Goal: Task Accomplishment & Management: Manage account settings

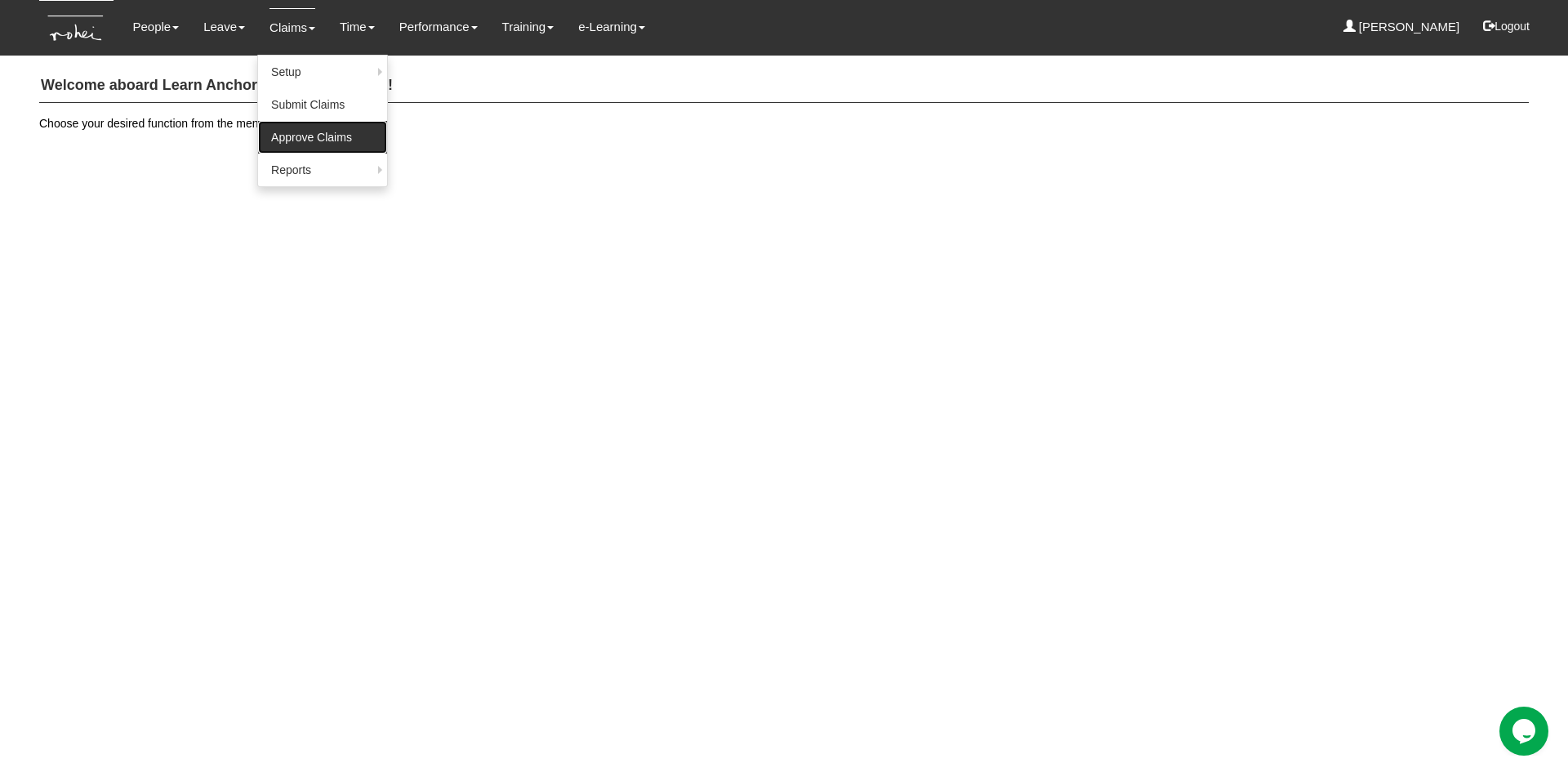
click at [299, 135] on link "Approve Claims" at bounding box center [323, 136] width 129 height 32
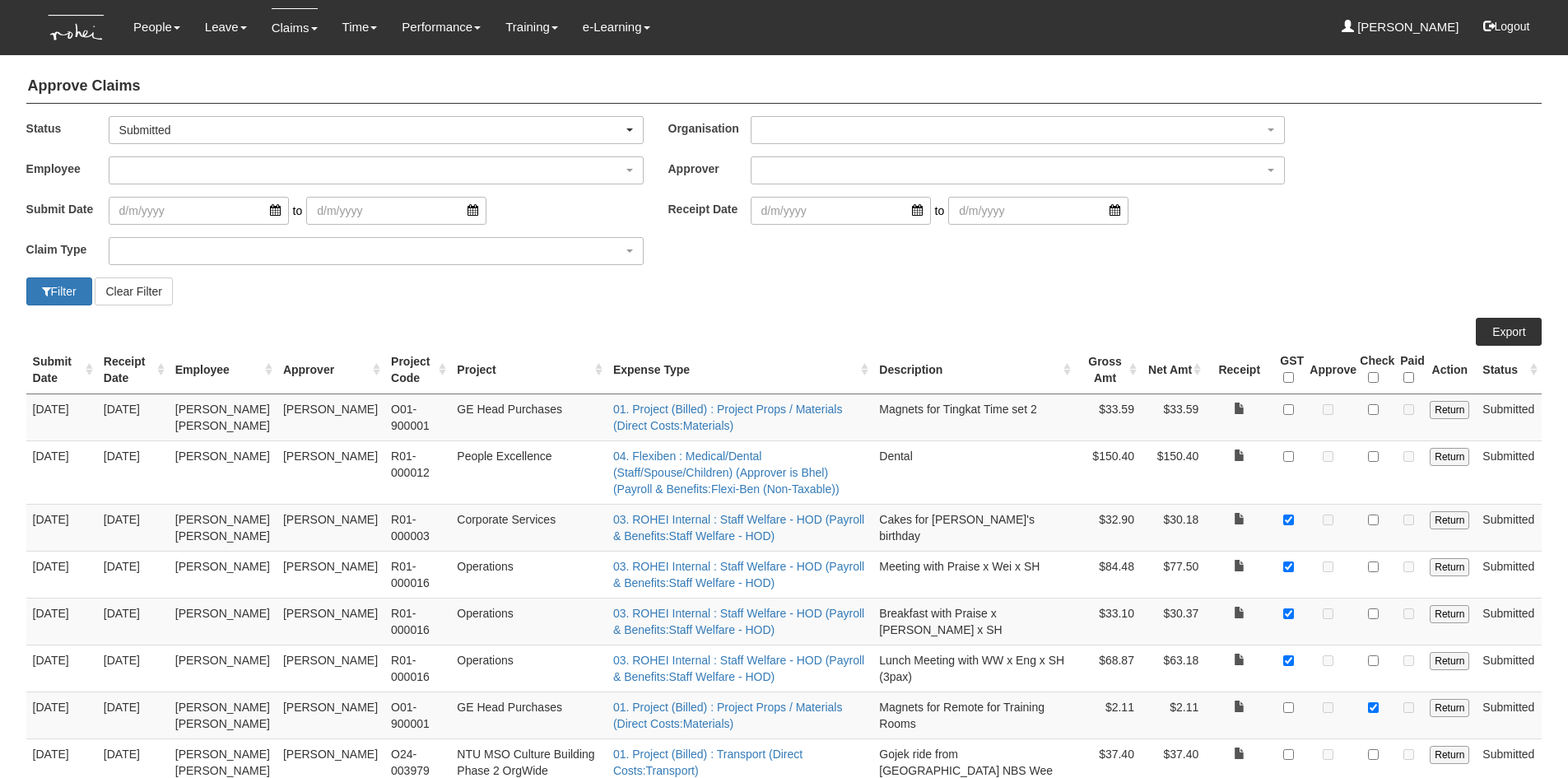
select select "50"
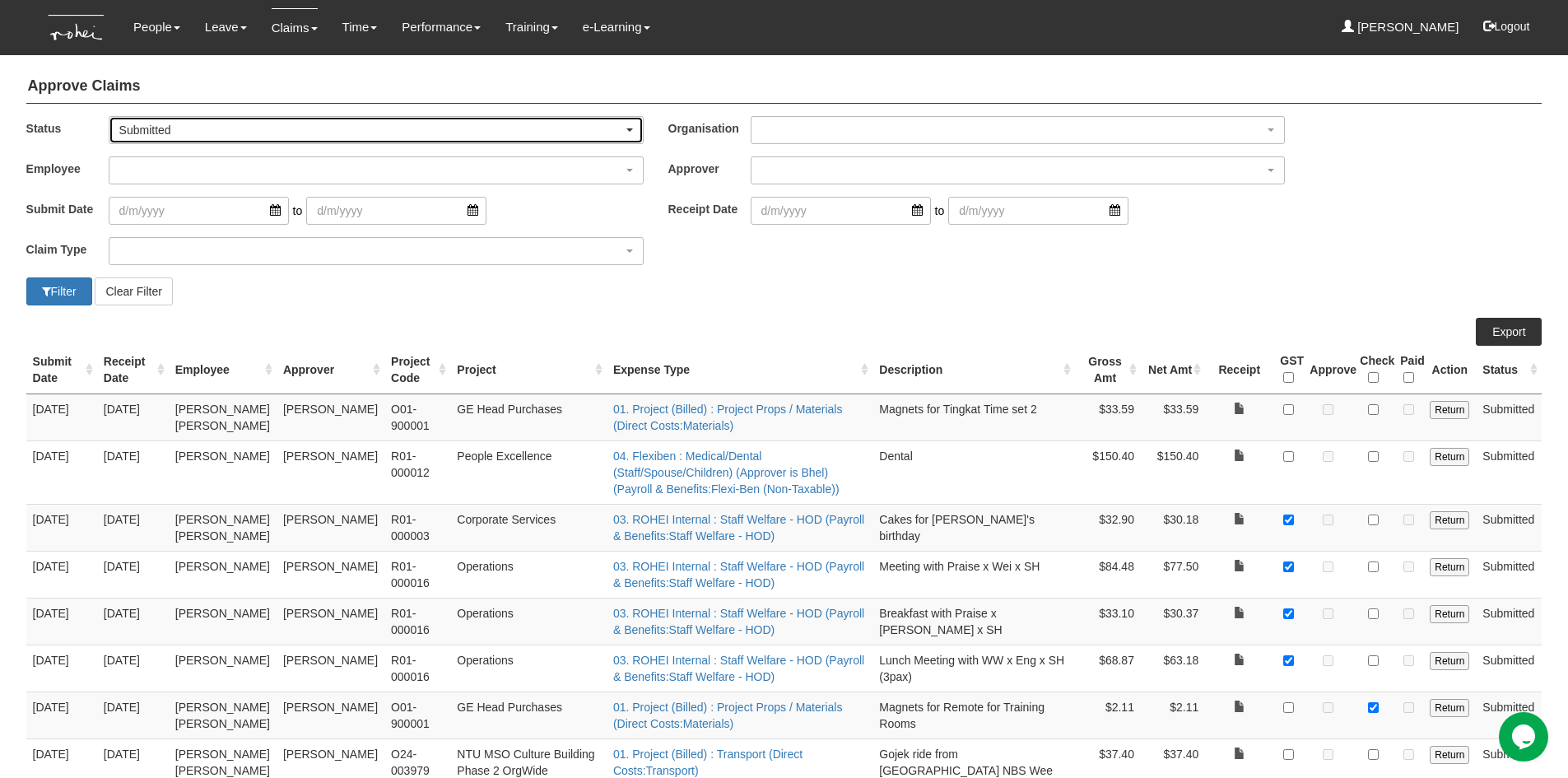
click at [631, 125] on div "Submitted" at bounding box center [377, 130] width 514 height 17
click at [141, 153] on span "-- All --" at bounding box center [142, 157] width 34 height 17
select select "All"
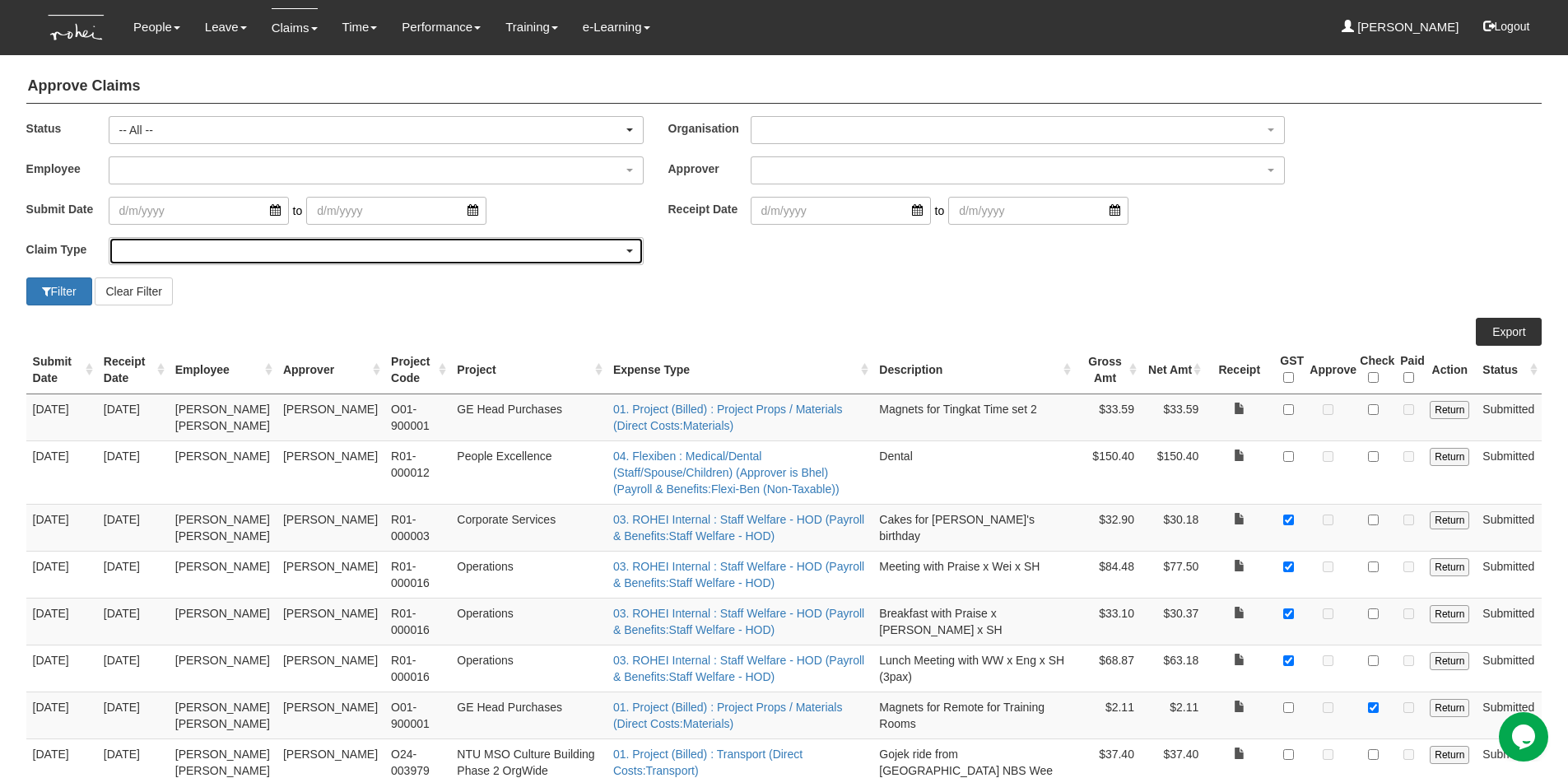
click at [158, 241] on div "button" at bounding box center [377, 251] width 534 height 27
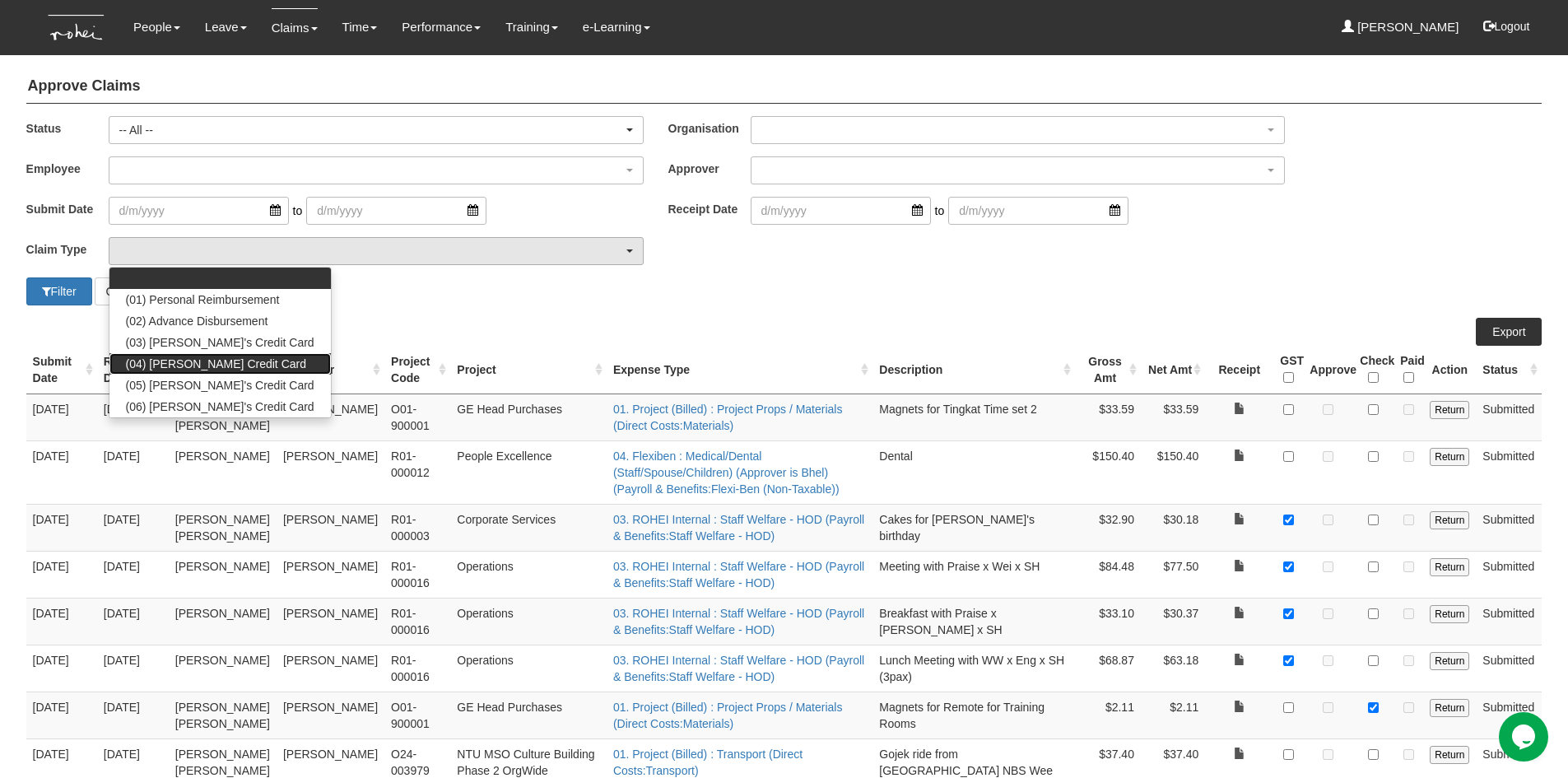
click at [170, 365] on span "(04) [PERSON_NAME] Credit Card" at bounding box center [216, 364] width 180 height 17
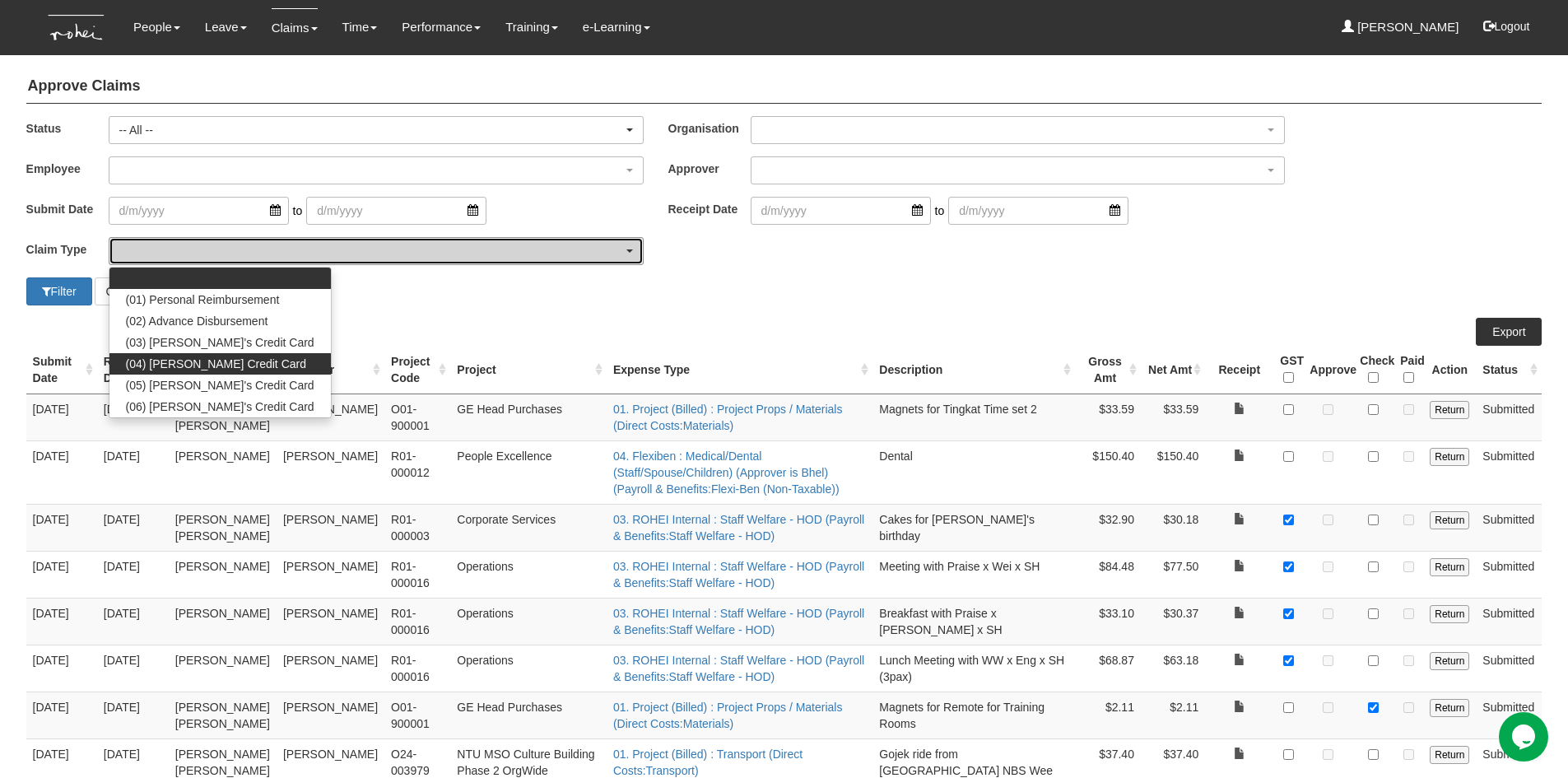
select select "16"
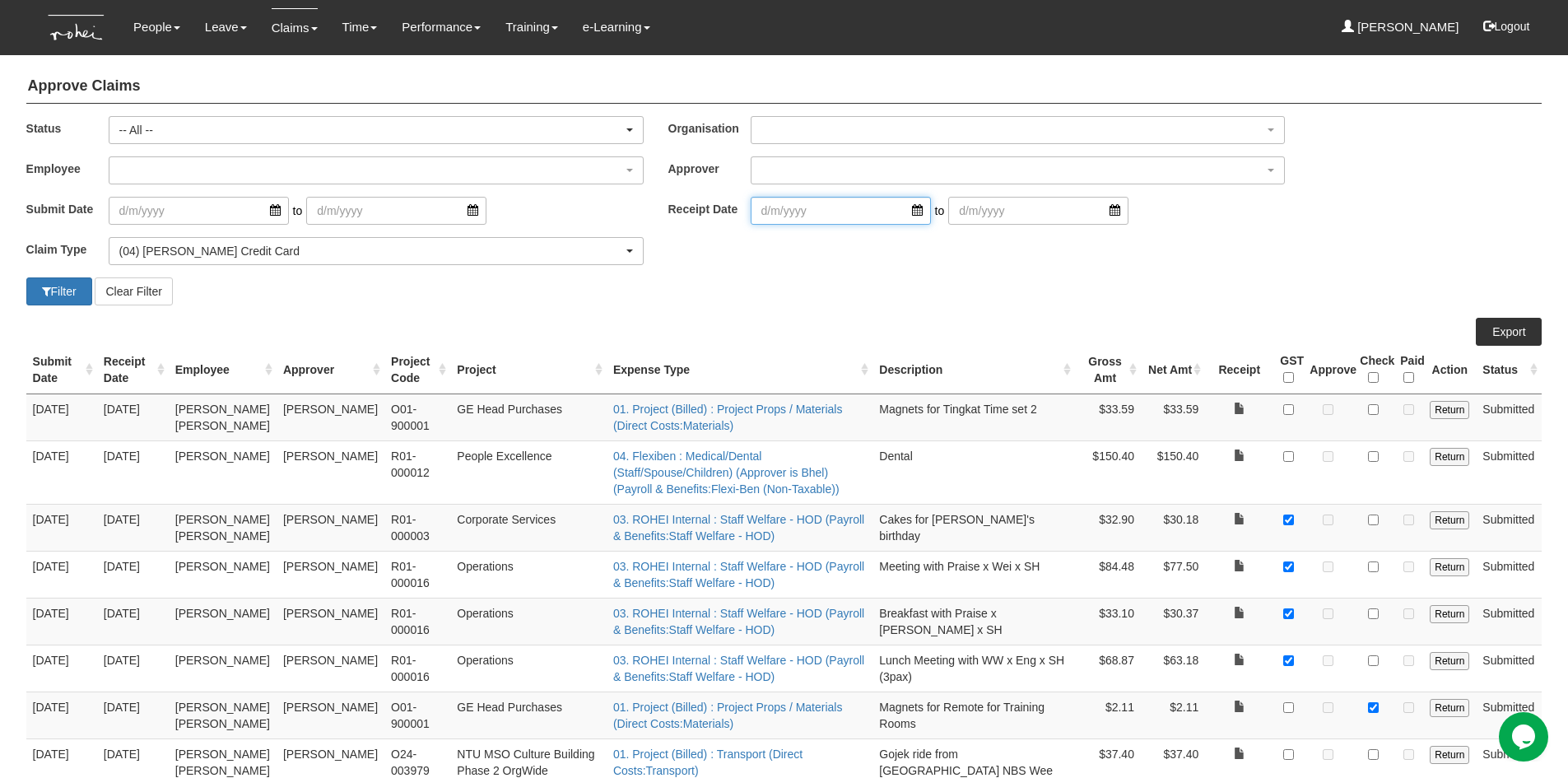
click at [903, 215] on input "search" at bounding box center [840, 211] width 180 height 28
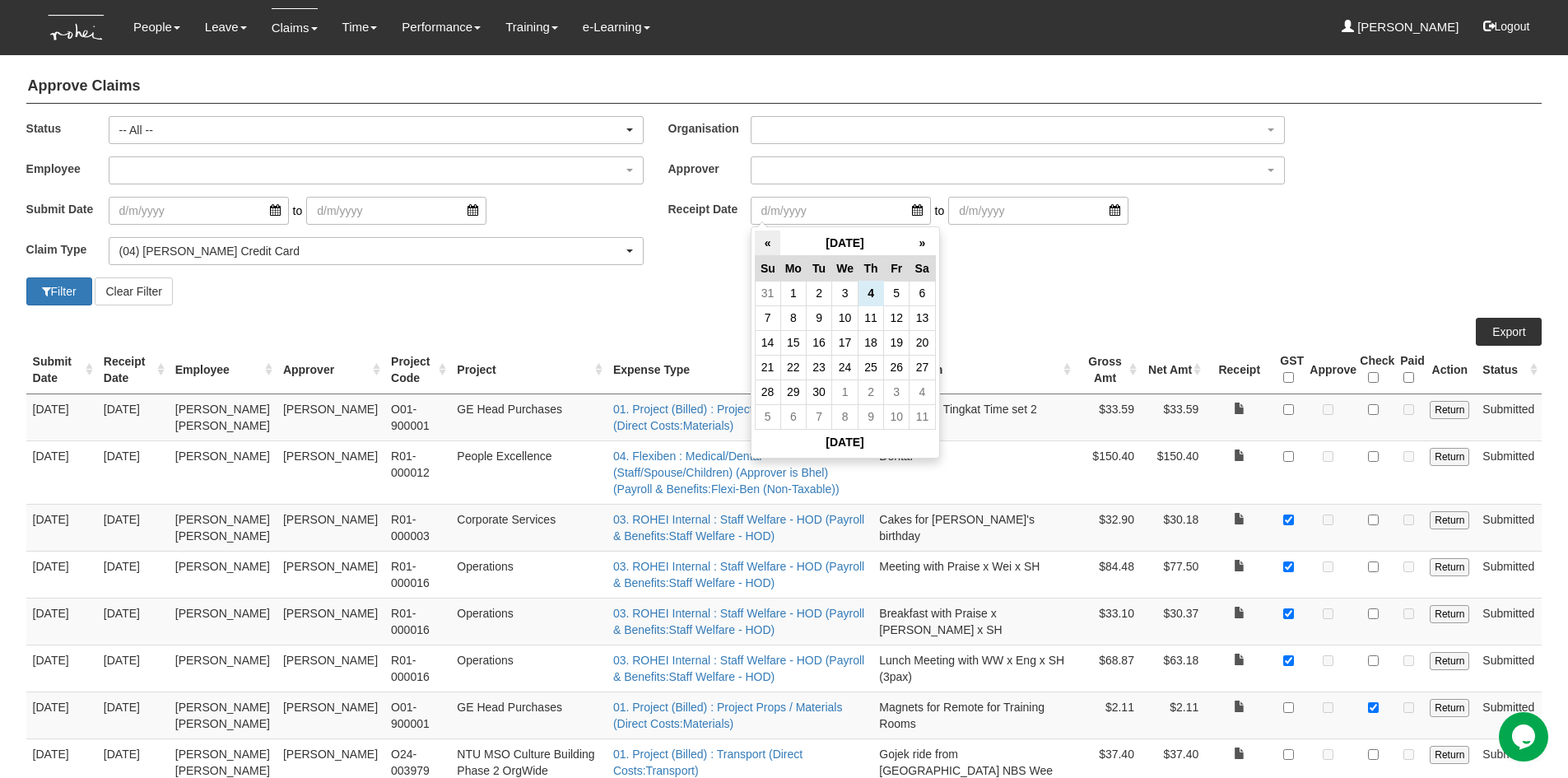
click at [770, 248] on th "«" at bounding box center [768, 243] width 26 height 26
click at [765, 245] on th "«" at bounding box center [768, 243] width 26 height 26
click at [874, 389] on td "31" at bounding box center [872, 391] width 26 height 25
type input "[DATE]"
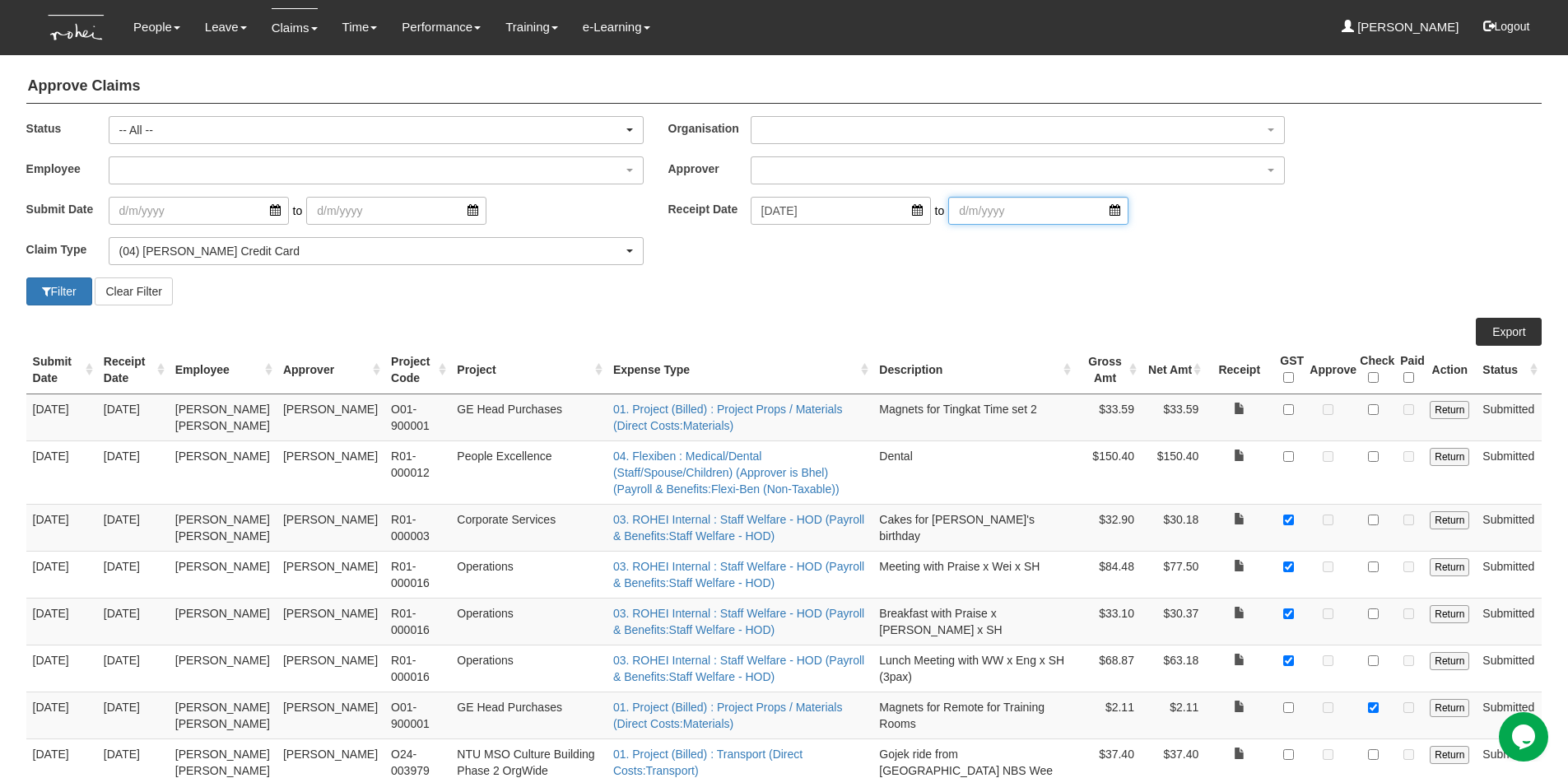
click at [1093, 212] on input "search" at bounding box center [1038, 211] width 180 height 28
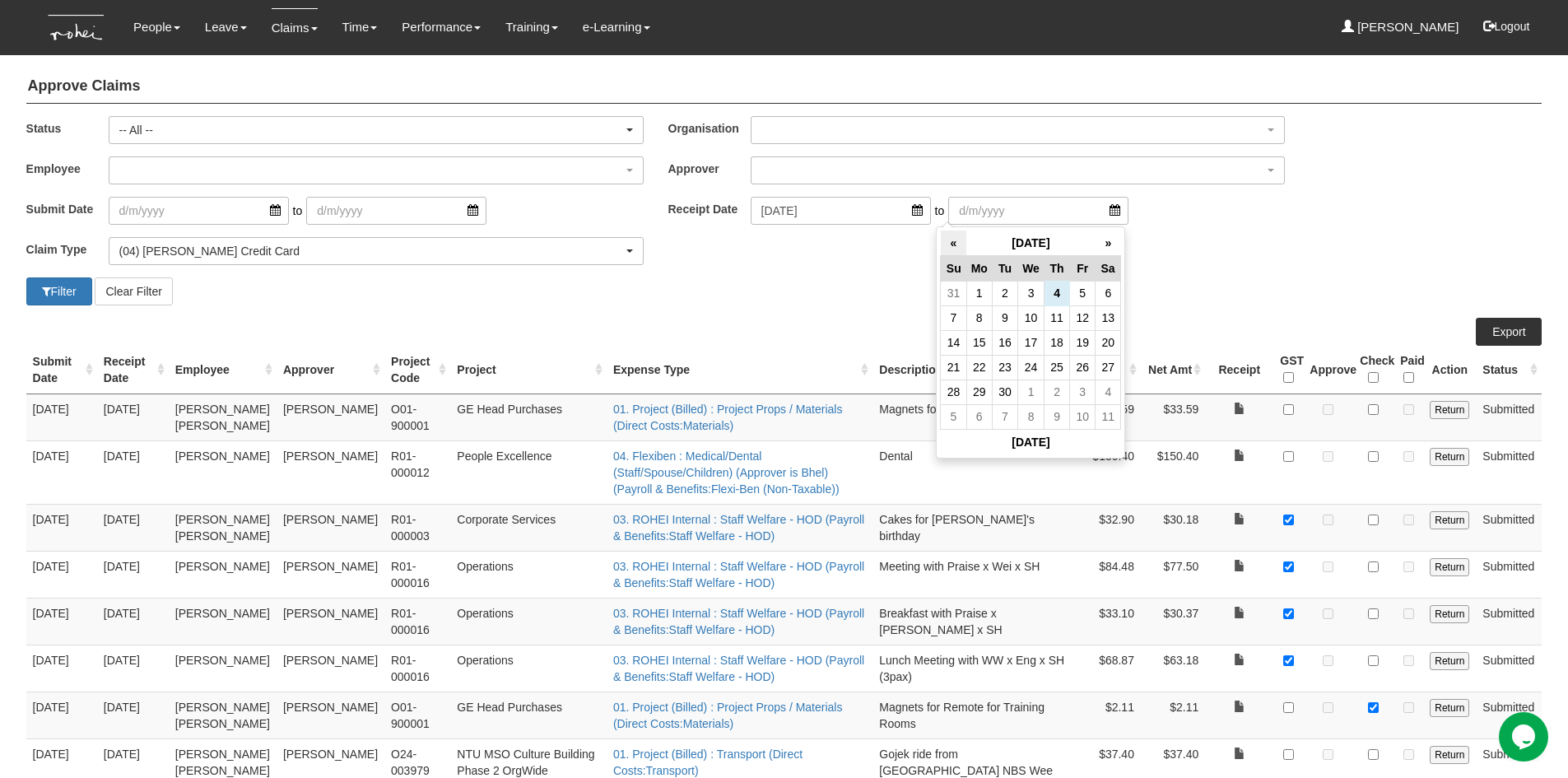
click at [948, 243] on th "«" at bounding box center [954, 243] width 26 height 26
click at [948, 413] on td "31" at bounding box center [954, 416] width 26 height 25
type input "[DATE]"
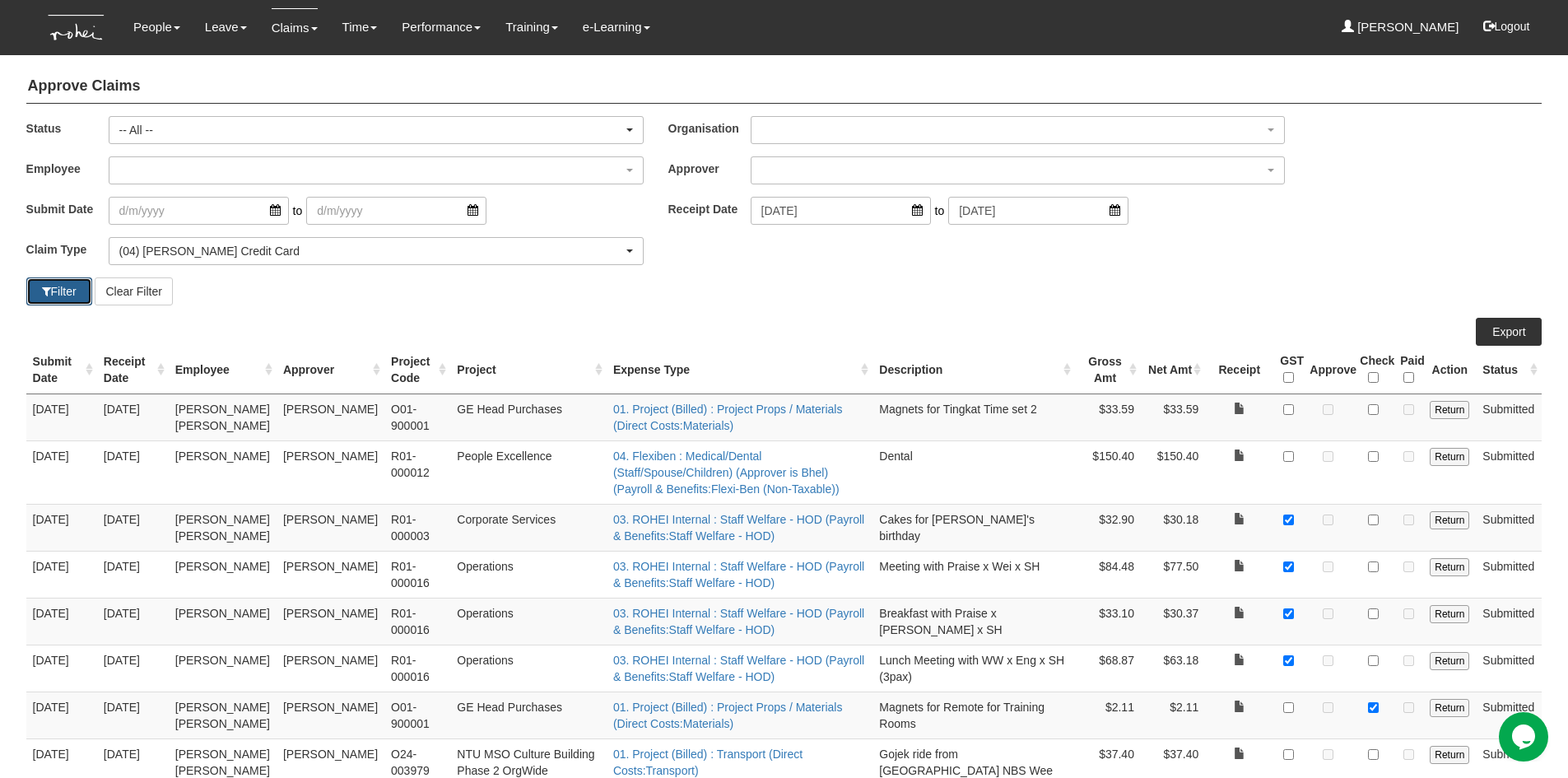
click at [69, 298] on button "Filter" at bounding box center [59, 292] width 66 height 28
select select "50"
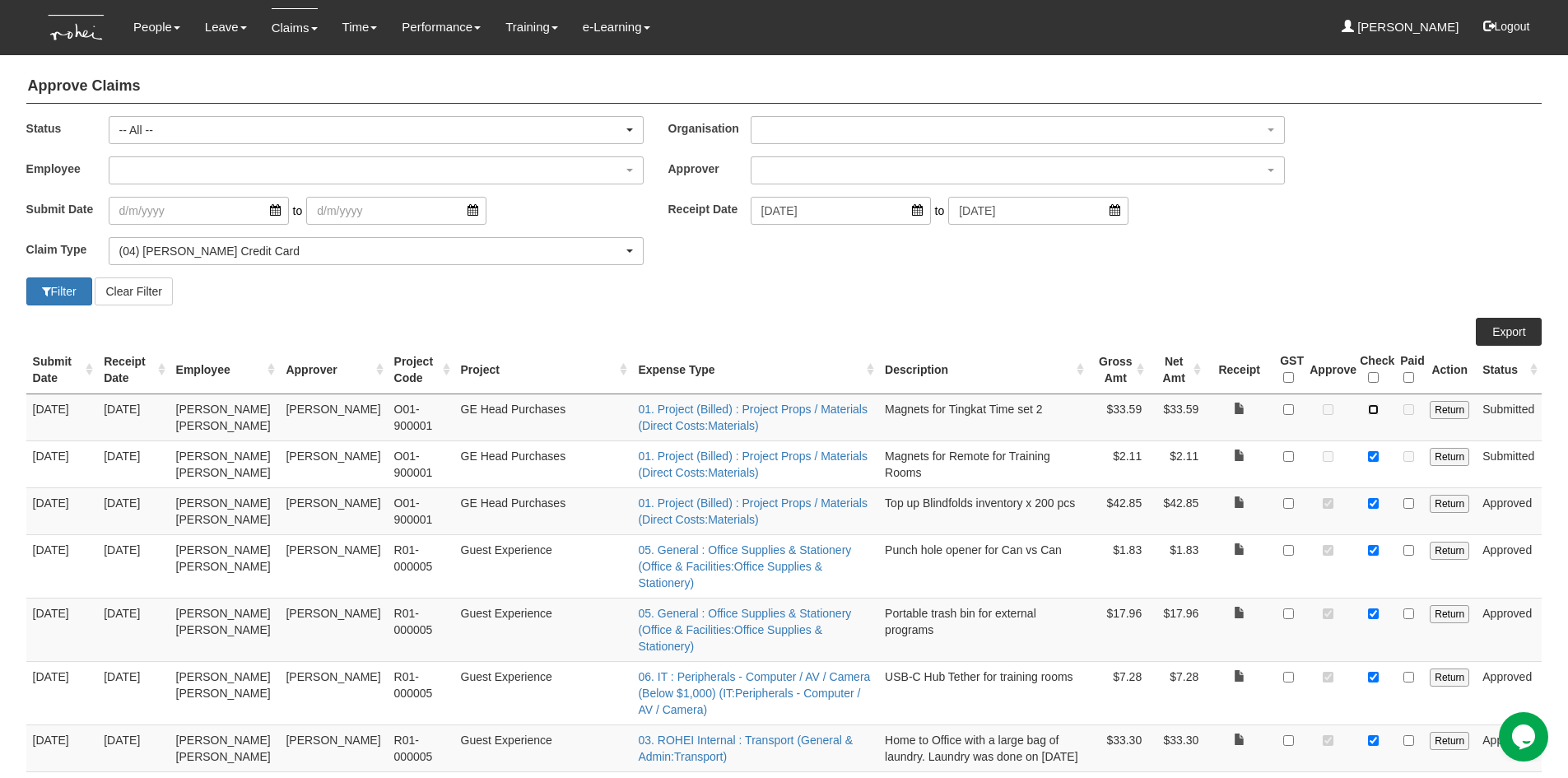
click at [1373, 412] on input "checkbox" at bounding box center [1373, 409] width 11 height 11
checkbox input "true"
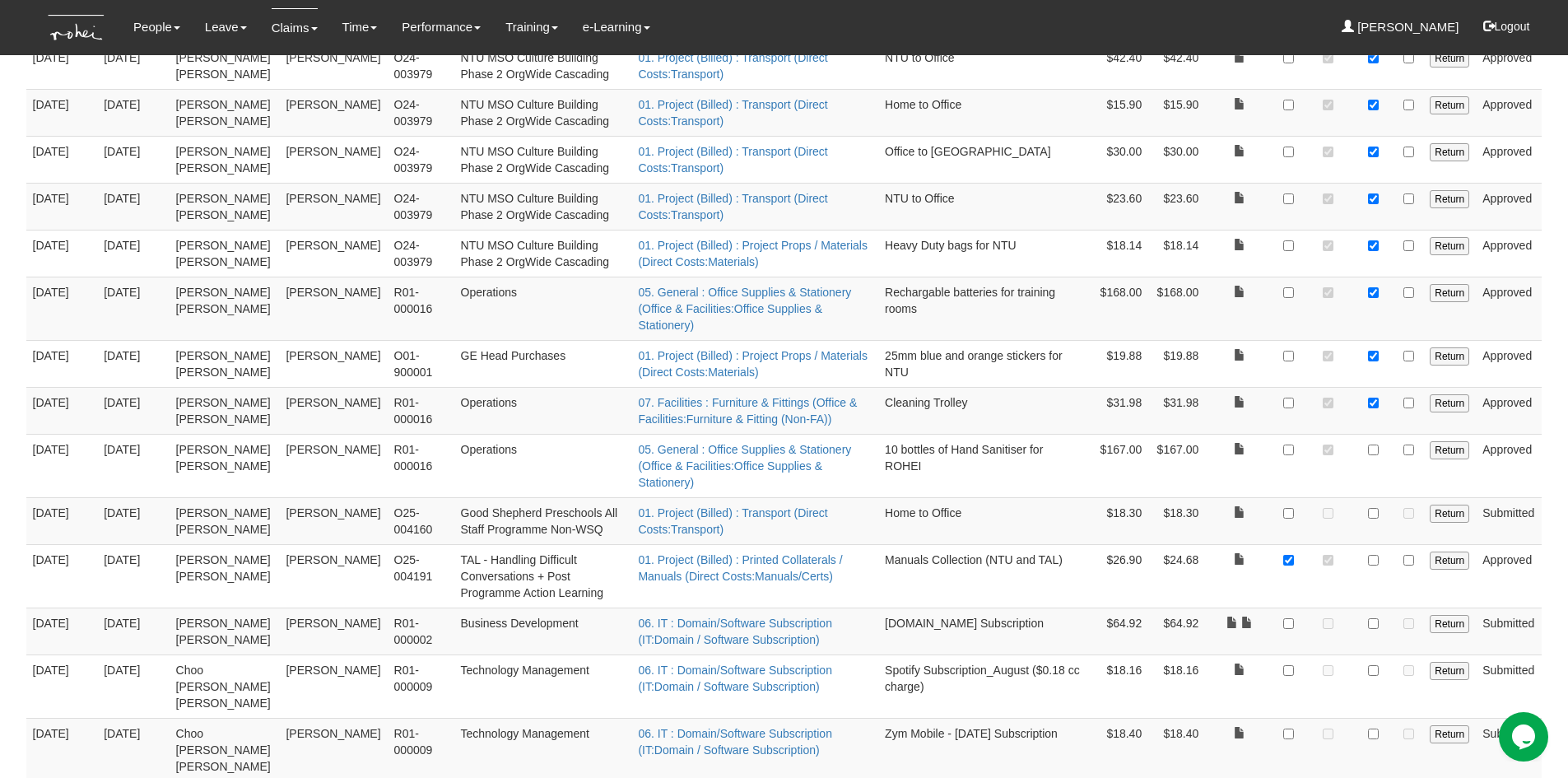
scroll to position [906, 0]
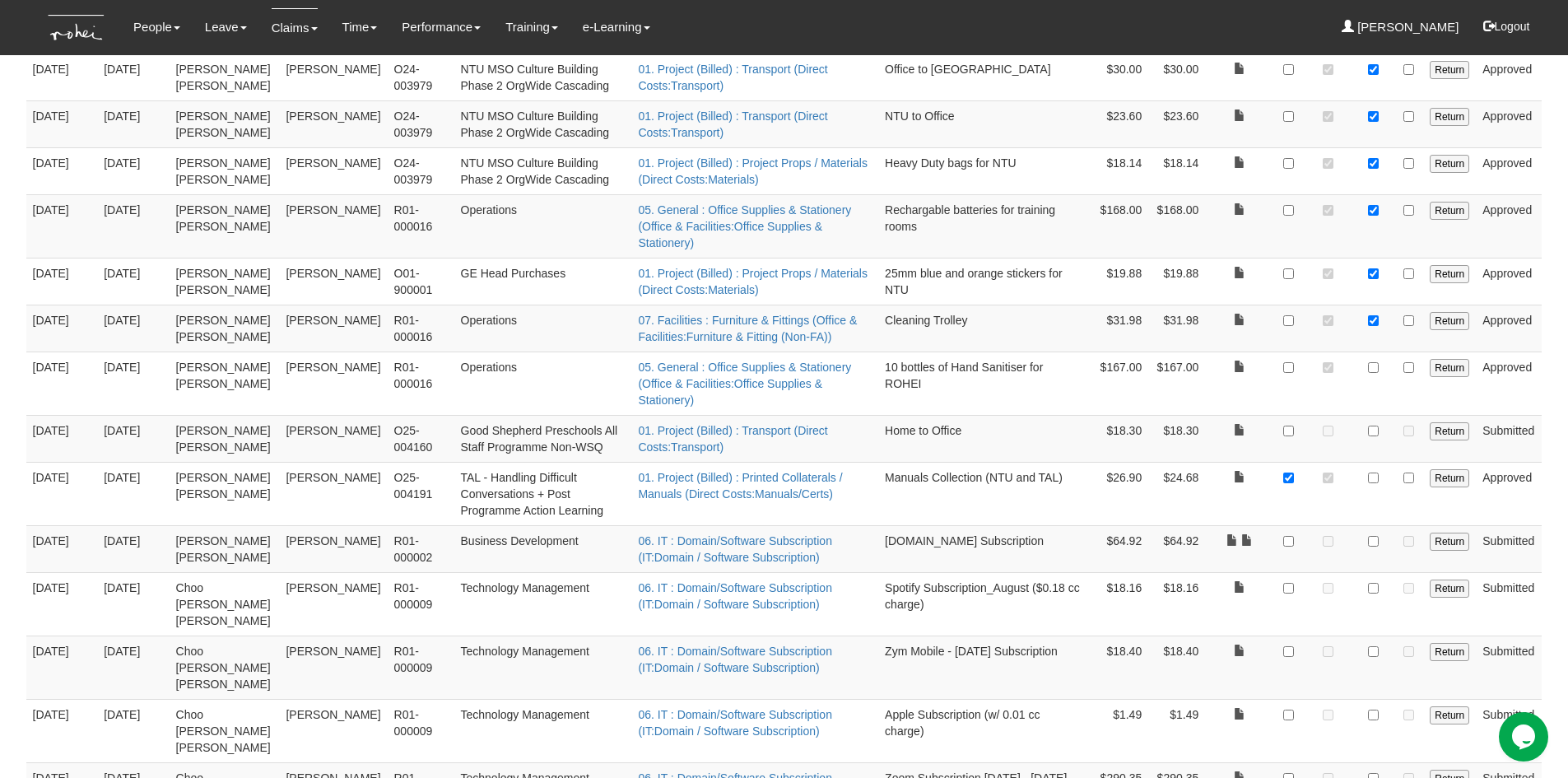
click at [1241, 352] on td at bounding box center [1239, 384] width 68 height 63
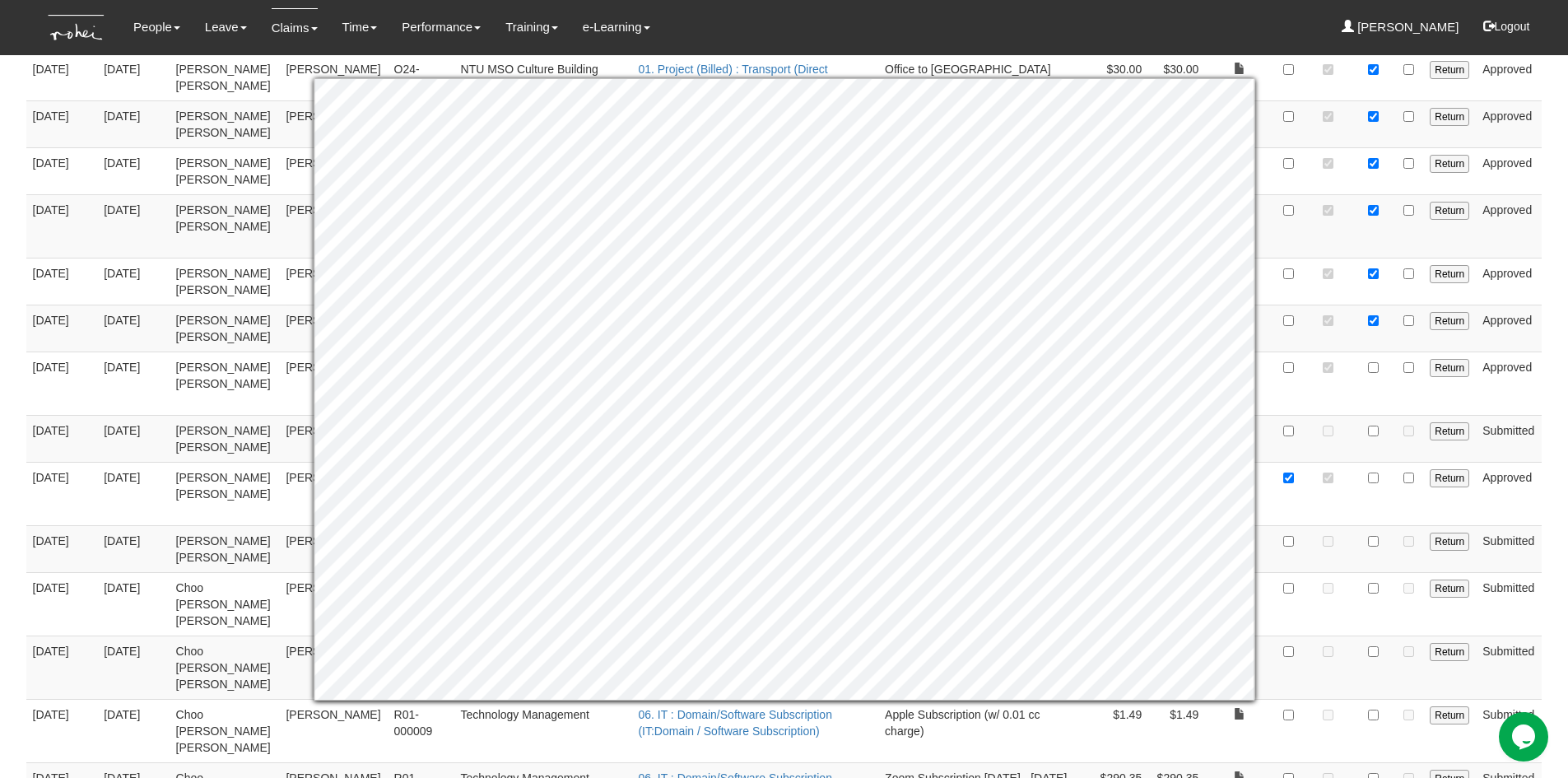
click at [1556, 356] on body "Toggle navigation People Personal Information Staff Directory Leave Apply for L…" at bounding box center [784, 546] width 1568 height 2903
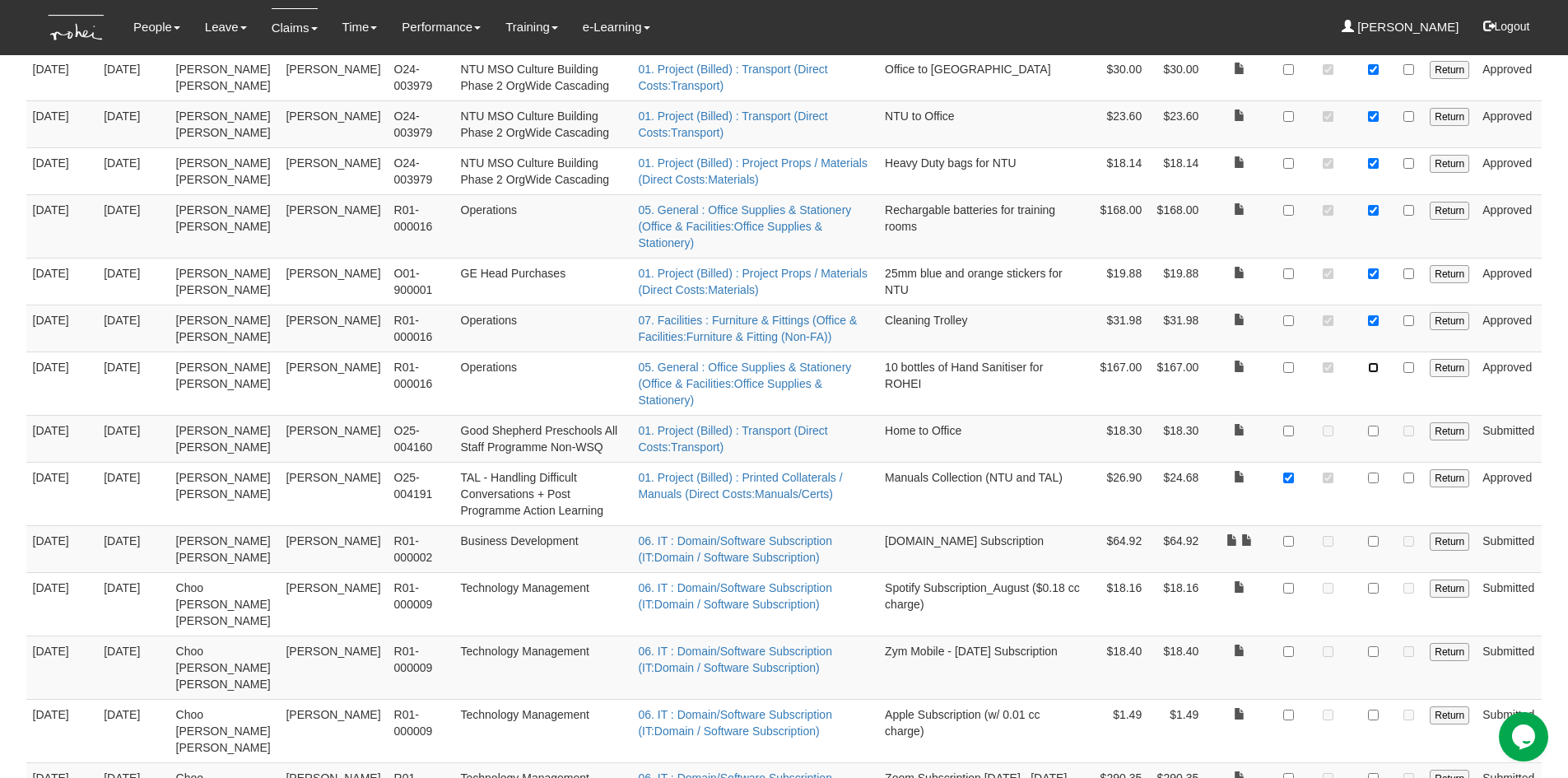
click at [1379, 362] on input "checkbox" at bounding box center [1373, 367] width 11 height 11
checkbox input "true"
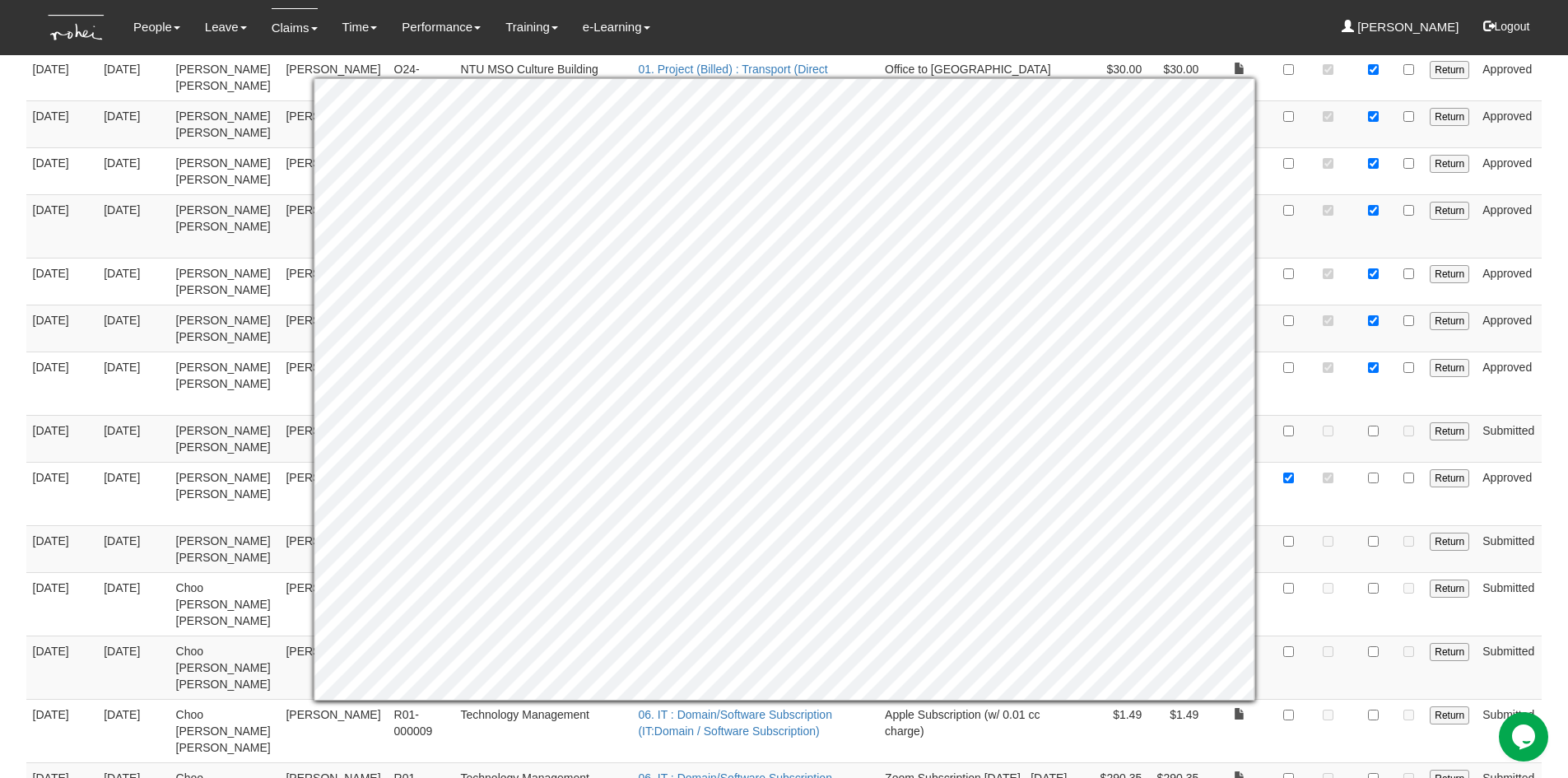
click at [1554, 426] on body "Toggle navigation People Personal Information Staff Directory Leave Apply for L…" at bounding box center [784, 546] width 1568 height 2903
click at [1372, 426] on input "checkbox" at bounding box center [1373, 431] width 11 height 11
checkbox input "true"
click at [1553, 450] on body "Toggle navigation People Personal Information Staff Directory Leave Apply for L…" at bounding box center [784, 546] width 1568 height 2903
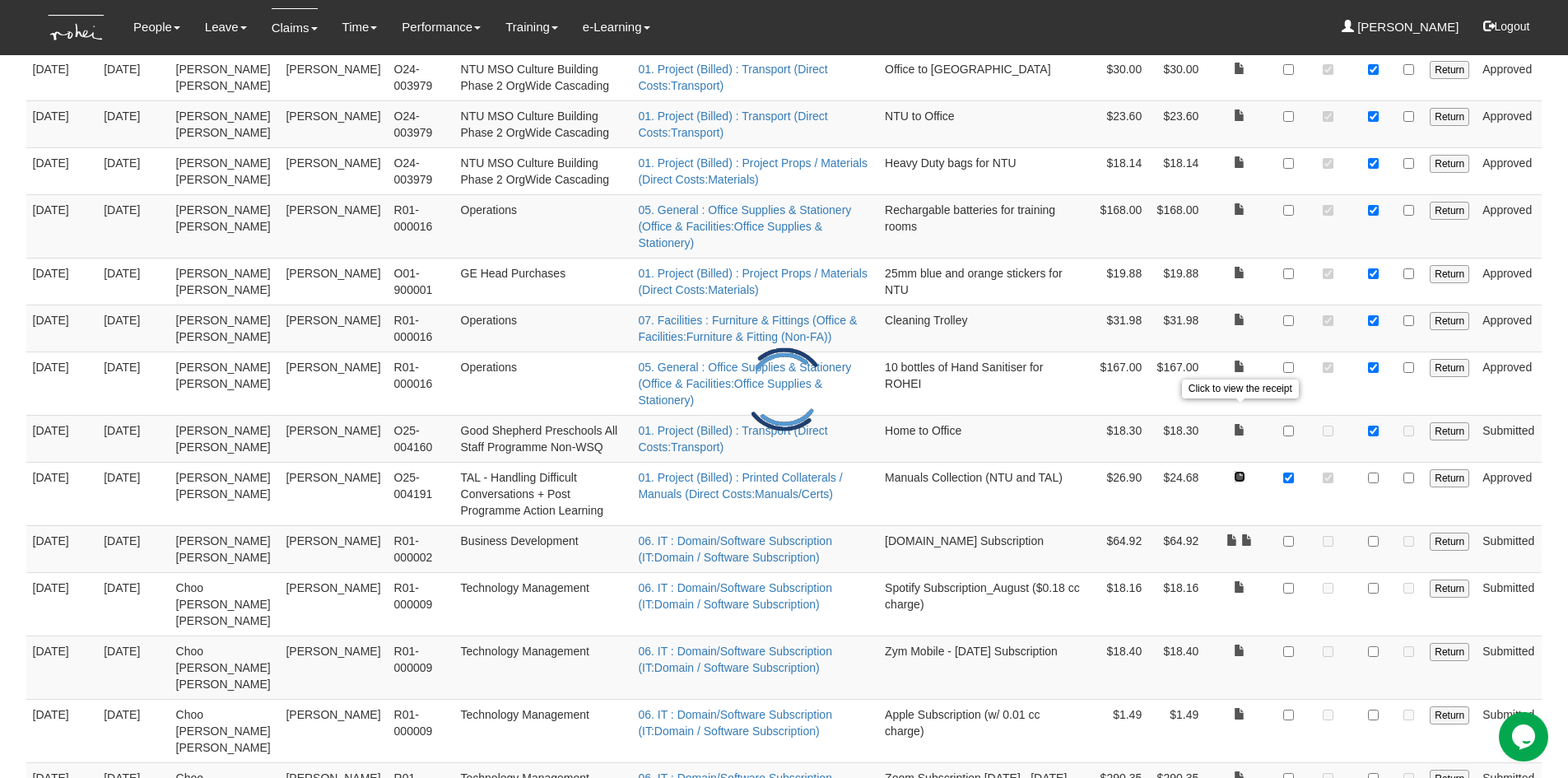
click at [1238, 471] on link at bounding box center [1240, 476] width 12 height 12
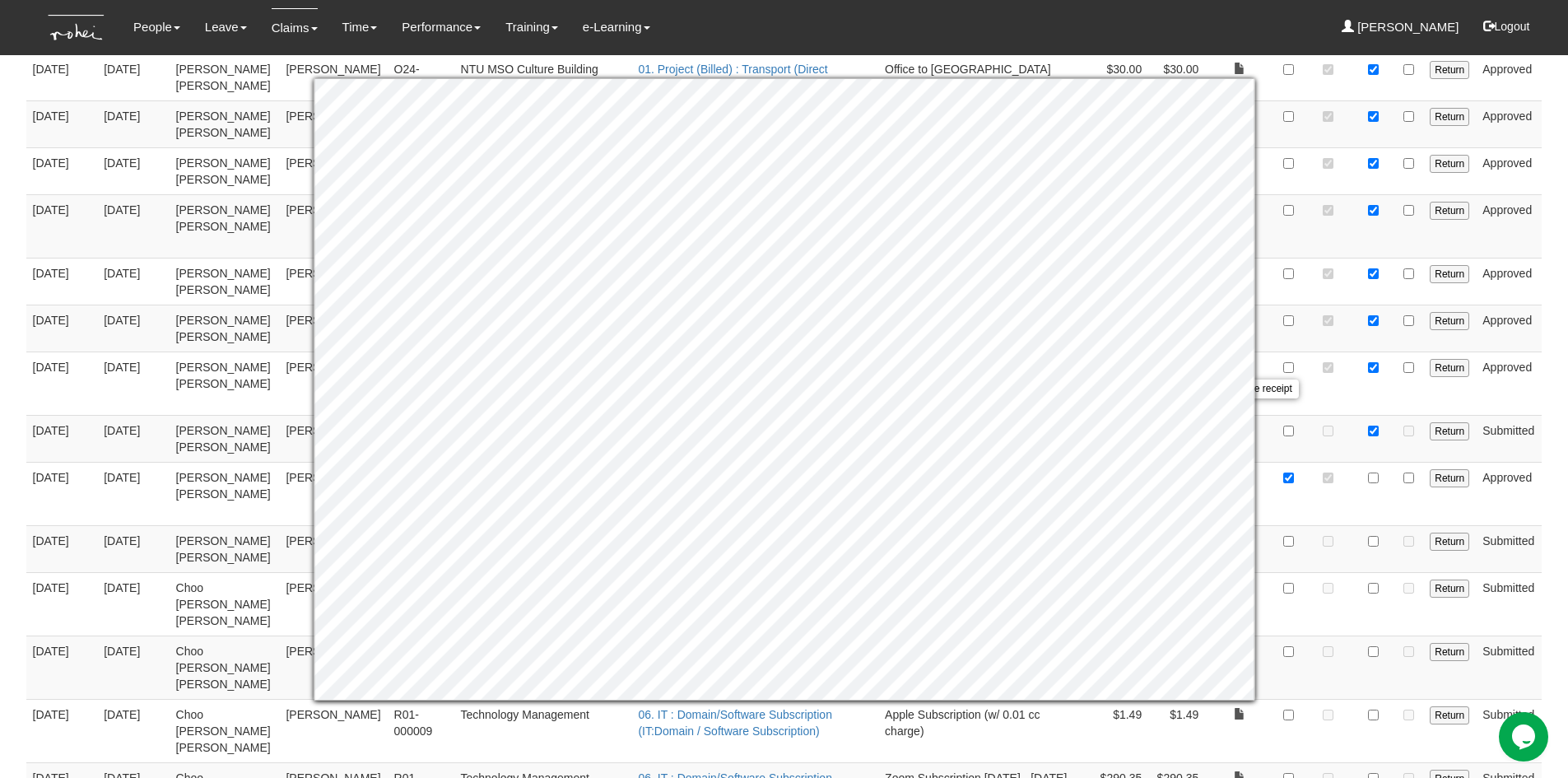
click at [1541, 462] on td "Approved" at bounding box center [1509, 493] width 66 height 63
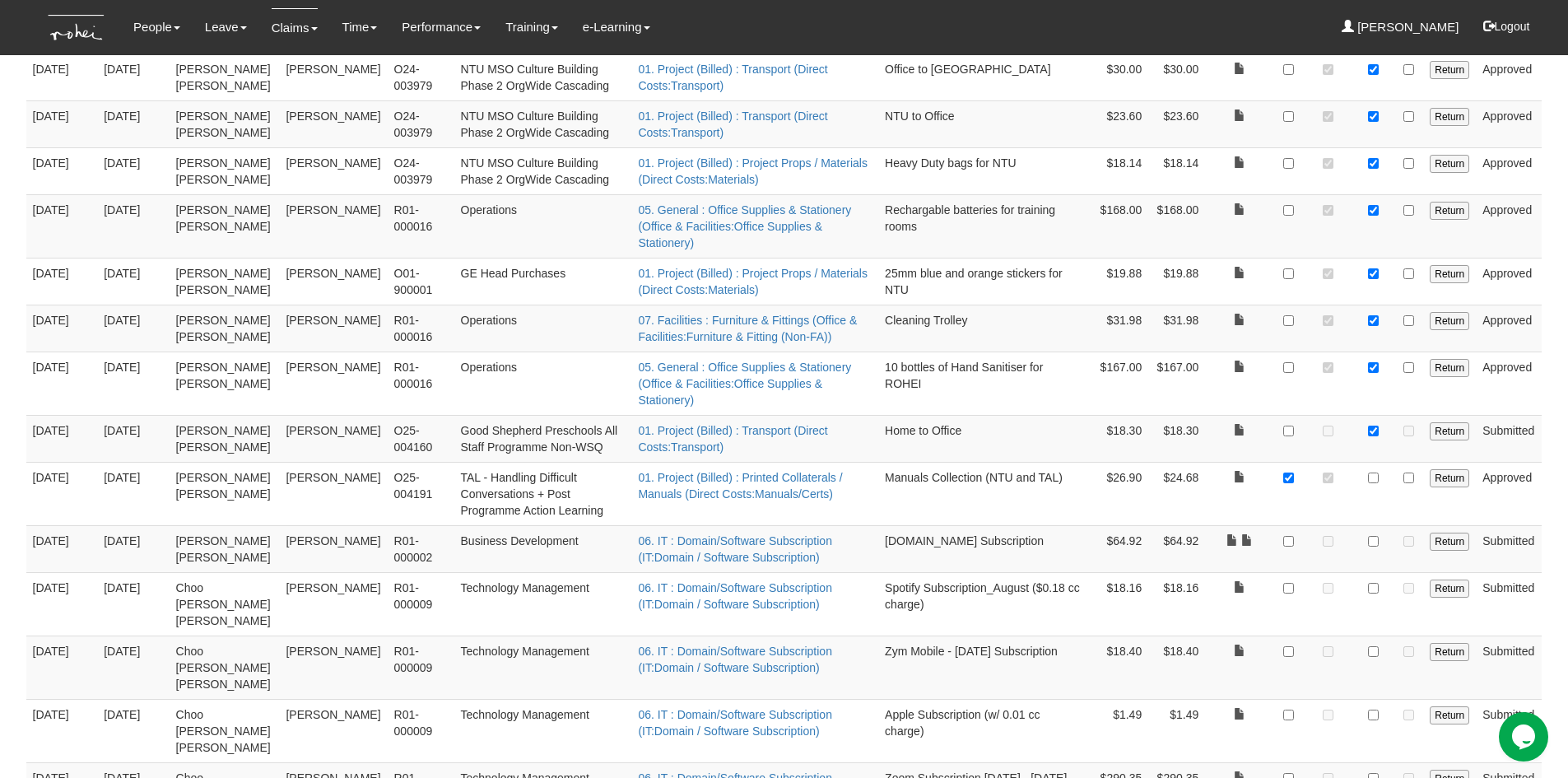
click at [1367, 462] on td at bounding box center [1373, 493] width 41 height 63
click at [1371, 473] on input "checkbox" at bounding box center [1373, 477] width 11 height 11
checkbox input "true"
click at [1300, 462] on td at bounding box center [1288, 493] width 30 height 63
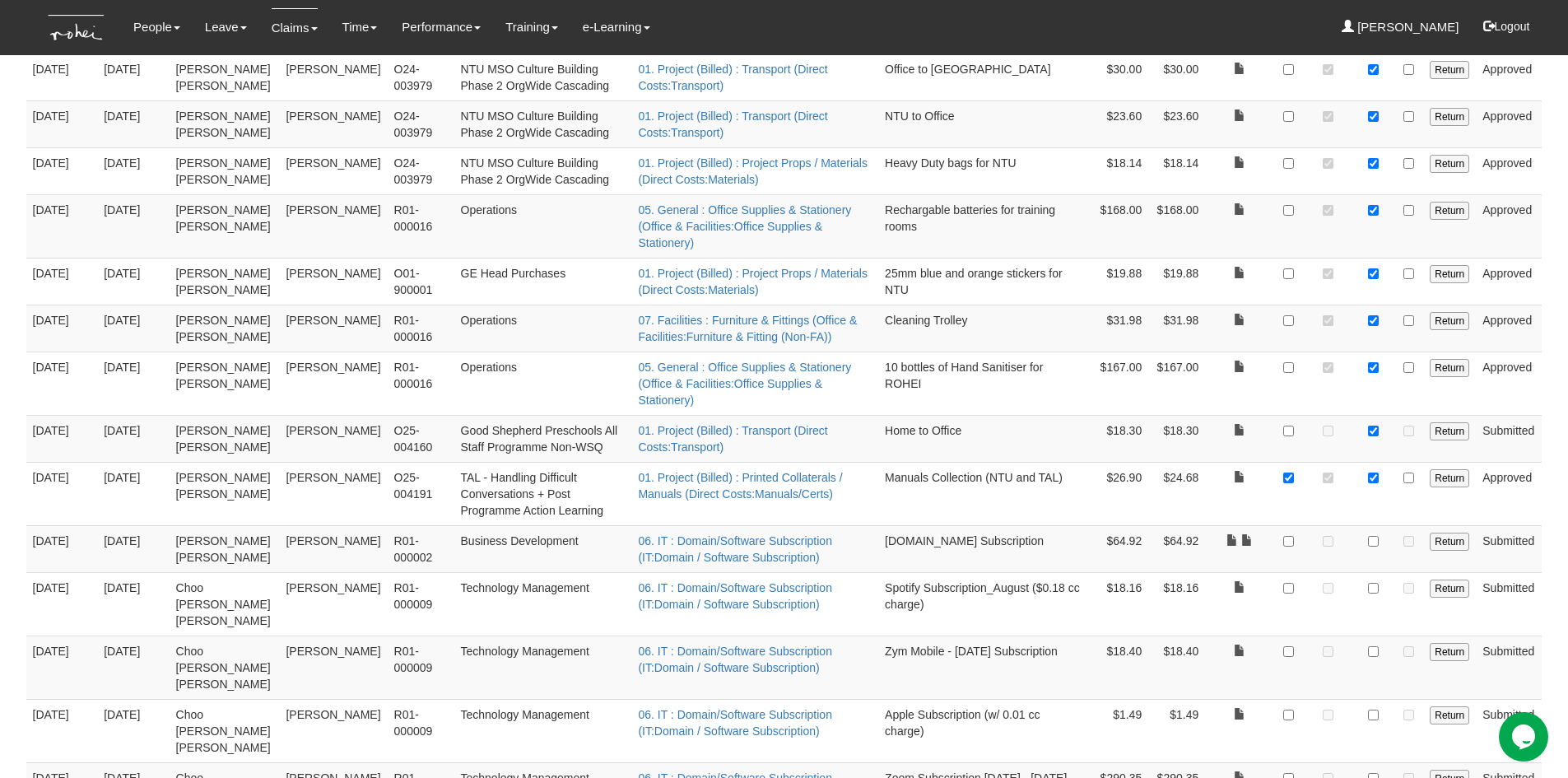
click at [1270, 462] on td at bounding box center [1239, 493] width 68 height 63
click at [1292, 473] on input "checkbox" at bounding box center [1288, 477] width 11 height 11
checkbox input "false"
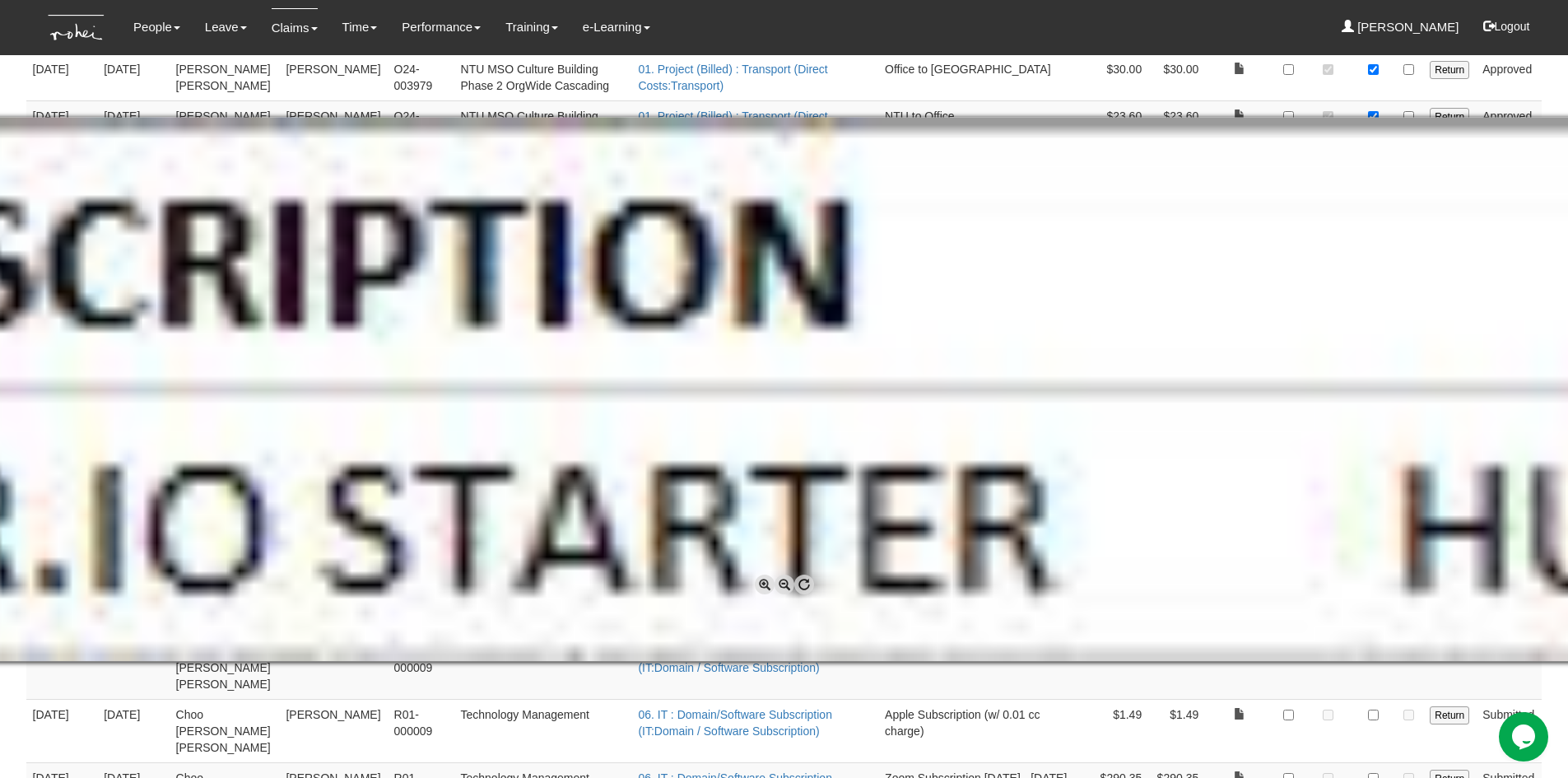
click at [779, 583] on span at bounding box center [785, 584] width 20 height 20
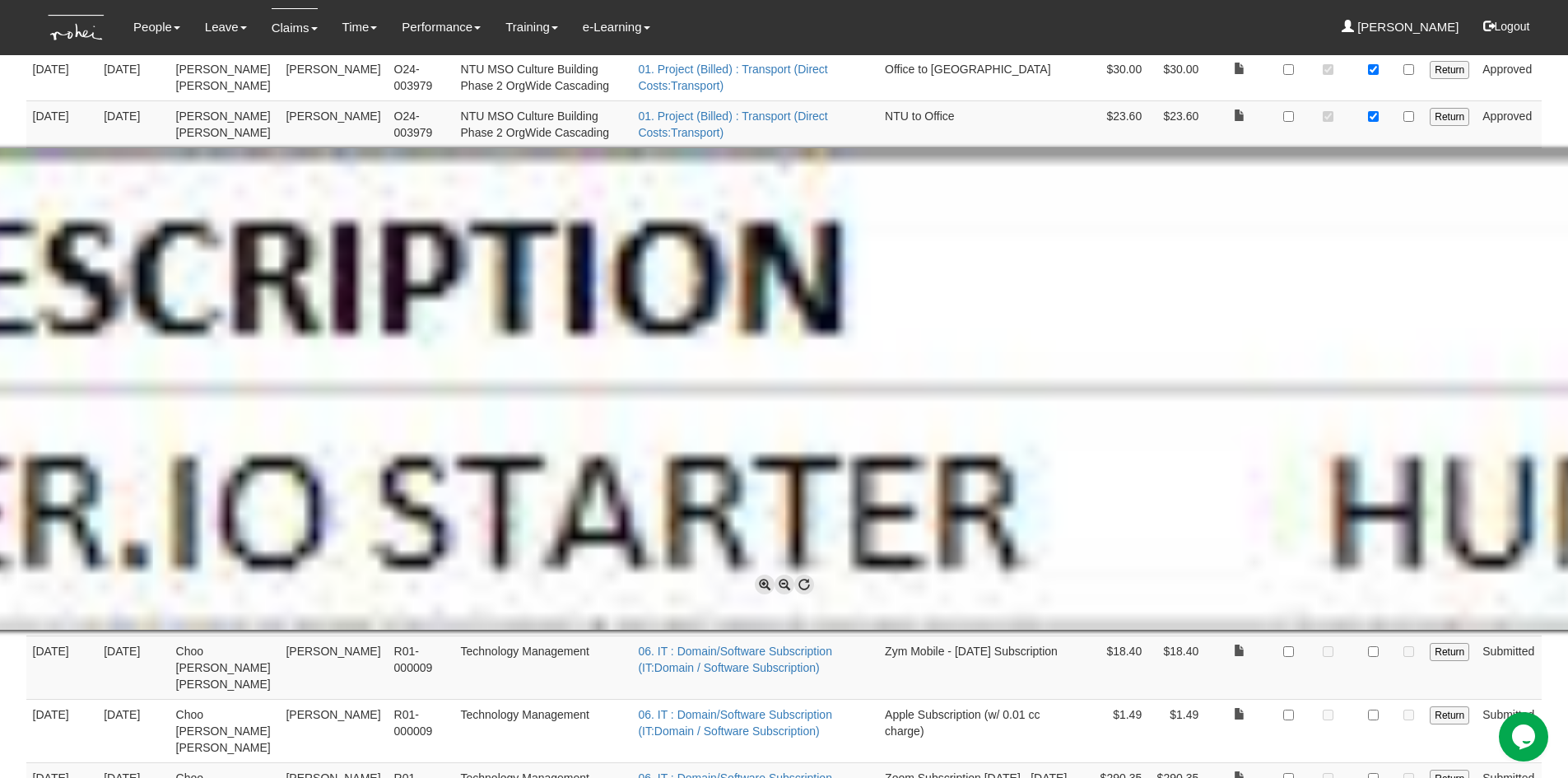
click at [780, 583] on span at bounding box center [785, 584] width 20 height 20
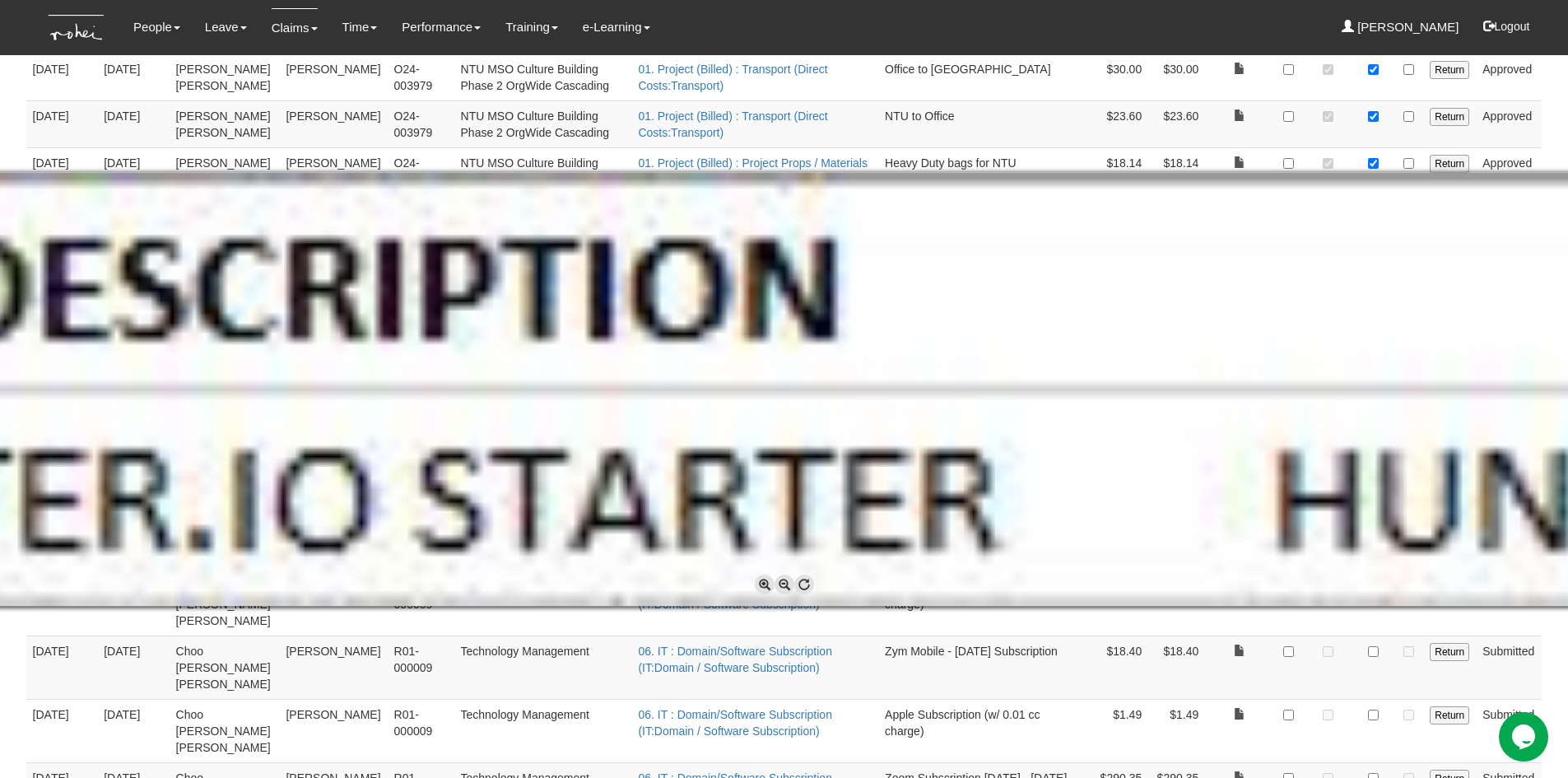
click at [780, 583] on span at bounding box center [785, 584] width 20 height 20
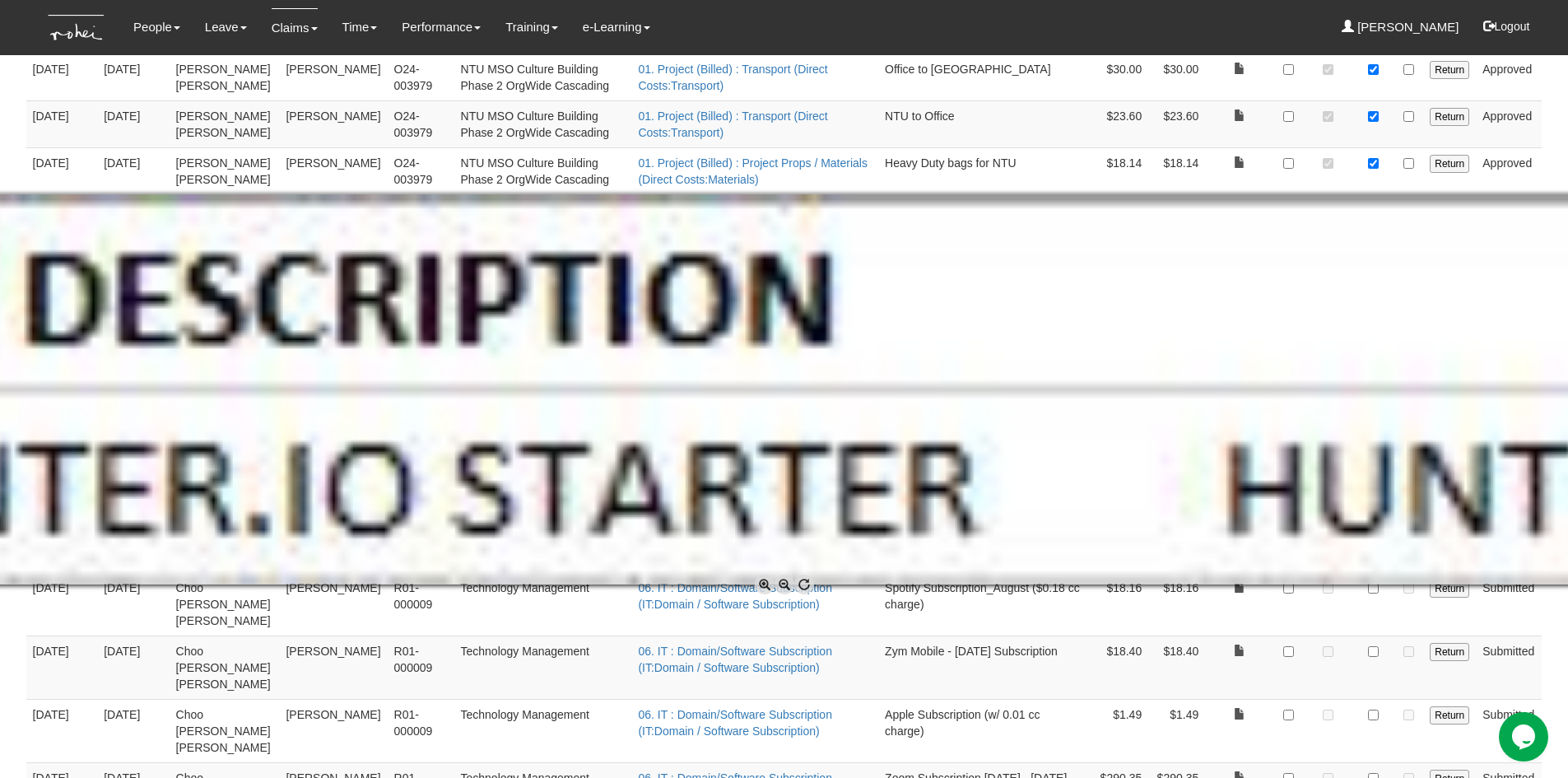
click at [780, 583] on span at bounding box center [785, 584] width 20 height 20
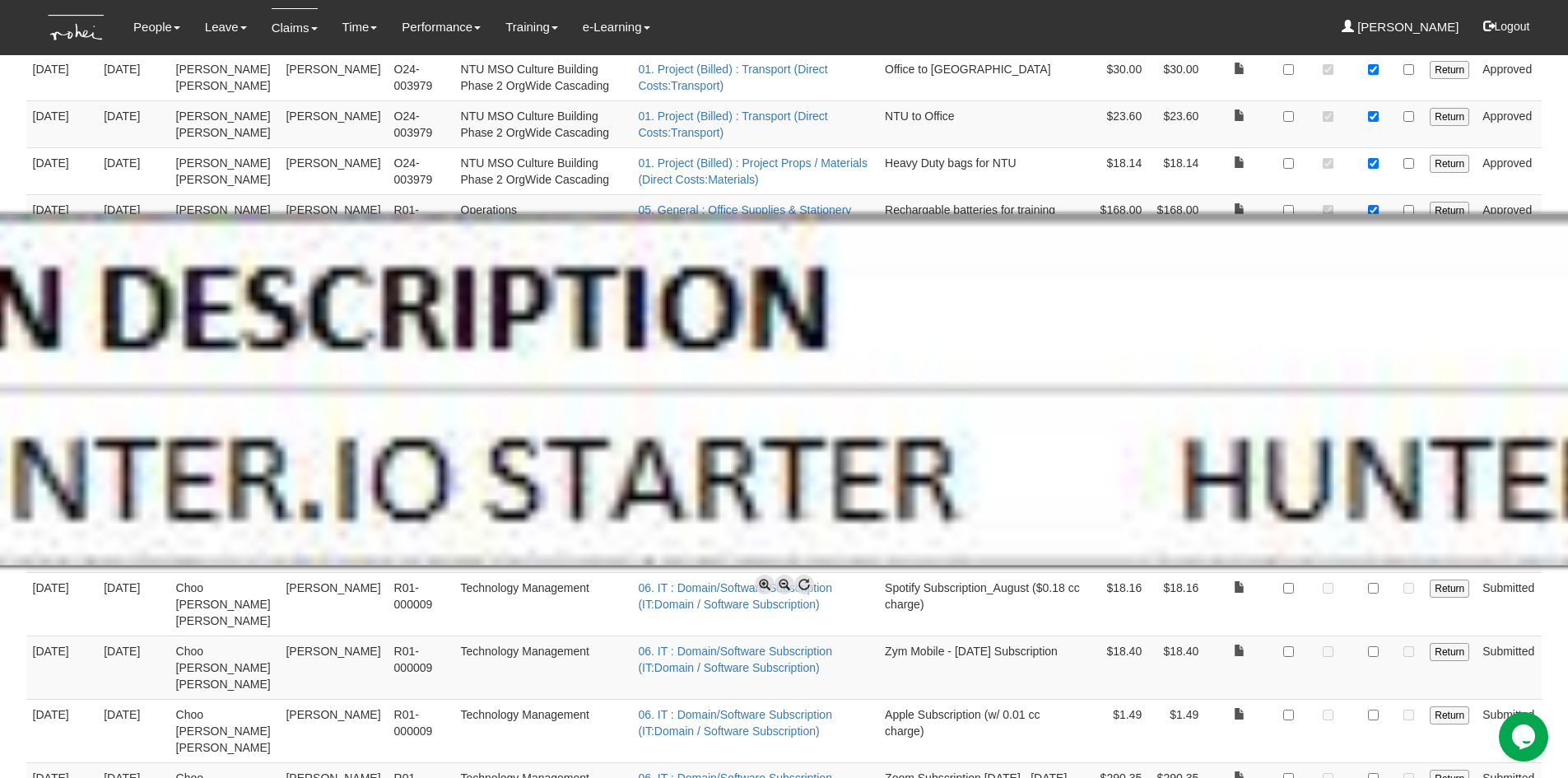
click at [780, 583] on span at bounding box center [785, 584] width 20 height 20
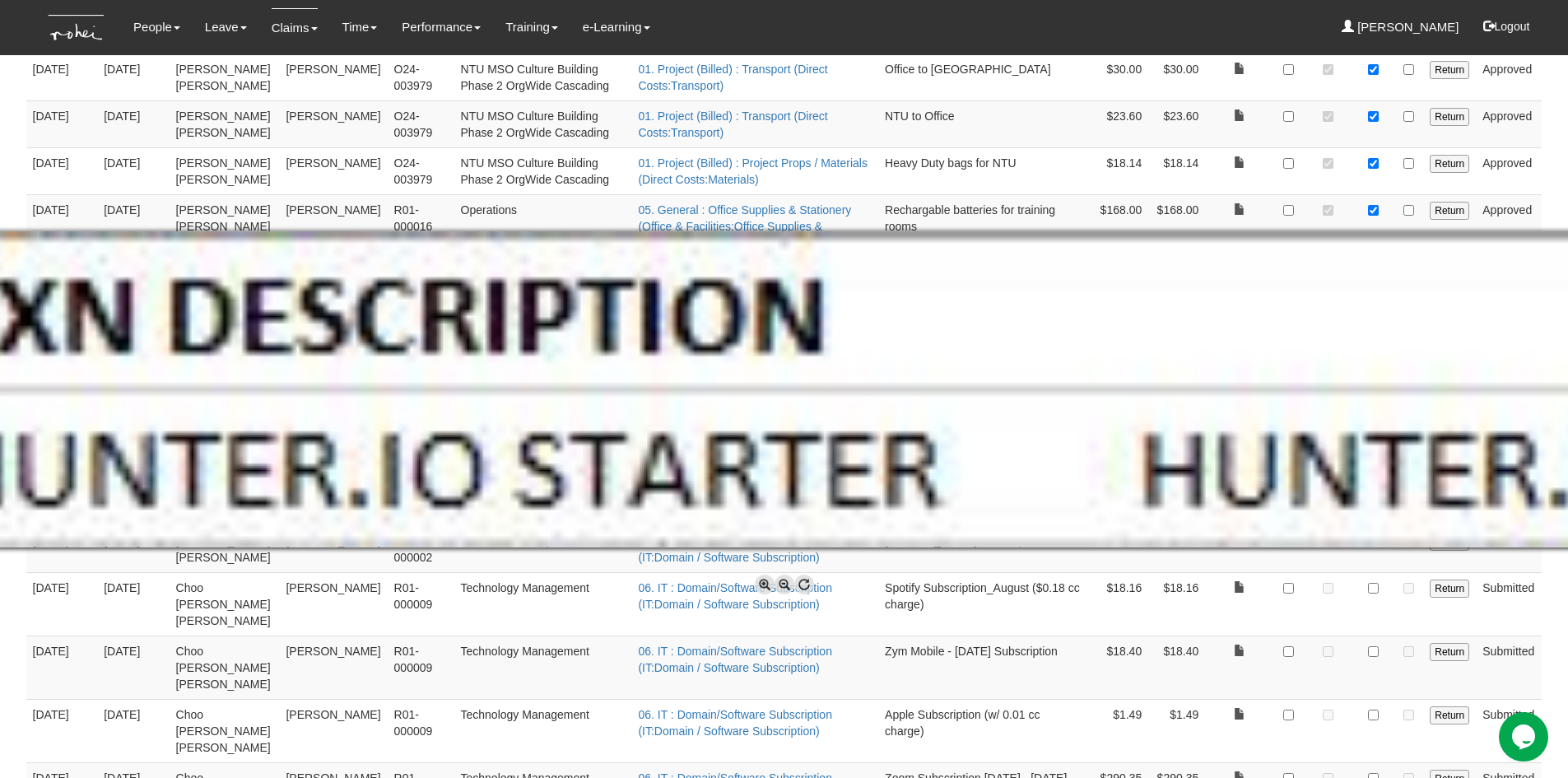
click at [780, 583] on span at bounding box center [785, 584] width 20 height 20
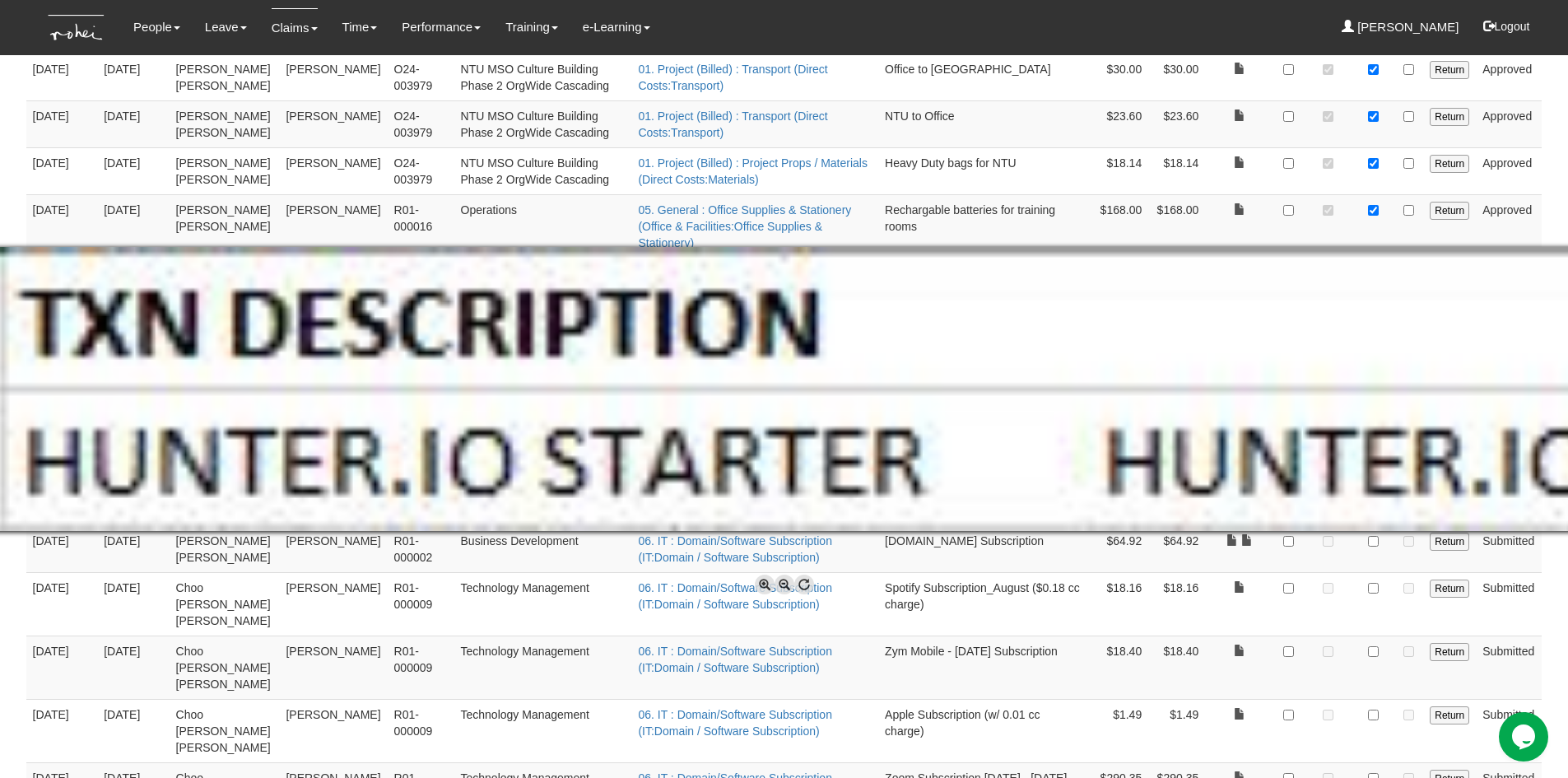
click at [780, 583] on span at bounding box center [785, 584] width 20 height 20
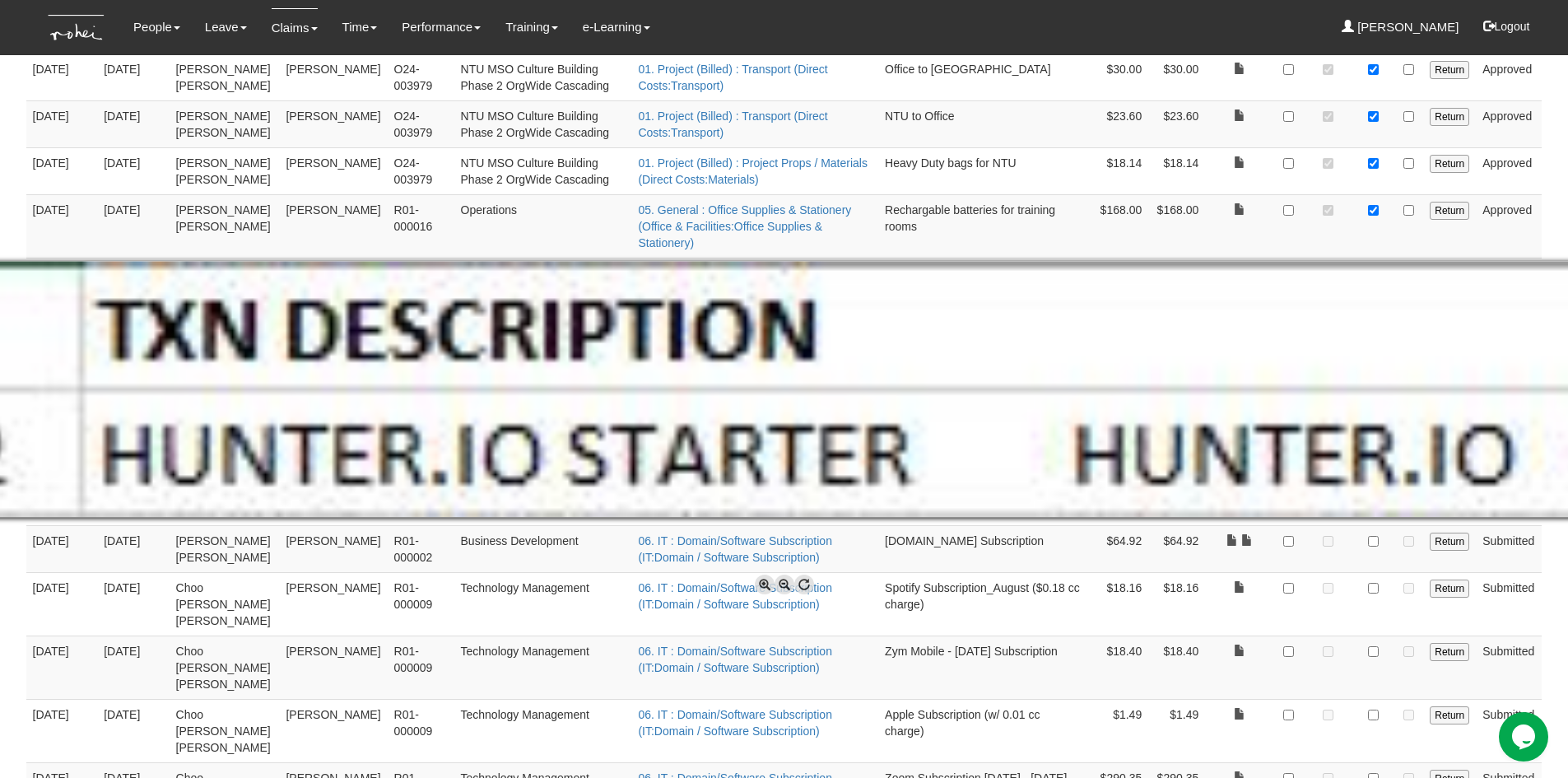
click at [780, 583] on span at bounding box center [785, 584] width 20 height 20
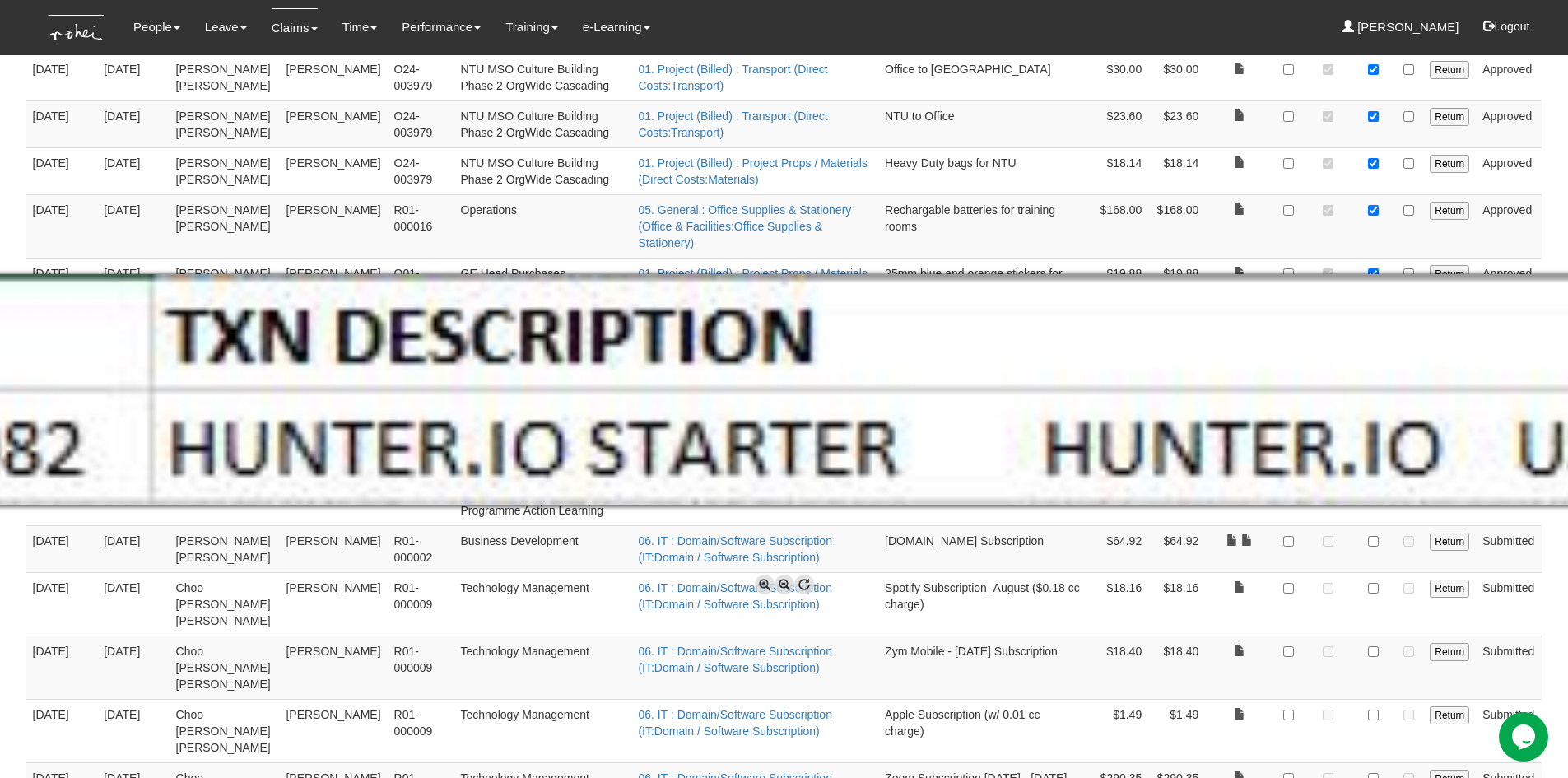
click at [780, 583] on span at bounding box center [785, 584] width 20 height 20
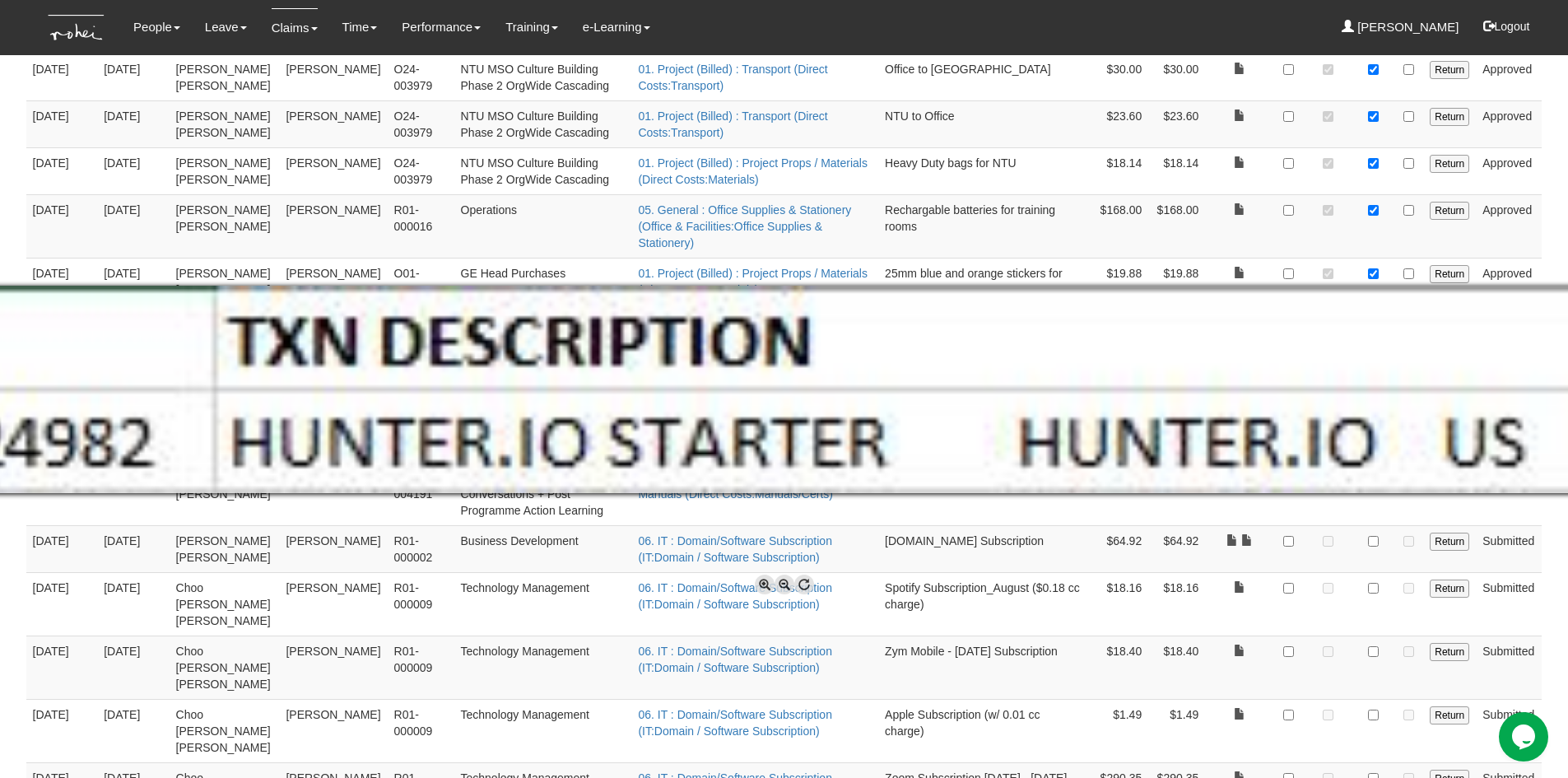
click at [780, 583] on span at bounding box center [785, 584] width 20 height 20
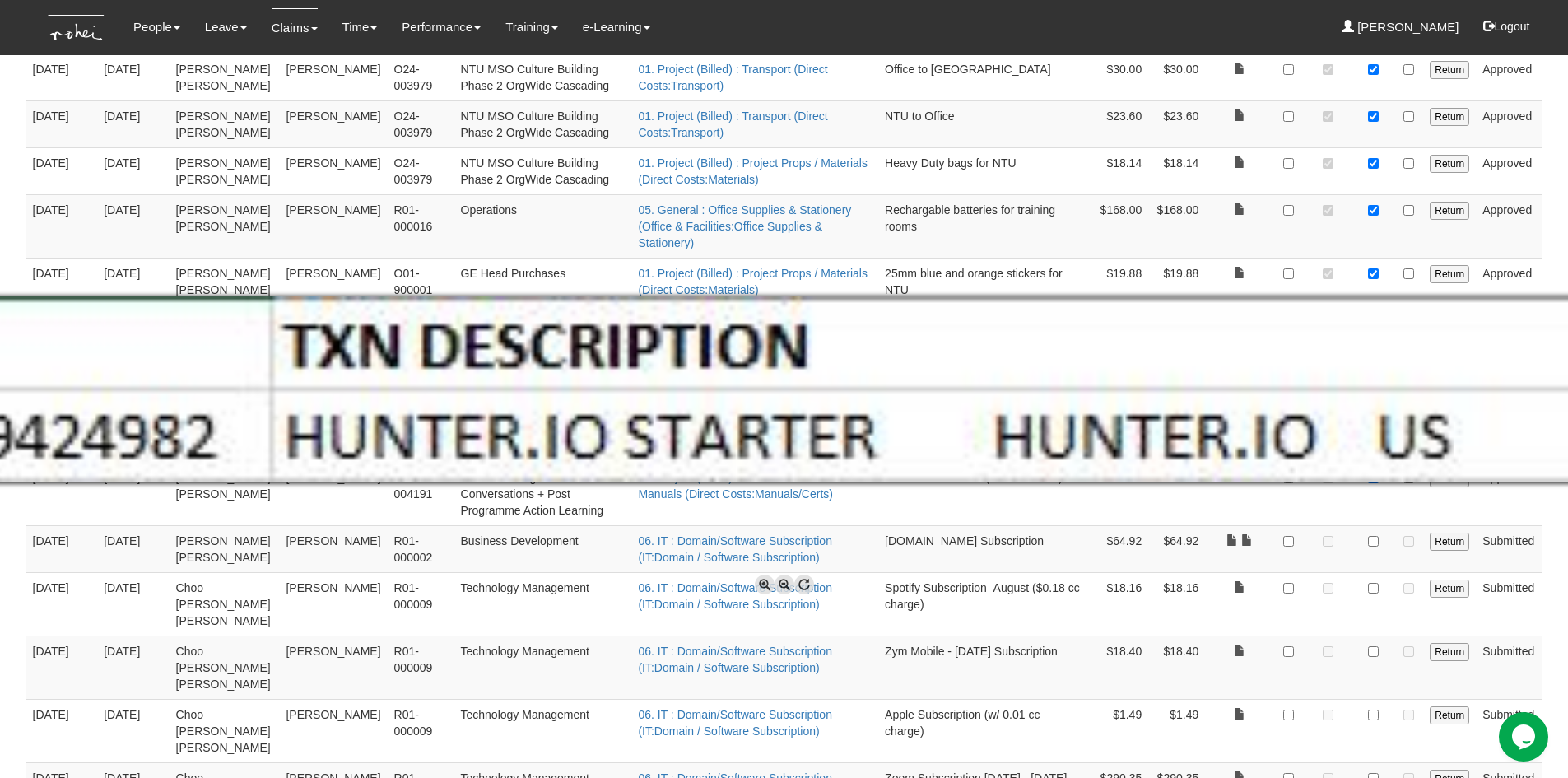
click at [780, 583] on span at bounding box center [785, 584] width 20 height 20
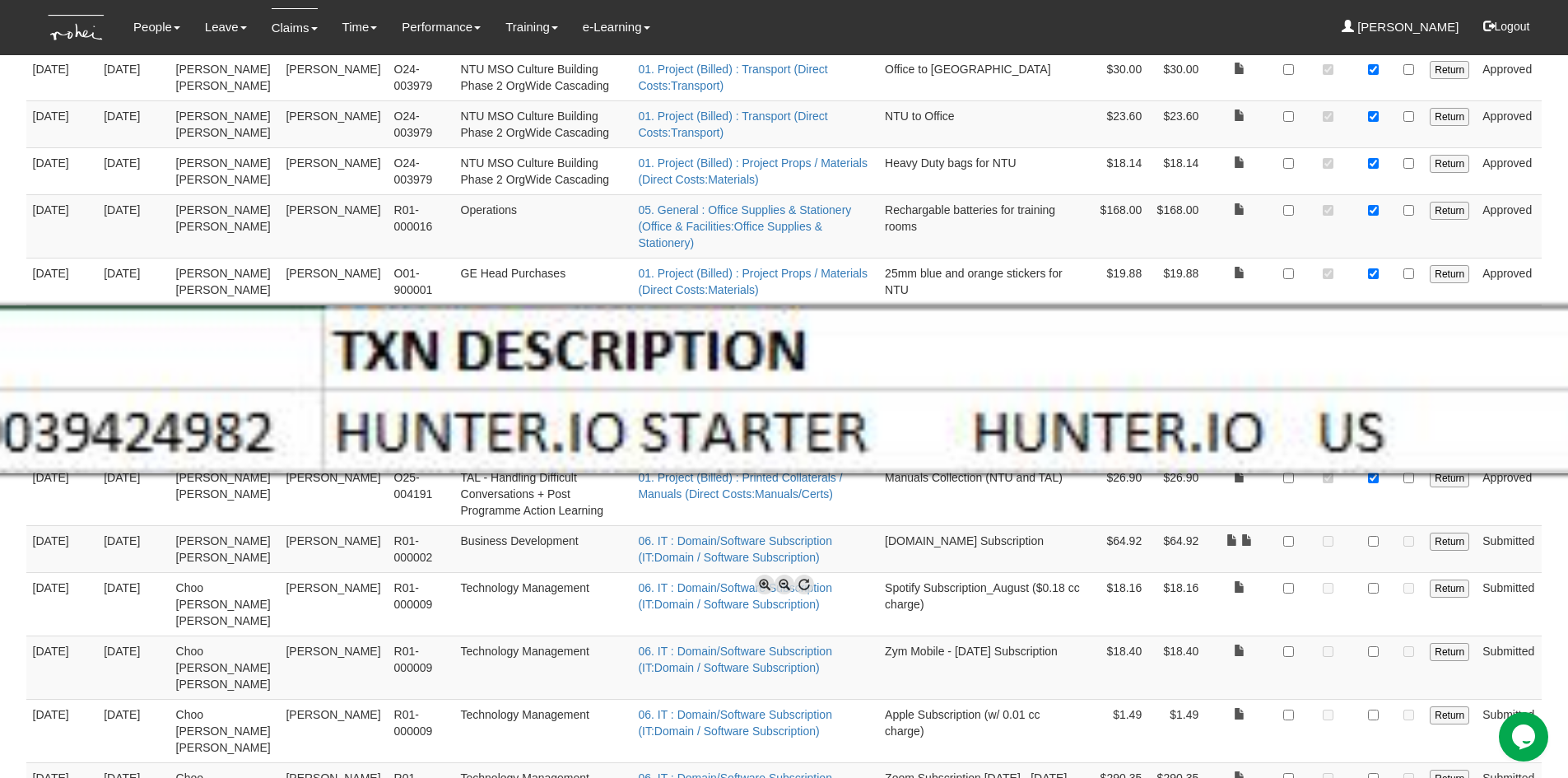
click at [780, 583] on span at bounding box center [785, 584] width 20 height 20
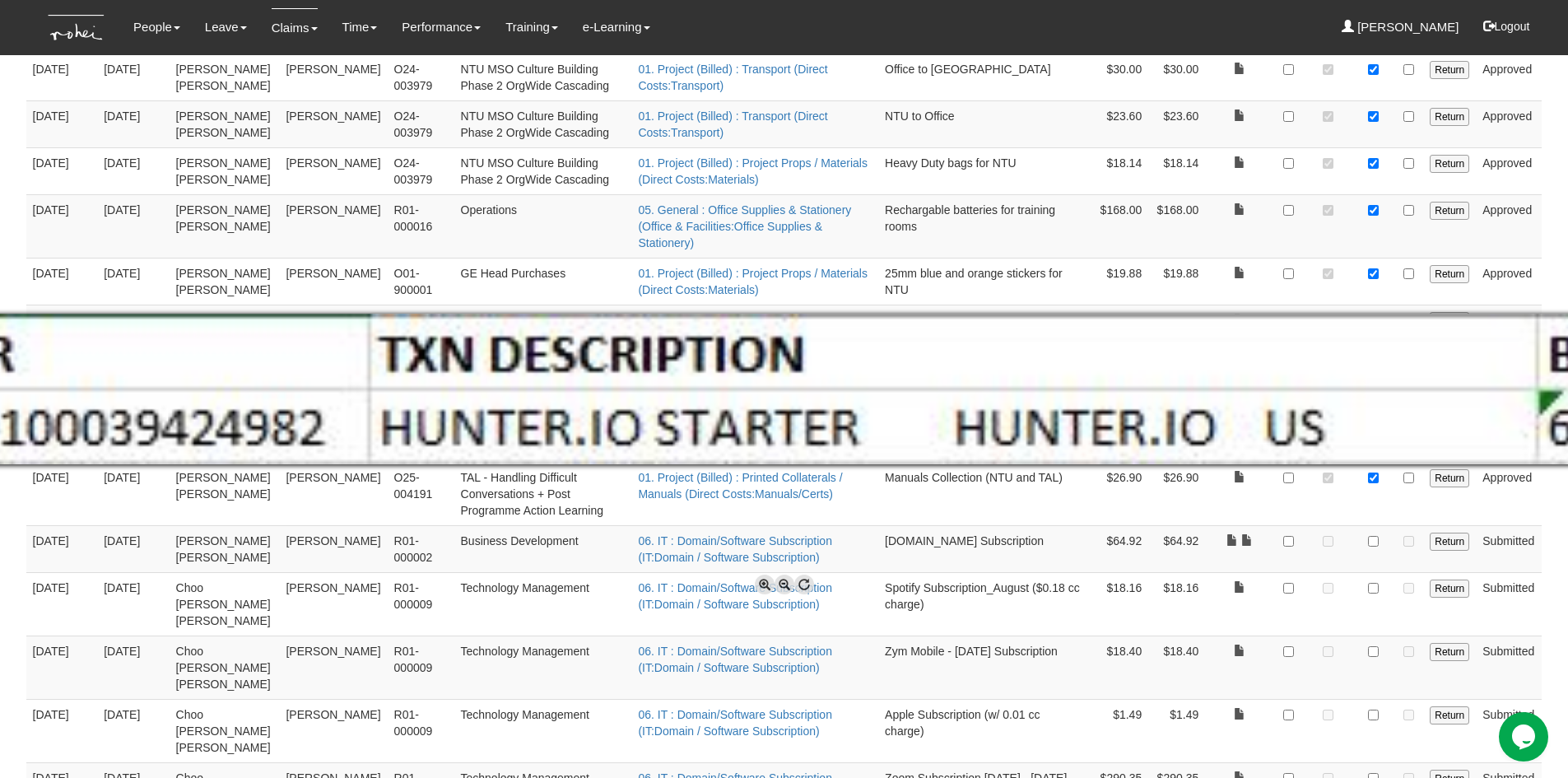
click at [780, 583] on span at bounding box center [785, 584] width 20 height 20
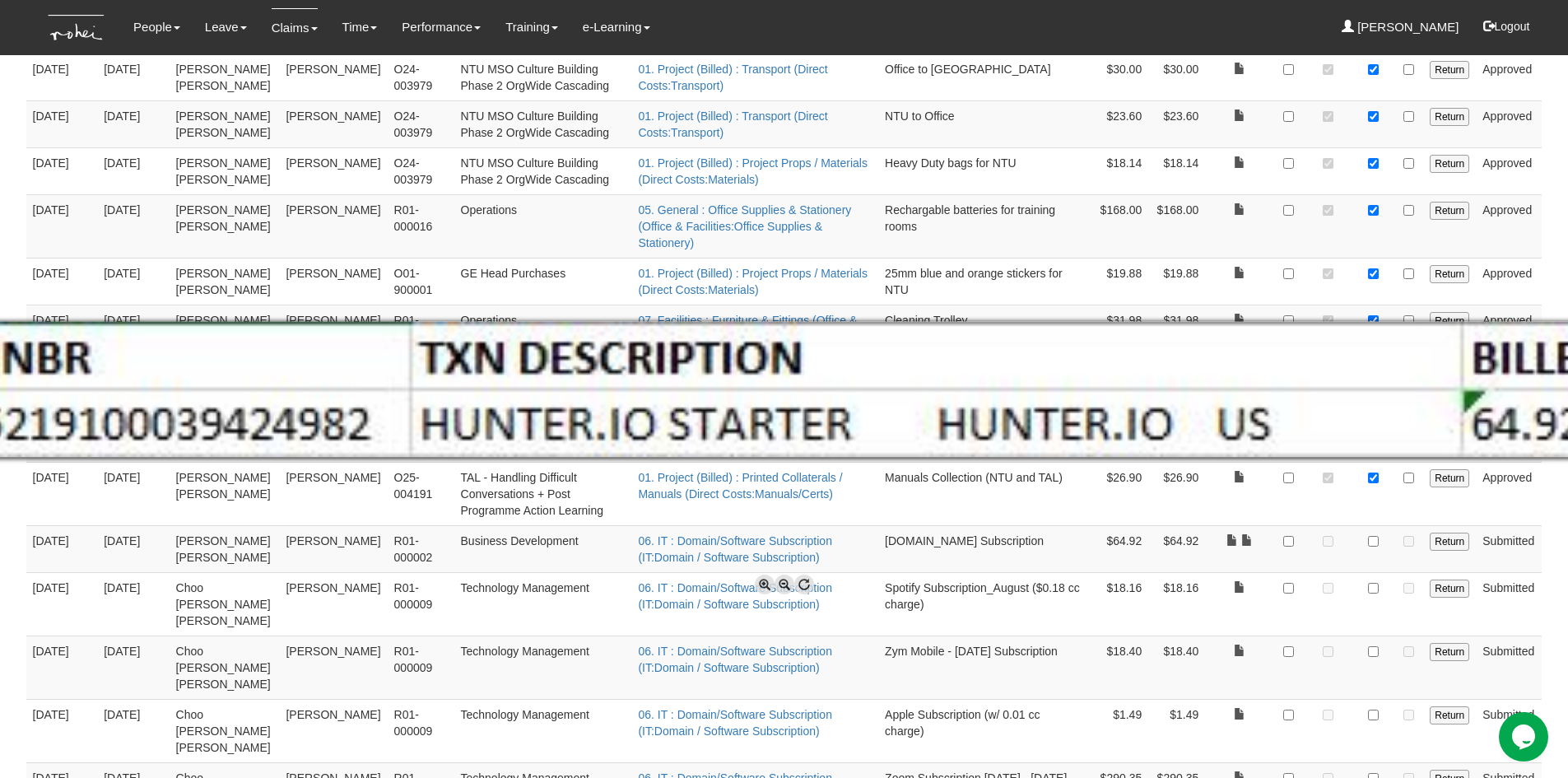
click at [780, 583] on span at bounding box center [785, 584] width 20 height 20
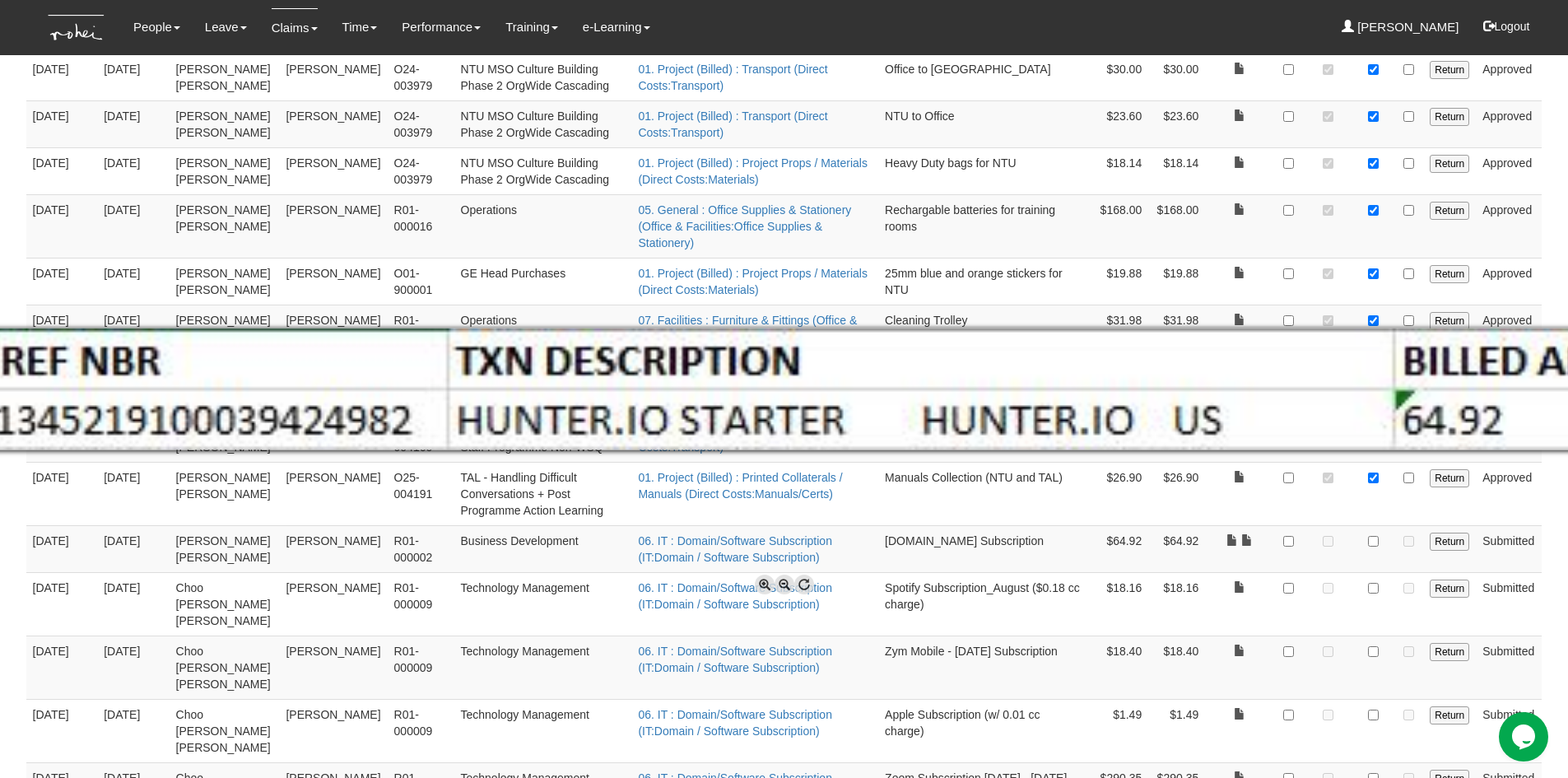
click at [780, 583] on span at bounding box center [785, 584] width 20 height 20
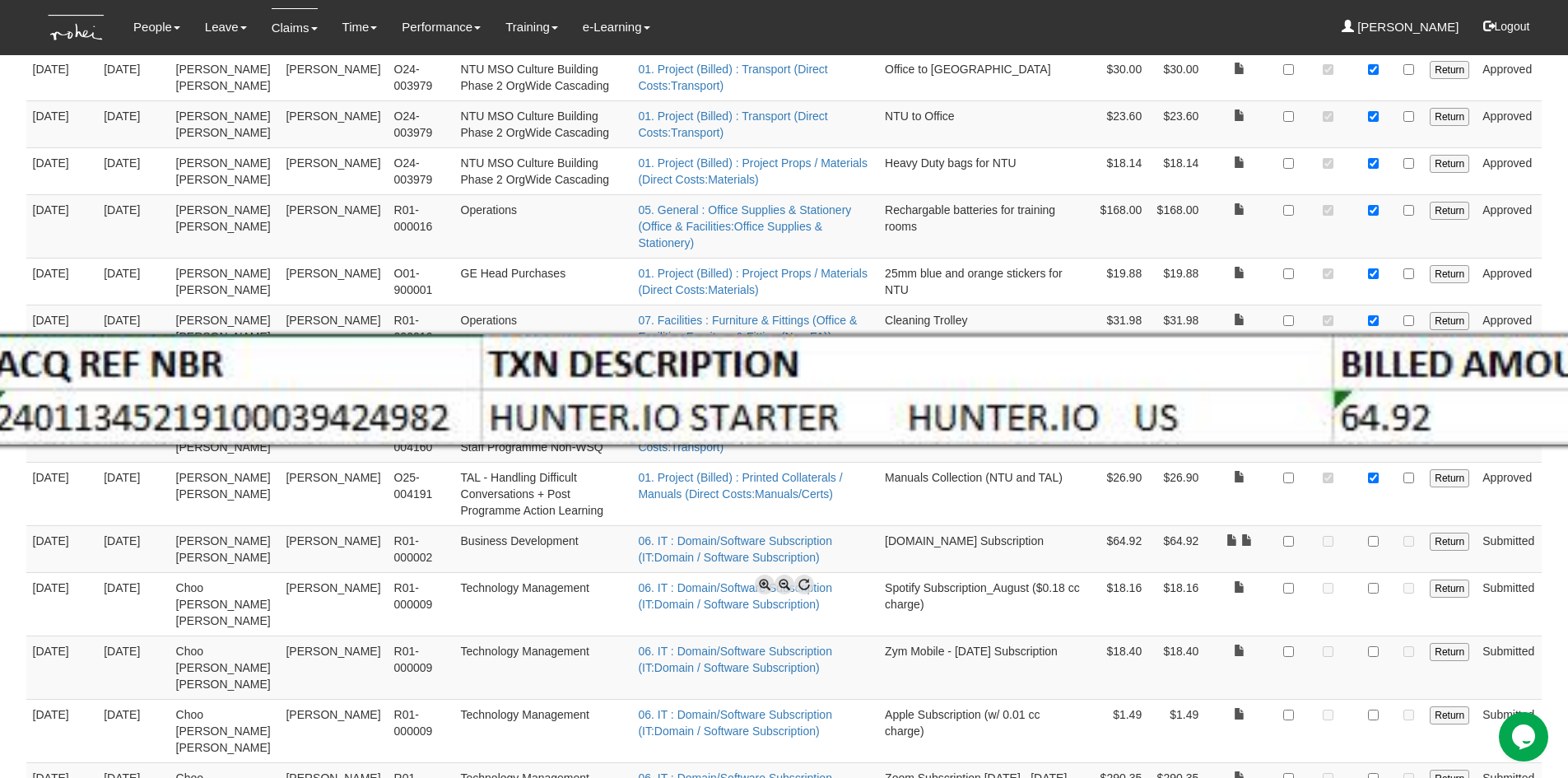
click at [780, 583] on span at bounding box center [785, 584] width 20 height 20
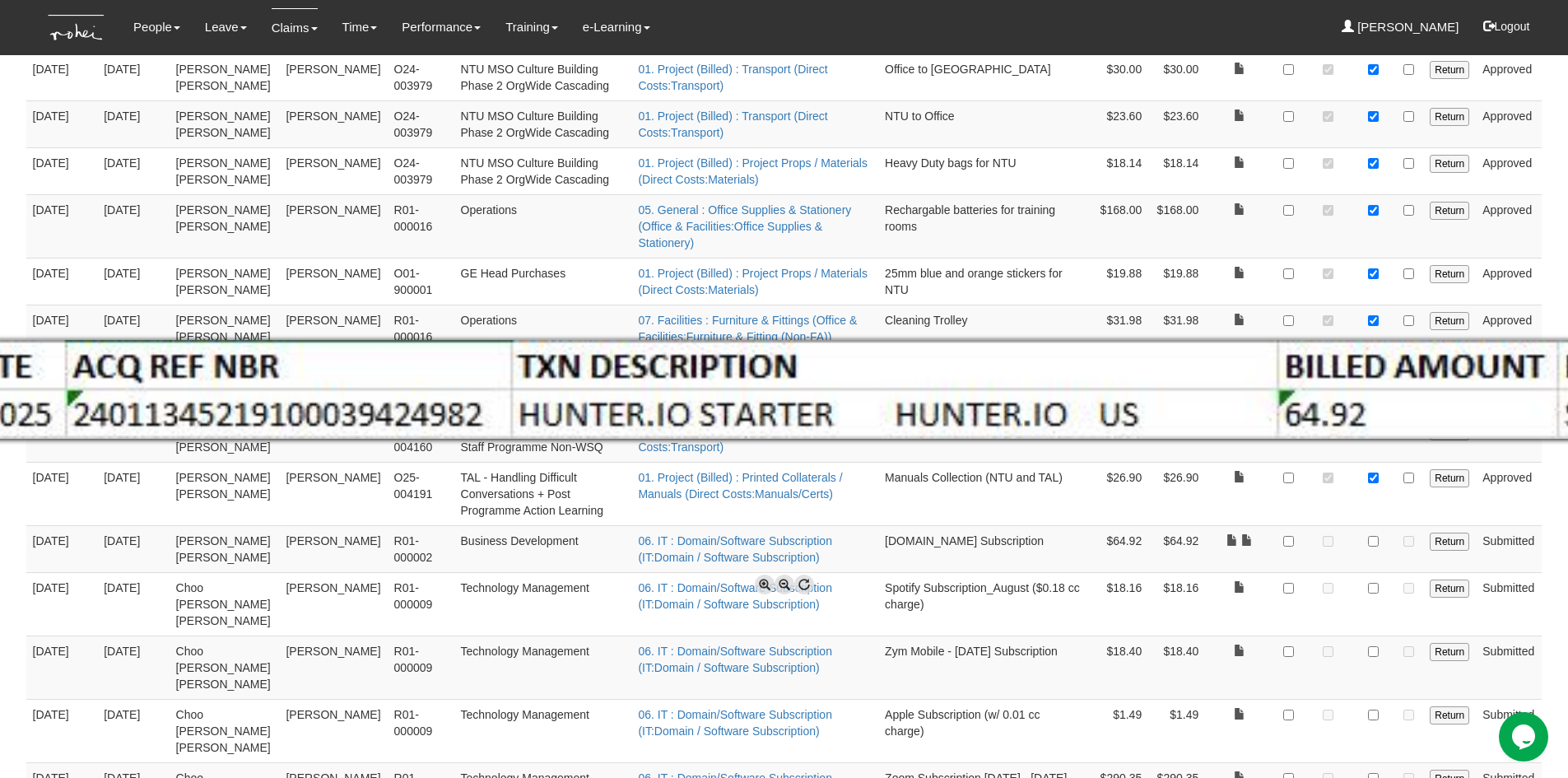
click at [780, 583] on span at bounding box center [785, 584] width 20 height 20
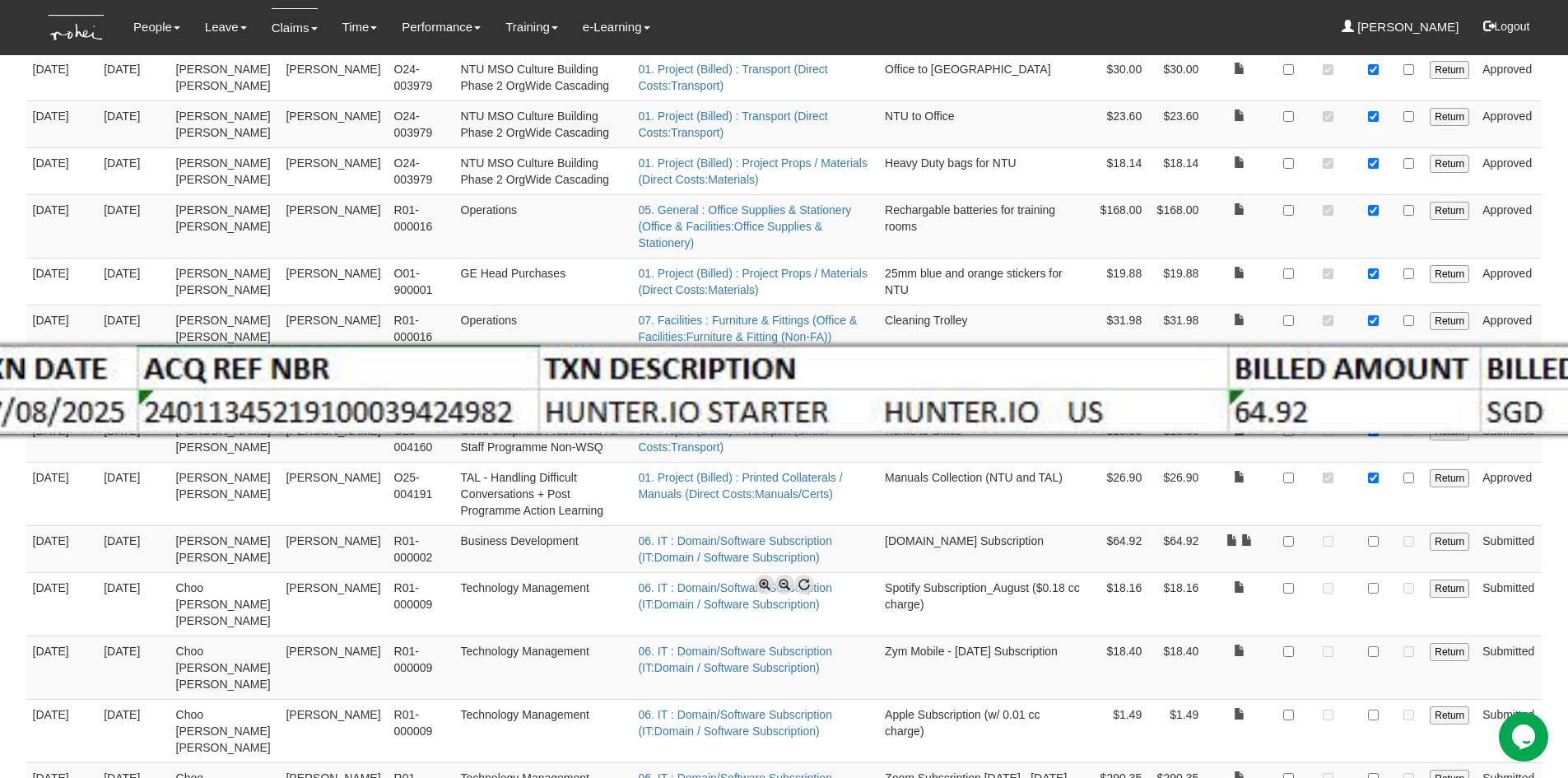
click at [780, 583] on span at bounding box center [785, 584] width 20 height 20
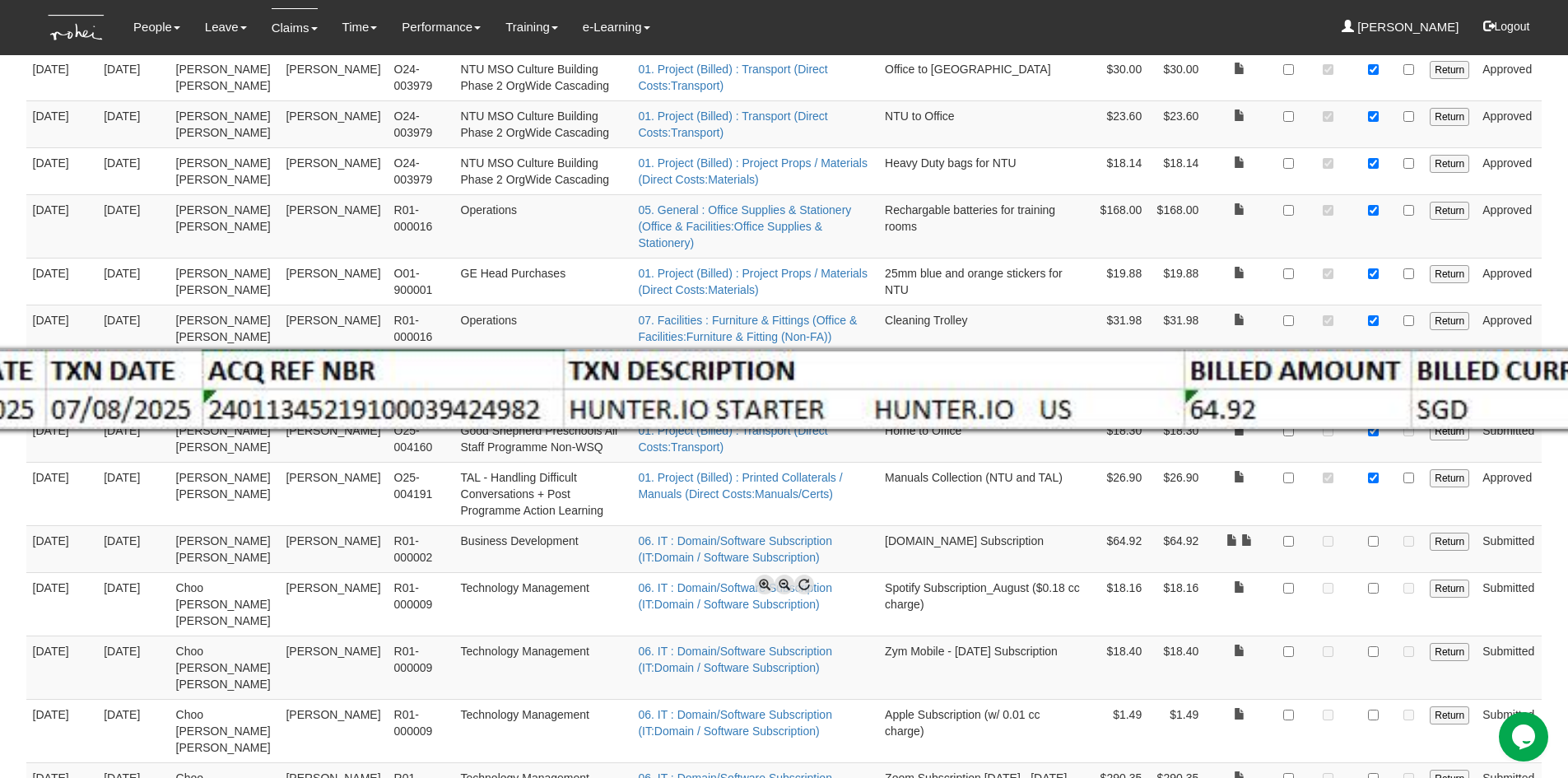
click at [780, 583] on span at bounding box center [785, 584] width 20 height 20
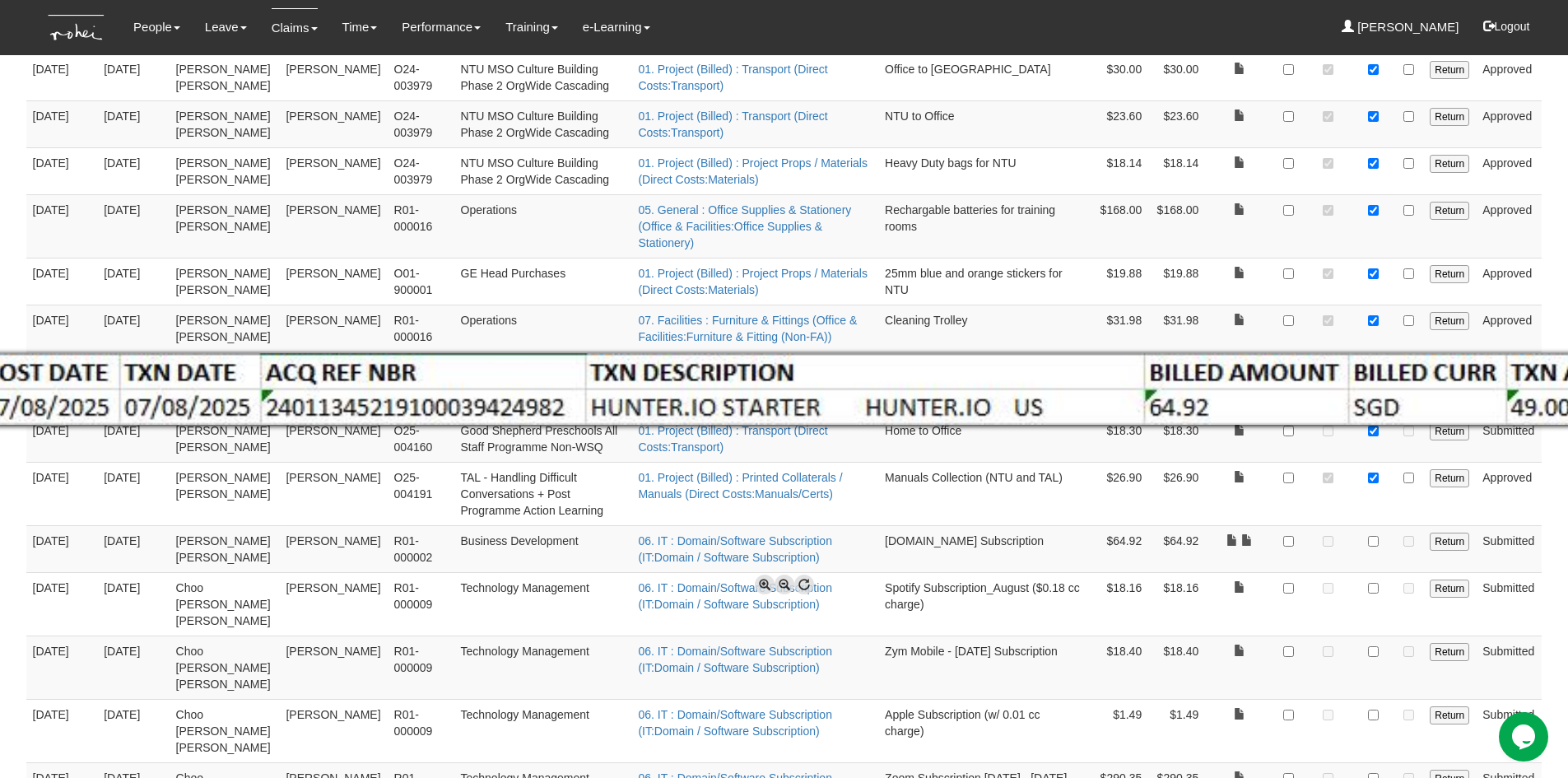
click at [780, 583] on span at bounding box center [785, 584] width 20 height 20
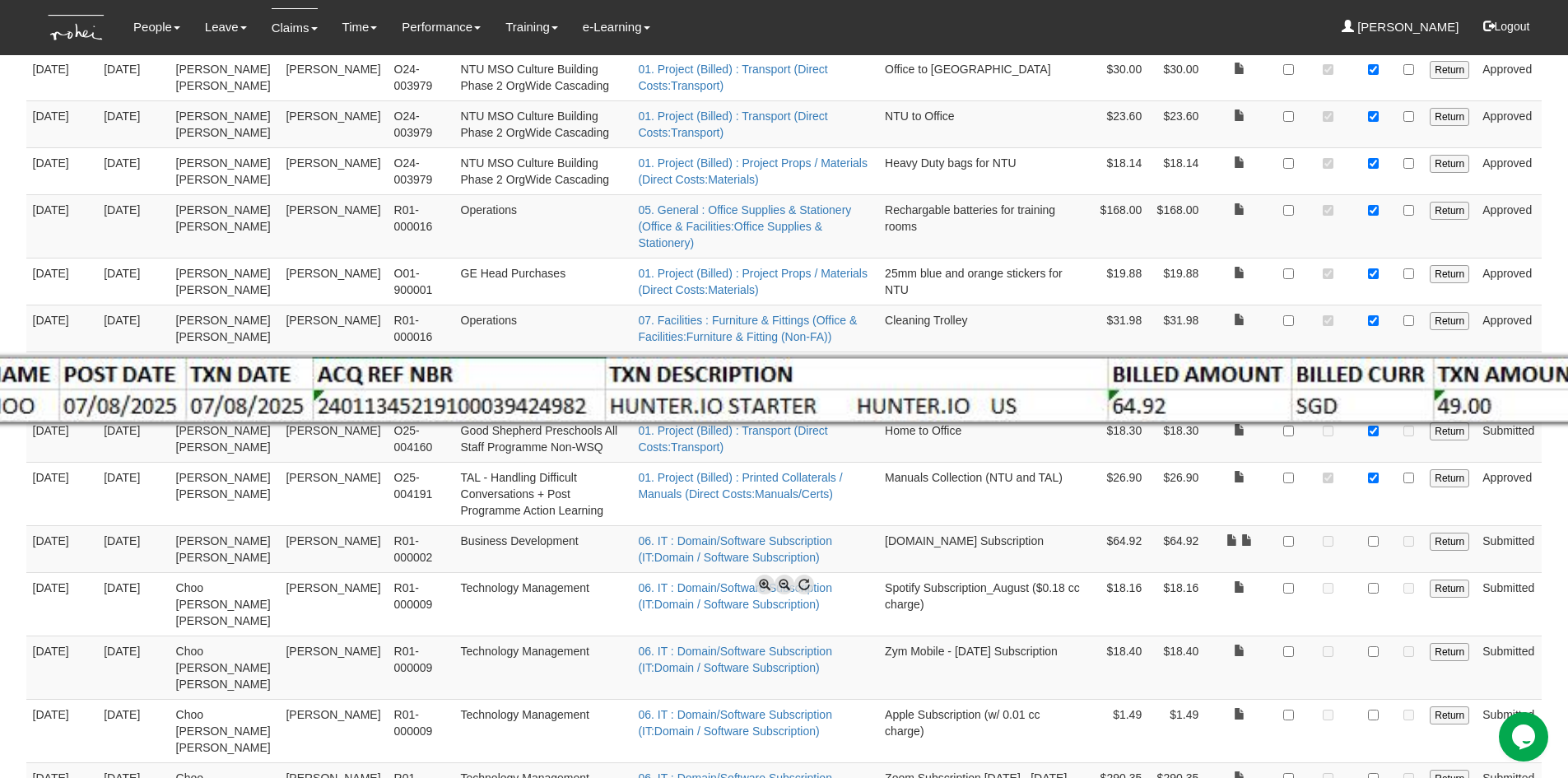
click at [780, 583] on span at bounding box center [785, 584] width 20 height 20
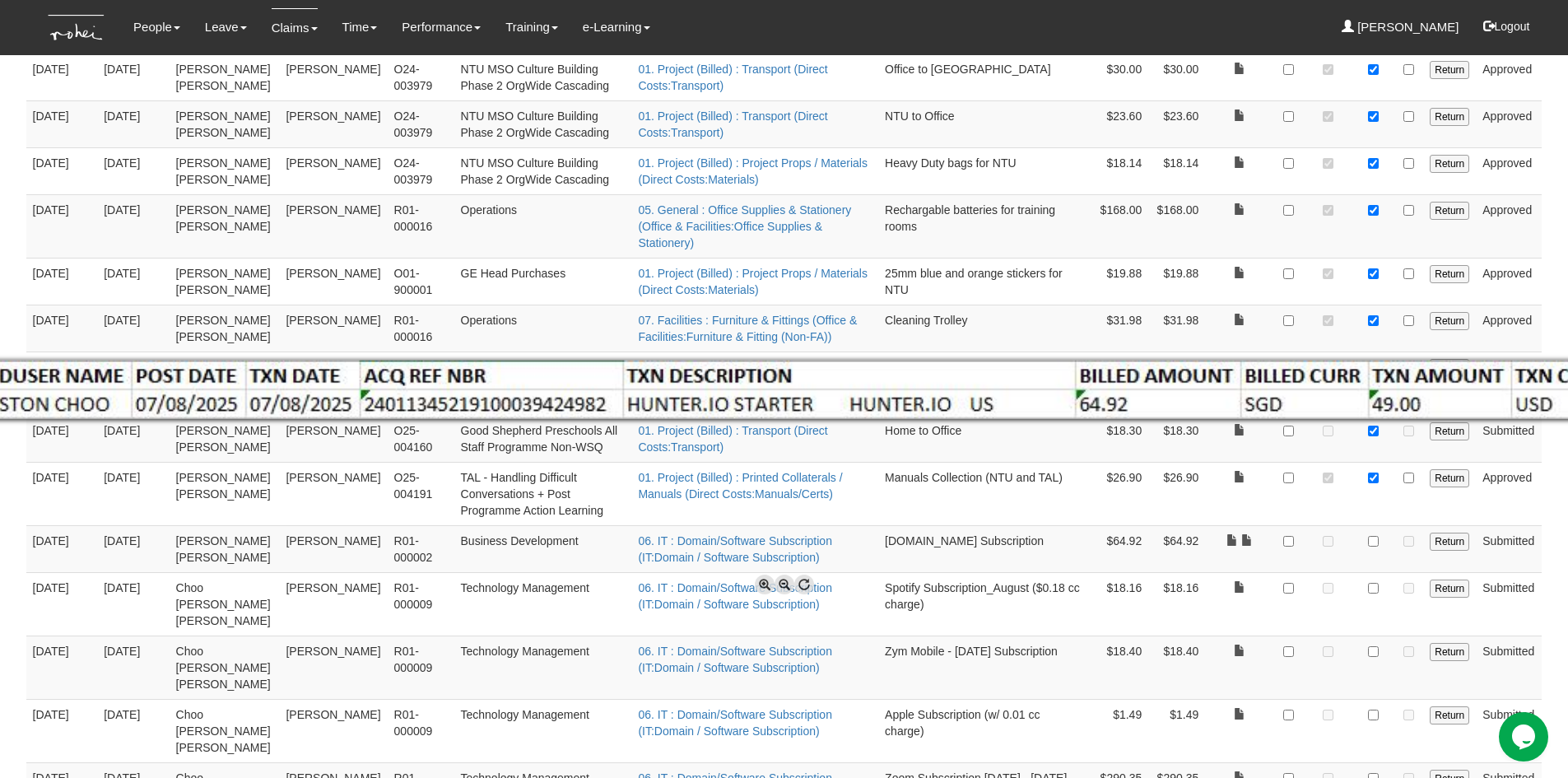
click at [780, 583] on span at bounding box center [785, 584] width 20 height 20
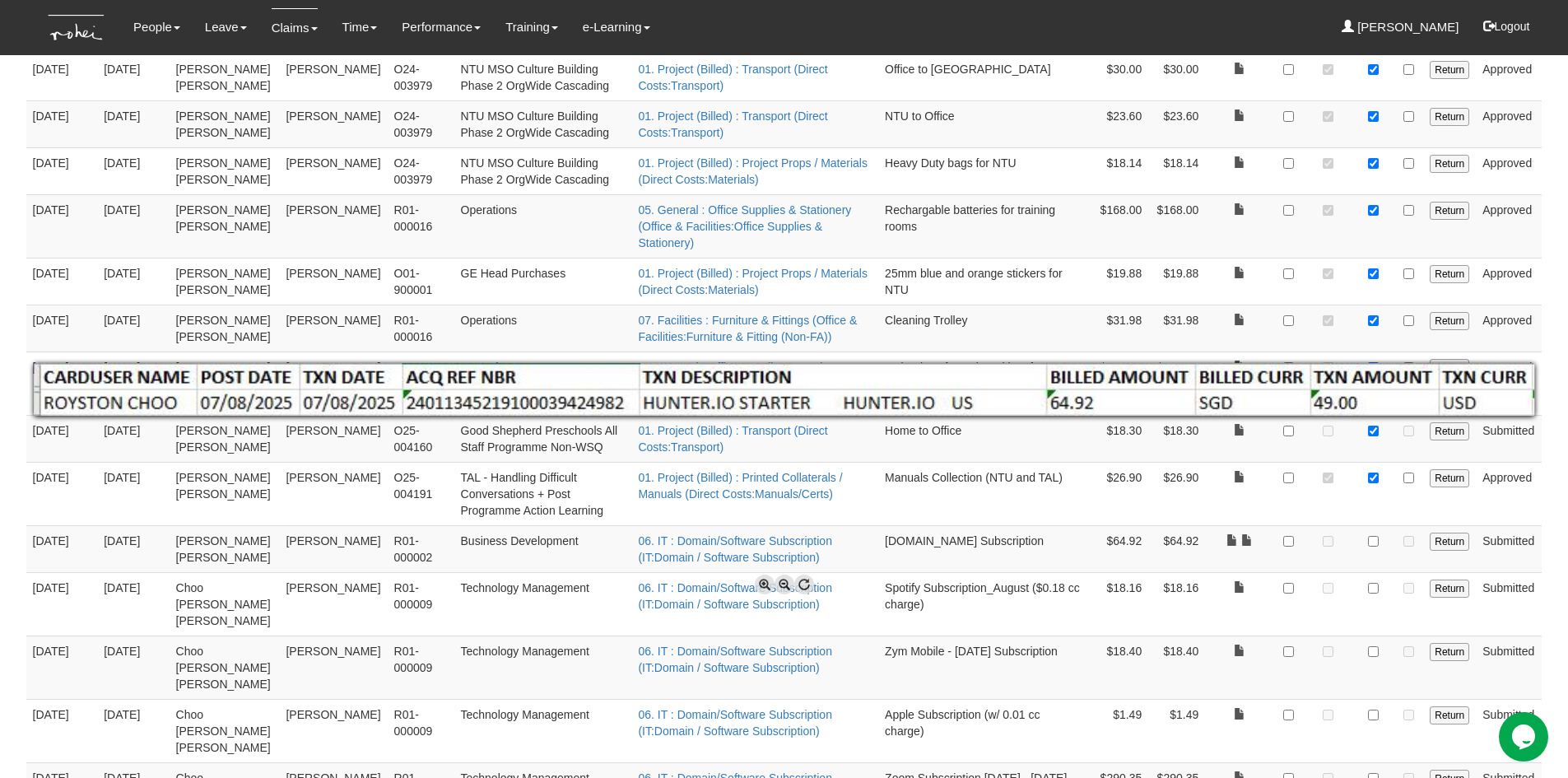
click at [780, 583] on span at bounding box center [785, 584] width 20 height 20
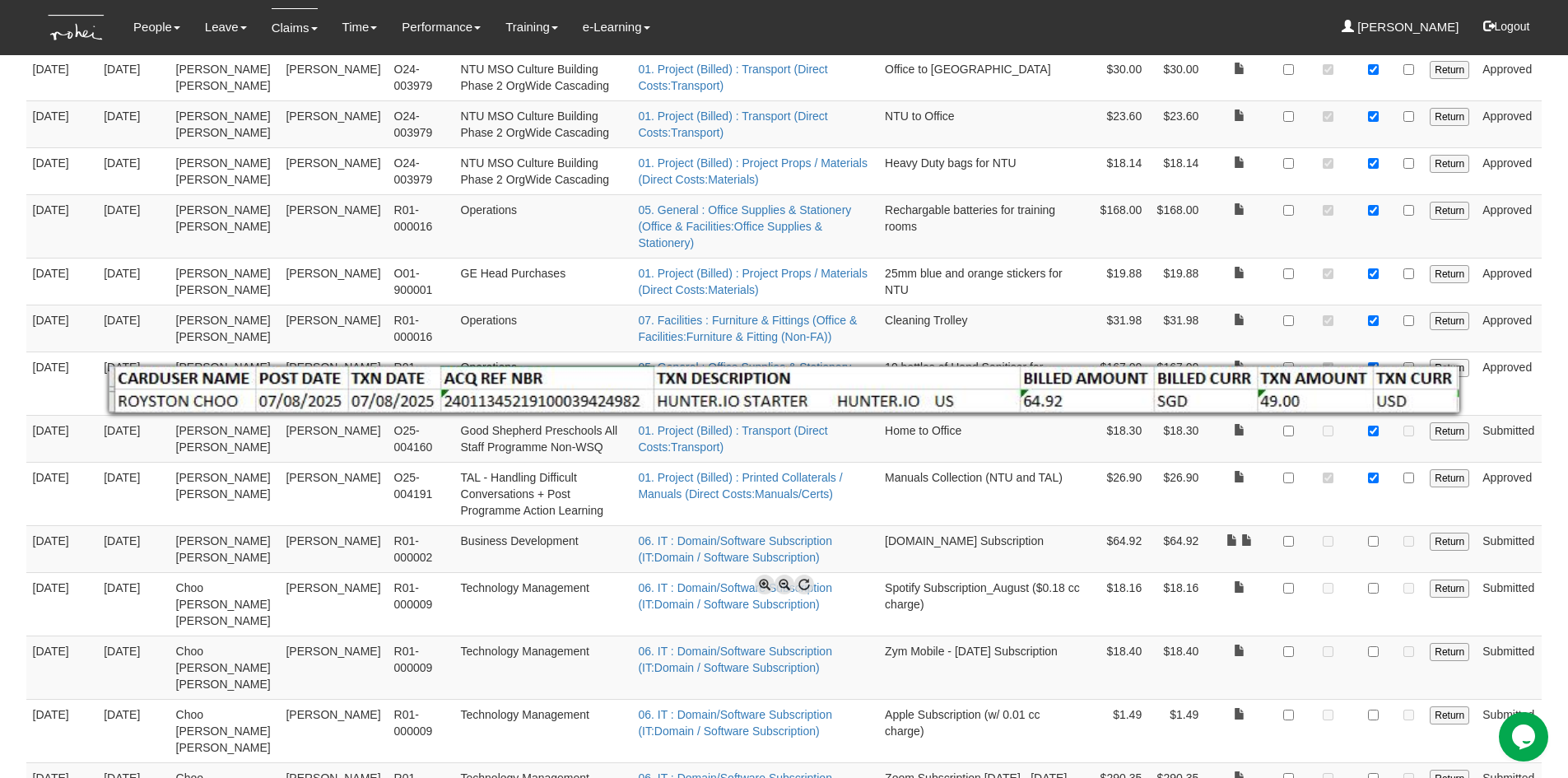
click at [780, 583] on span at bounding box center [785, 584] width 20 height 20
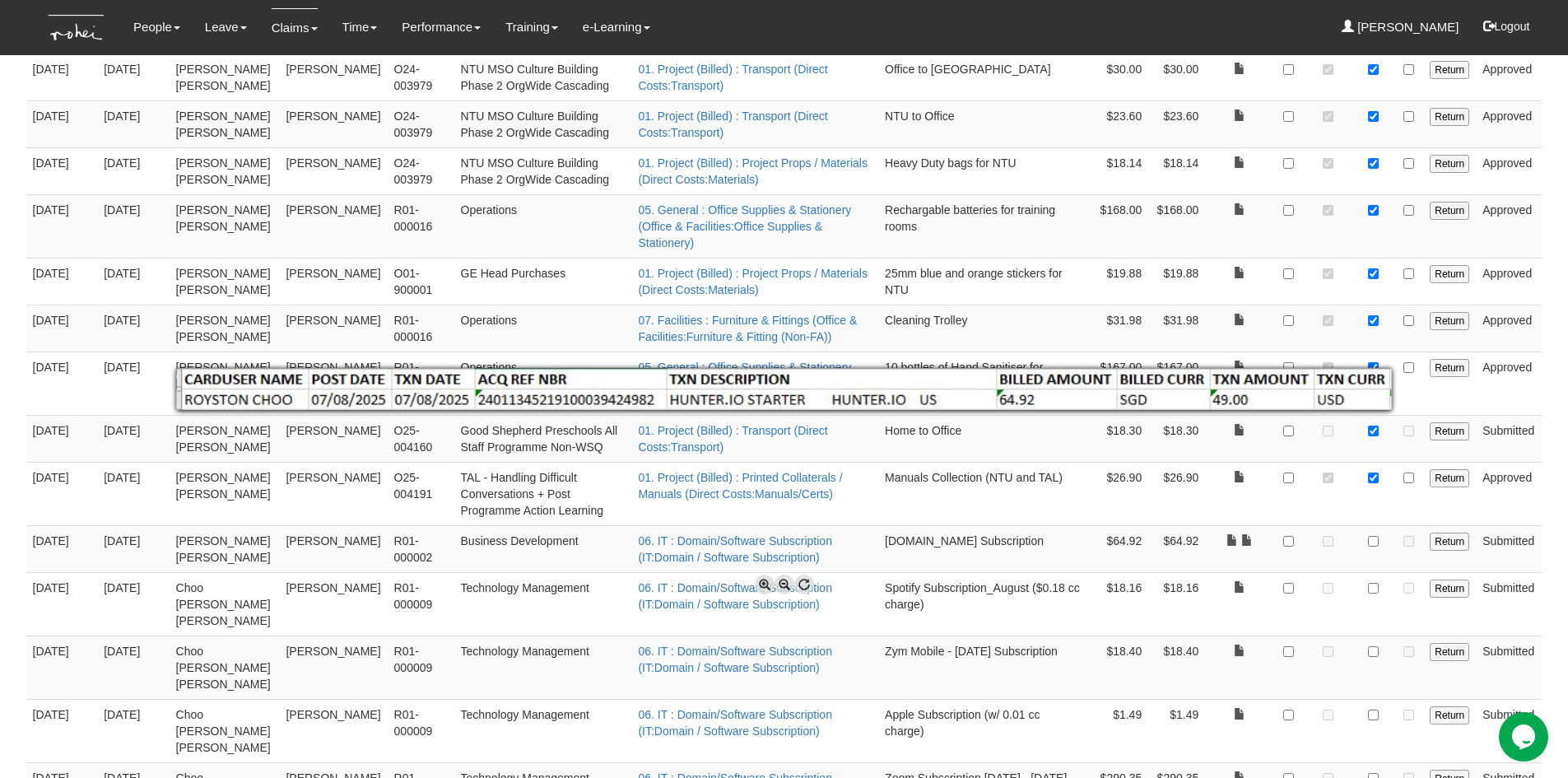
click at [1558, 444] on div at bounding box center [784, 389] width 1568 height 778
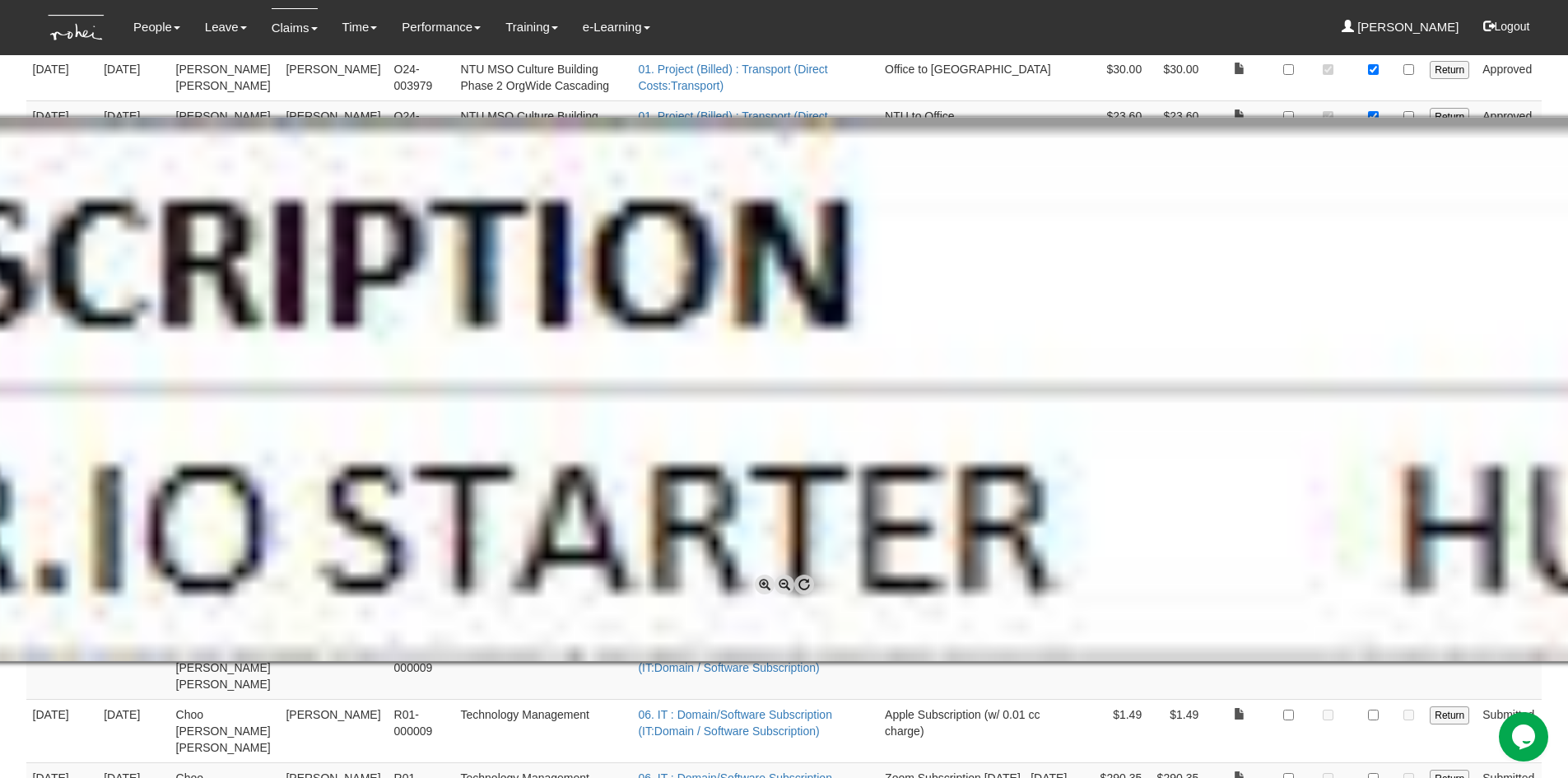
click at [780, 585] on span at bounding box center [785, 584] width 20 height 20
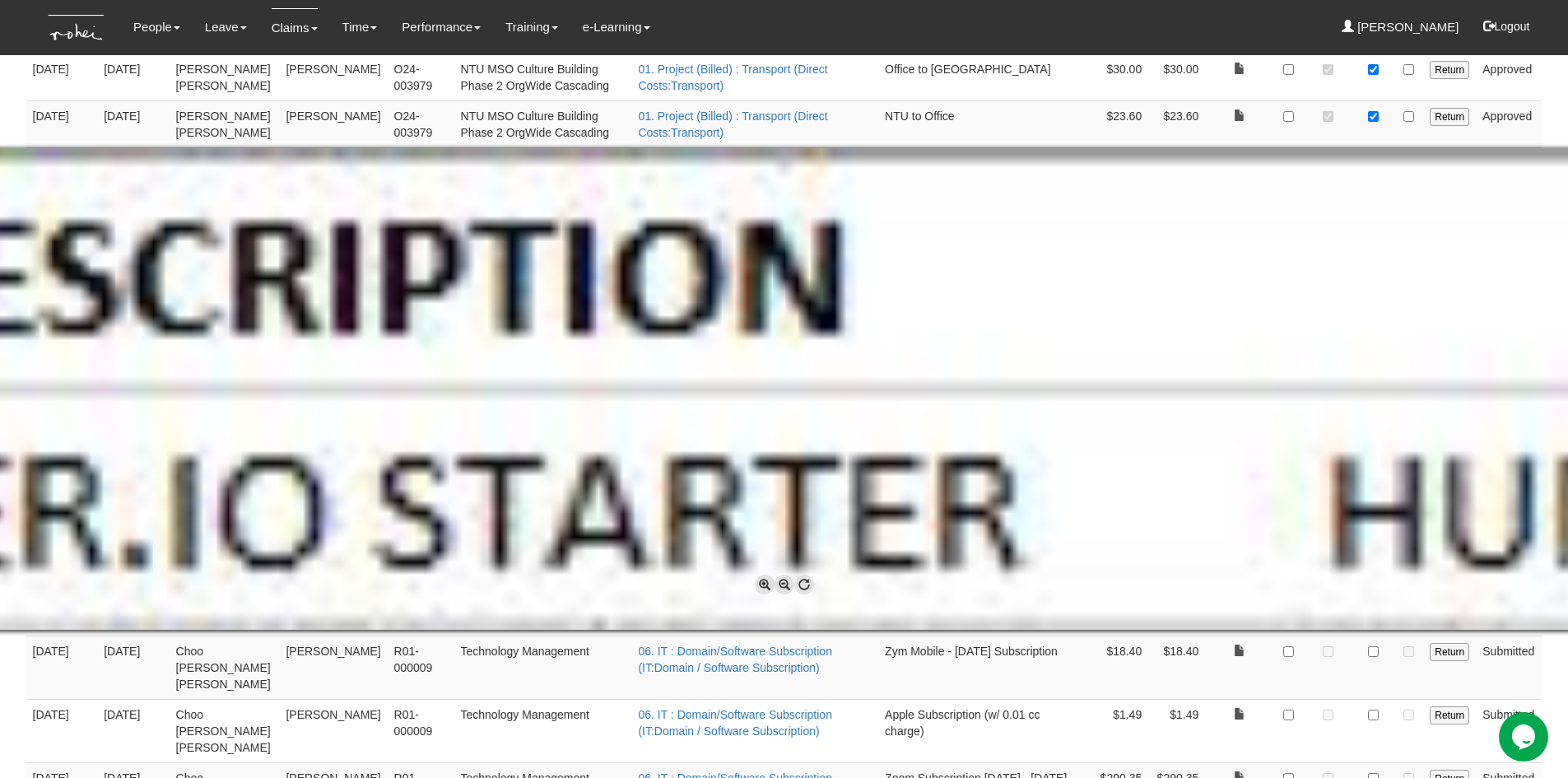
click at [780, 585] on span at bounding box center [785, 584] width 20 height 20
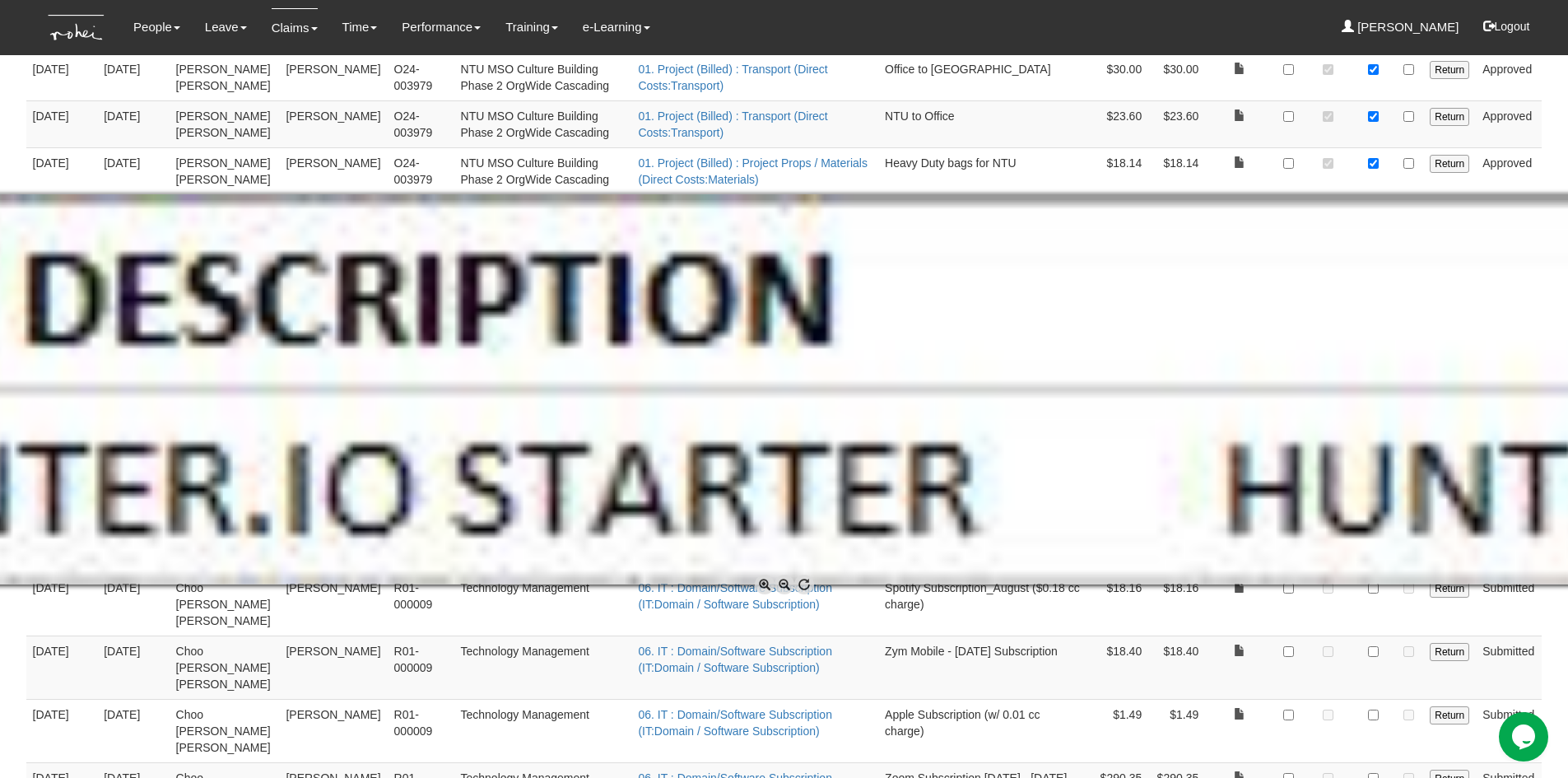
click at [780, 585] on span at bounding box center [785, 584] width 20 height 20
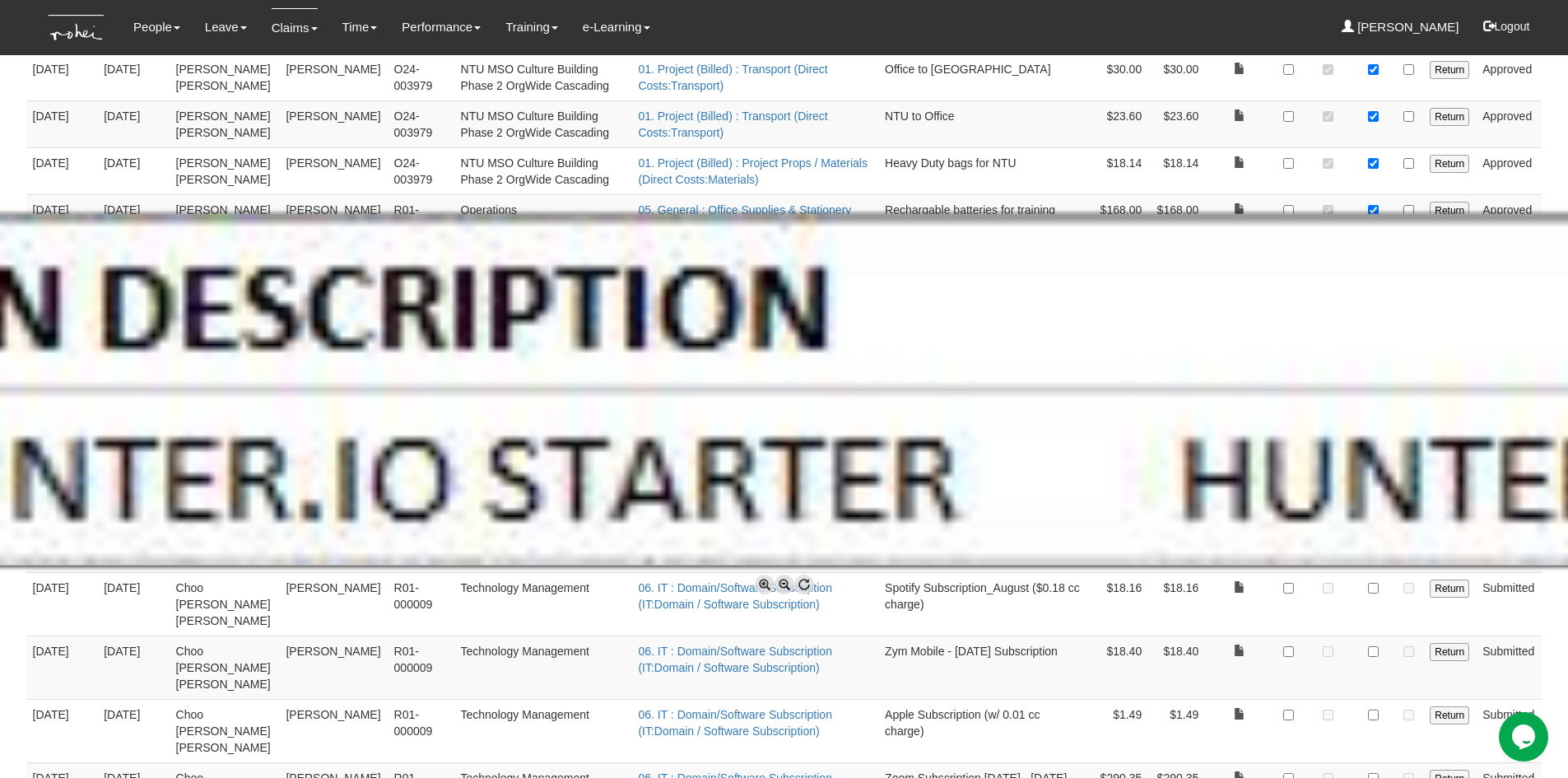
drag, startPoint x: 780, startPoint y: 585, endPoint x: 791, endPoint y: 584, distance: 11.0
click at [780, 585] on span at bounding box center [785, 584] width 20 height 20
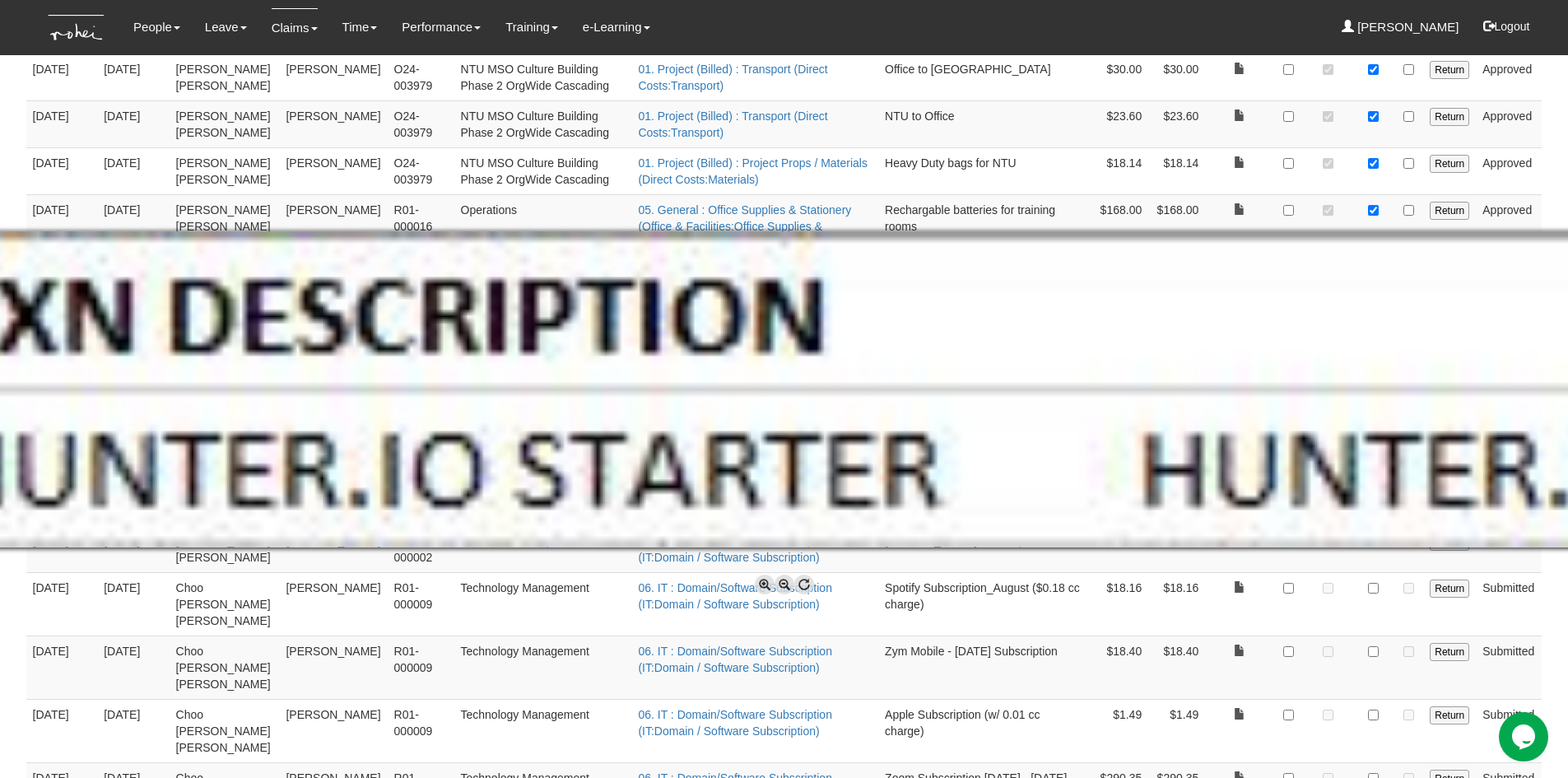
click at [1565, 566] on div at bounding box center [784, 389] width 1568 height 778
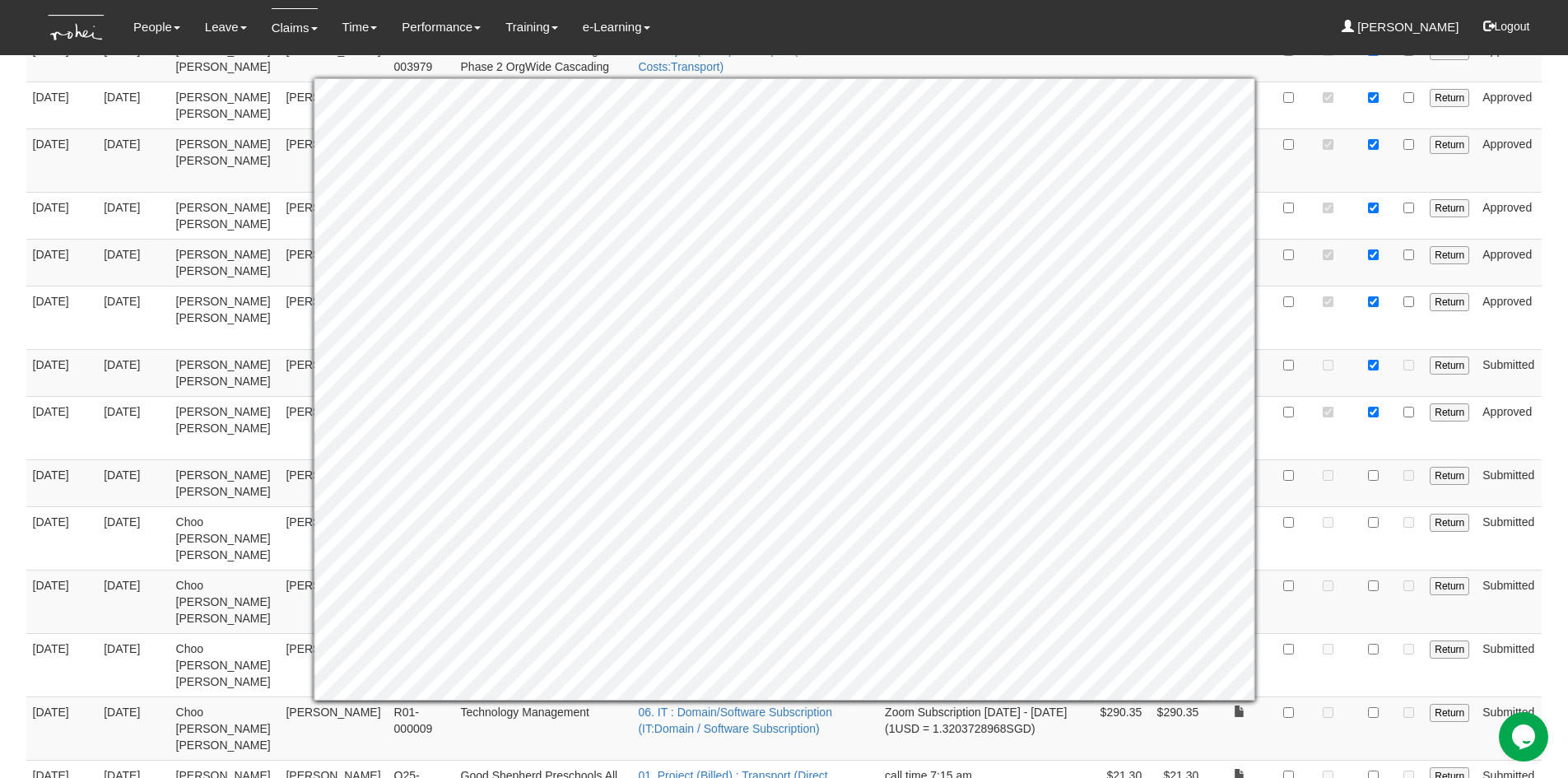
scroll to position [988, 0]
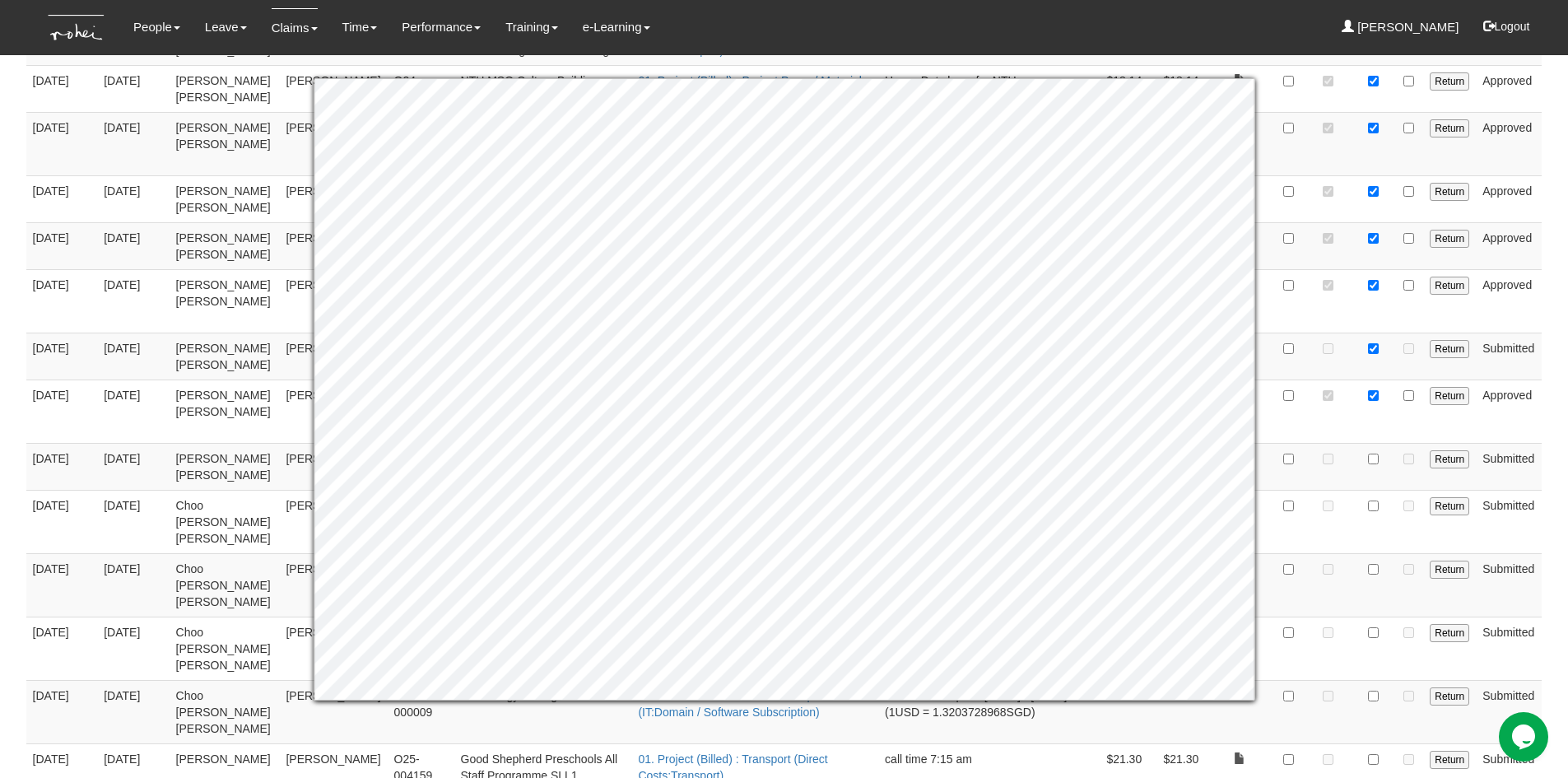
click at [1558, 130] on body "Toggle navigation People Personal Information Staff Directory Leave Apply for L…" at bounding box center [784, 464] width 1568 height 2903
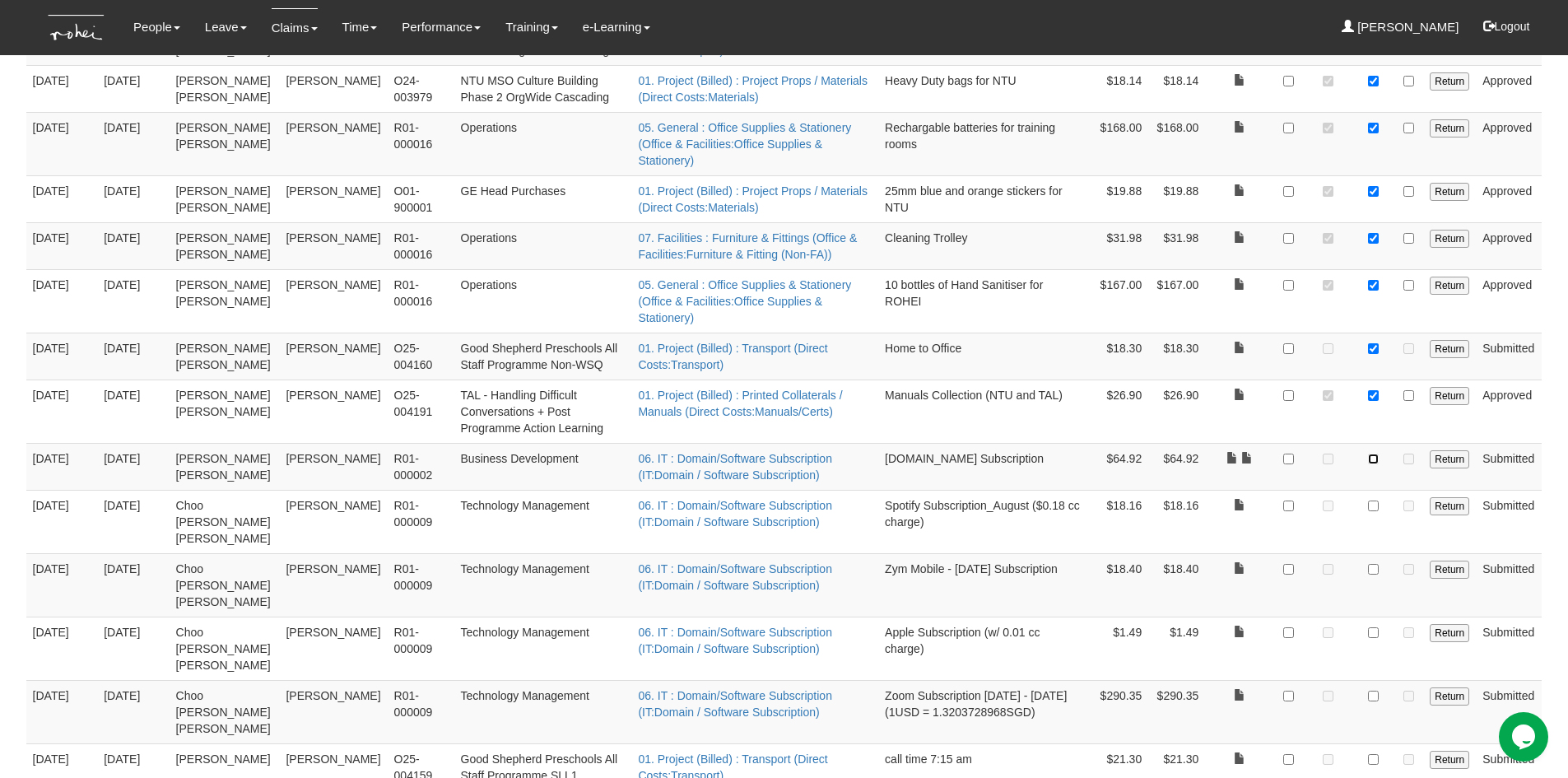
click at [1374, 454] on input "checkbox" at bounding box center [1373, 459] width 11 height 11
checkbox input "true"
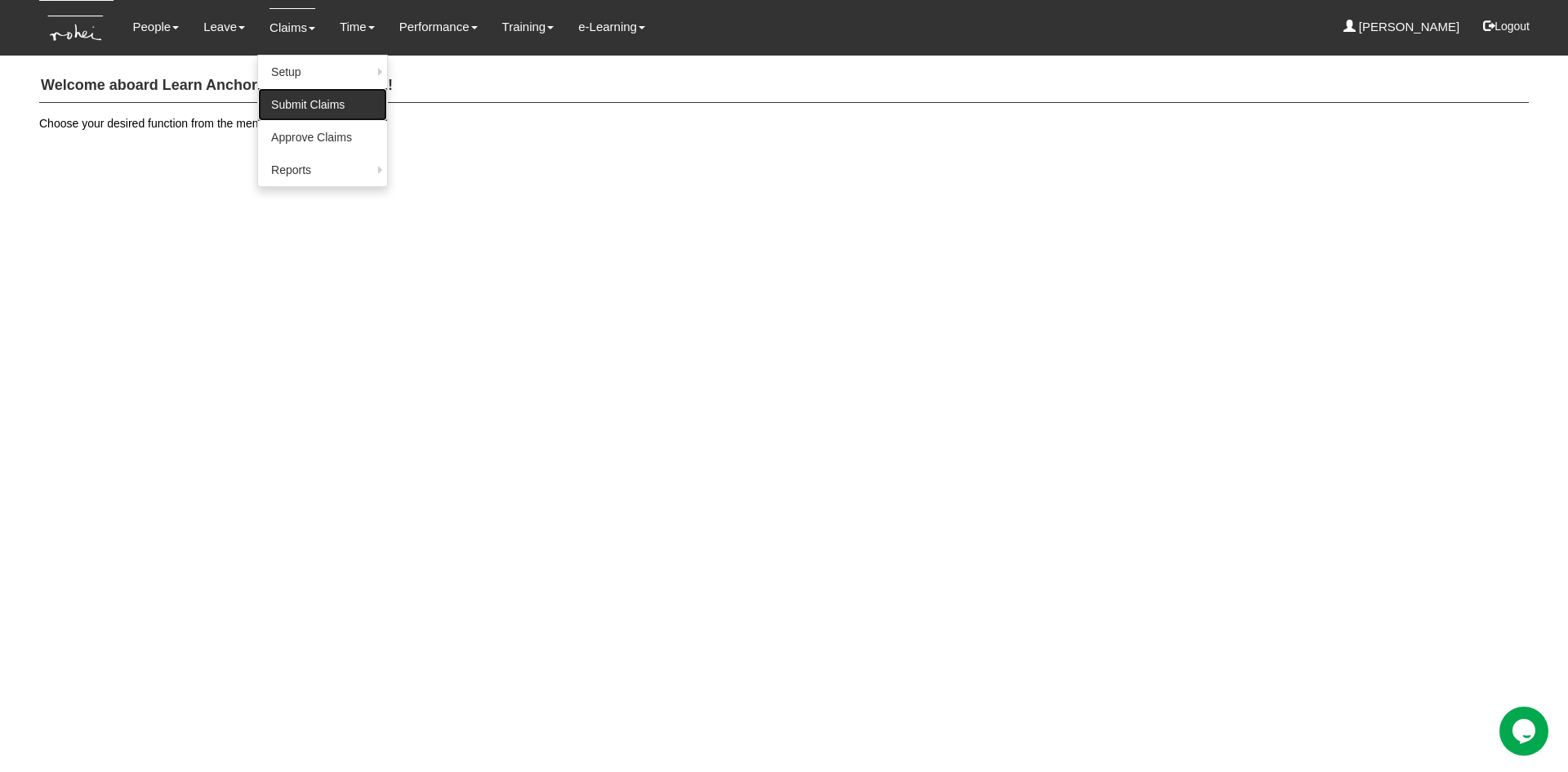
click at [286, 100] on link "Submit Claims" at bounding box center [323, 104] width 129 height 32
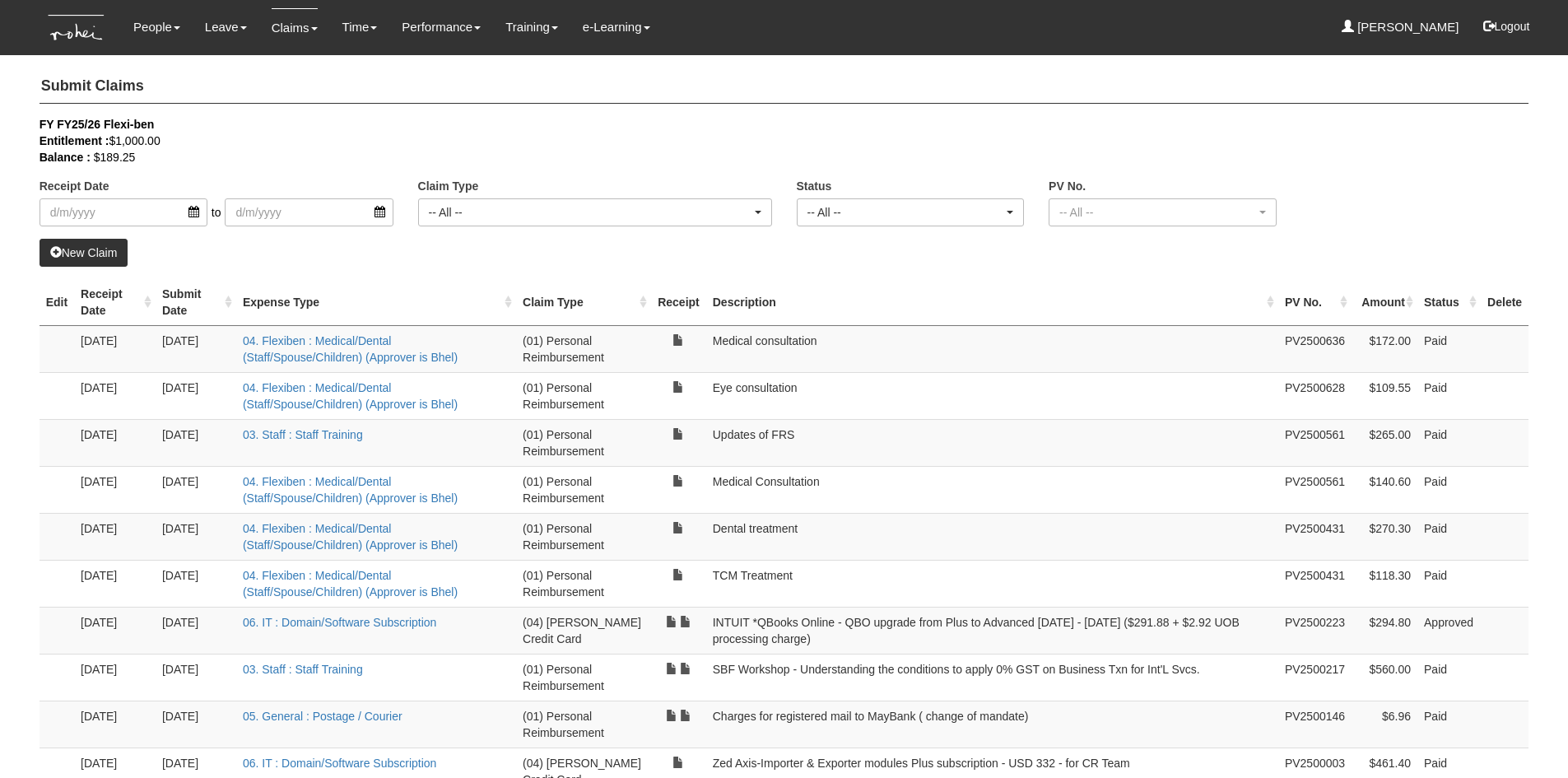
select select "50"
click at [299, 135] on link "Approve Claims" at bounding box center [325, 137] width 131 height 33
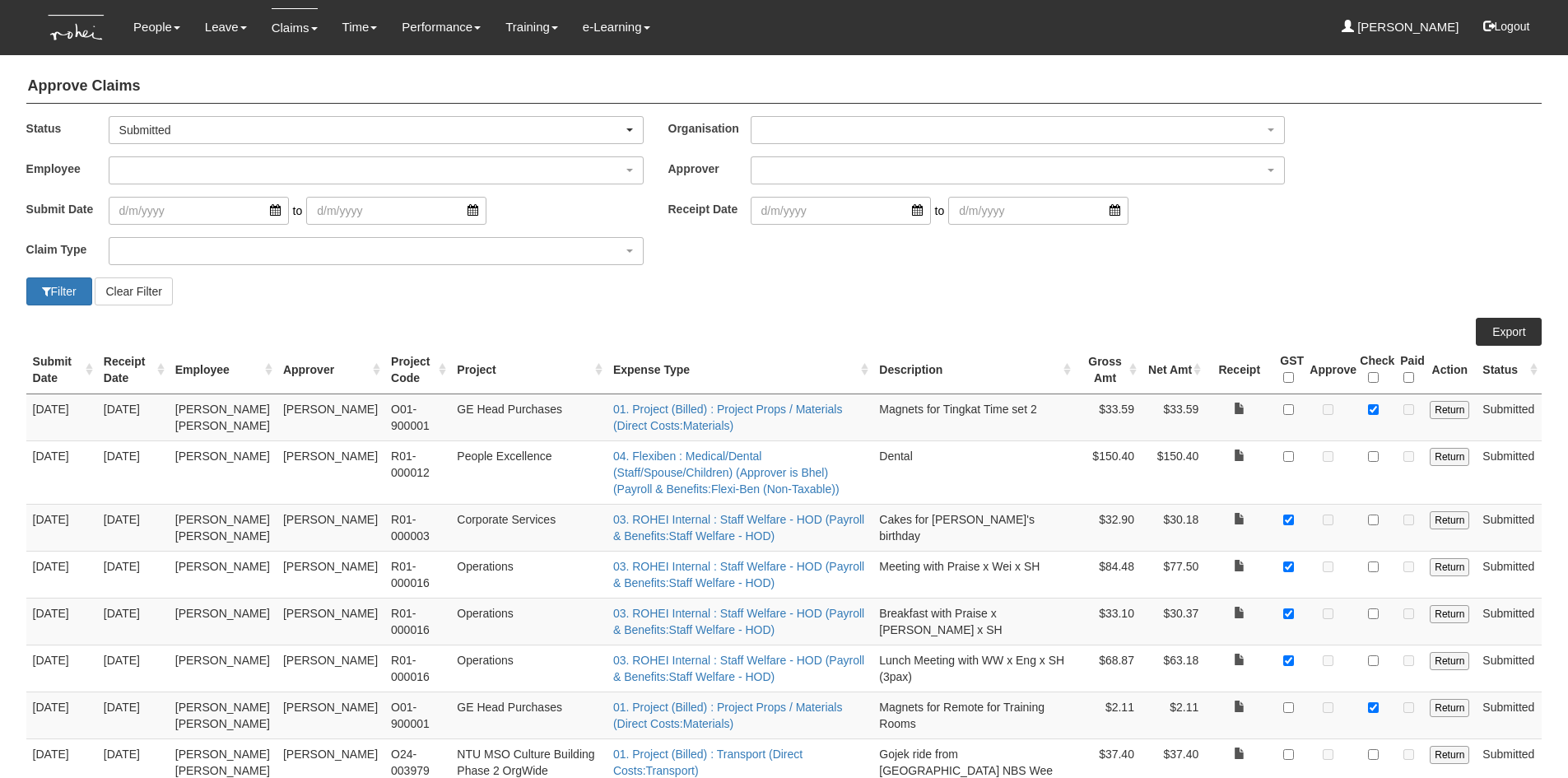
select select "50"
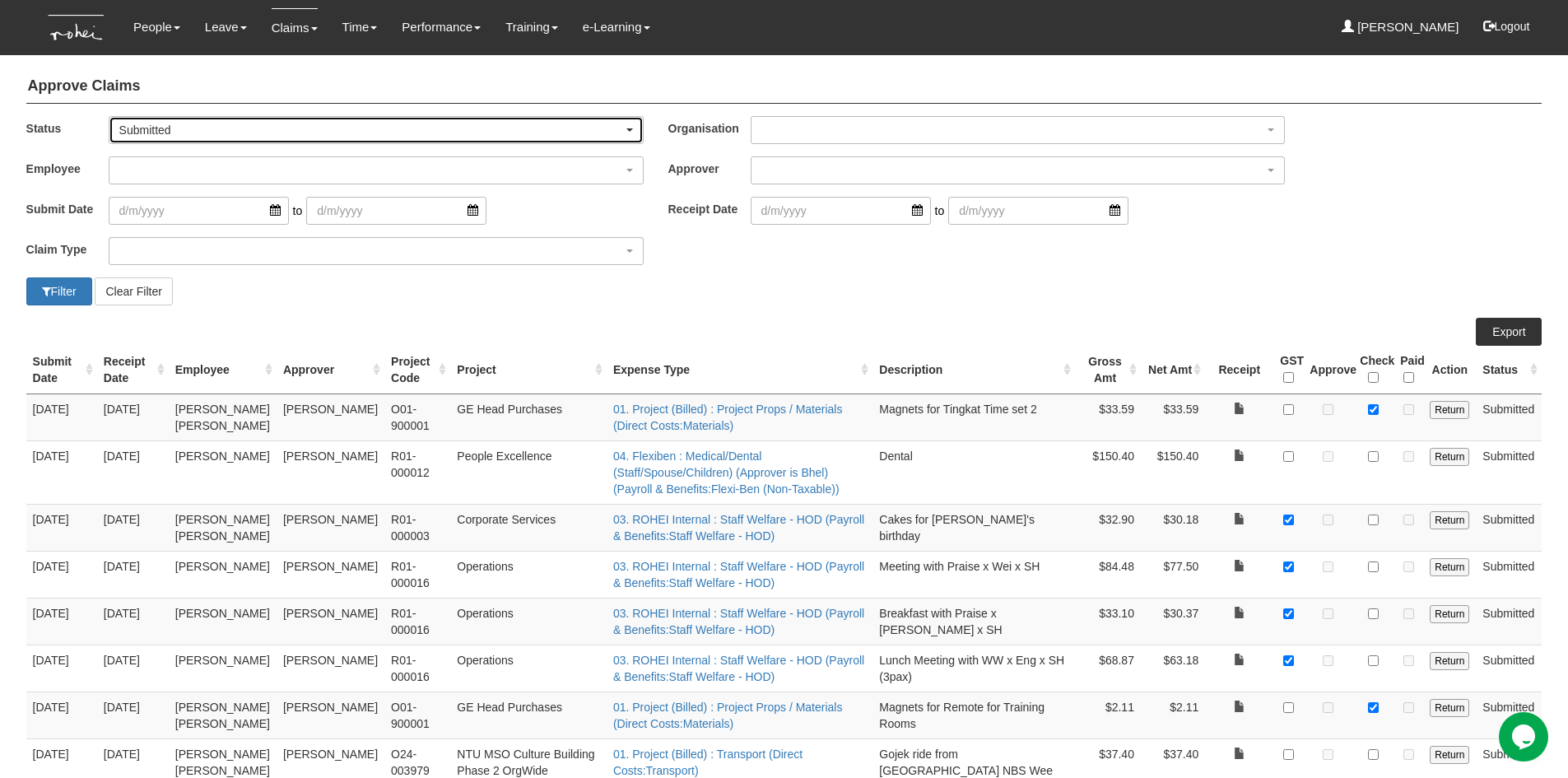
click at [622, 133] on div "Submitted" at bounding box center [372, 130] width 504 height 17
click at [167, 153] on link "-- All --" at bounding box center [152, 157] width 85 height 22
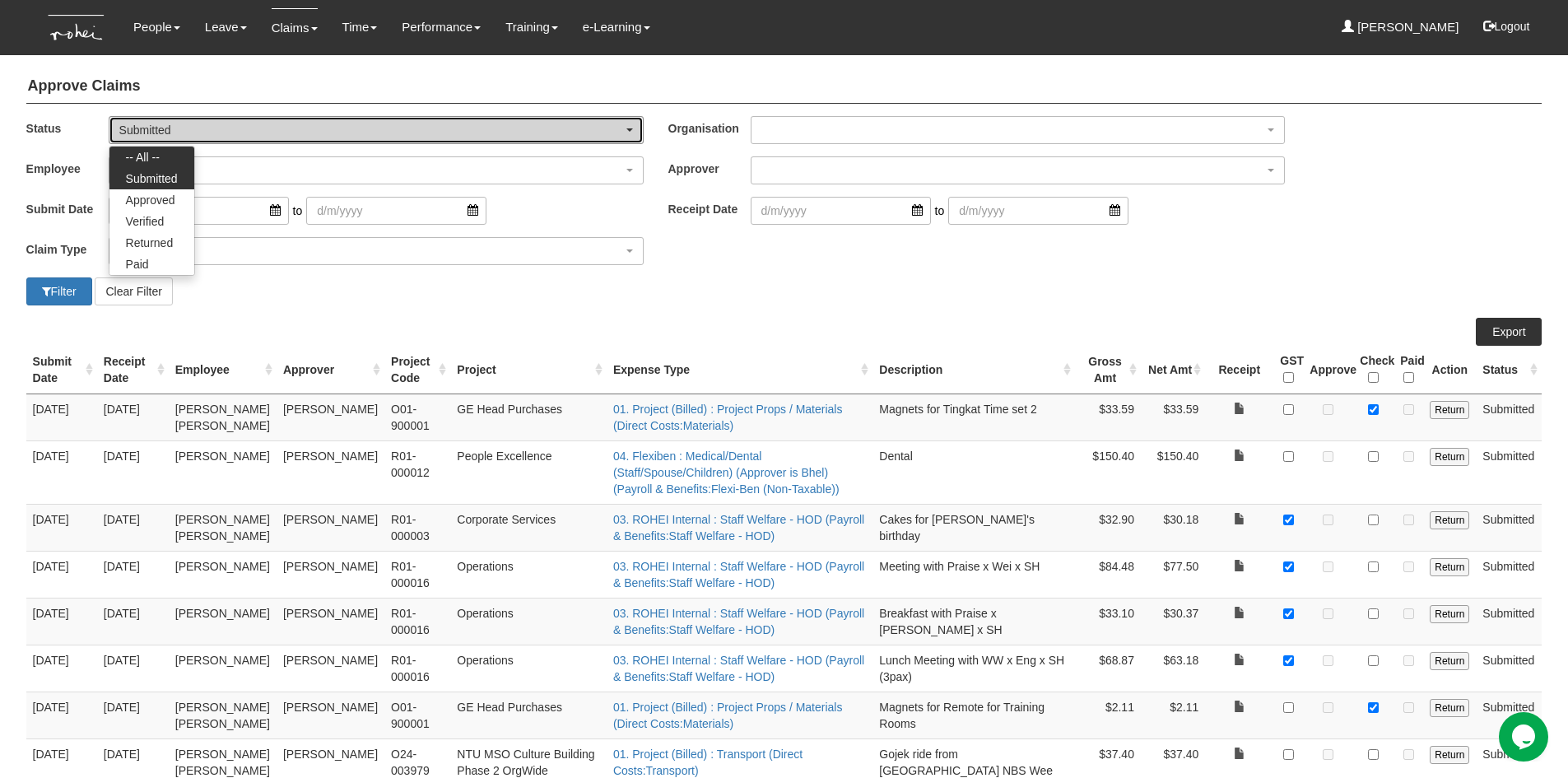
select select "All"
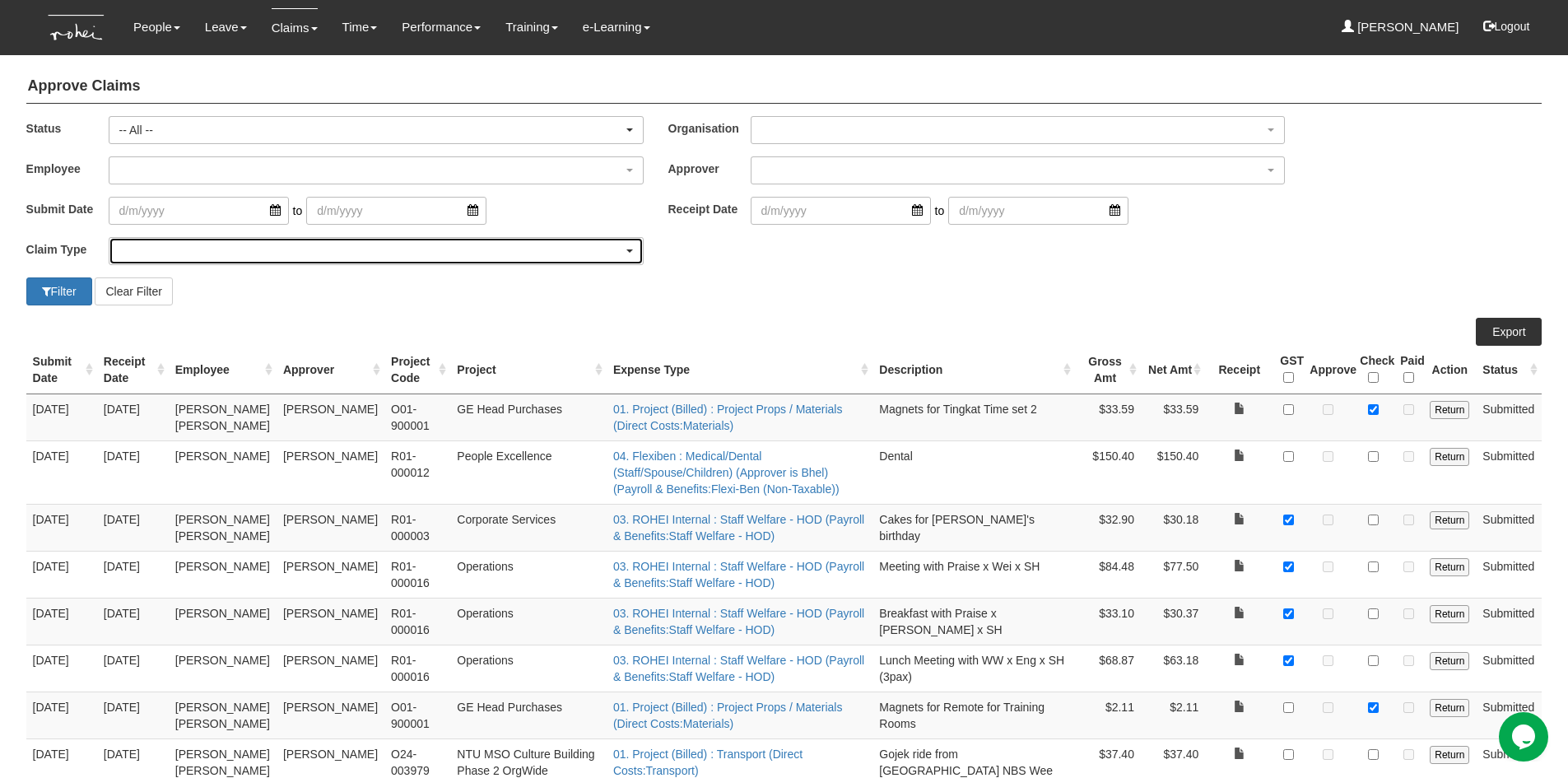
click at [264, 248] on div "button" at bounding box center [377, 251] width 534 height 27
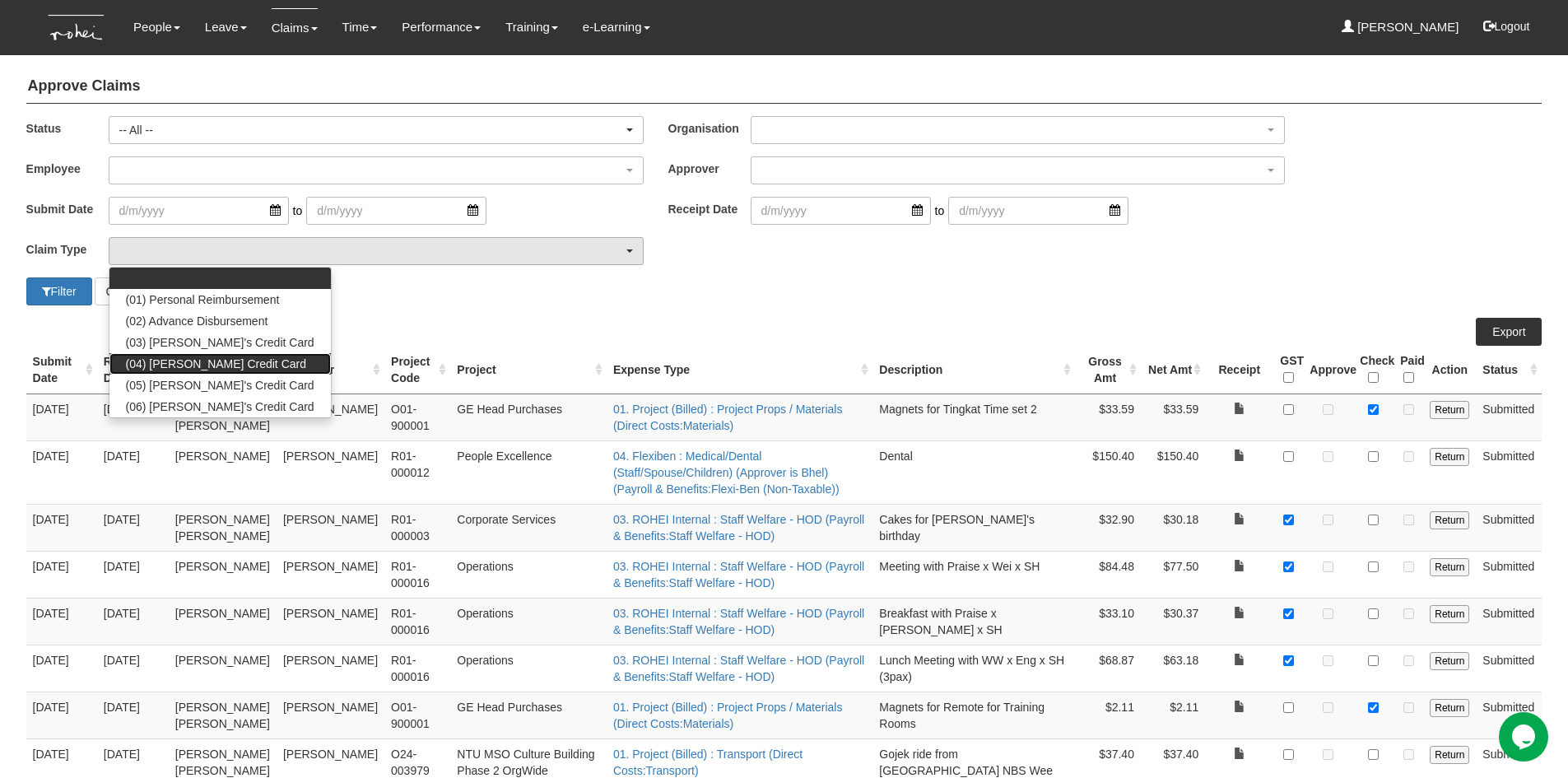
click at [188, 371] on span "(04) [PERSON_NAME] Credit Card" at bounding box center [216, 364] width 180 height 17
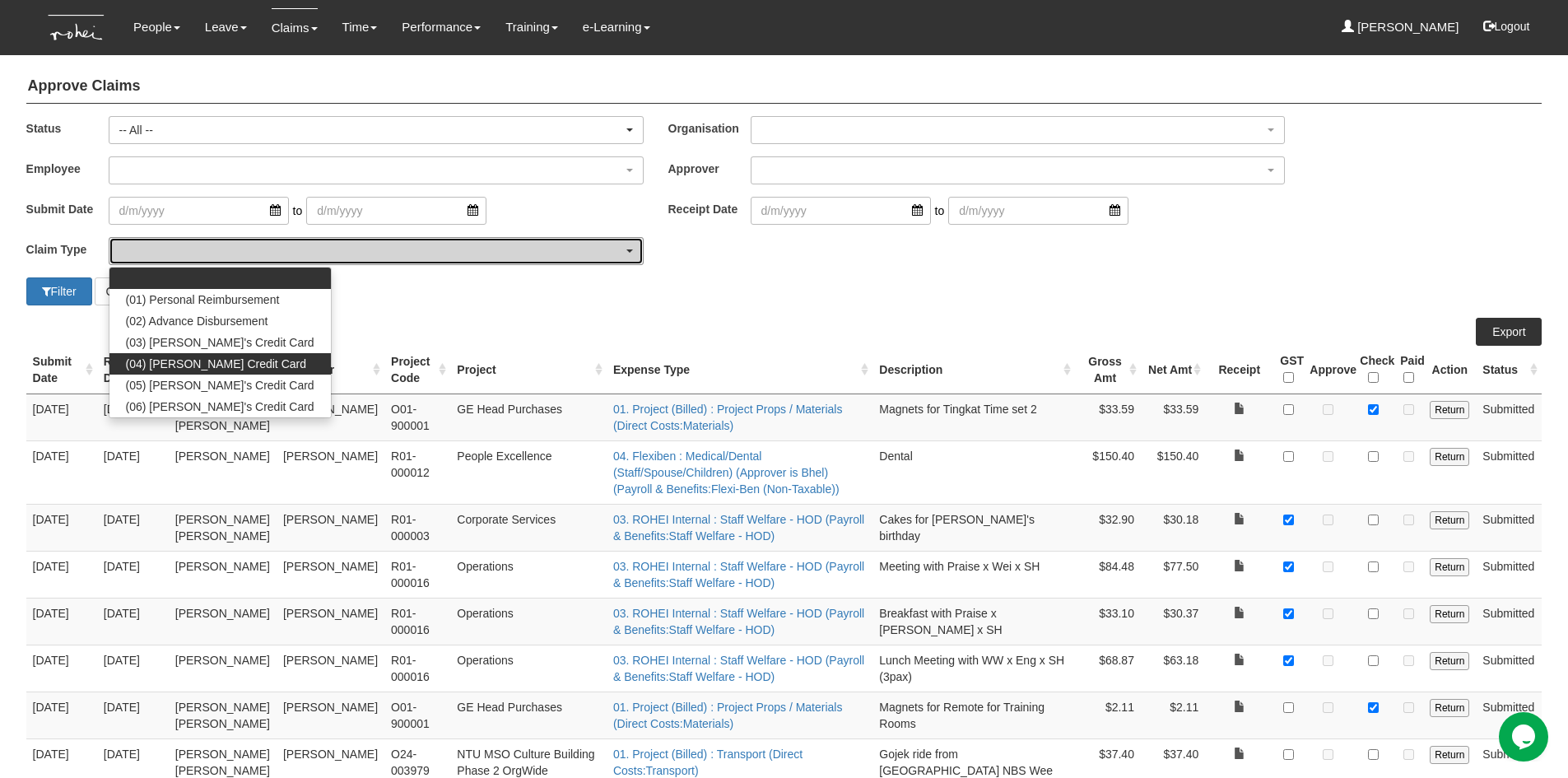
select select "16"
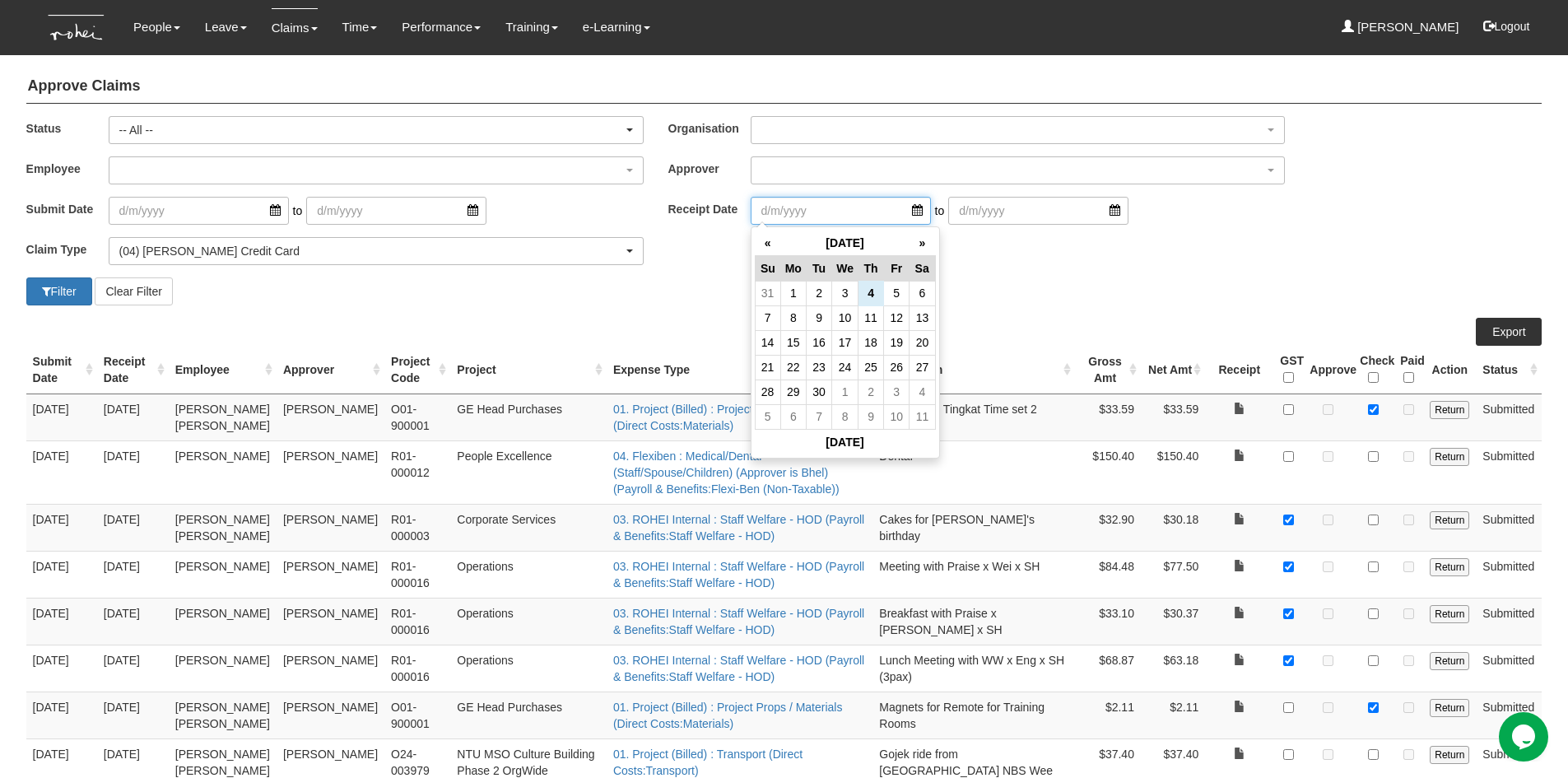
click at [900, 212] on input "search" at bounding box center [840, 211] width 180 height 28
click at [760, 243] on th "«" at bounding box center [768, 243] width 26 height 26
click at [871, 398] on td "31" at bounding box center [872, 391] width 26 height 25
type input "[DATE]"
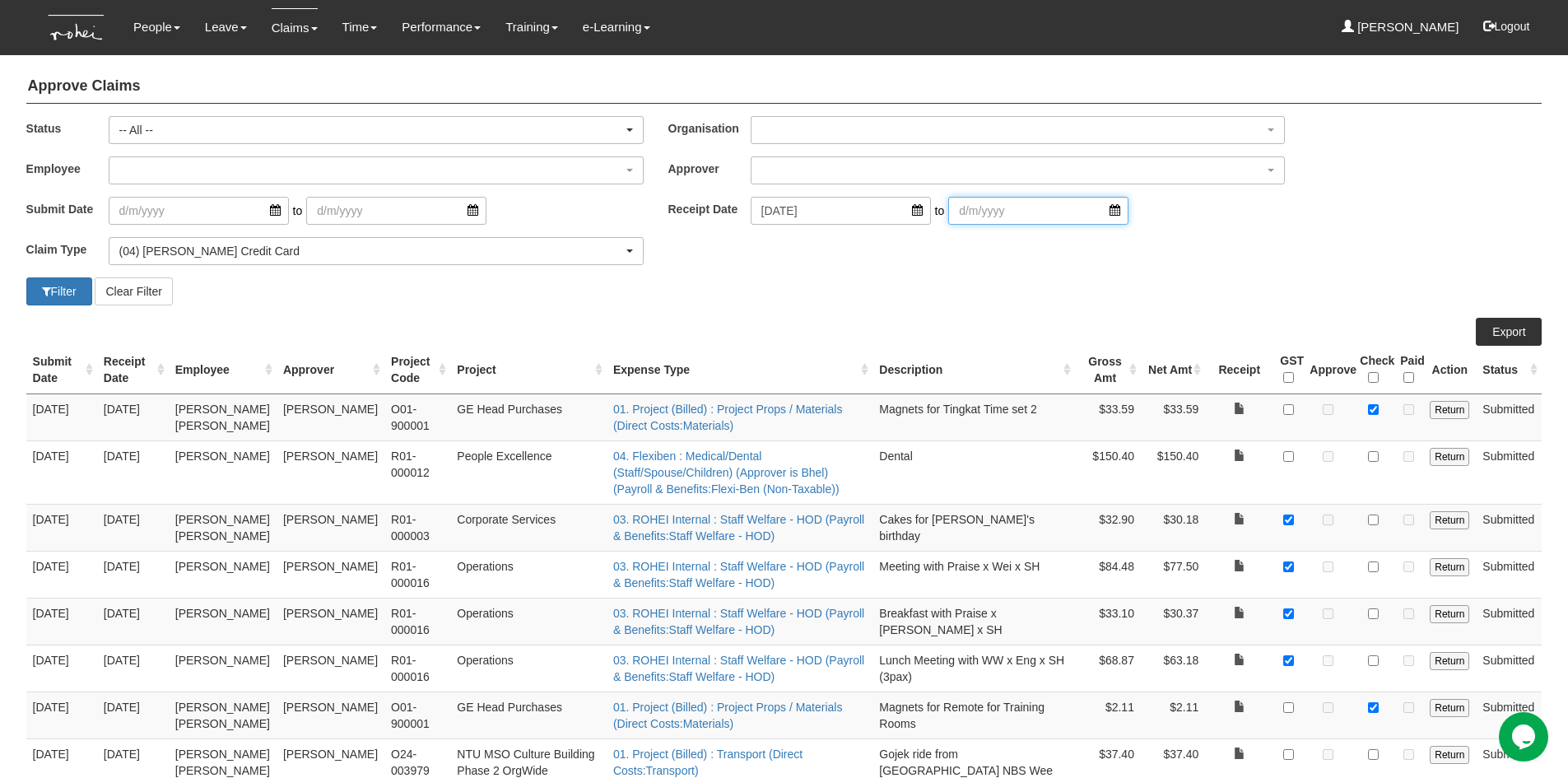
click at [1090, 211] on input "search" at bounding box center [1038, 211] width 180 height 28
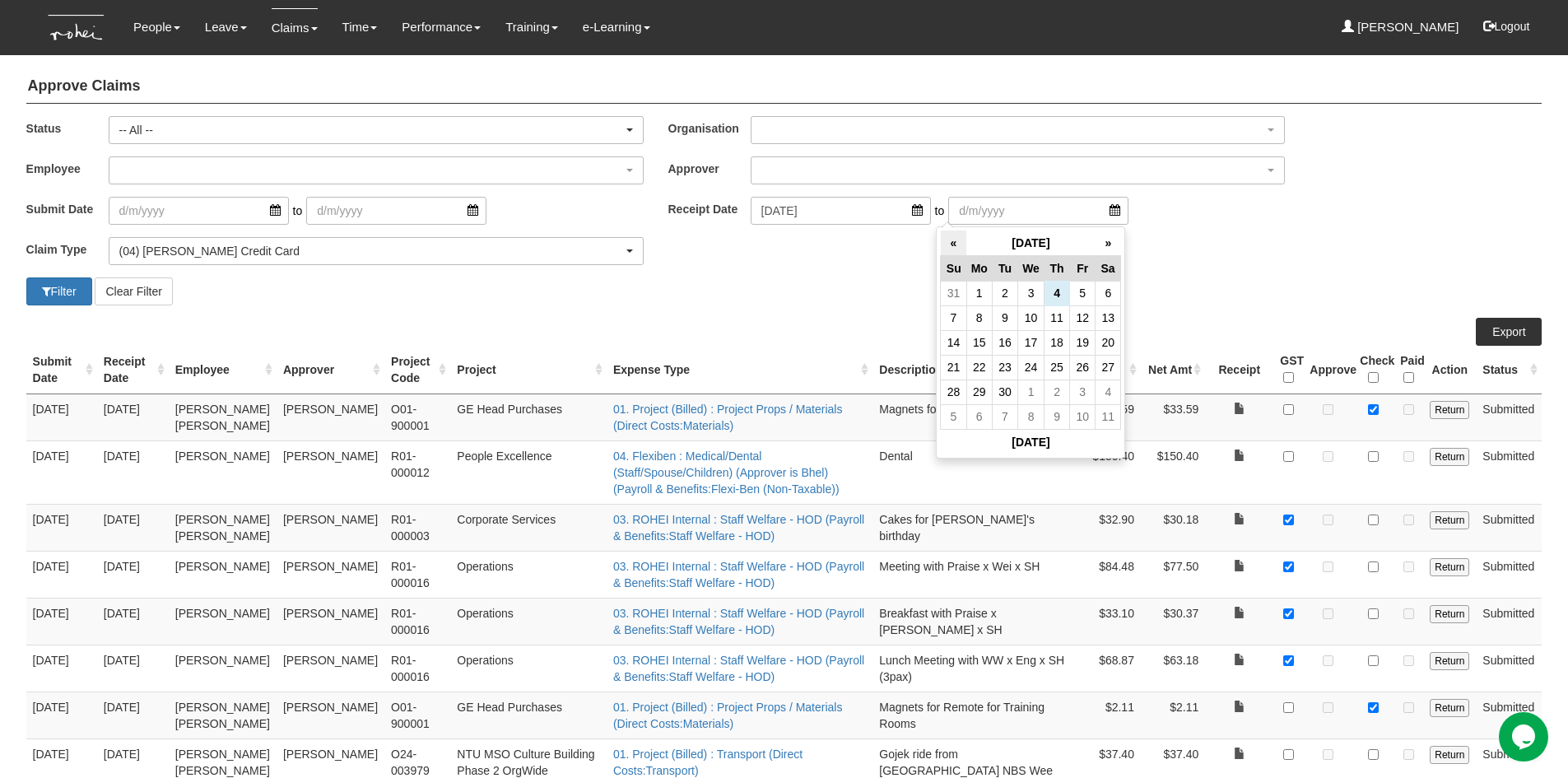
click at [954, 243] on th "«" at bounding box center [954, 243] width 26 height 26
click at [958, 413] on td "31" at bounding box center [954, 416] width 26 height 25
type input "[DATE]"
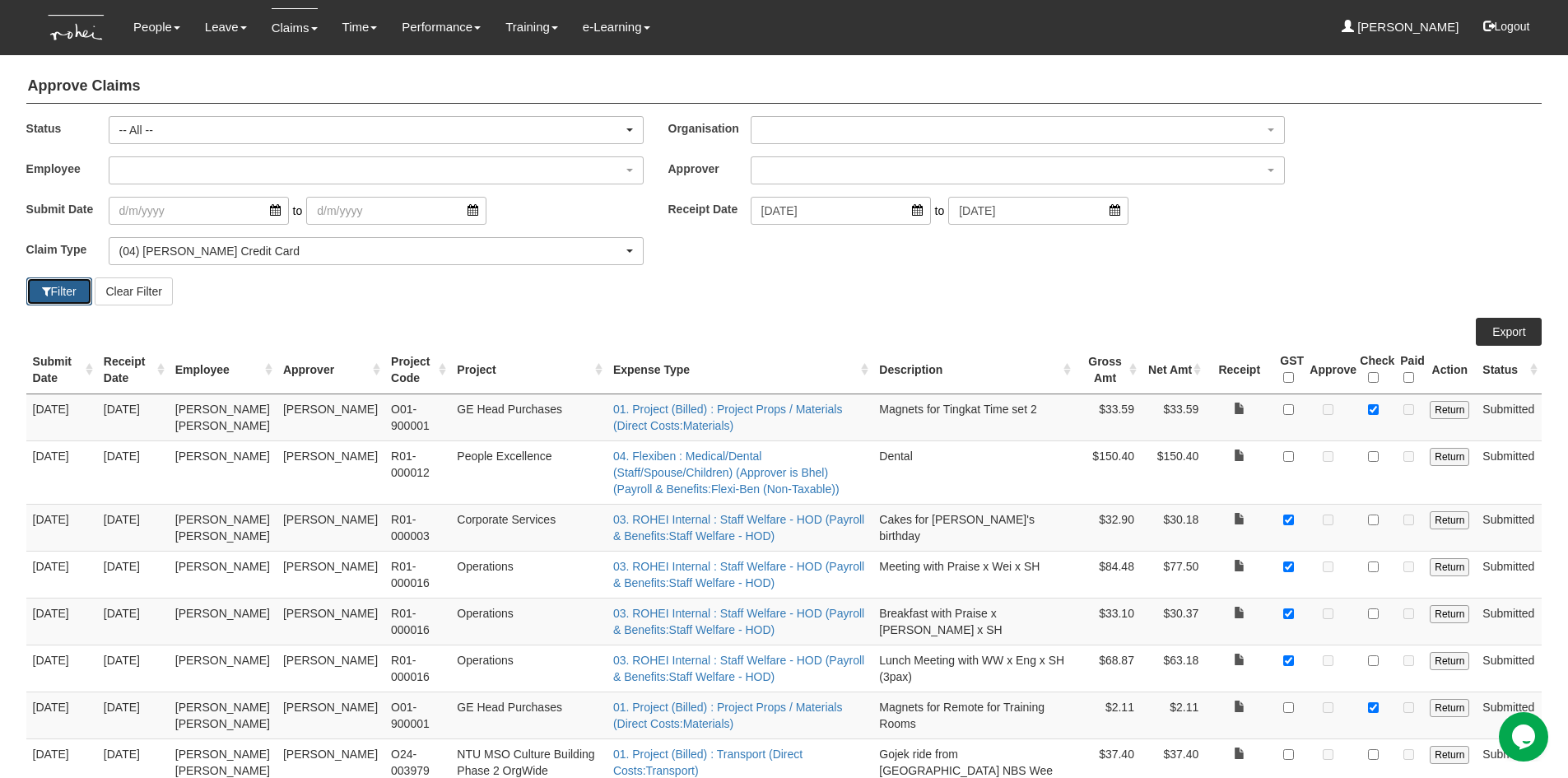
click at [71, 291] on button "Filter" at bounding box center [59, 292] width 66 height 28
select select "50"
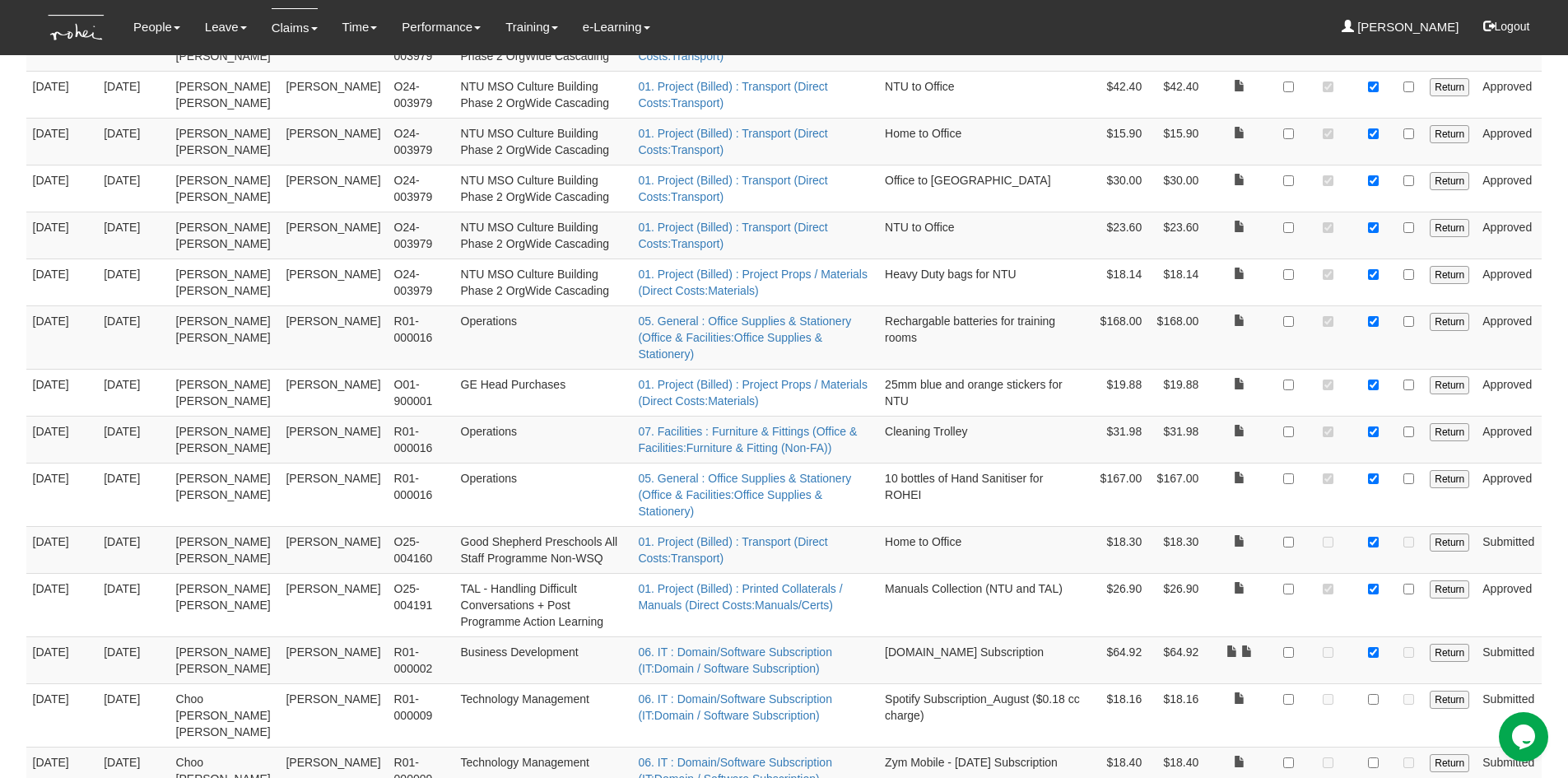
scroll to position [823, 0]
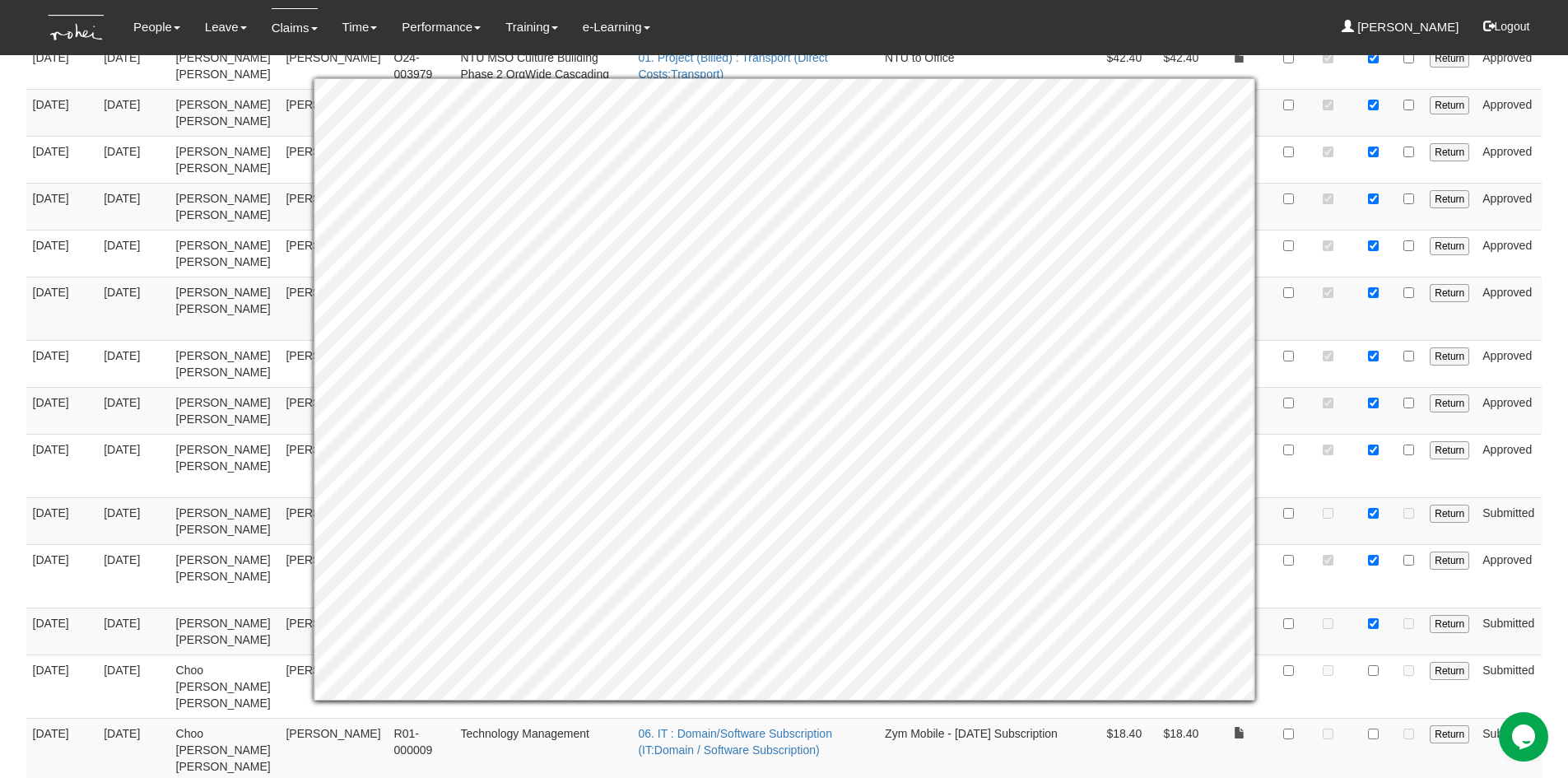
click at [1558, 332] on body "Toggle navigation People Personal Information Staff Directory Leave Apply for L…" at bounding box center [784, 628] width 1568 height 2903
click at [1549, 443] on body "Toggle navigation People Personal Information Staff Directory Leave Apply for L…" at bounding box center [784, 628] width 1568 height 2903
click at [1563, 500] on body "Toggle navigation People Personal Information Staff Directory Leave Apply for L…" at bounding box center [784, 628] width 1568 height 2903
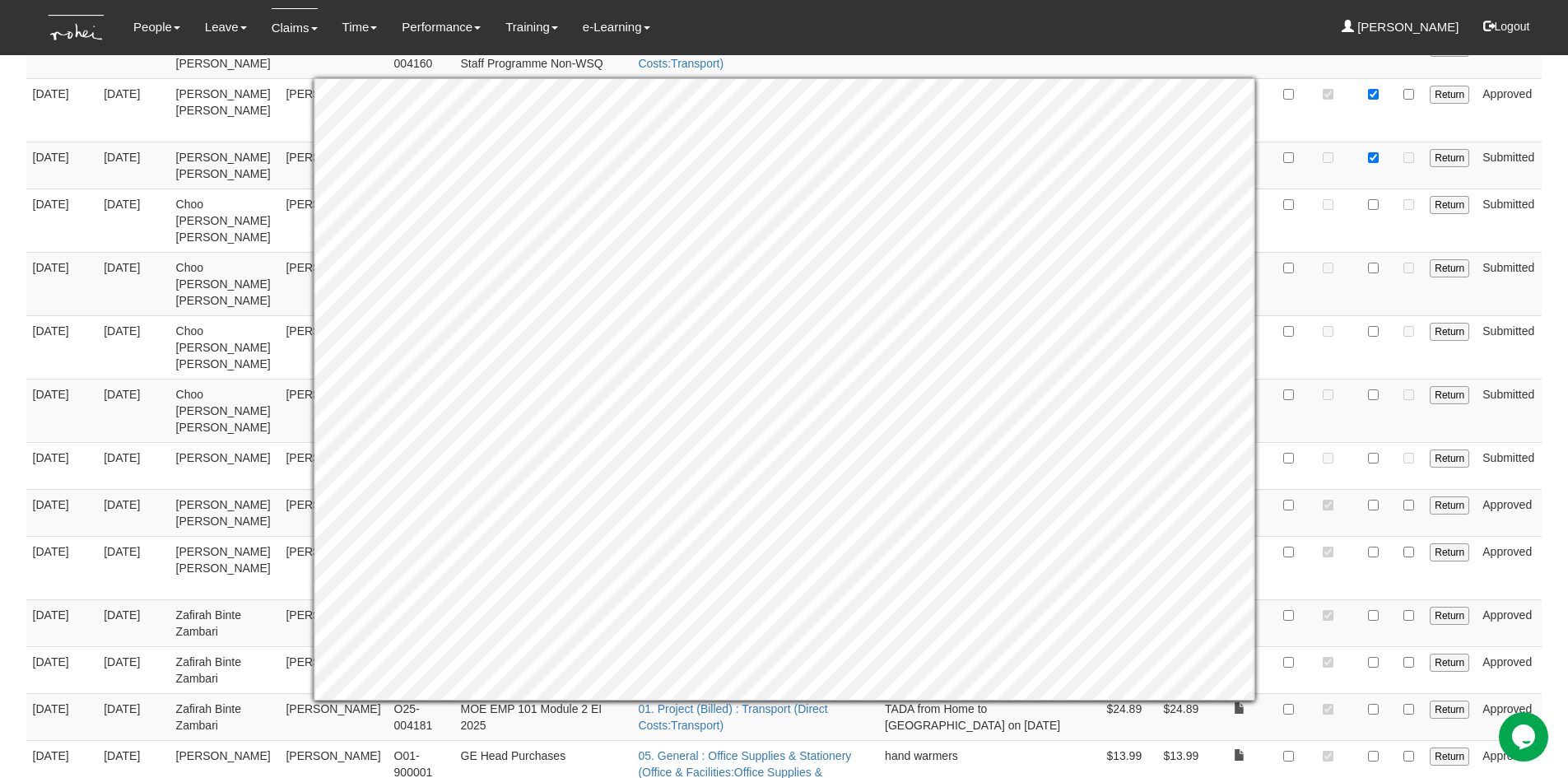
scroll to position [1148, 0]
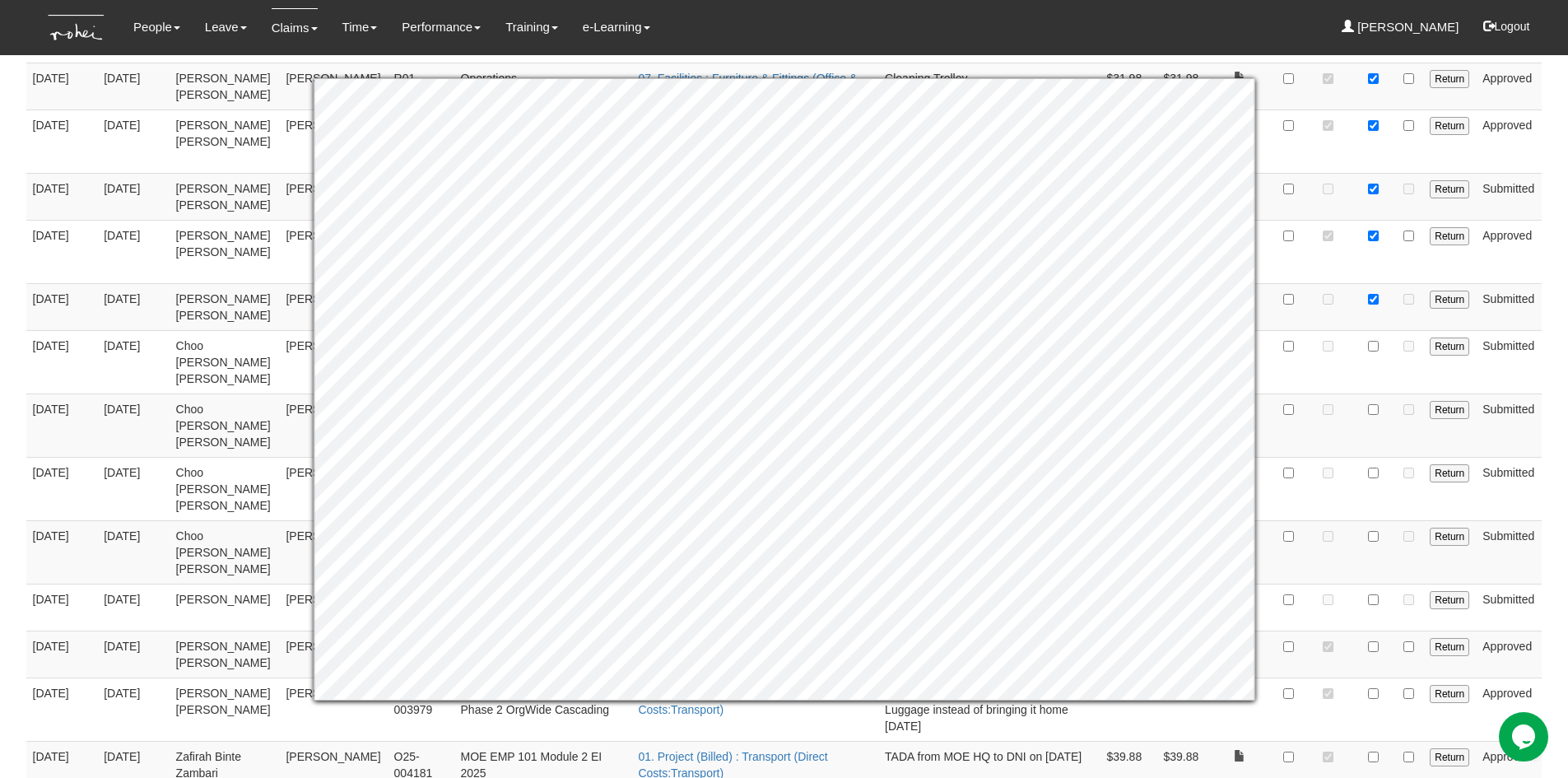
click at [1558, 357] on body "Toggle navigation People Personal Information Staff Directory Leave Apply for L…" at bounding box center [784, 303] width 1568 height 2903
click at [1391, 330] on td at bounding box center [1373, 362] width 41 height 63
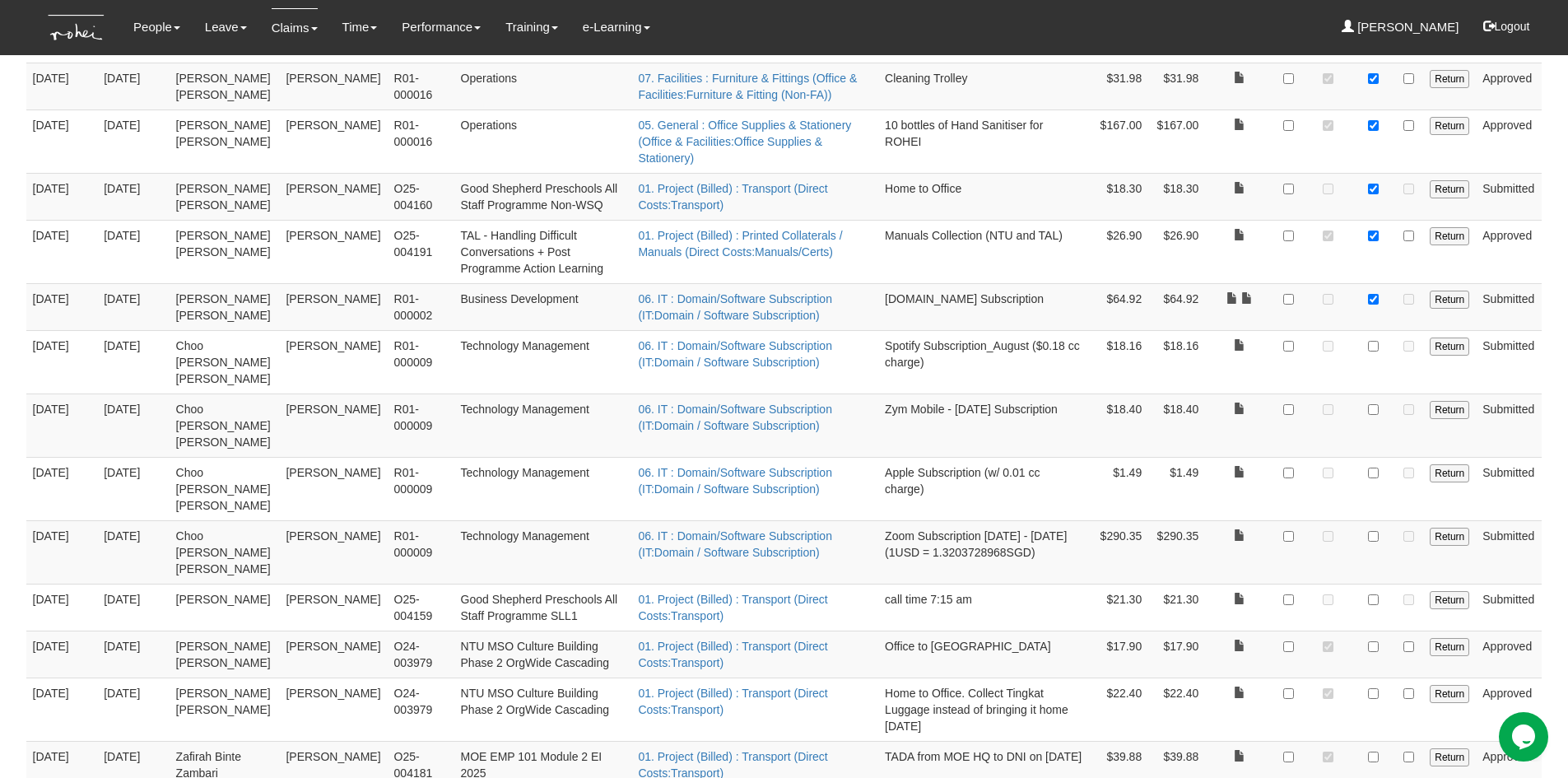
click at [1376, 330] on td at bounding box center [1373, 362] width 41 height 63
click at [1376, 341] on input "checkbox" at bounding box center [1373, 346] width 11 height 11
checkbox input "true"
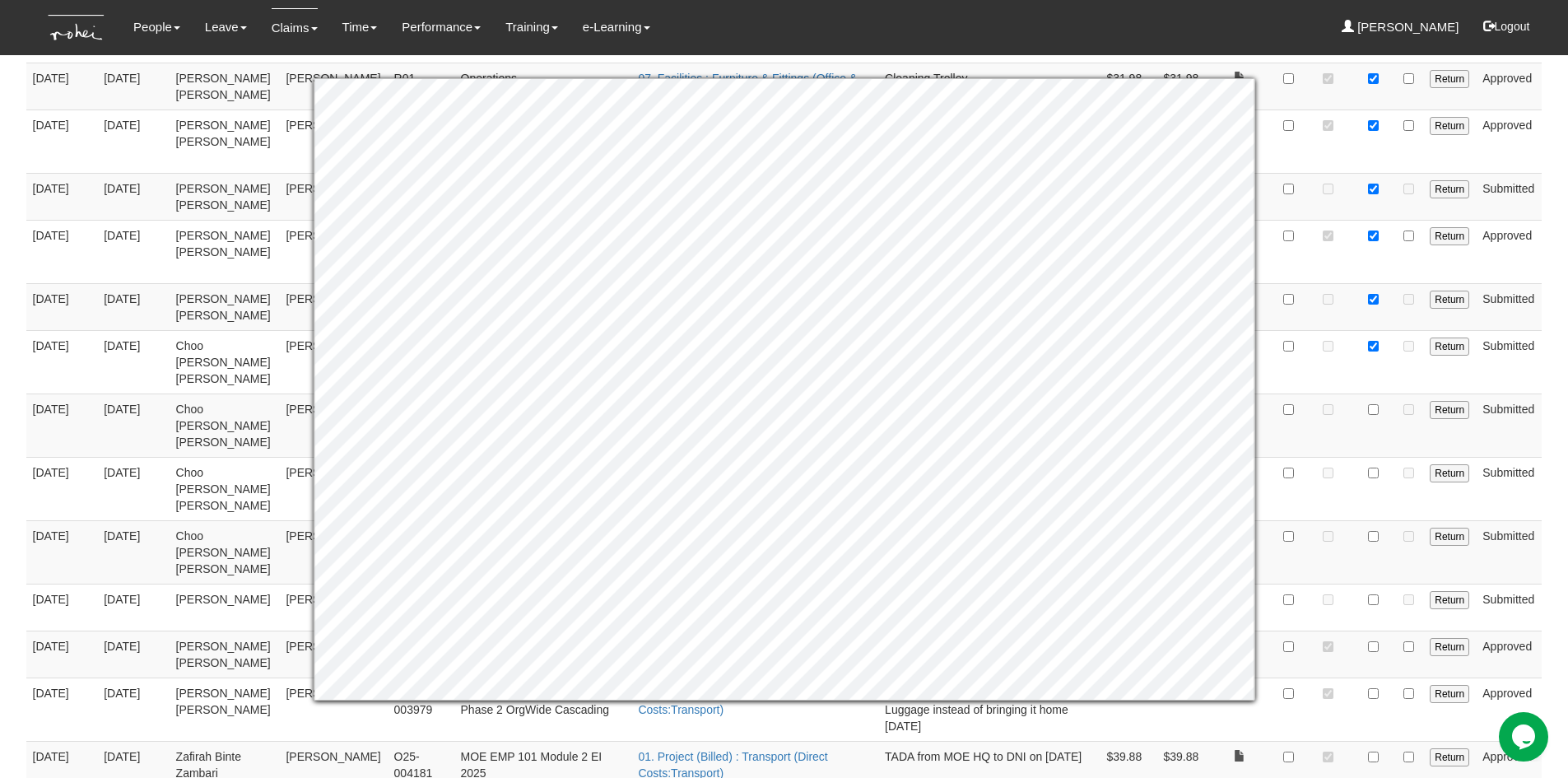
click at [1558, 385] on body "Toggle navigation People Personal Information Staff Directory Leave Apply for L…" at bounding box center [784, 303] width 1568 height 2903
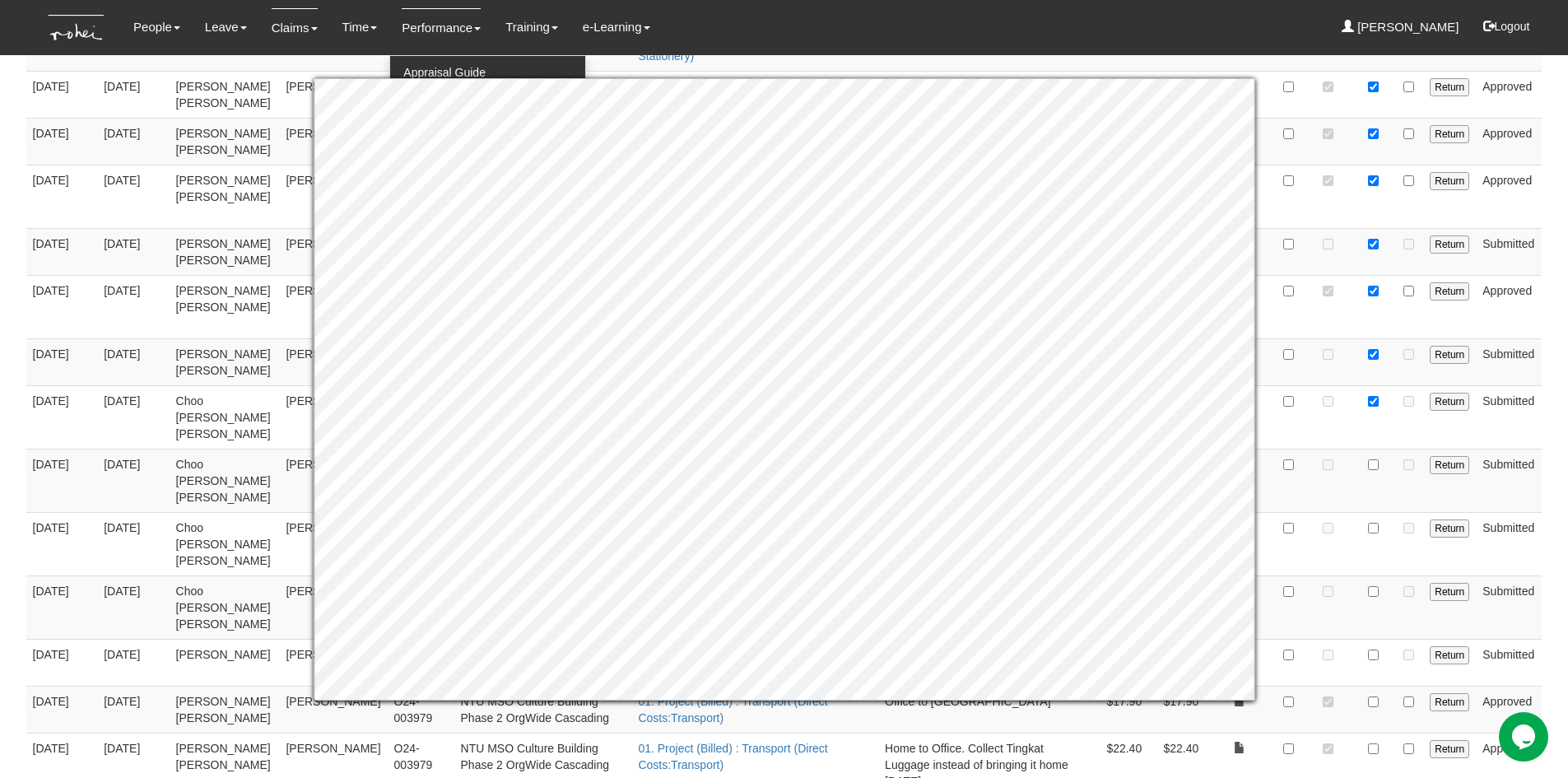
scroll to position [1066, 0]
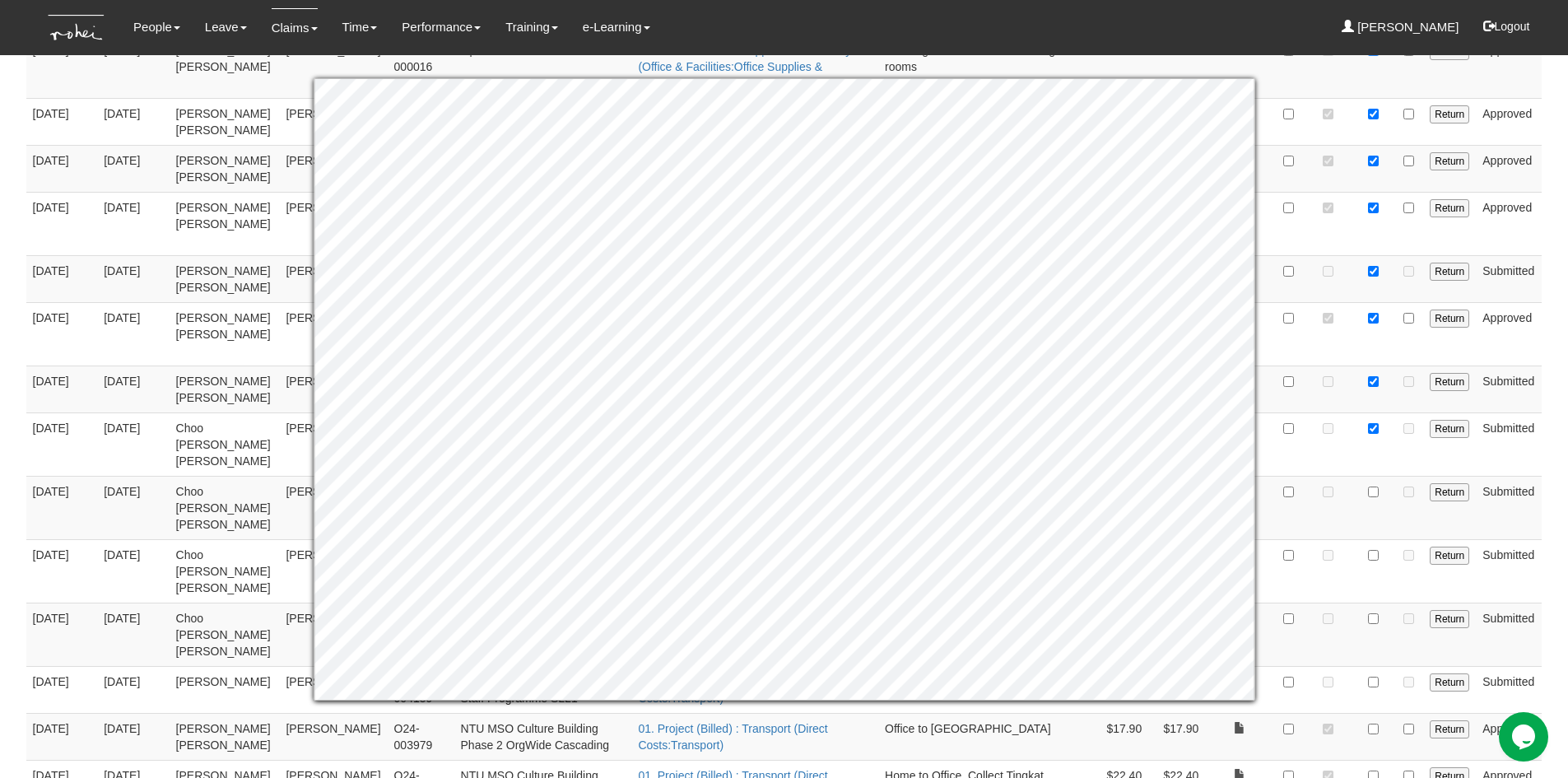
click at [1546, 401] on body "Toggle navigation People Personal Information Staff Directory Leave Apply for L…" at bounding box center [784, 386] width 1568 height 2903
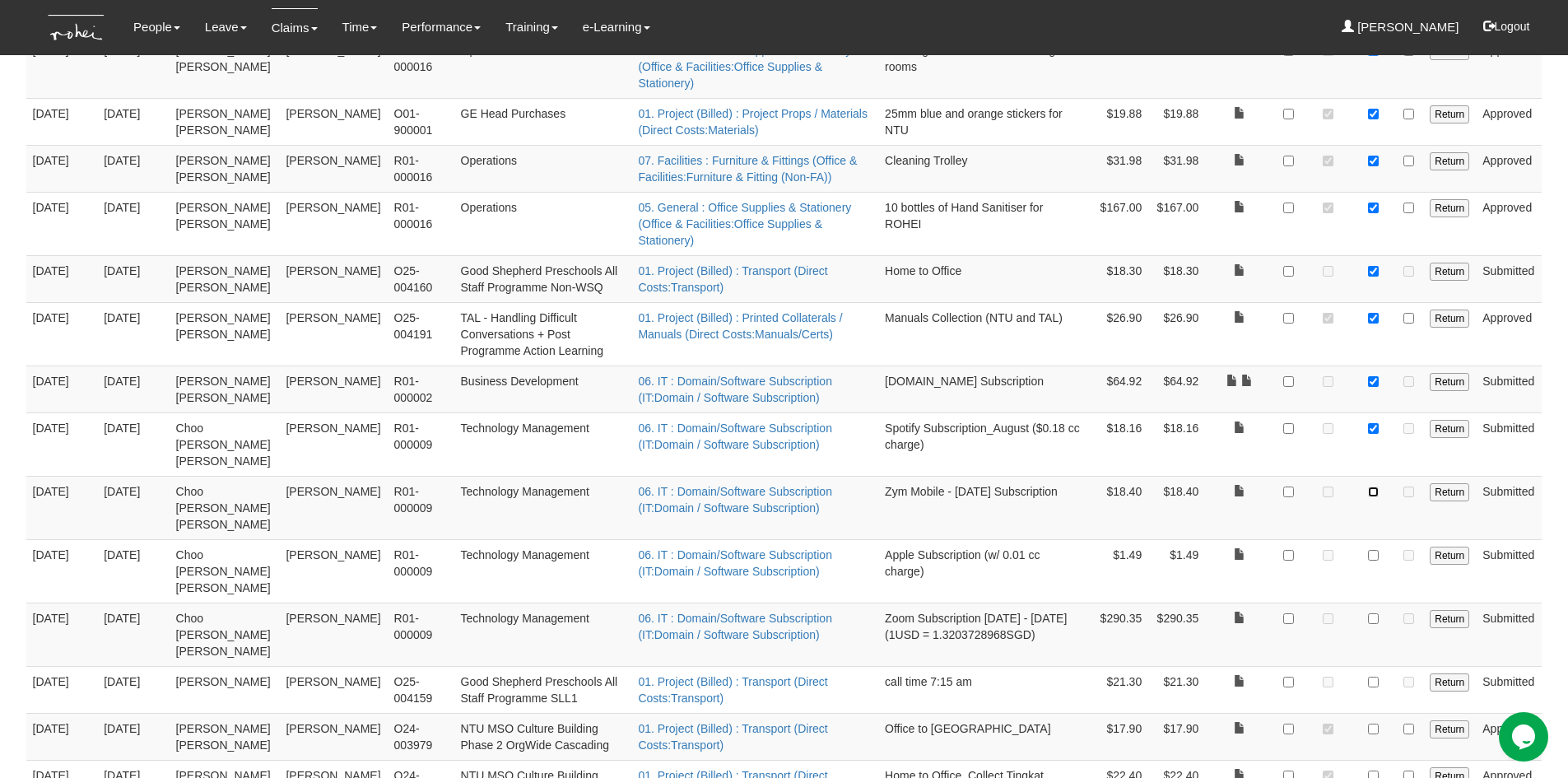
click at [1376, 486] on input "checkbox" at bounding box center [1373, 491] width 11 height 11
checkbox input "true"
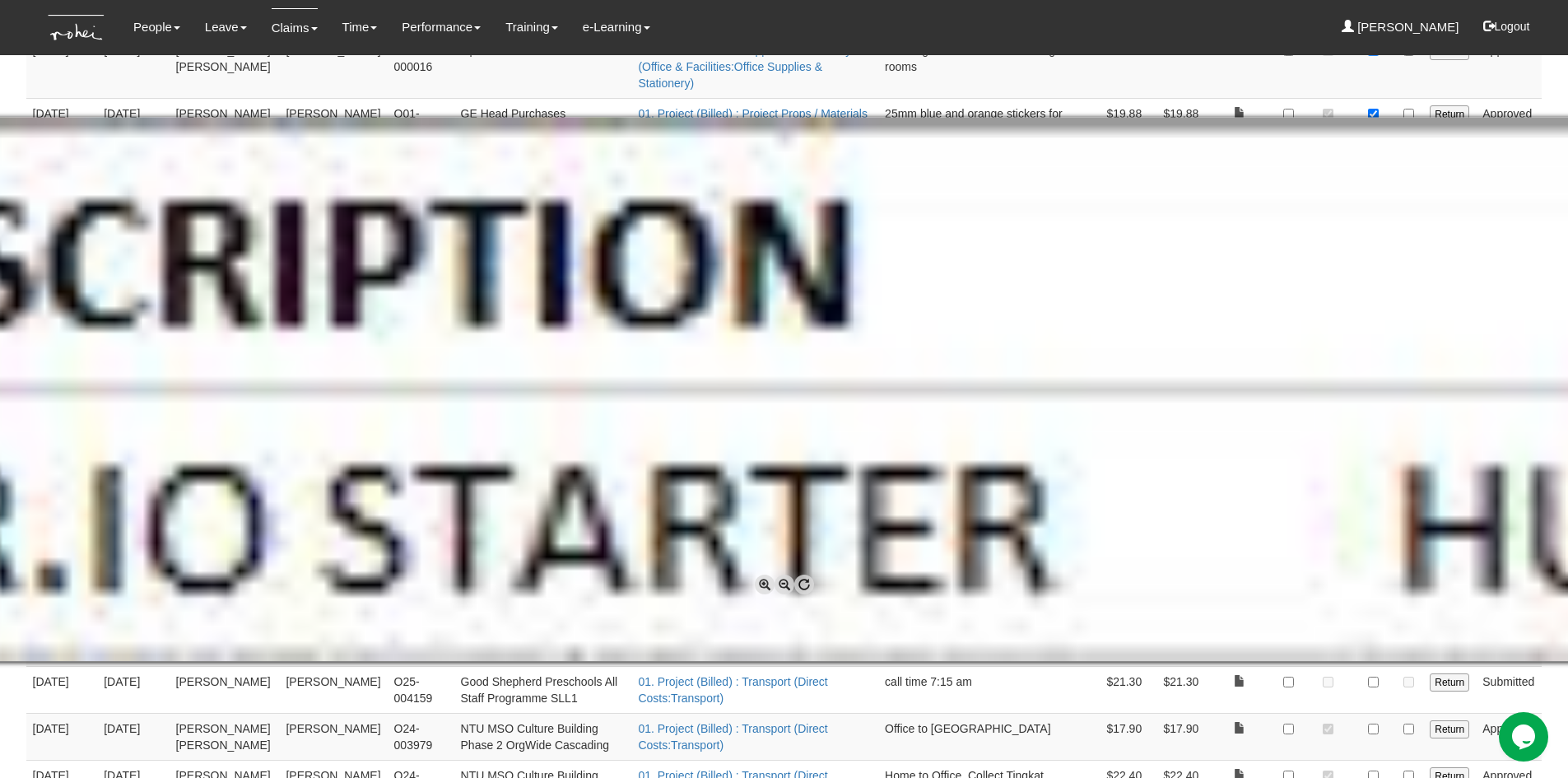
click at [1378, 296] on img at bounding box center [784, 389] width 15487 height 545
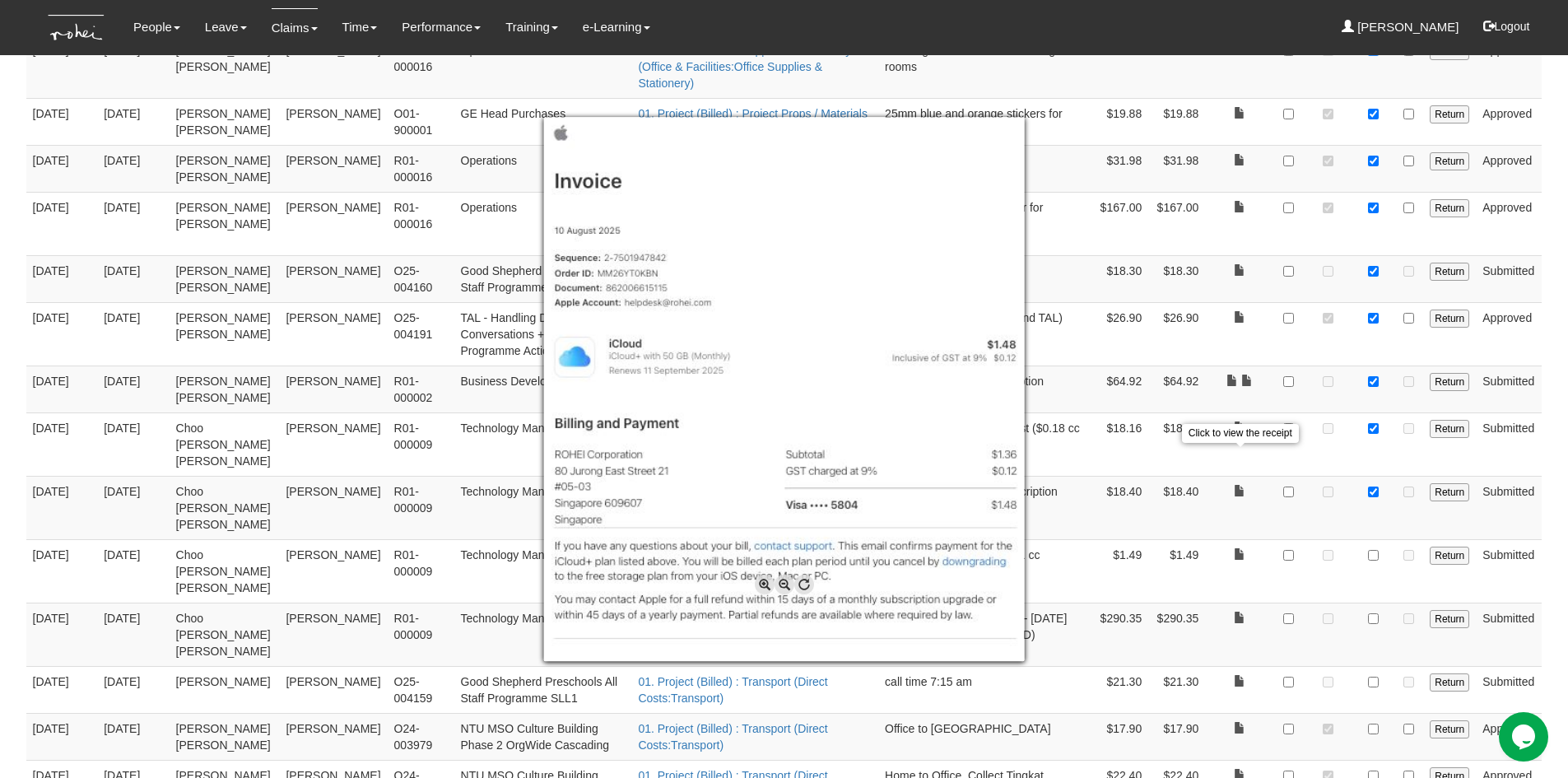
click at [1237, 457] on div at bounding box center [784, 389] width 1568 height 778
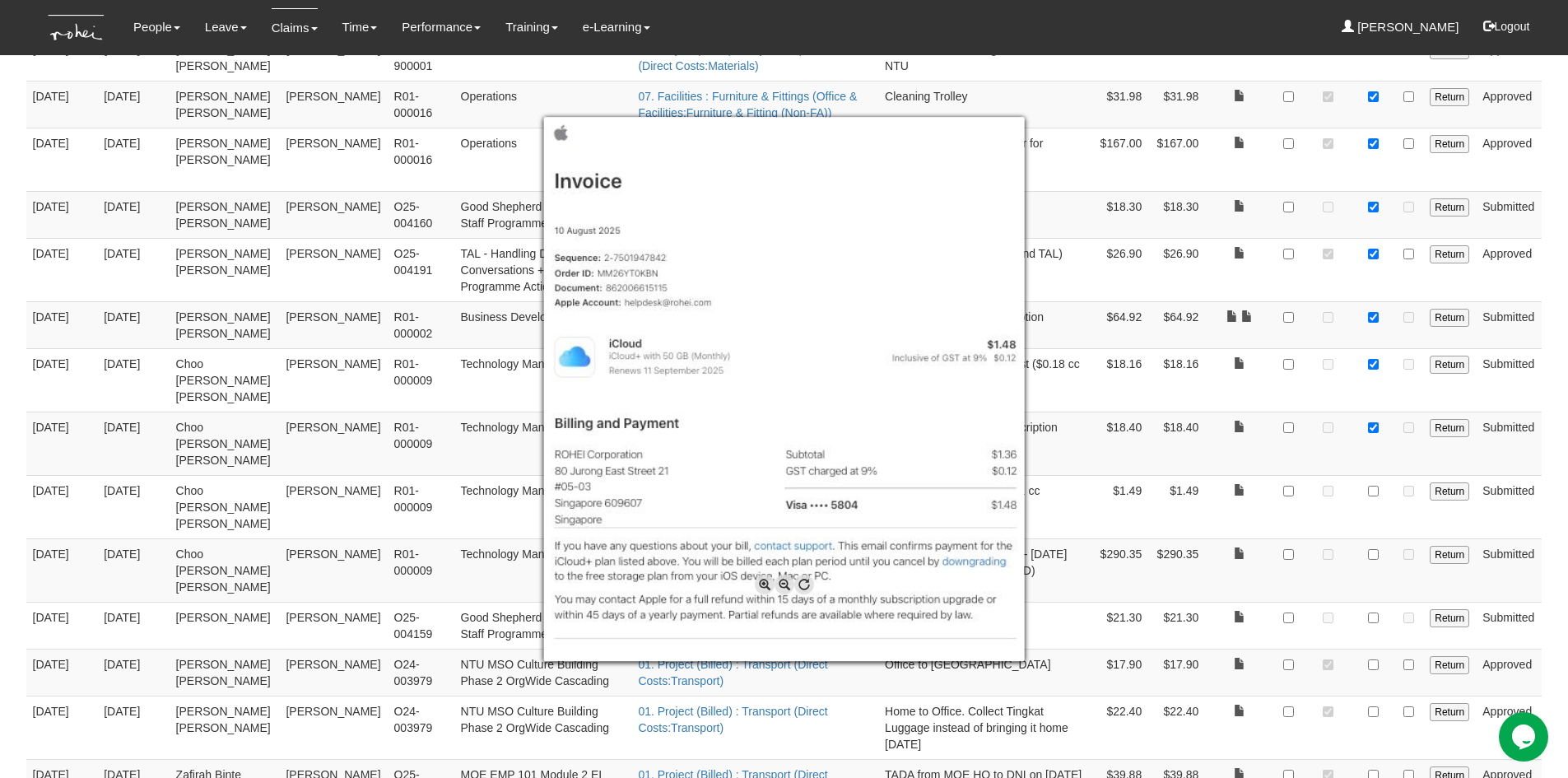
scroll to position [1312, 0]
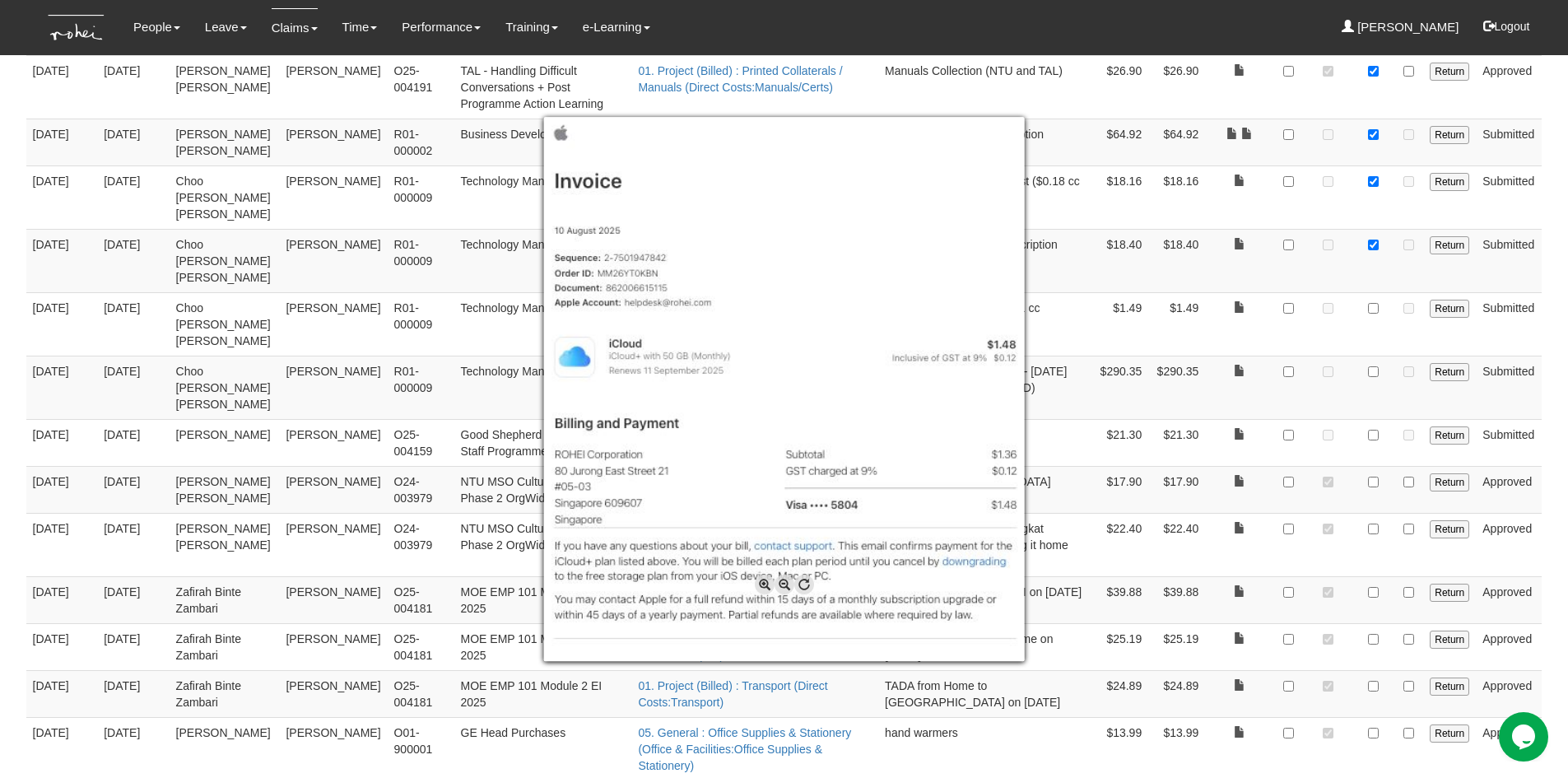
click at [1377, 434] on div at bounding box center [784, 389] width 1568 height 778
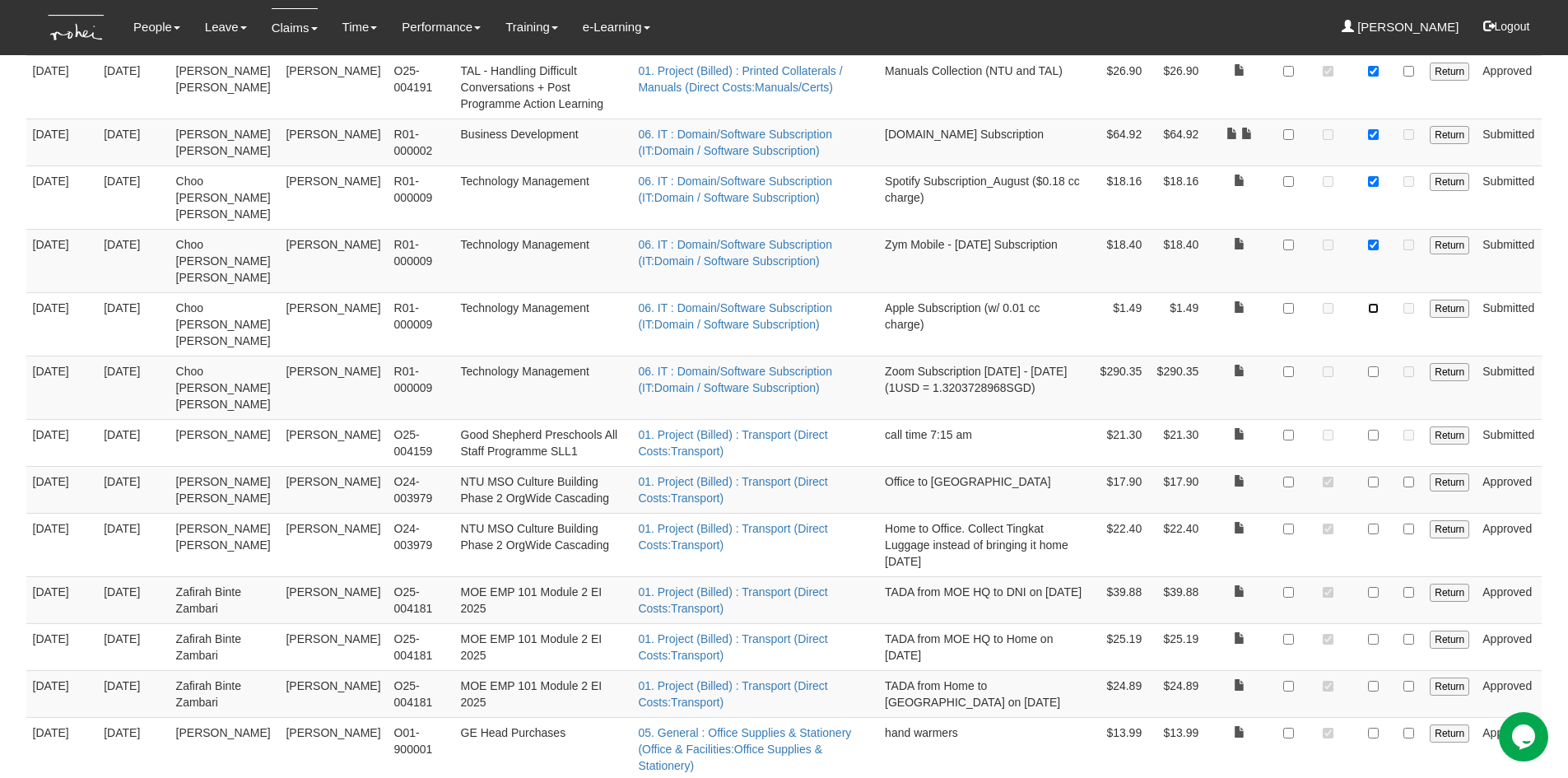
click at [1373, 303] on input "checkbox" at bounding box center [1373, 307] width 11 height 11
checkbox input "true"
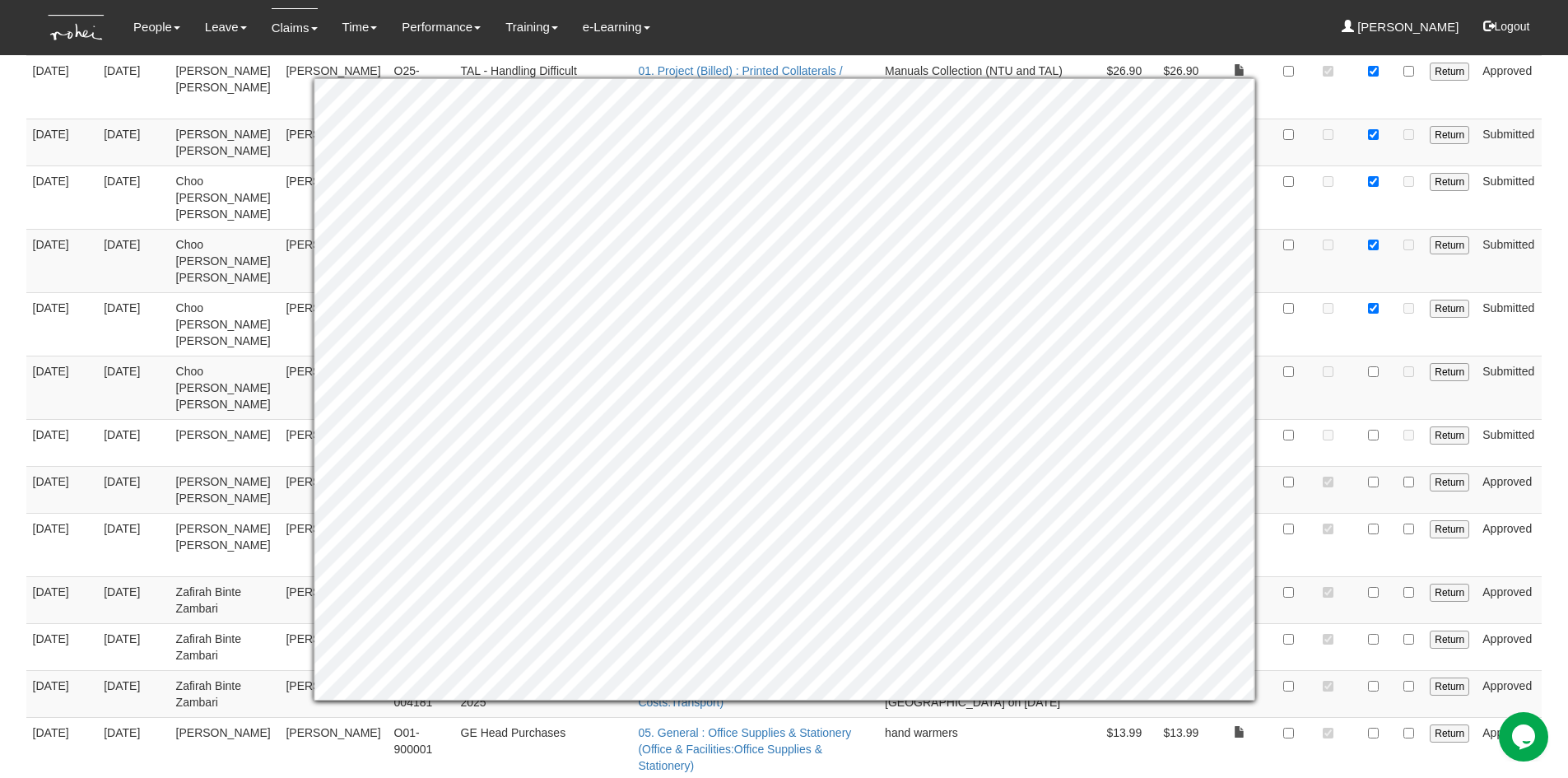
click at [1549, 426] on body "Toggle navigation People Personal Information Staff Directory Leave Apply for L…" at bounding box center [784, 139] width 1568 height 2903
click at [1561, 372] on body "Toggle navigation People Personal Information Staff Directory Leave Apply for L…" at bounding box center [784, 139] width 1568 height 2903
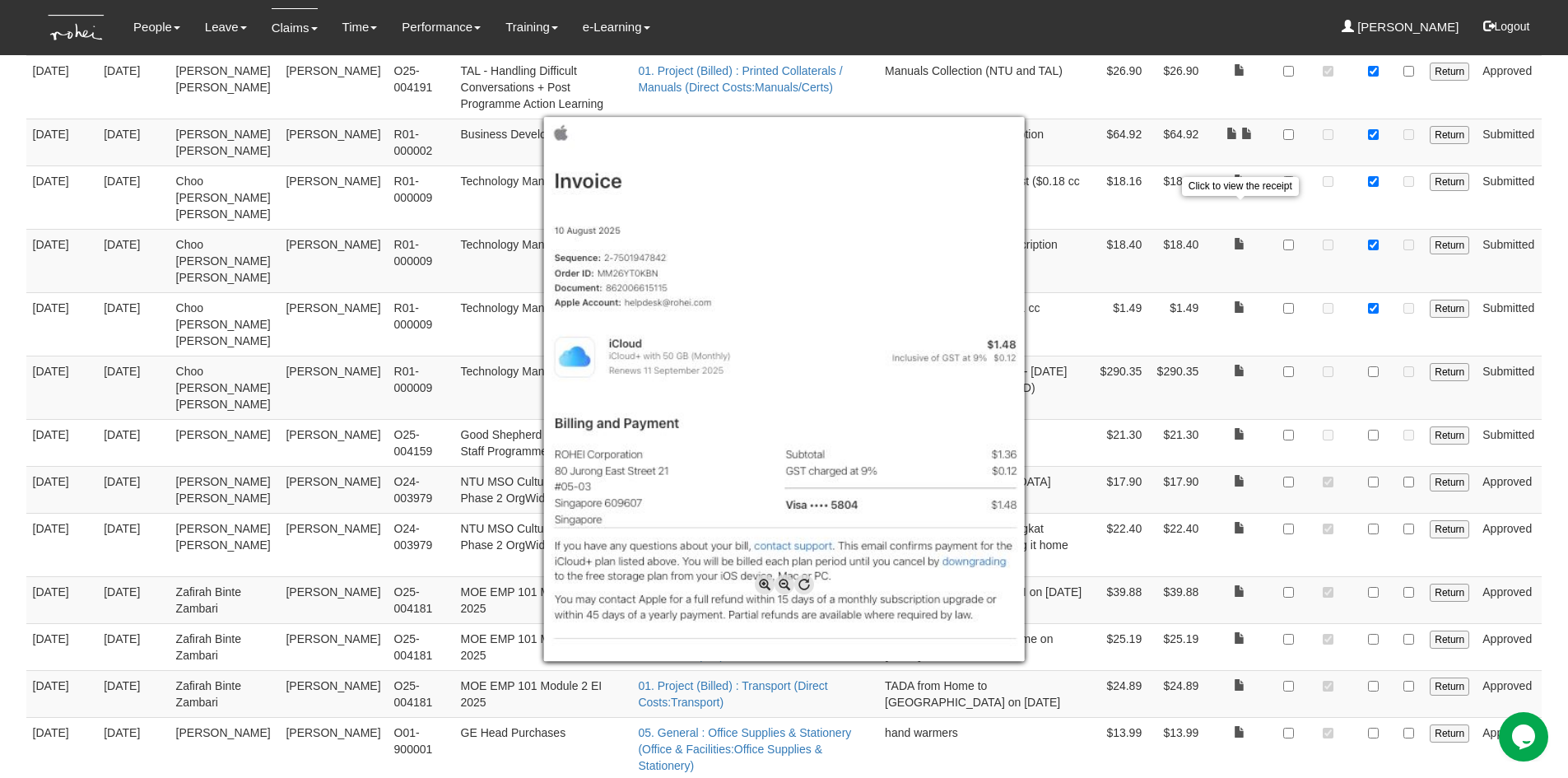
click at [1242, 208] on div at bounding box center [784, 389] width 1568 height 778
click at [864, 250] on img at bounding box center [784, 389] width 481 height 545
click at [1239, 213] on div at bounding box center [784, 389] width 1568 height 778
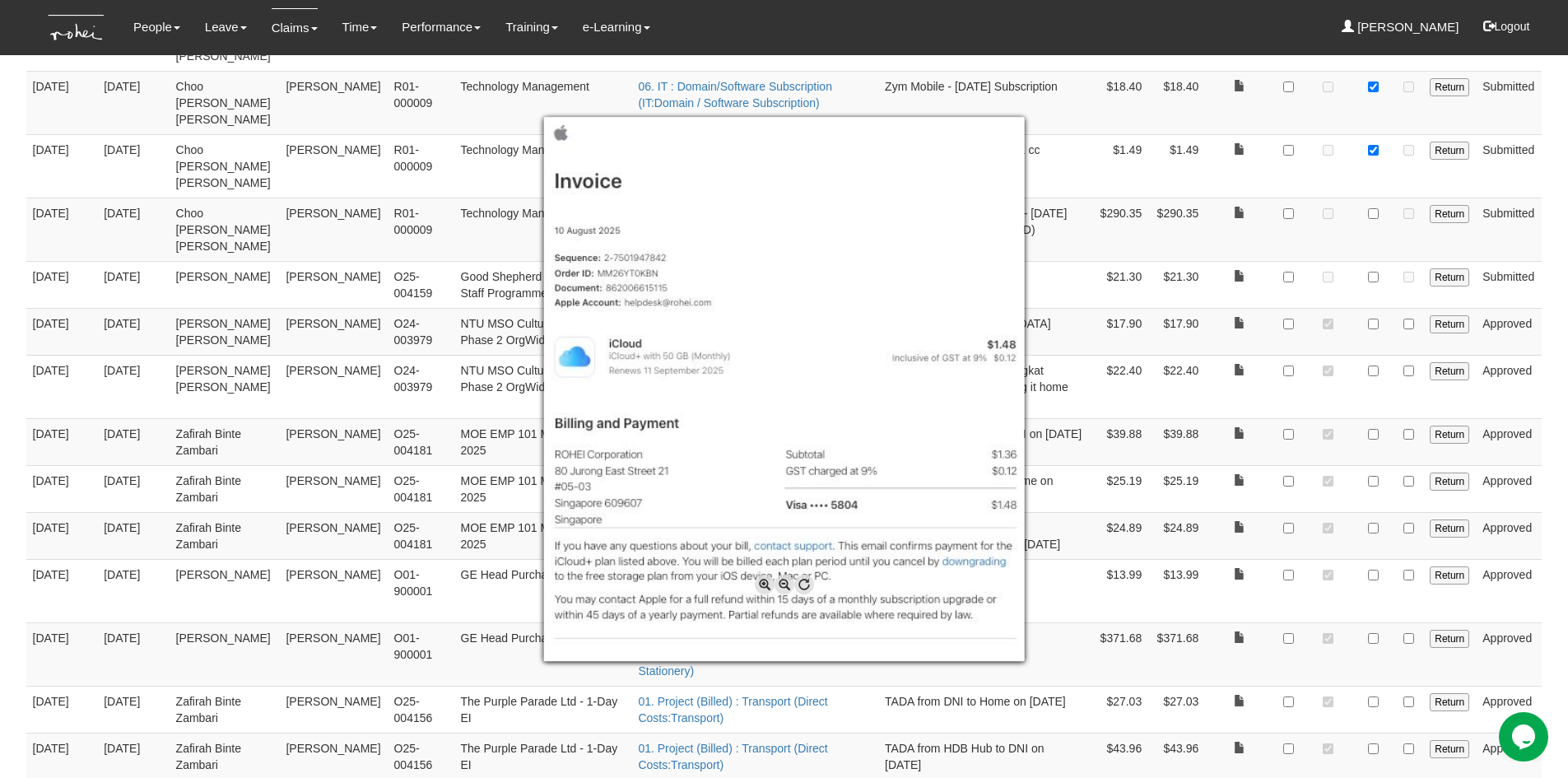
scroll to position [1477, 0]
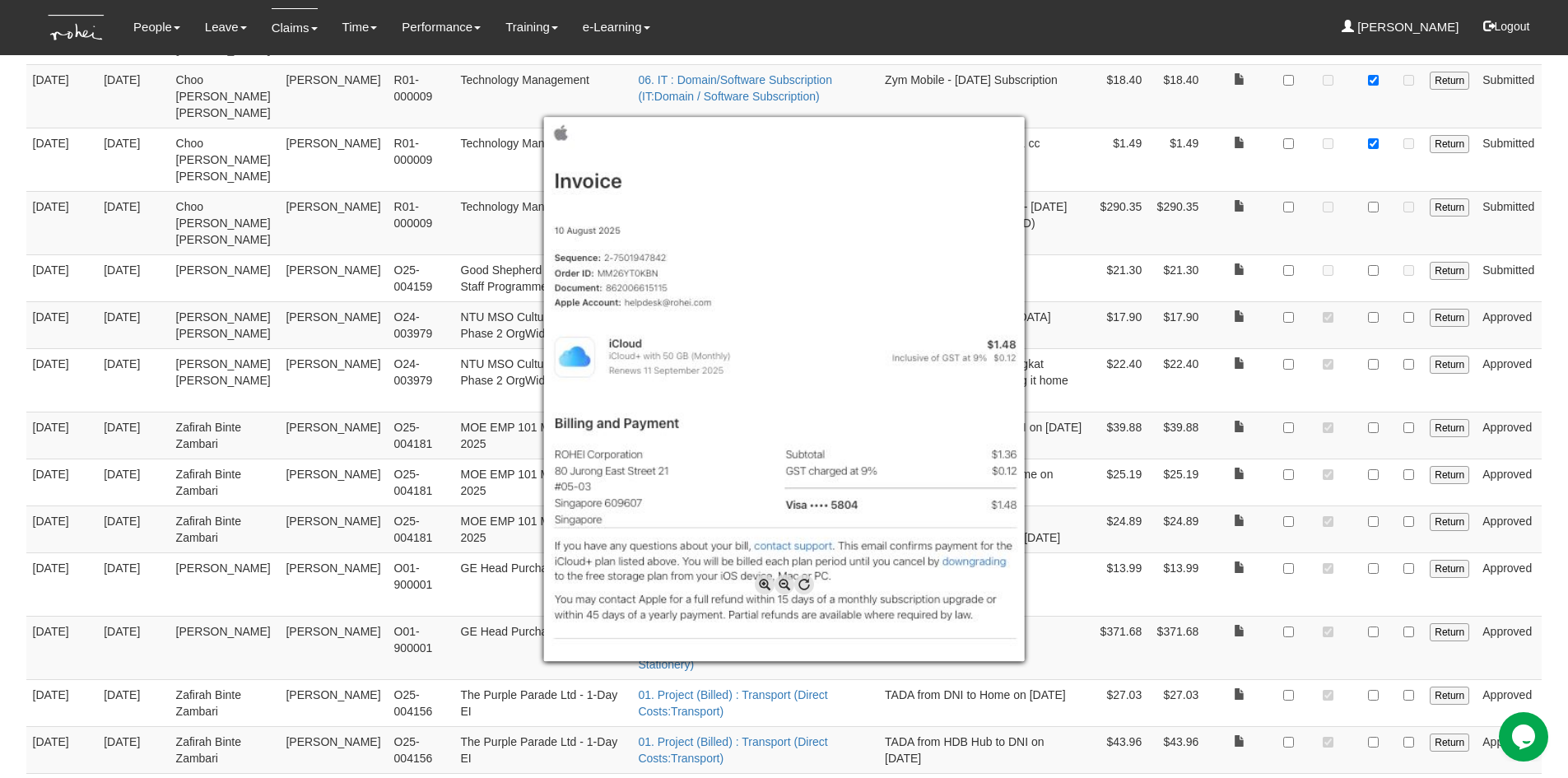
click at [1549, 303] on div at bounding box center [784, 389] width 1568 height 778
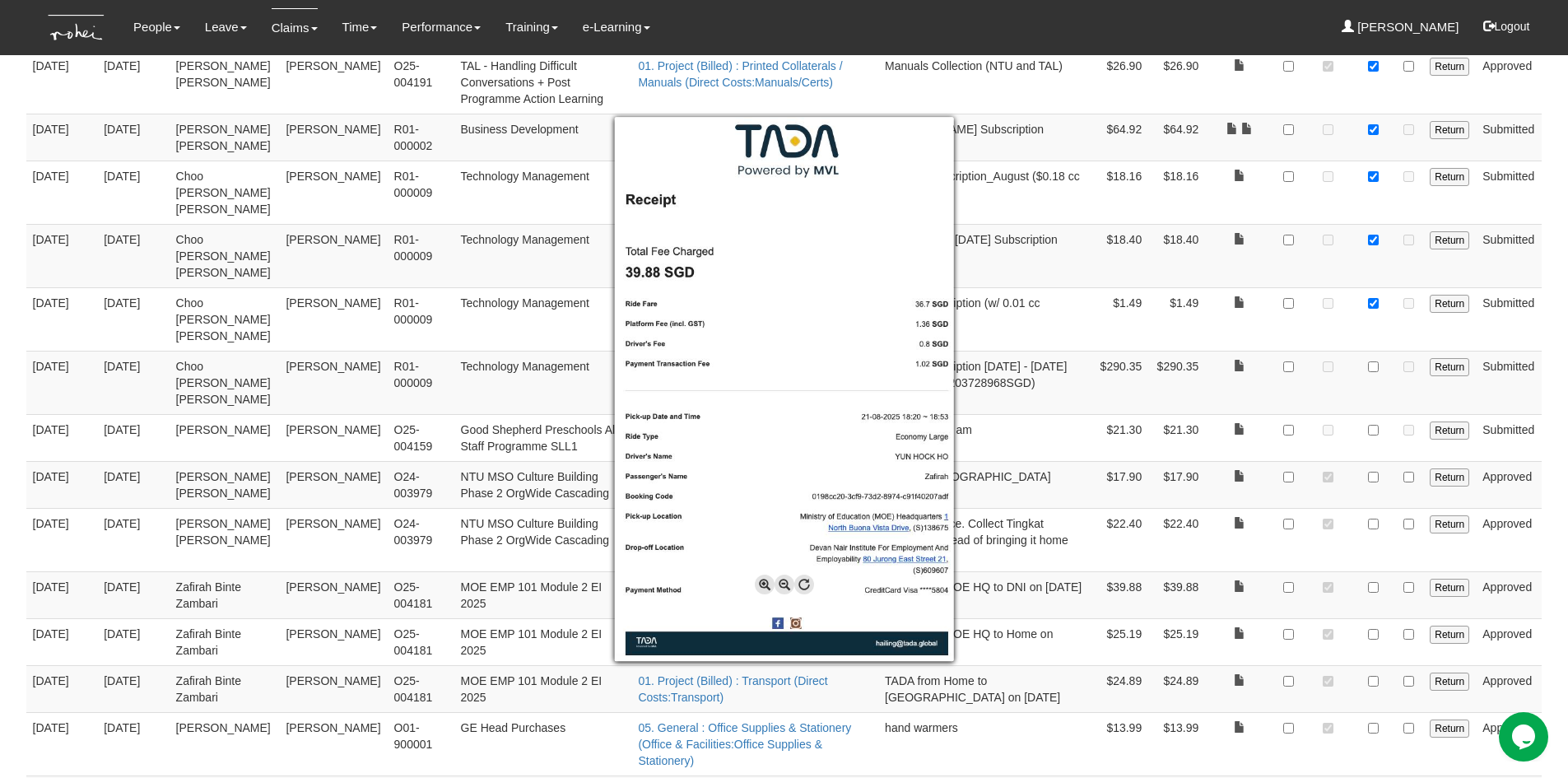
scroll to position [1312, 0]
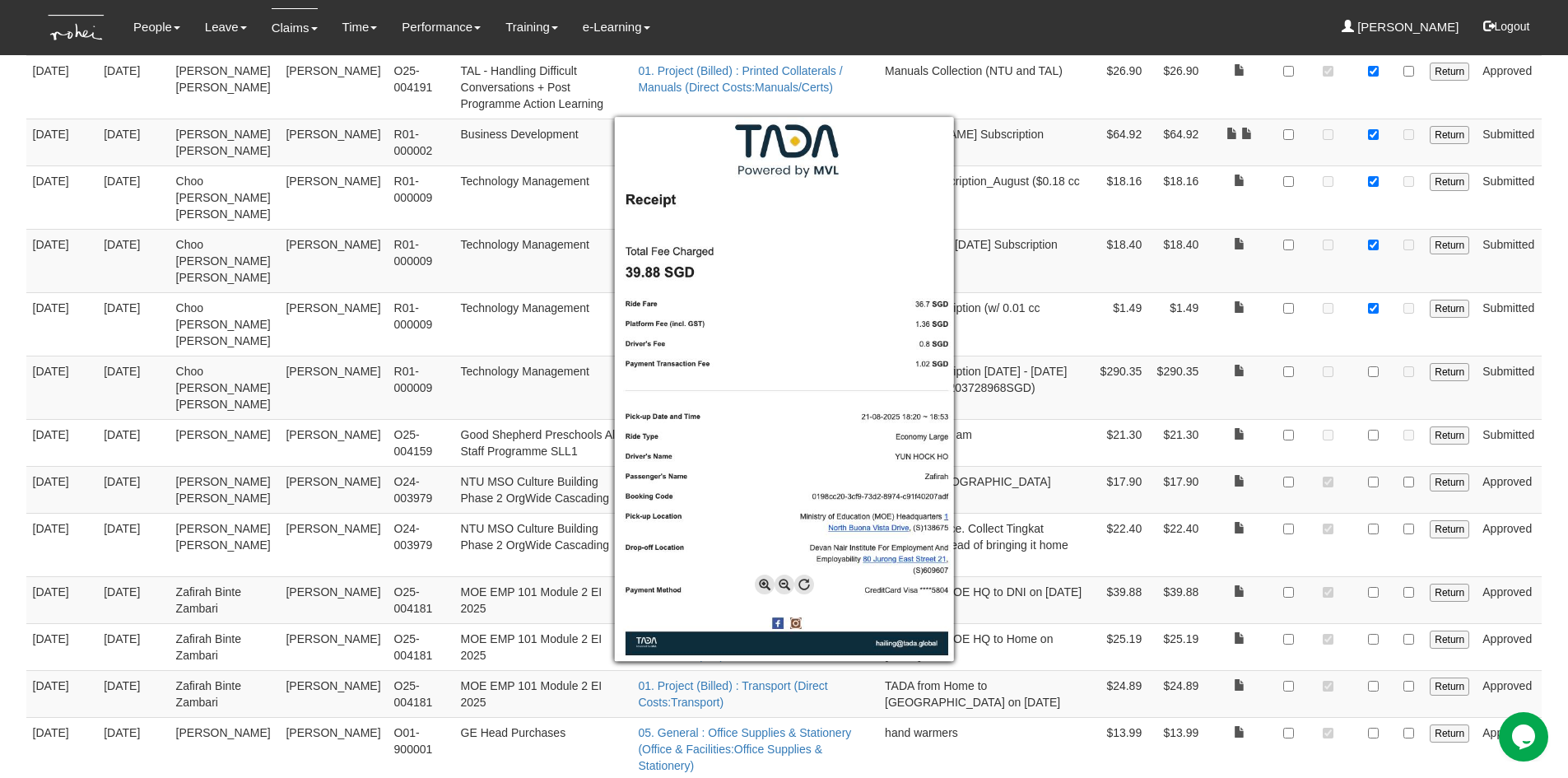
click at [1371, 258] on div at bounding box center [784, 389] width 1568 height 778
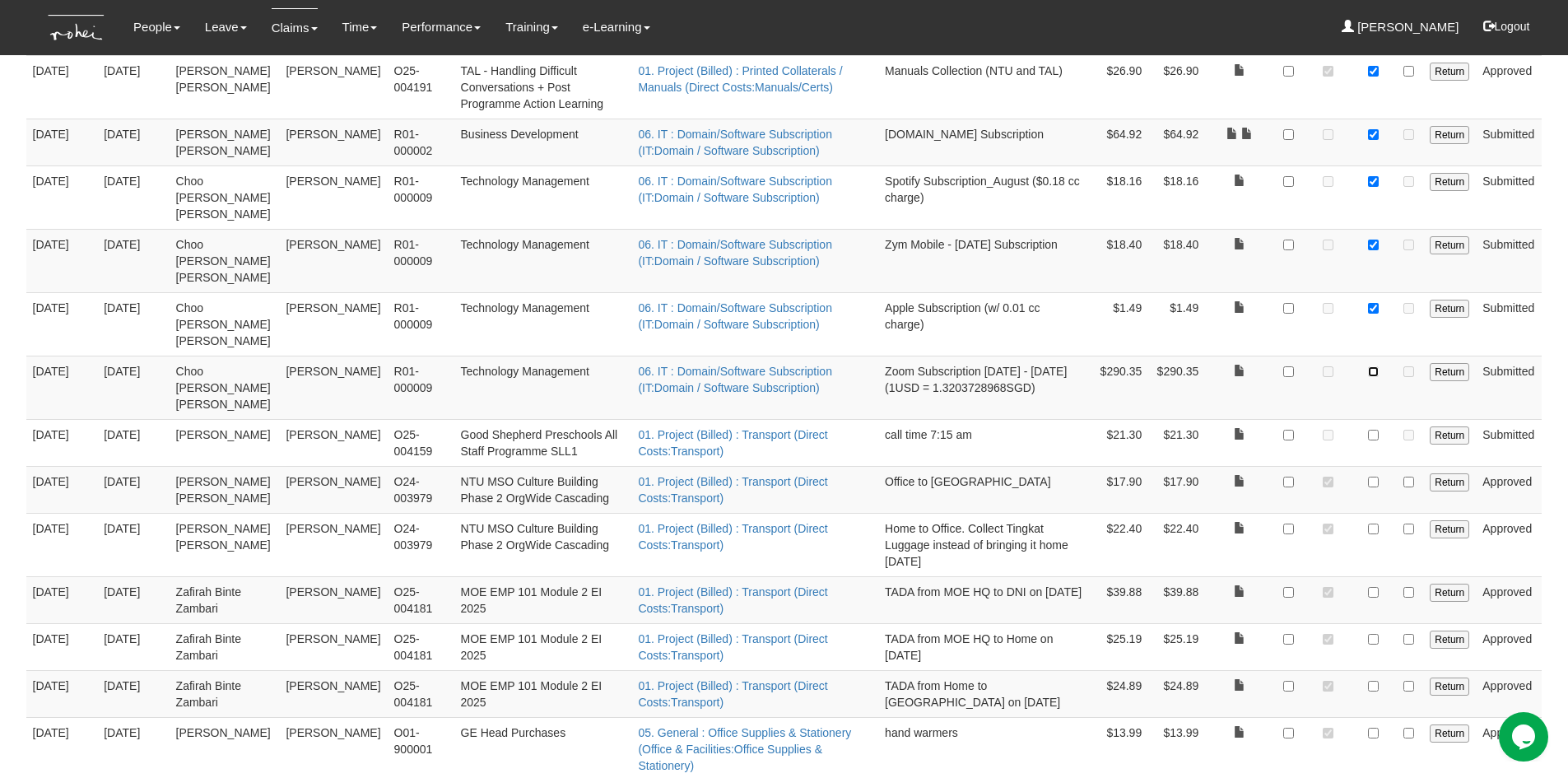
click at [1370, 367] on input "checkbox" at bounding box center [1373, 372] width 11 height 11
checkbox input "true"
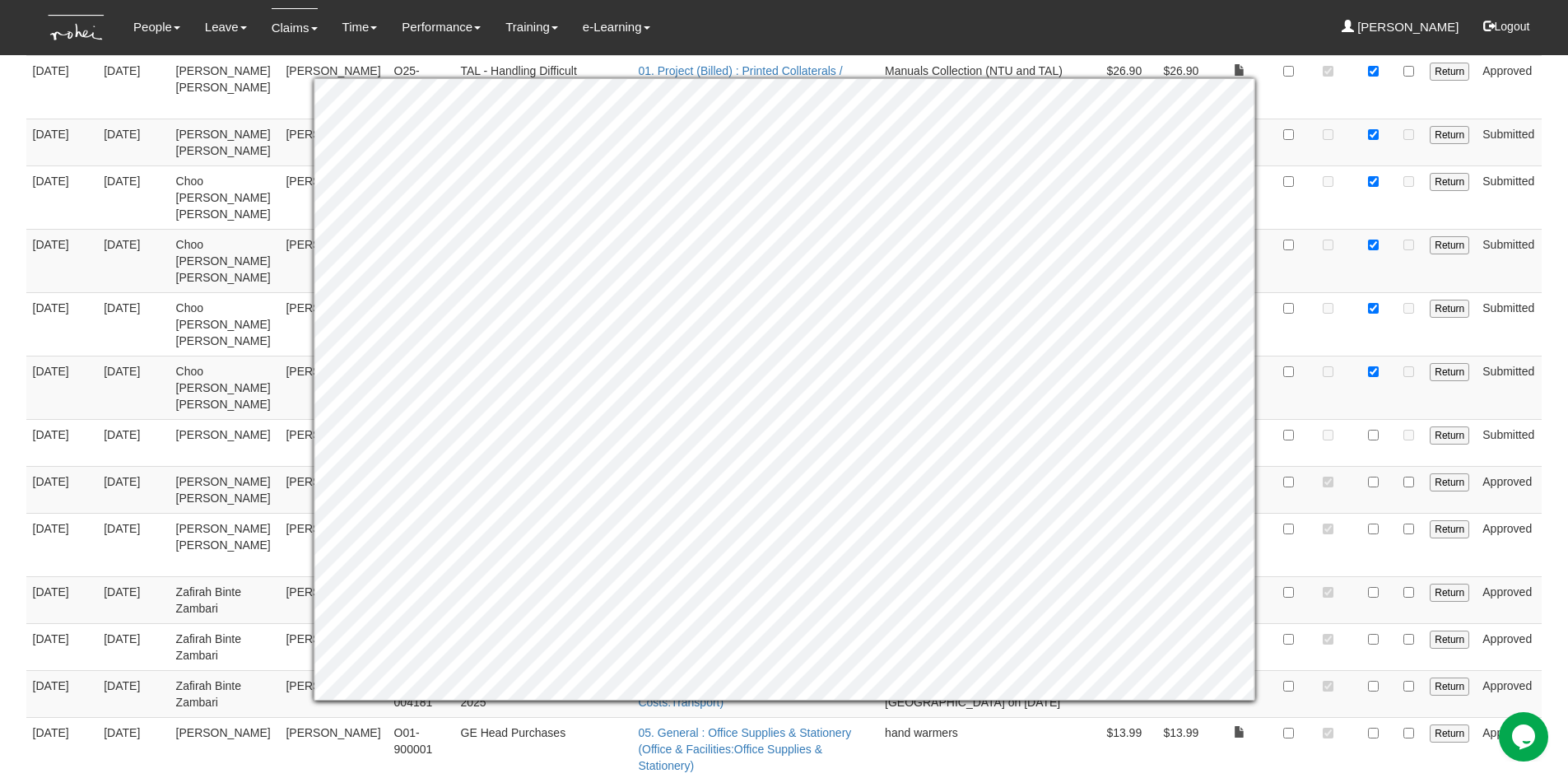
click at [1555, 314] on body "Toggle navigation People Personal Information Staff Directory Leave Apply for L…" at bounding box center [784, 139] width 1568 height 2903
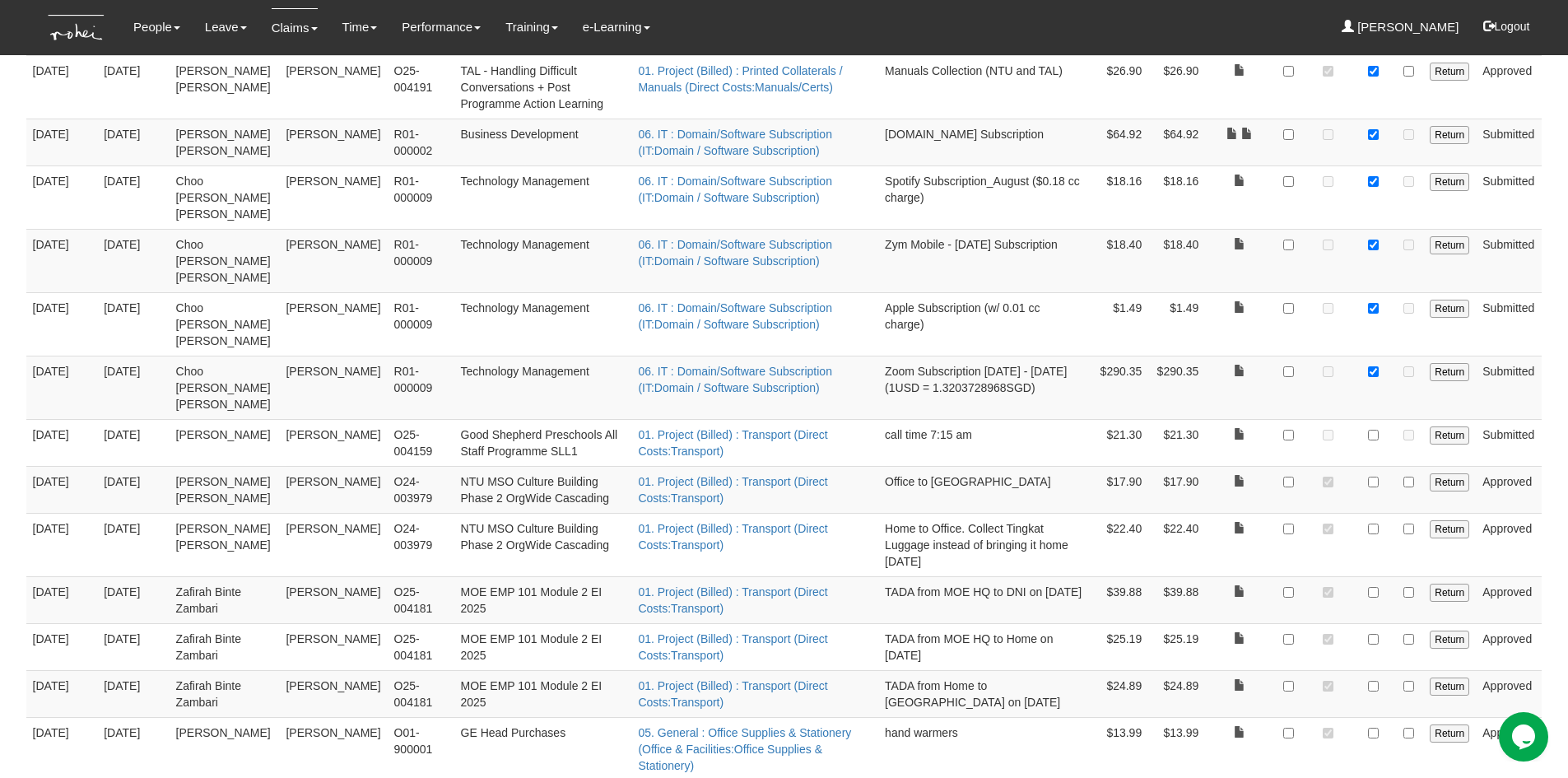
click at [1380, 419] on td at bounding box center [1373, 442] width 41 height 46
click at [1373, 419] on td at bounding box center [1373, 442] width 41 height 46
click at [1373, 430] on input "checkbox" at bounding box center [1373, 435] width 11 height 11
checkbox input "true"
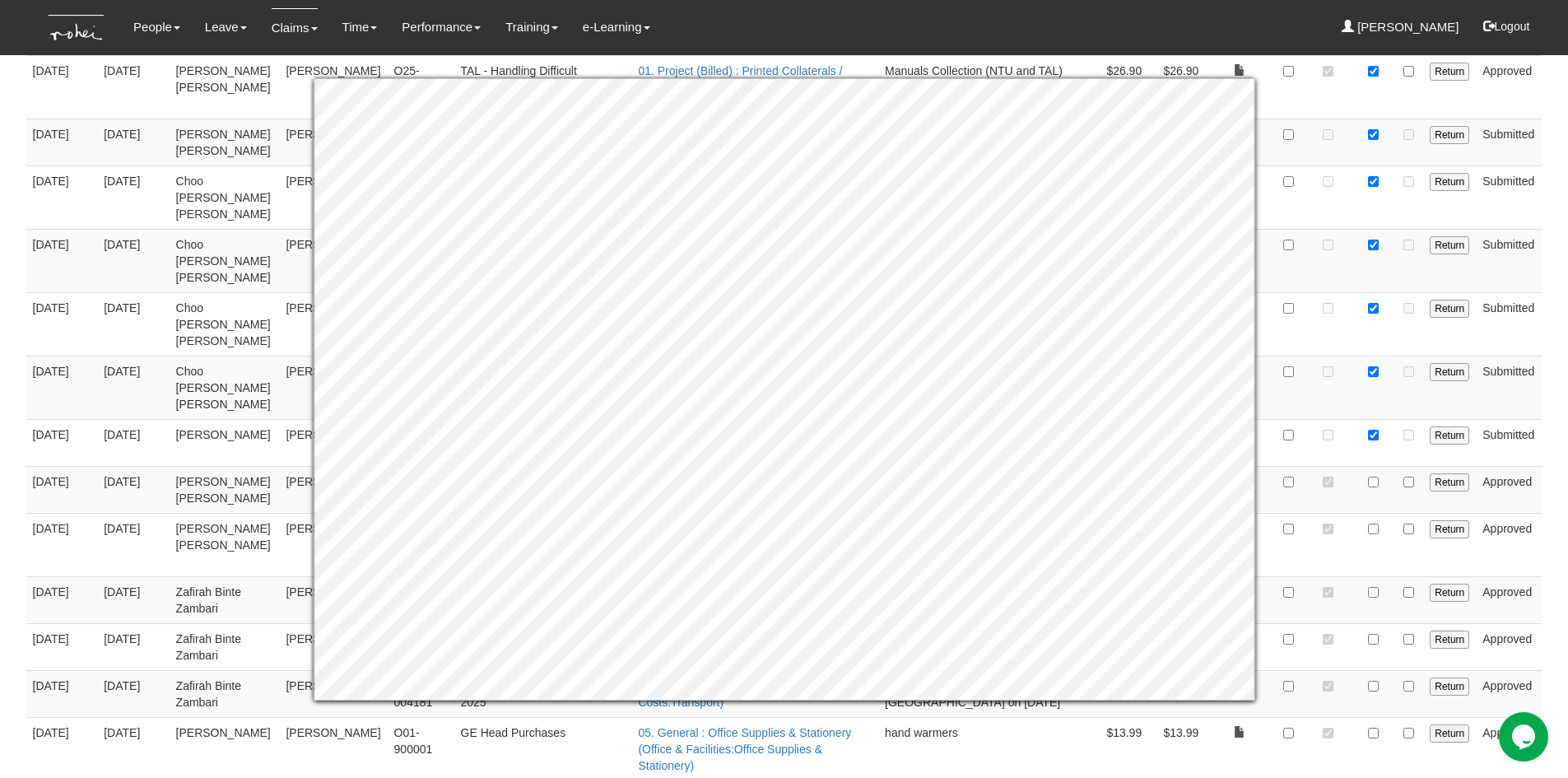
click at [1550, 534] on body "Toggle navigation People Personal Information Staff Directory Leave Apply for L…" at bounding box center [784, 139] width 1568 height 2903
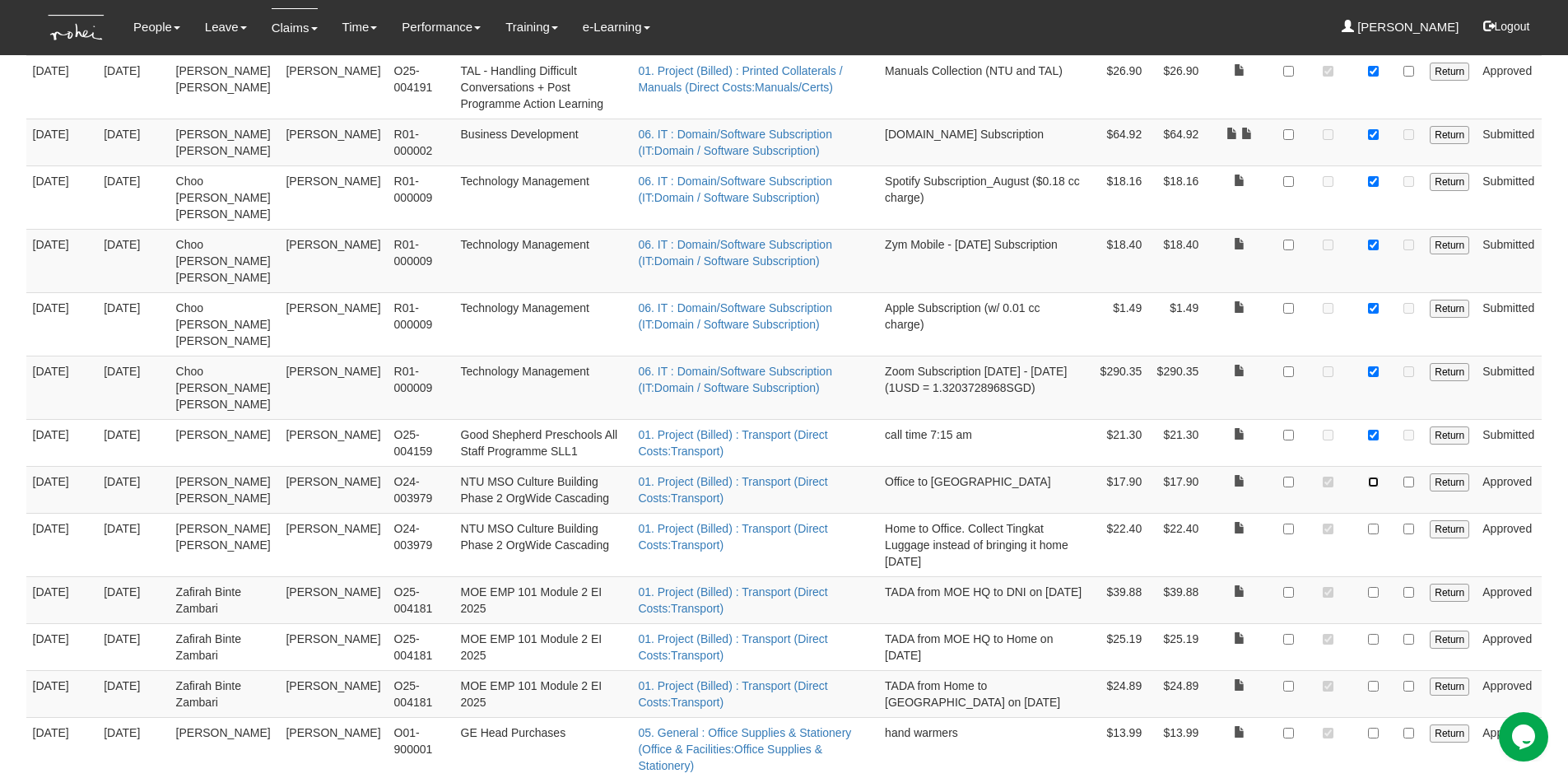
click at [1378, 476] on input "checkbox" at bounding box center [1373, 481] width 11 height 11
checkbox input "true"
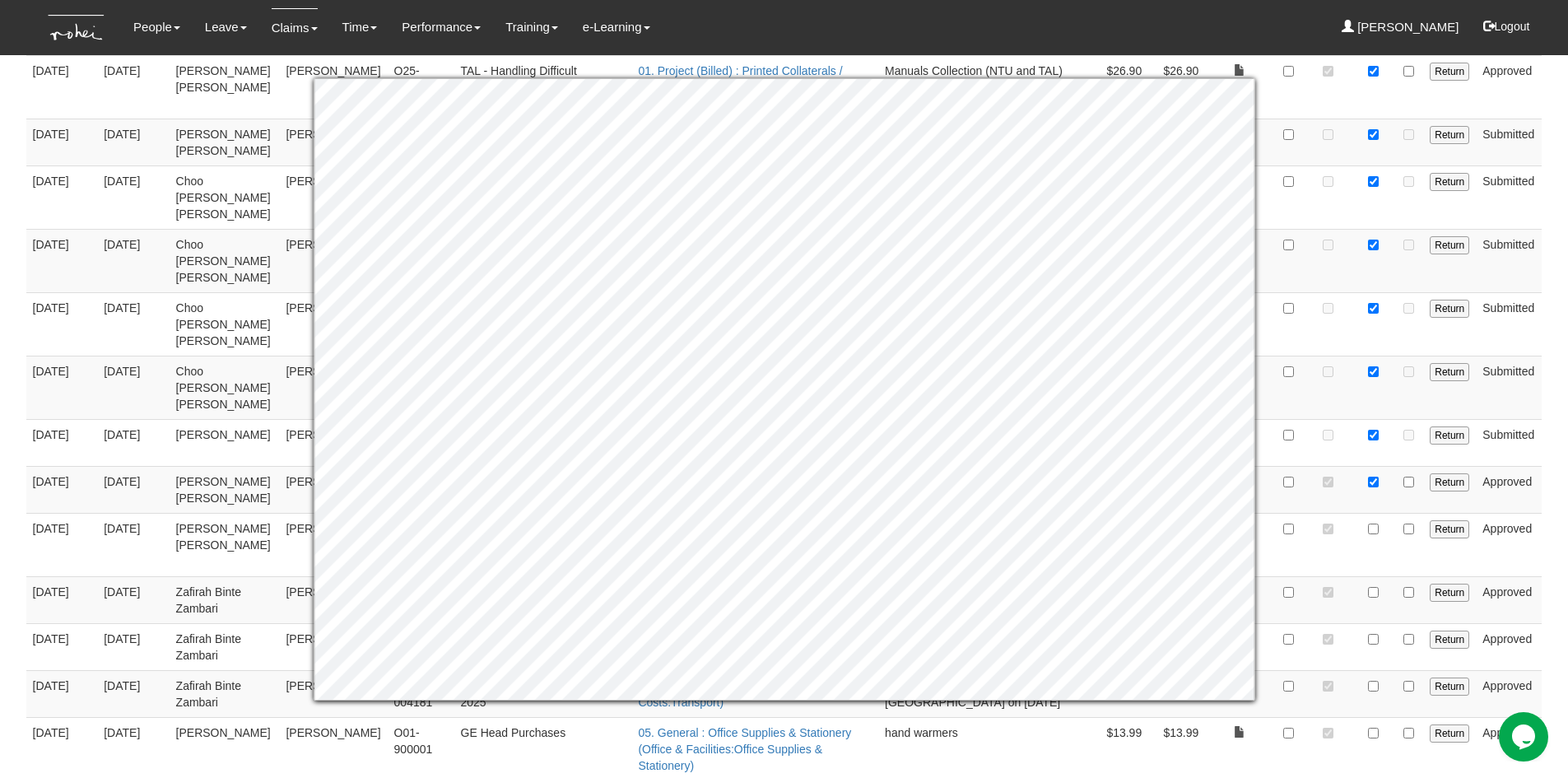
click at [1504, 513] on td "Approved" at bounding box center [1509, 545] width 66 height 63
click at [1370, 524] on input "checkbox" at bounding box center [1373, 529] width 11 height 11
checkbox input "true"
click at [1550, 418] on body "Toggle navigation People Personal Information Staff Directory Leave Apply for L…" at bounding box center [784, 139] width 1568 height 2903
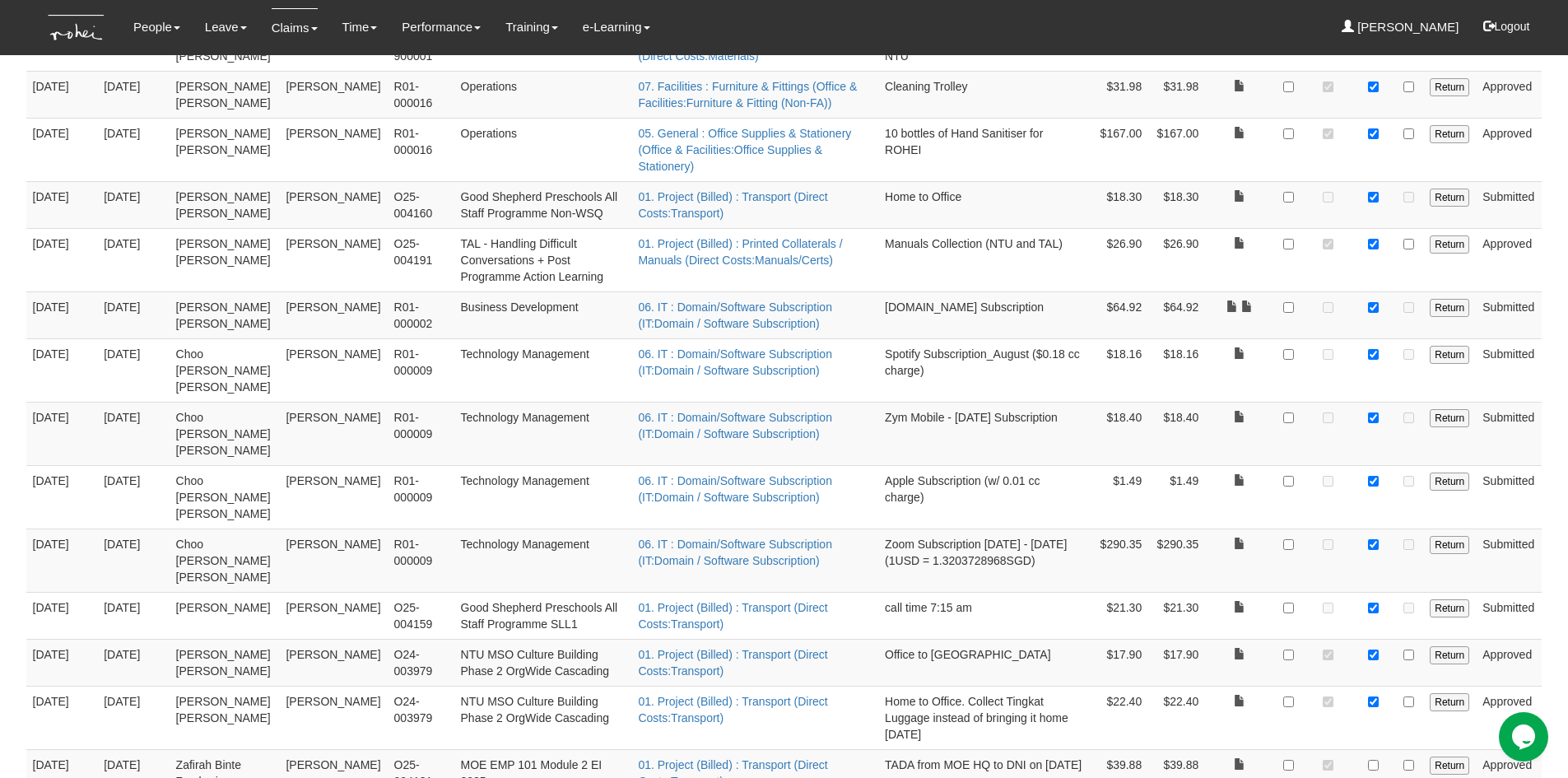
scroll to position [1385, 0]
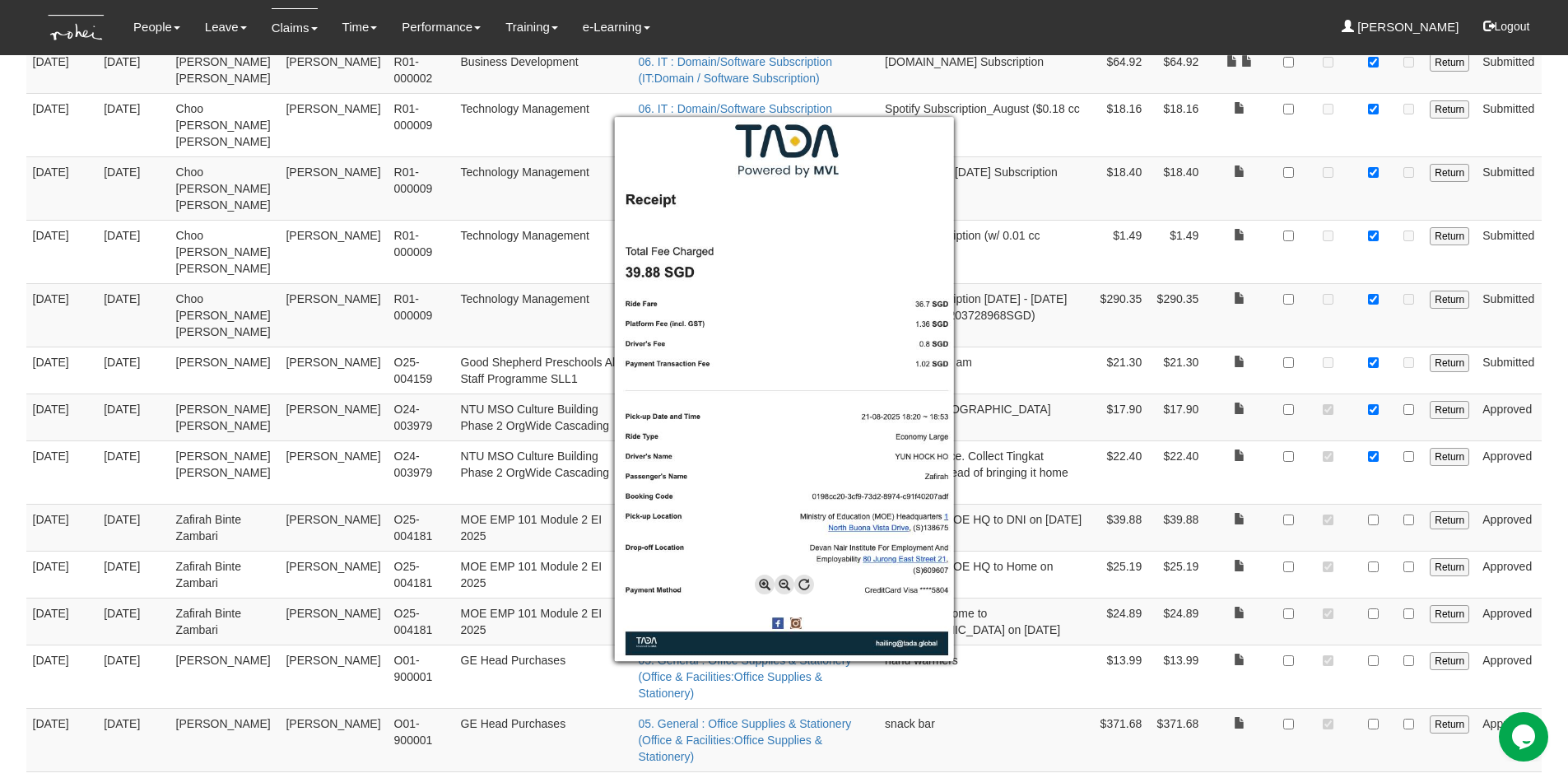
drag, startPoint x: 1237, startPoint y: 389, endPoint x: 1245, endPoint y: 387, distance: 8.2
click at [1245, 387] on div at bounding box center [784, 389] width 1568 height 778
click at [1381, 387] on div at bounding box center [784, 389] width 1568 height 778
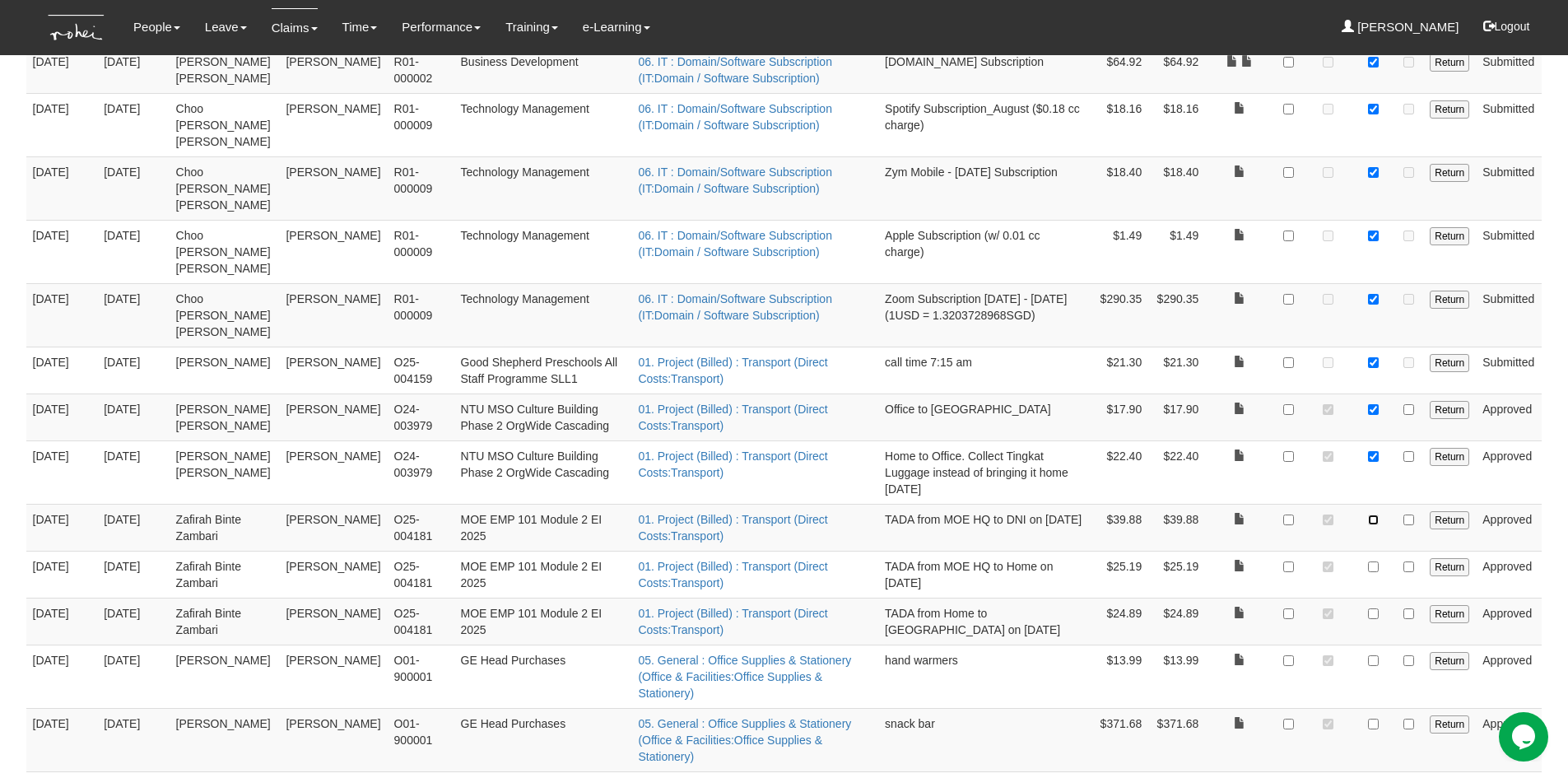
click at [1379, 514] on input "checkbox" at bounding box center [1373, 519] width 11 height 11
checkbox input "true"
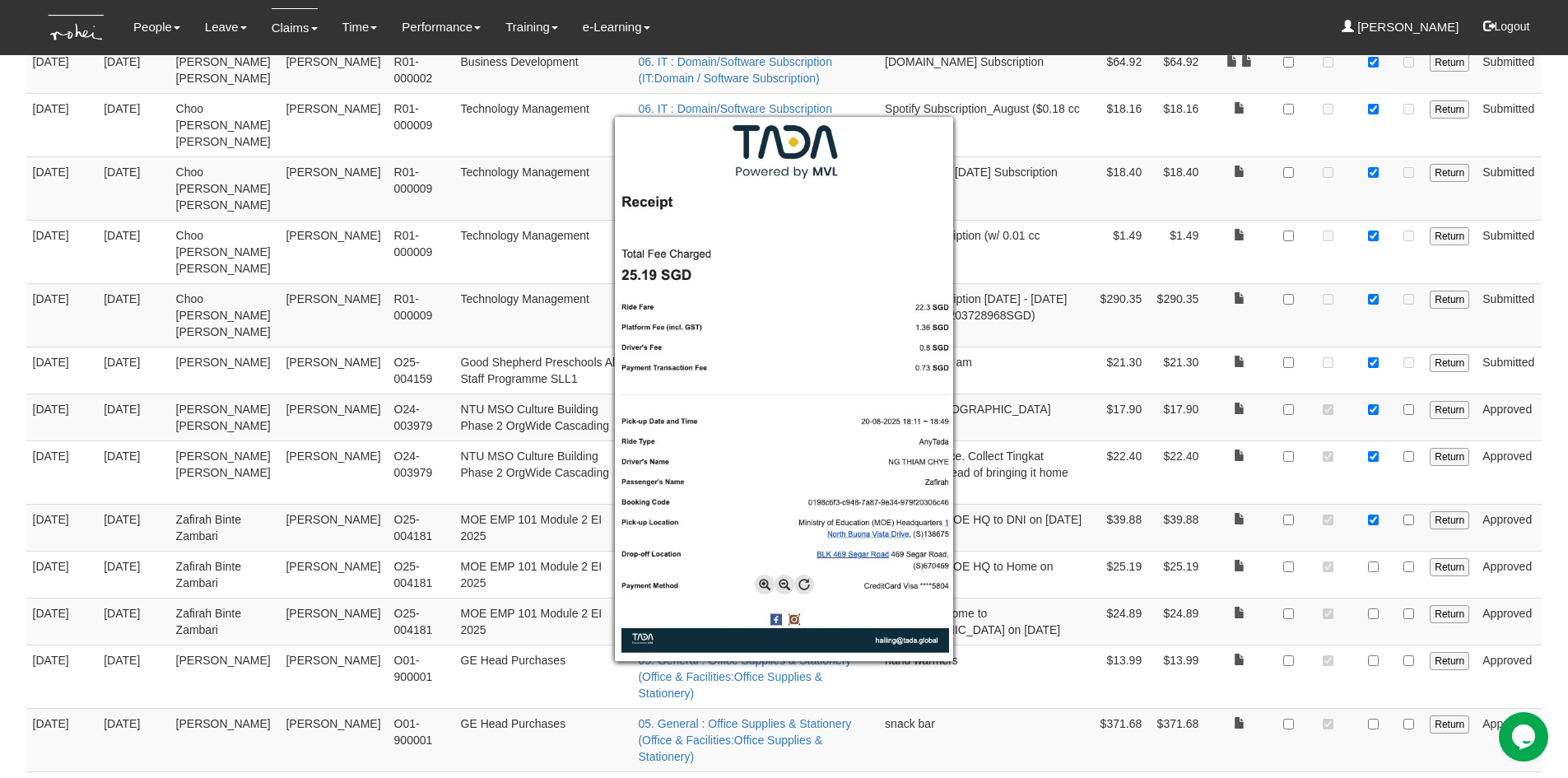
click at [1239, 430] on div at bounding box center [784, 389] width 1568 height 778
click at [1376, 438] on div at bounding box center [784, 389] width 1568 height 778
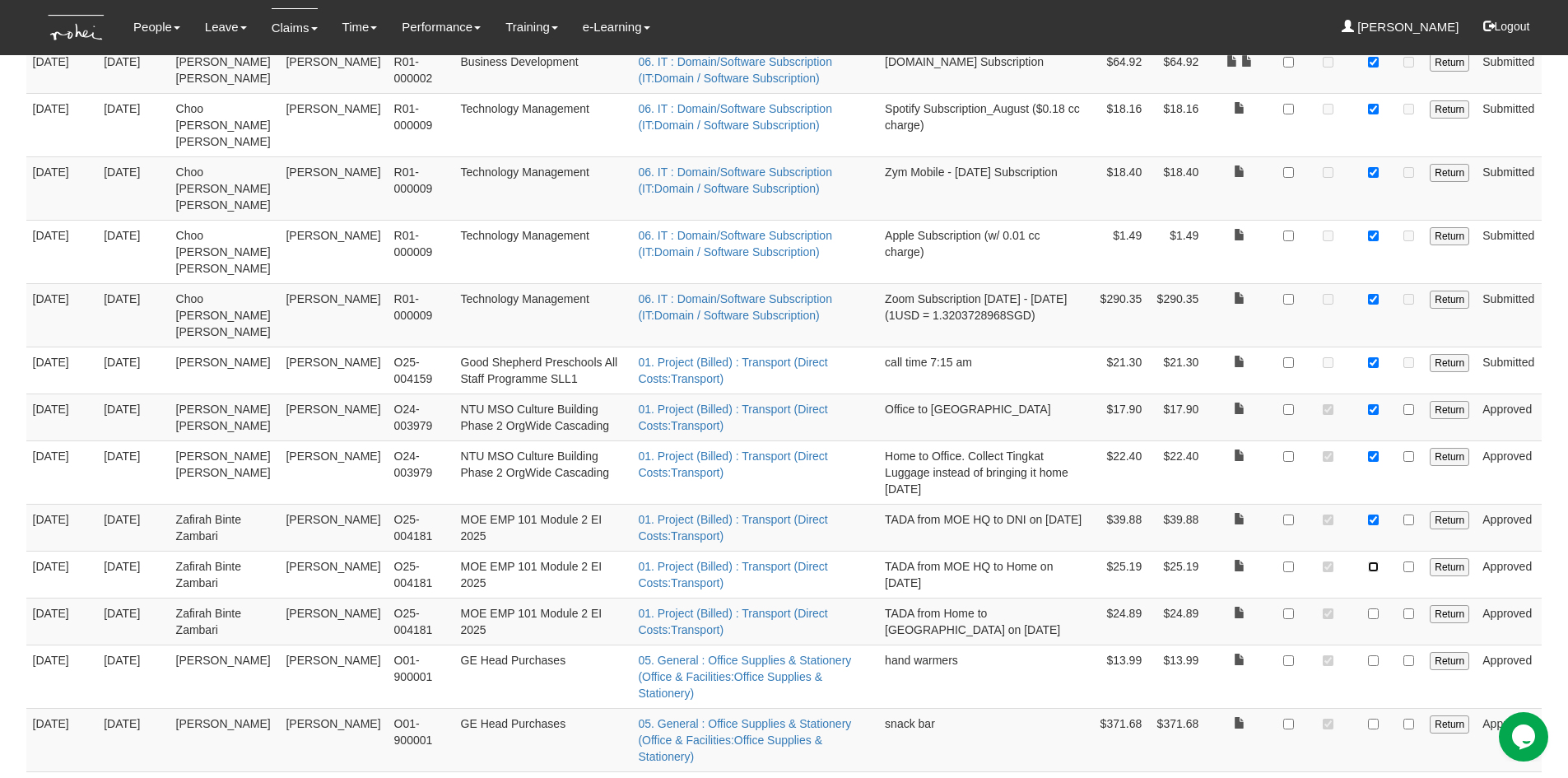
click at [1375, 562] on input "checkbox" at bounding box center [1373, 566] width 11 height 11
checkbox input "true"
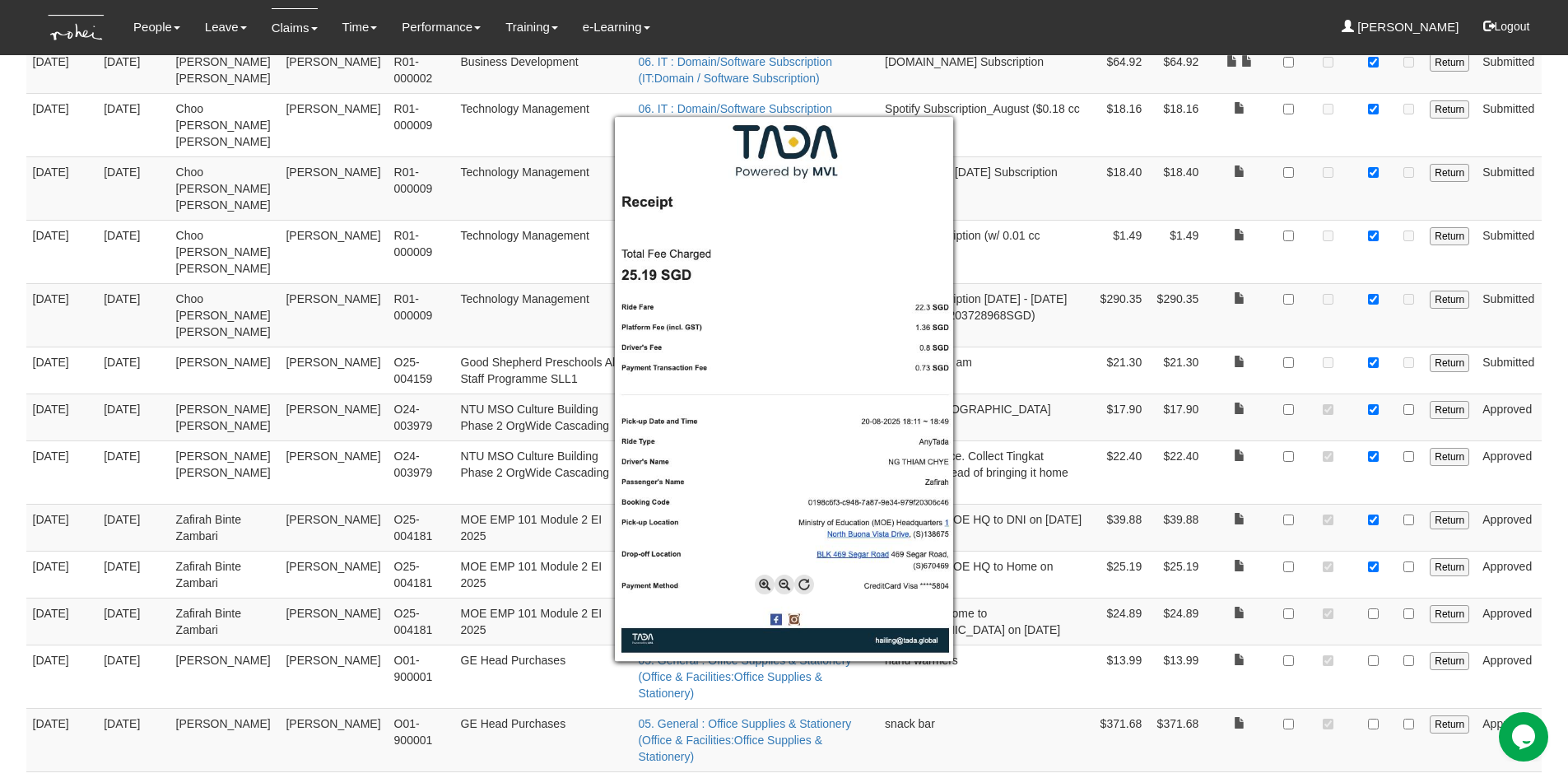
click at [1553, 355] on div at bounding box center [784, 389] width 1568 height 778
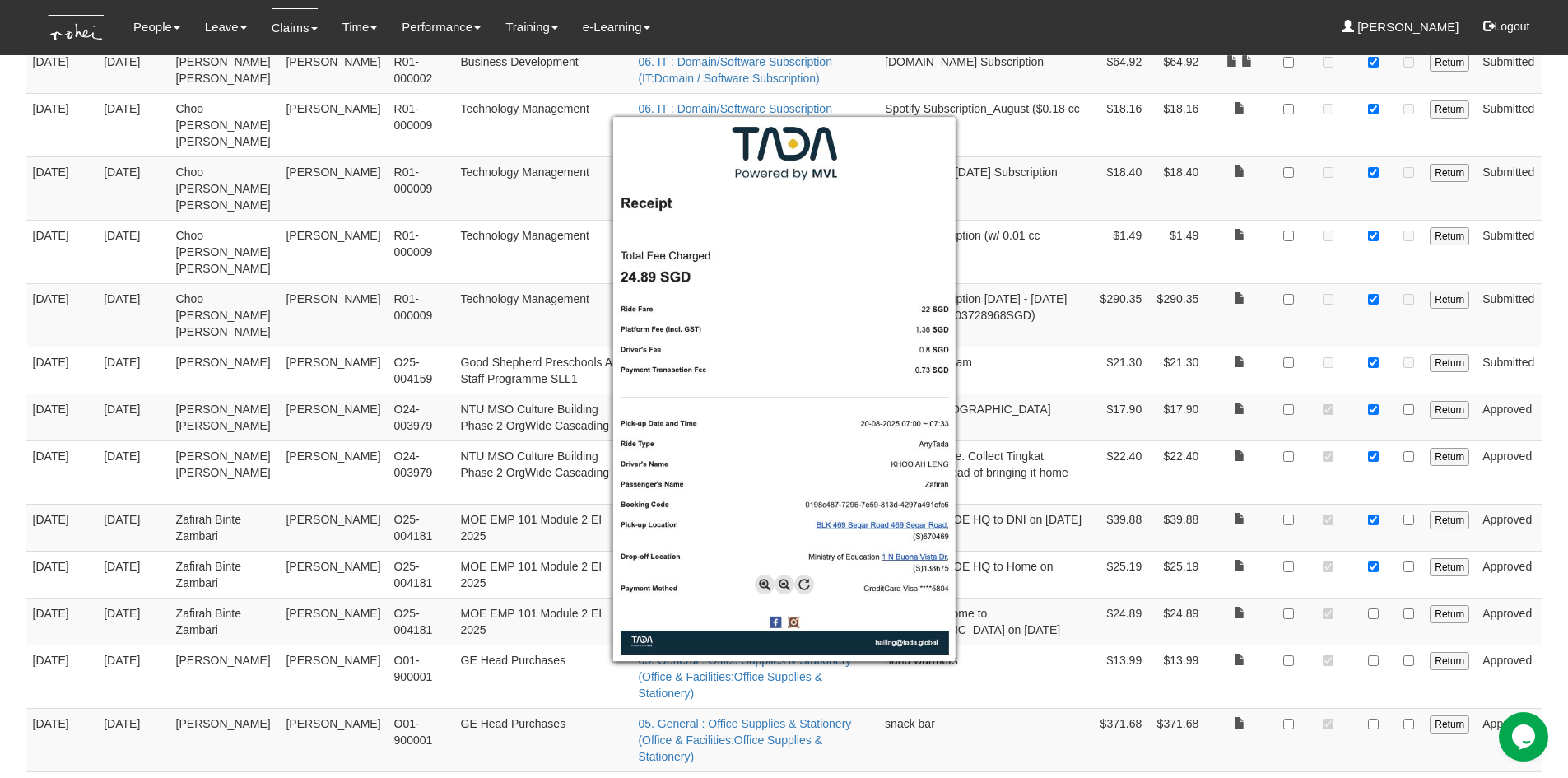
click at [1236, 481] on div at bounding box center [784, 389] width 1568 height 778
click at [1244, 435] on div at bounding box center [784, 389] width 1568 height 778
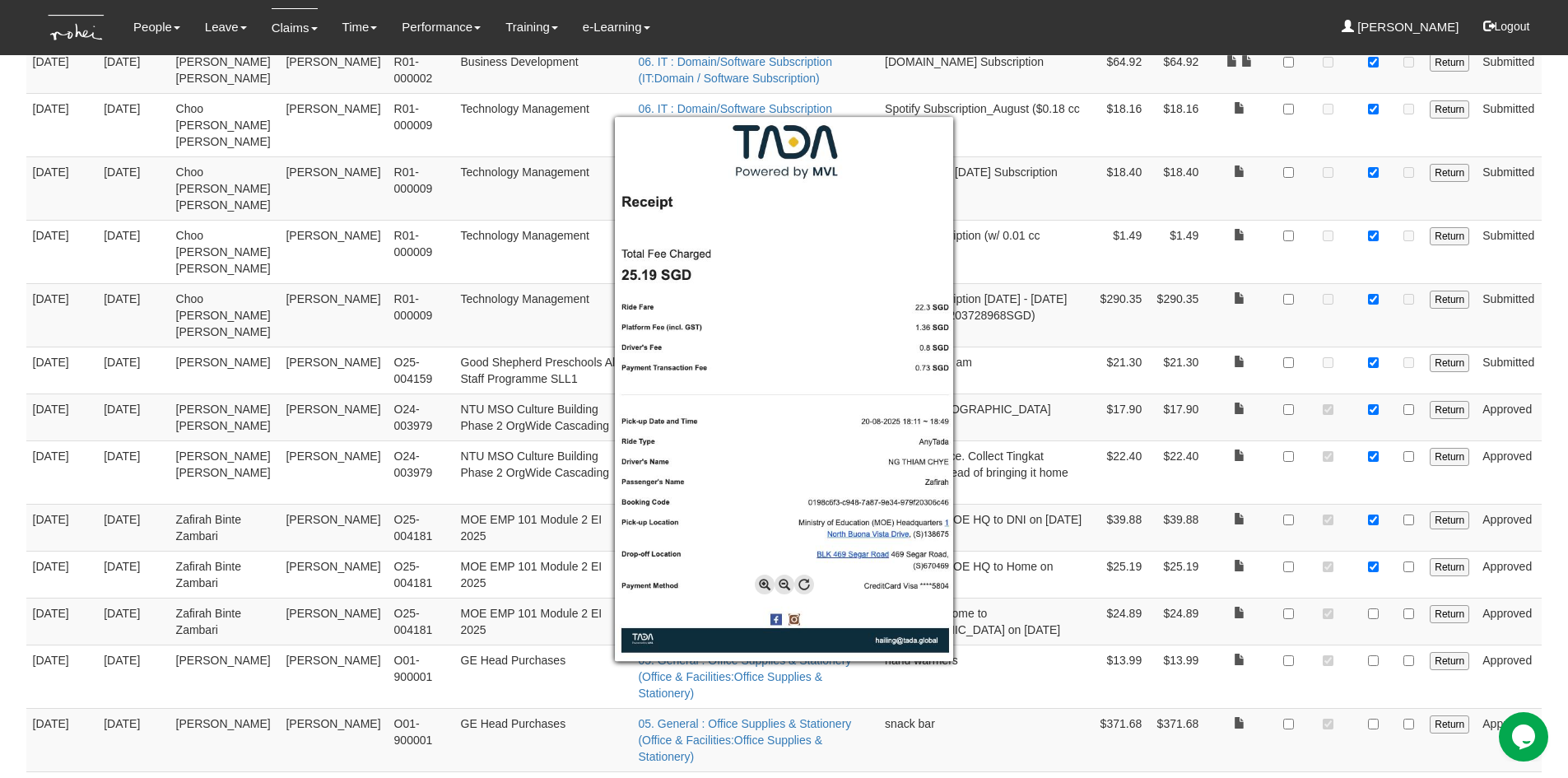
click at [1371, 483] on div at bounding box center [784, 389] width 1568 height 778
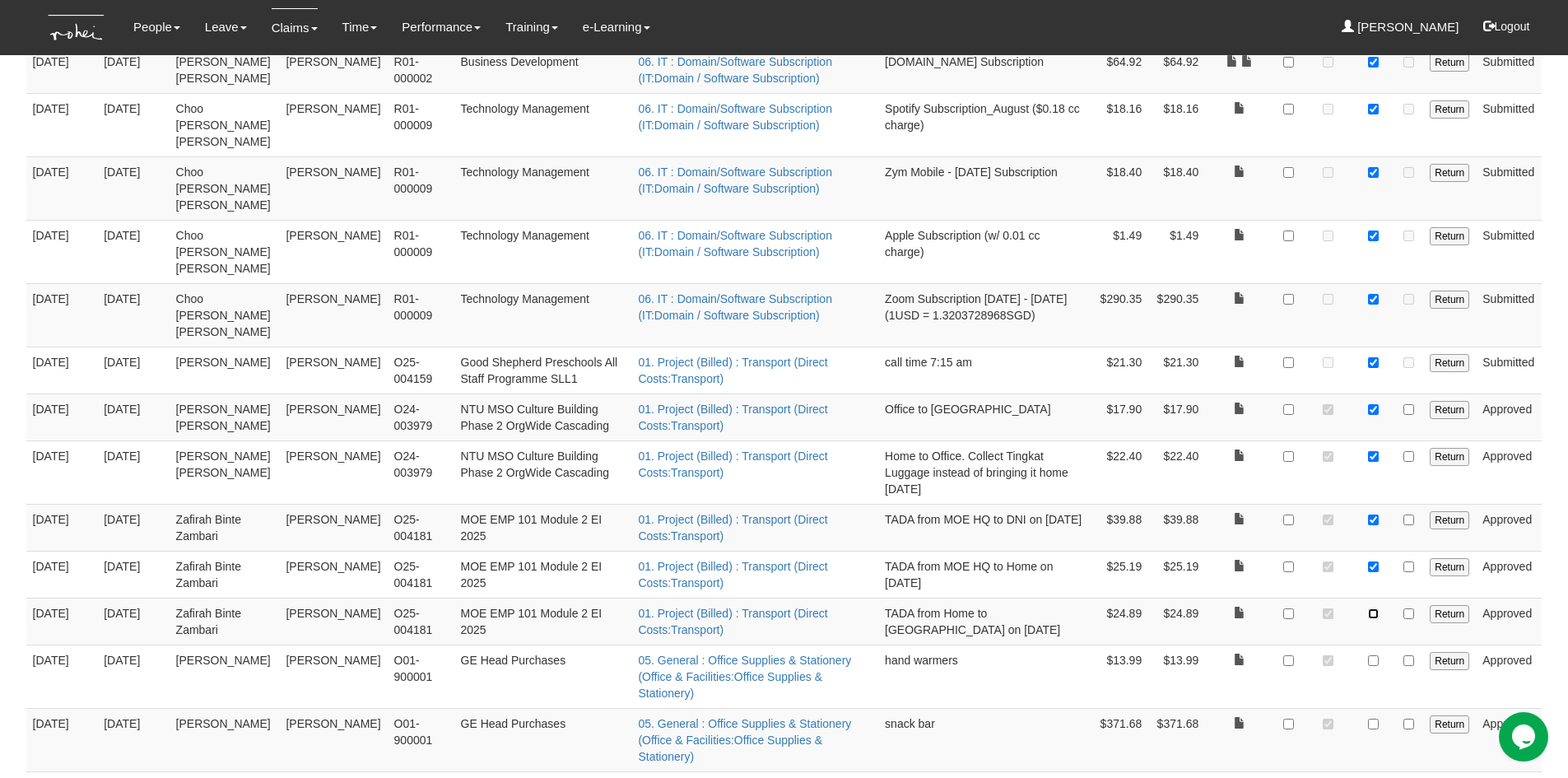
click at [1373, 608] on input "checkbox" at bounding box center [1373, 613] width 11 height 11
checkbox input "true"
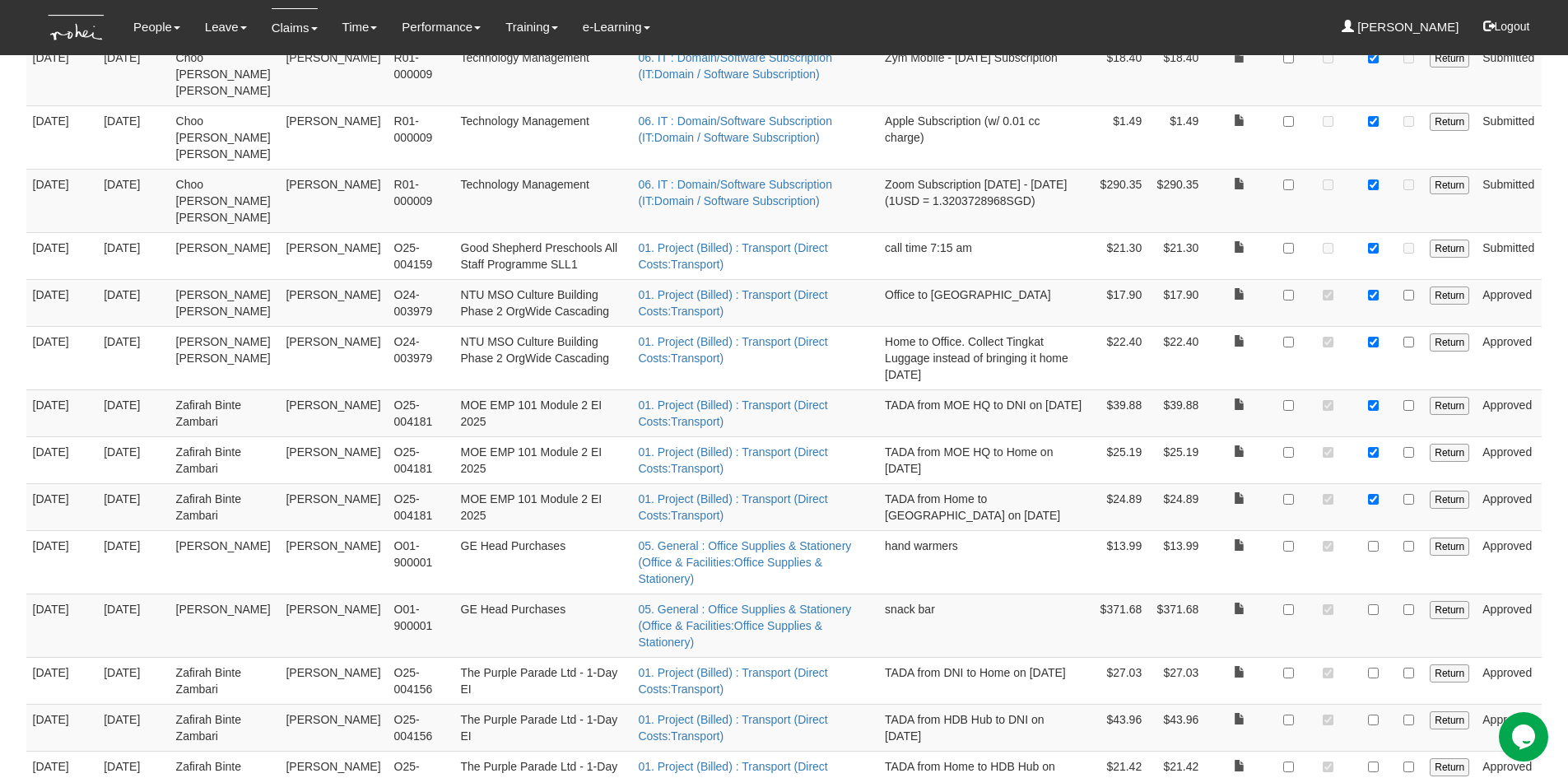
scroll to position [1549, 0]
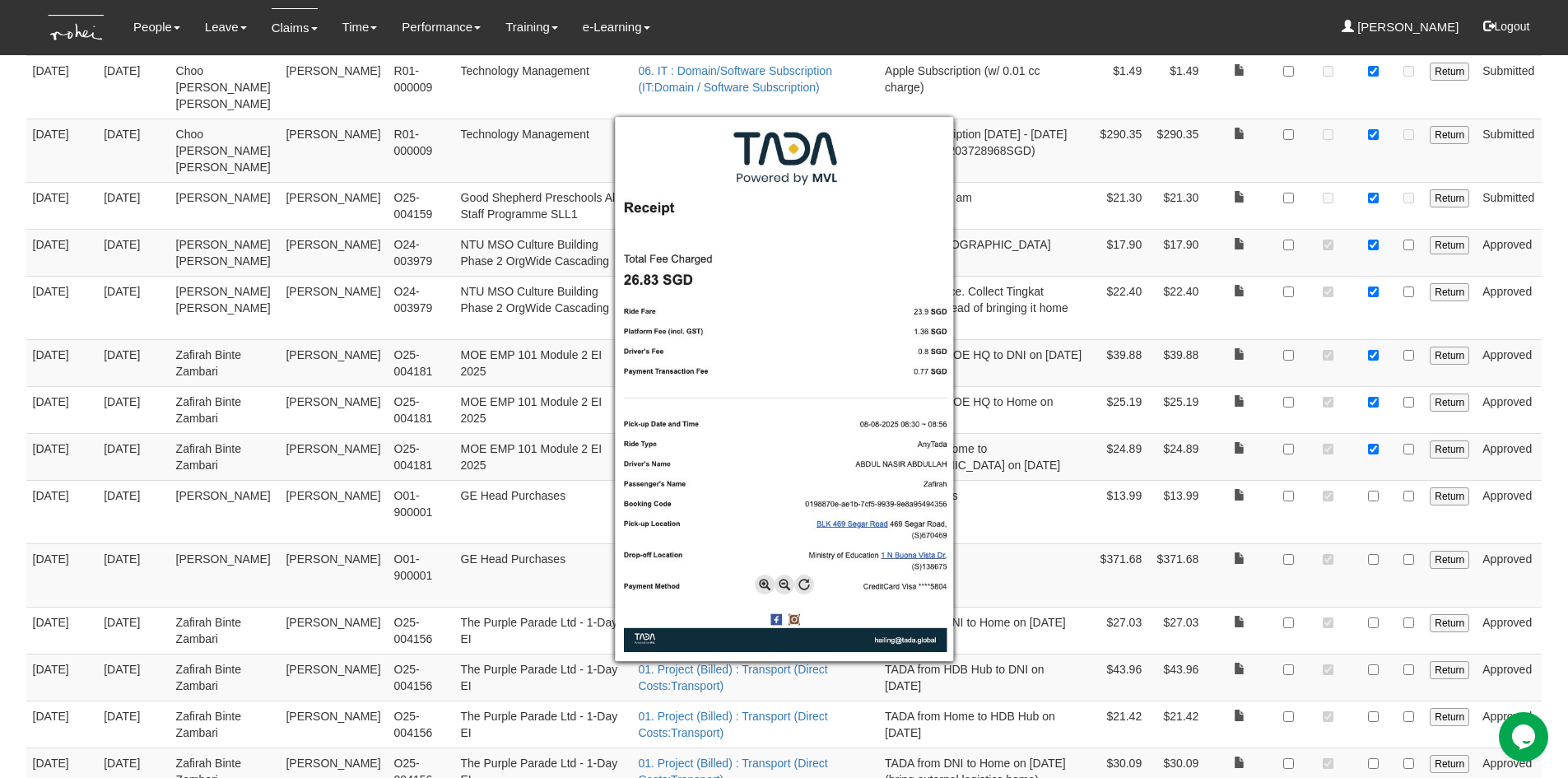
click at [1050, 382] on div at bounding box center [784, 389] width 1568 height 778
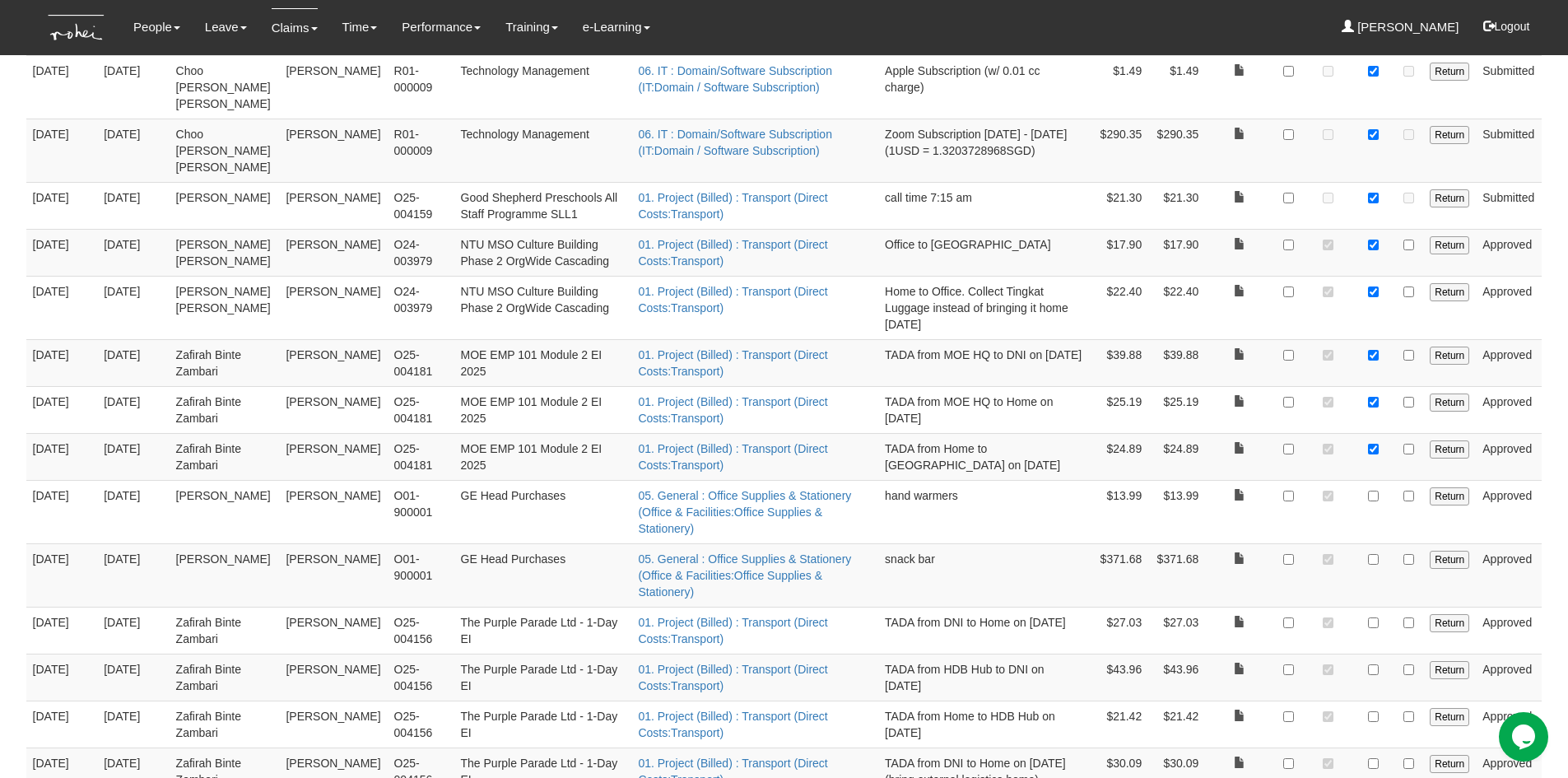
click at [1242, 480] on td at bounding box center [1239, 512] width 68 height 63
click at [1238, 489] on link at bounding box center [1240, 495] width 12 height 12
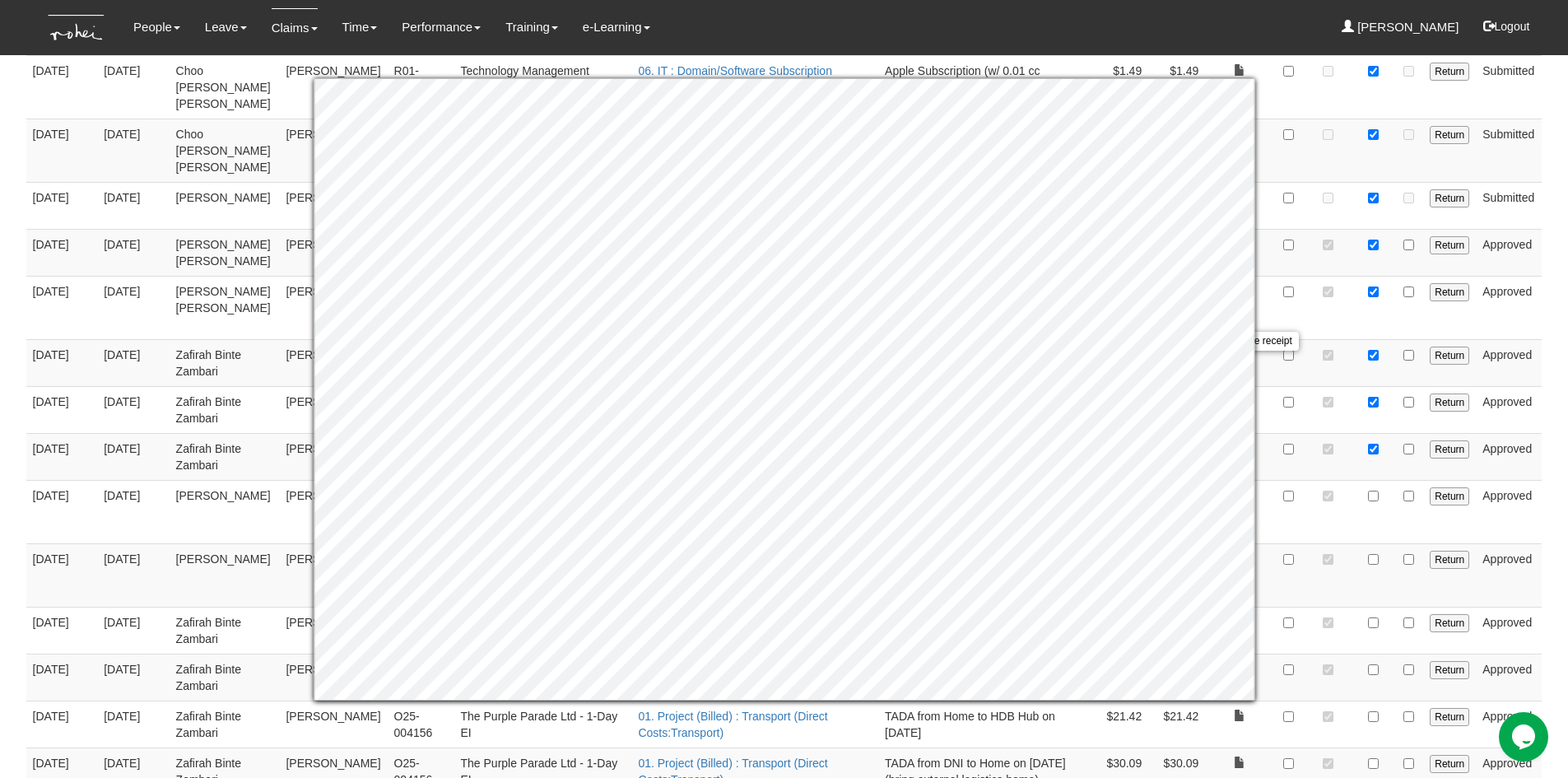
click at [1316, 607] on td at bounding box center [1328, 630] width 50 height 46
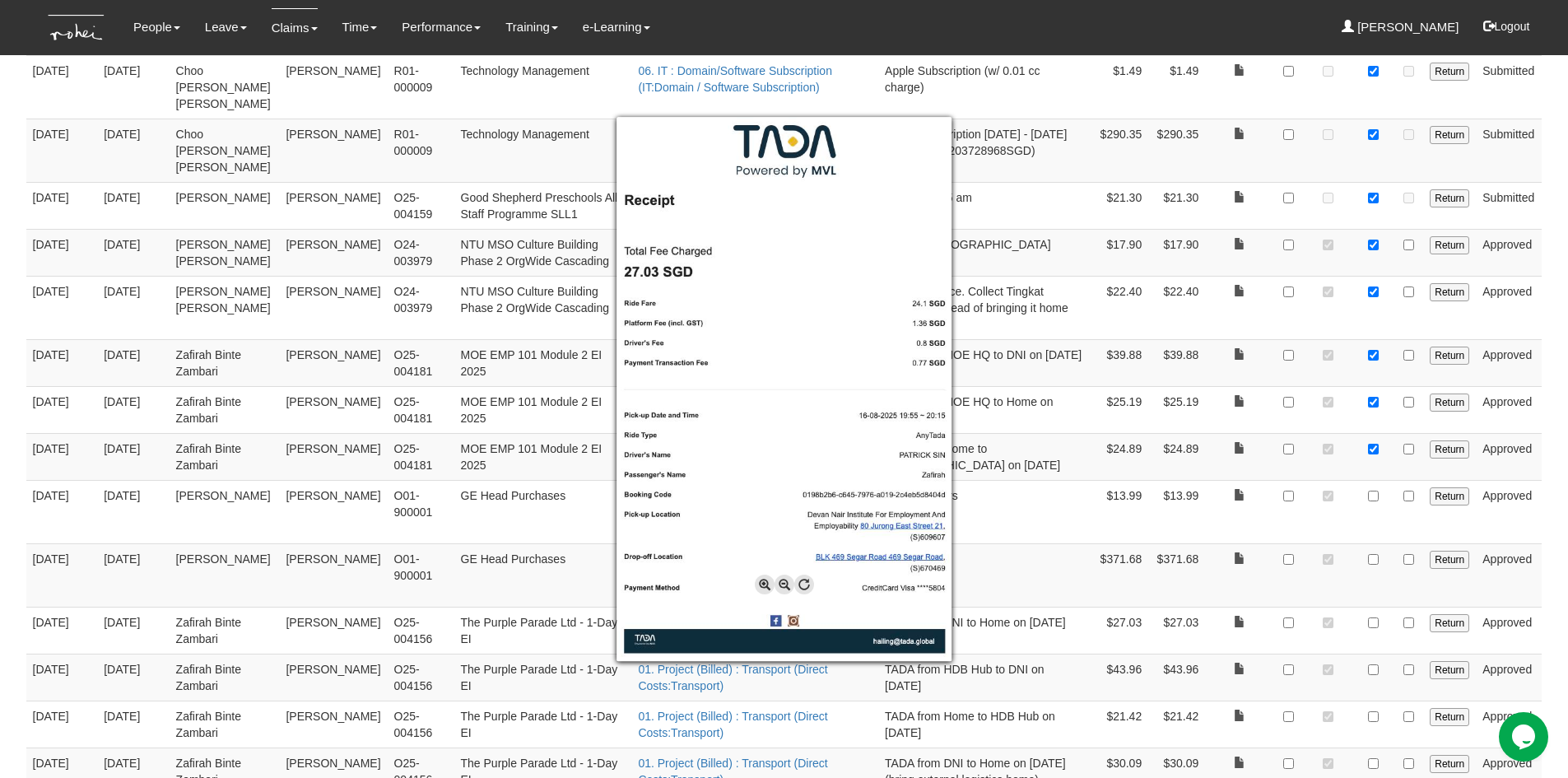
click at [1562, 365] on div at bounding box center [784, 389] width 1568 height 778
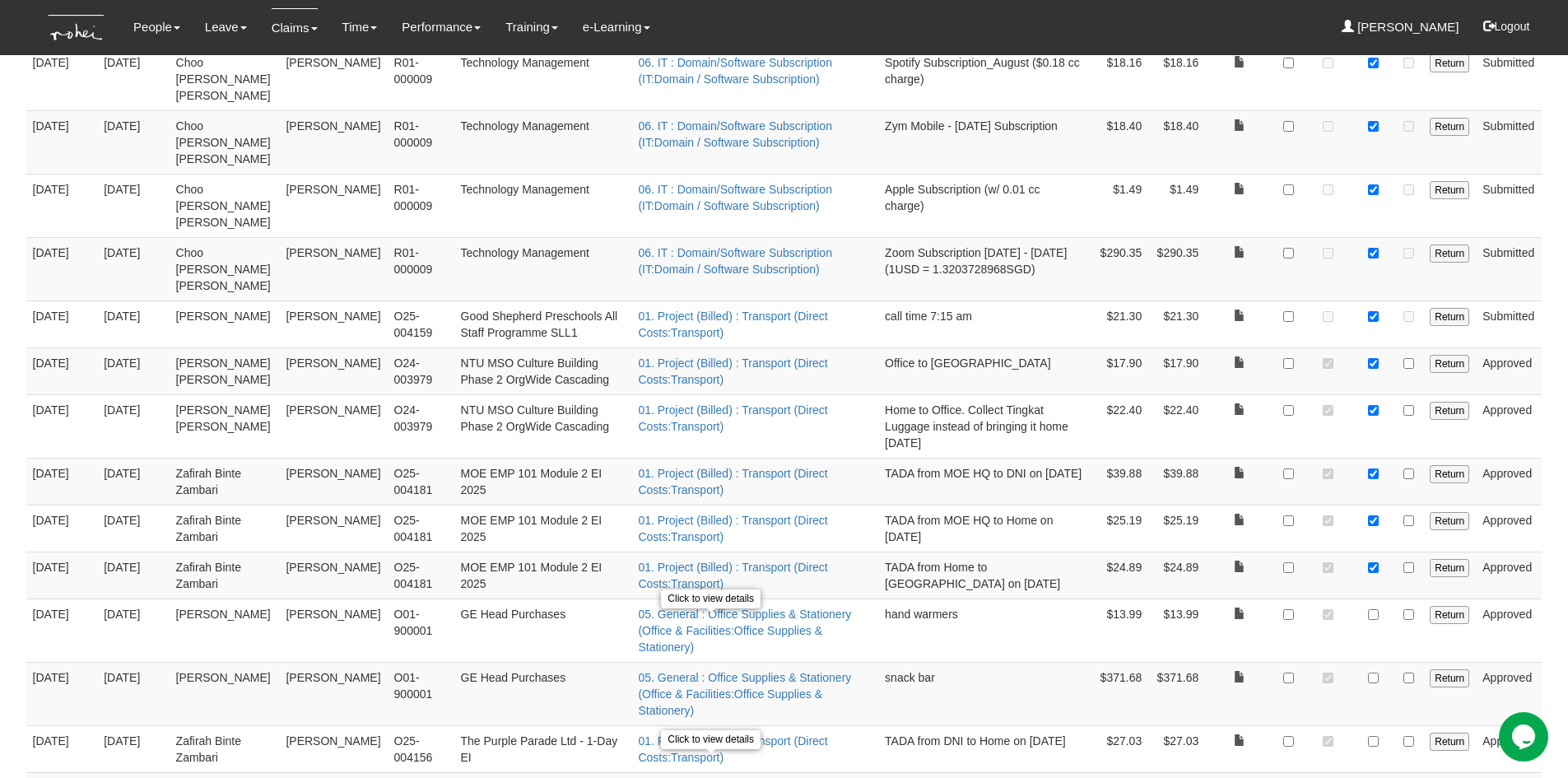
scroll to position [1385, 0]
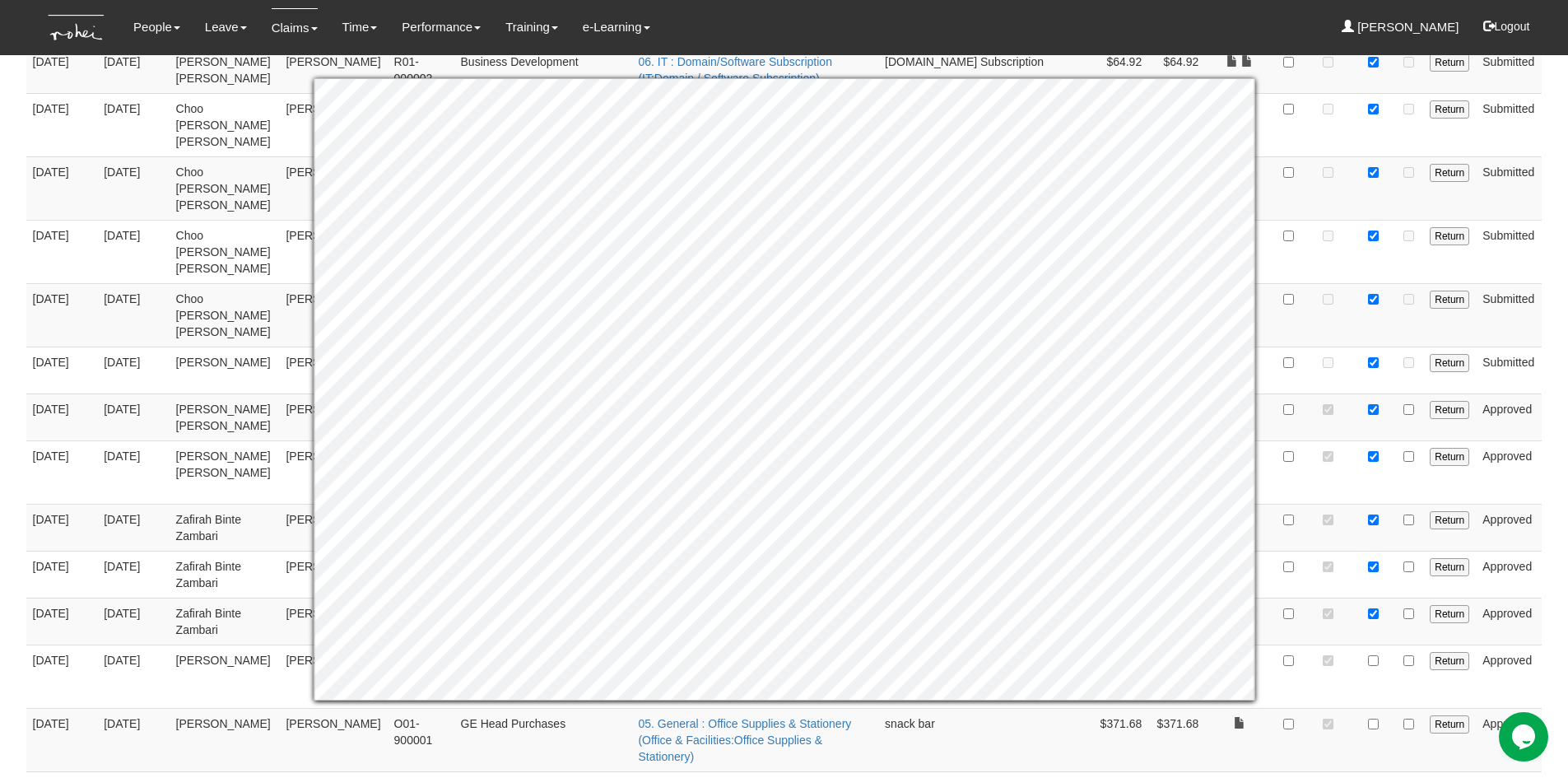
click at [1551, 544] on body "Toggle navigation People Personal Information Staff Directory Leave Apply for L…" at bounding box center [784, 66] width 1568 height 2903
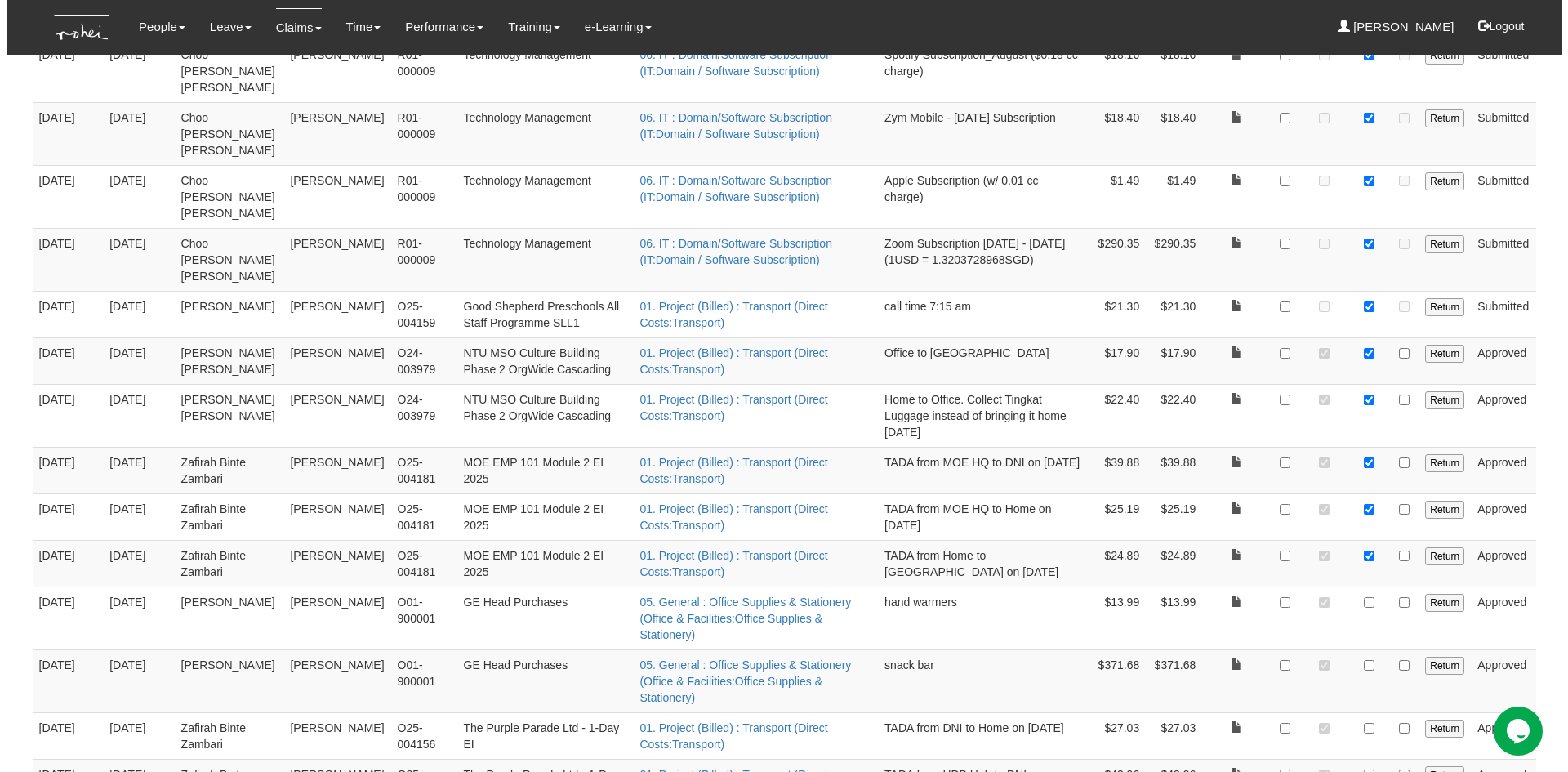
scroll to position [1456, 0]
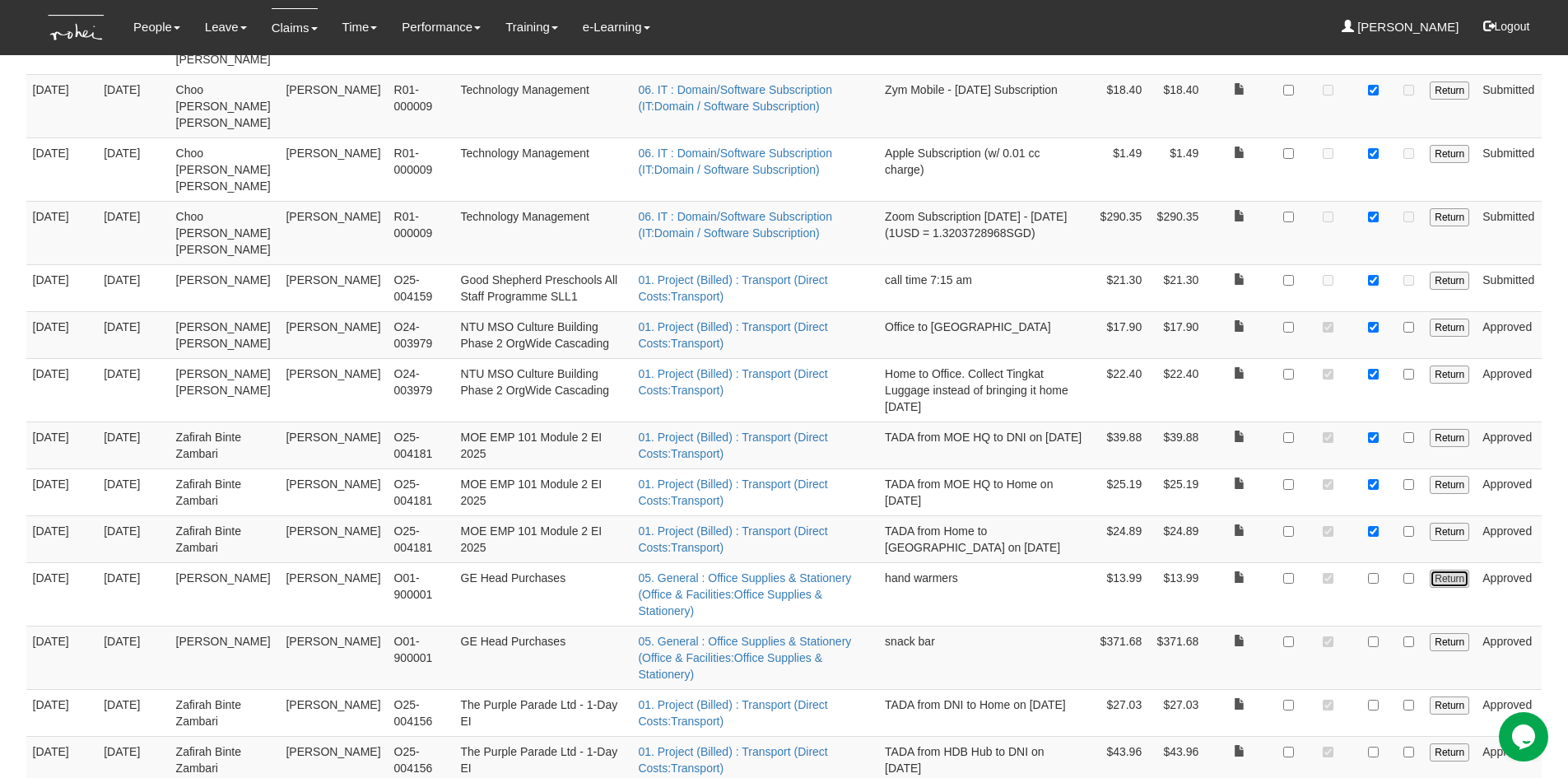
click at [1448, 569] on input "Return" at bounding box center [1450, 578] width 40 height 18
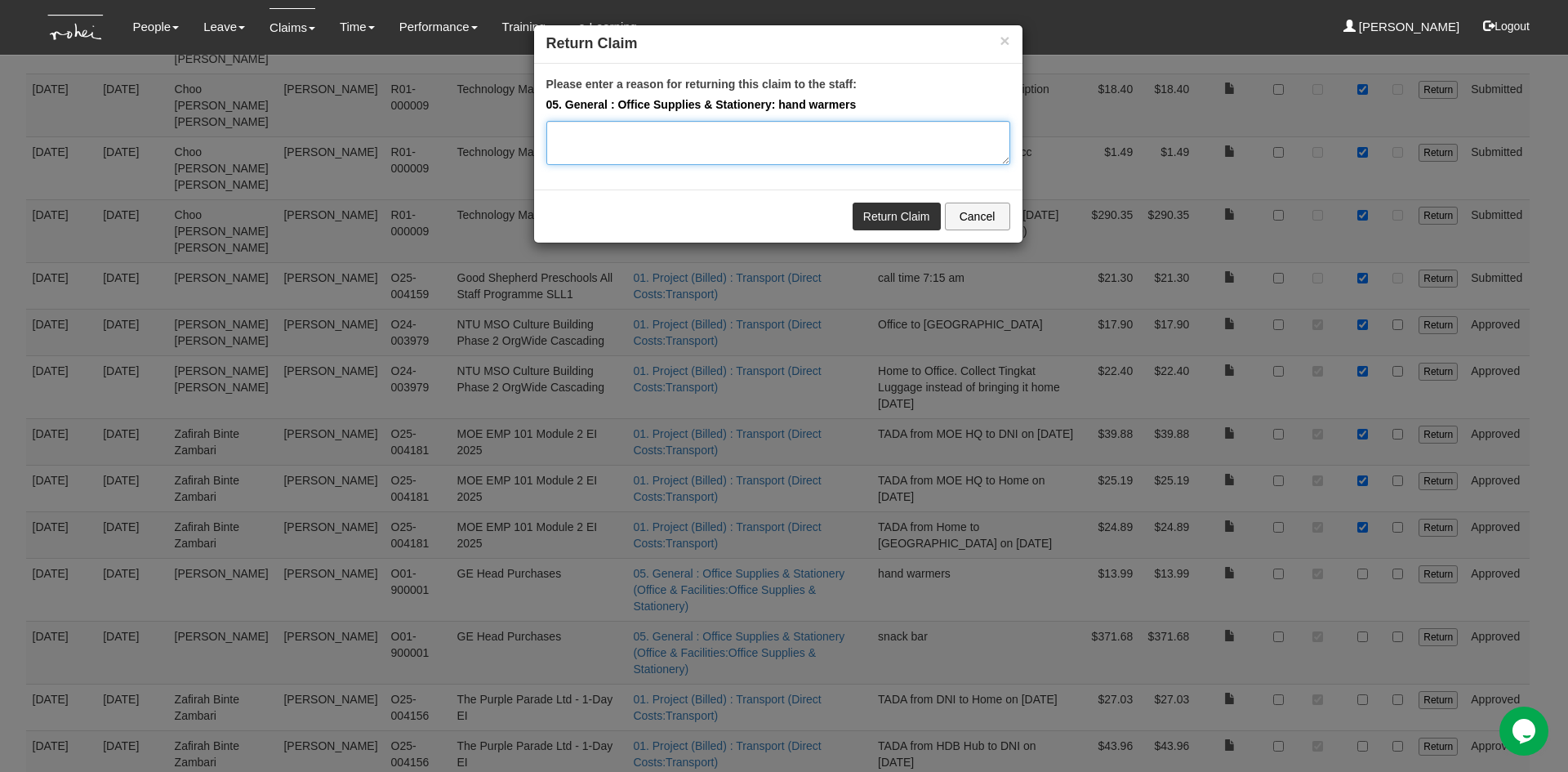
click at [618, 144] on textarea "Please enter a reason for returning this claim to the staff:" at bounding box center [778, 142] width 464 height 44
type textarea "Please change the expense type to direct costs : materials. Thanks."
click at [916, 218] on link "Return Claim" at bounding box center [896, 217] width 88 height 27
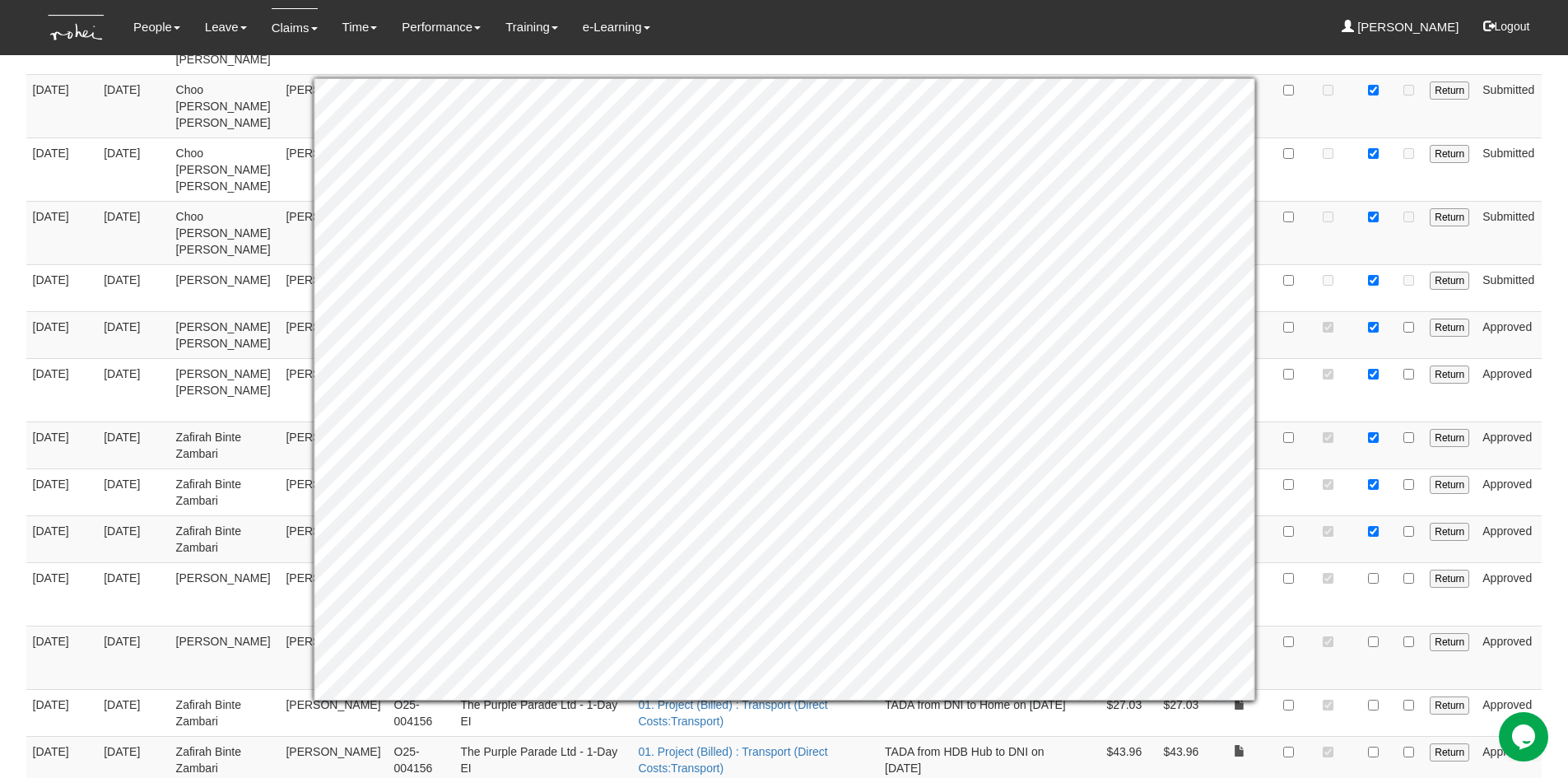
click at [1442, 633] on input "Return" at bounding box center [1450, 642] width 40 height 18
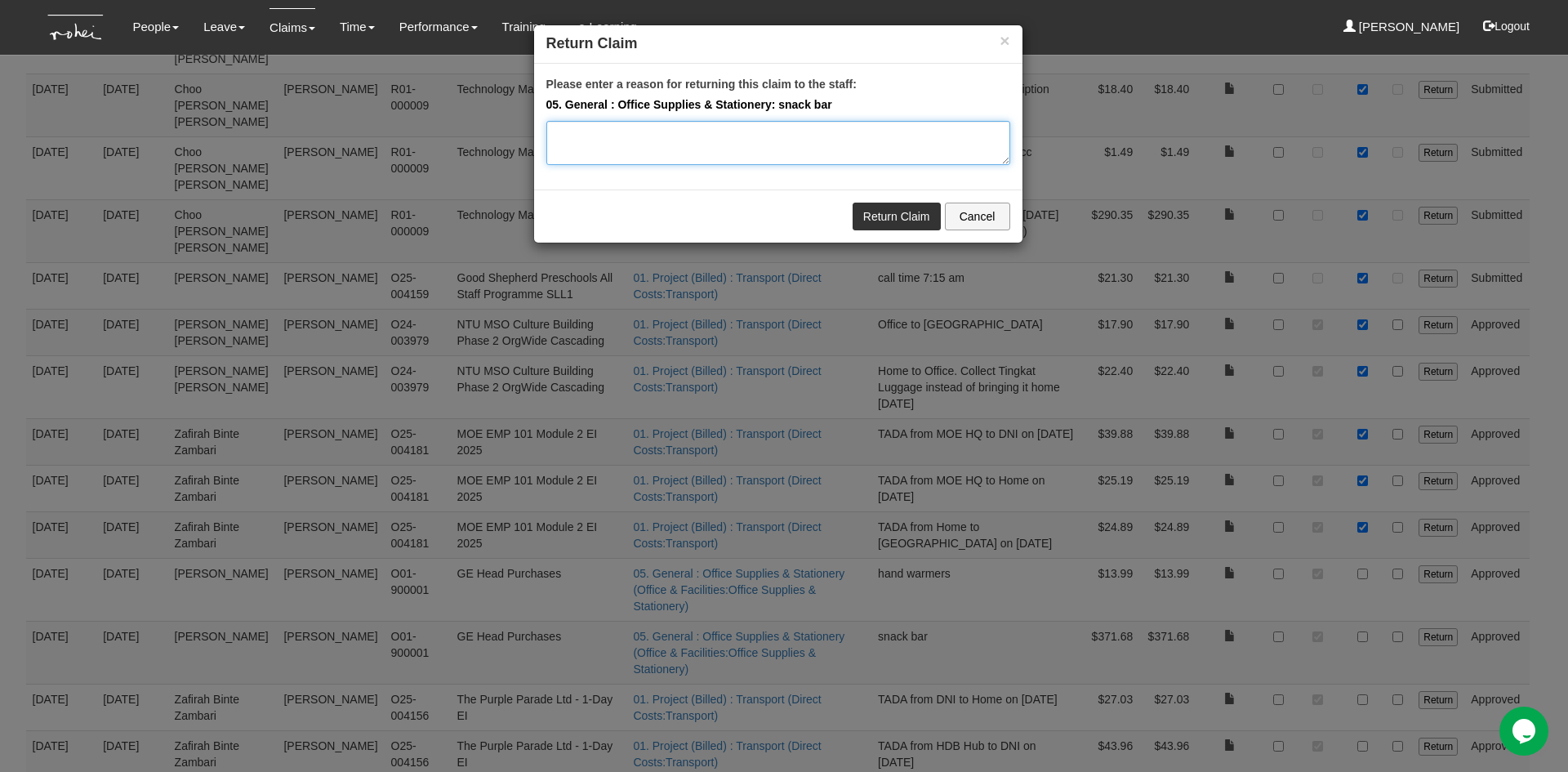
click at [584, 134] on textarea "Please enter a reason for returning this claim to the staff:" at bounding box center [778, 142] width 464 height 44
type textarea "Pls ch"
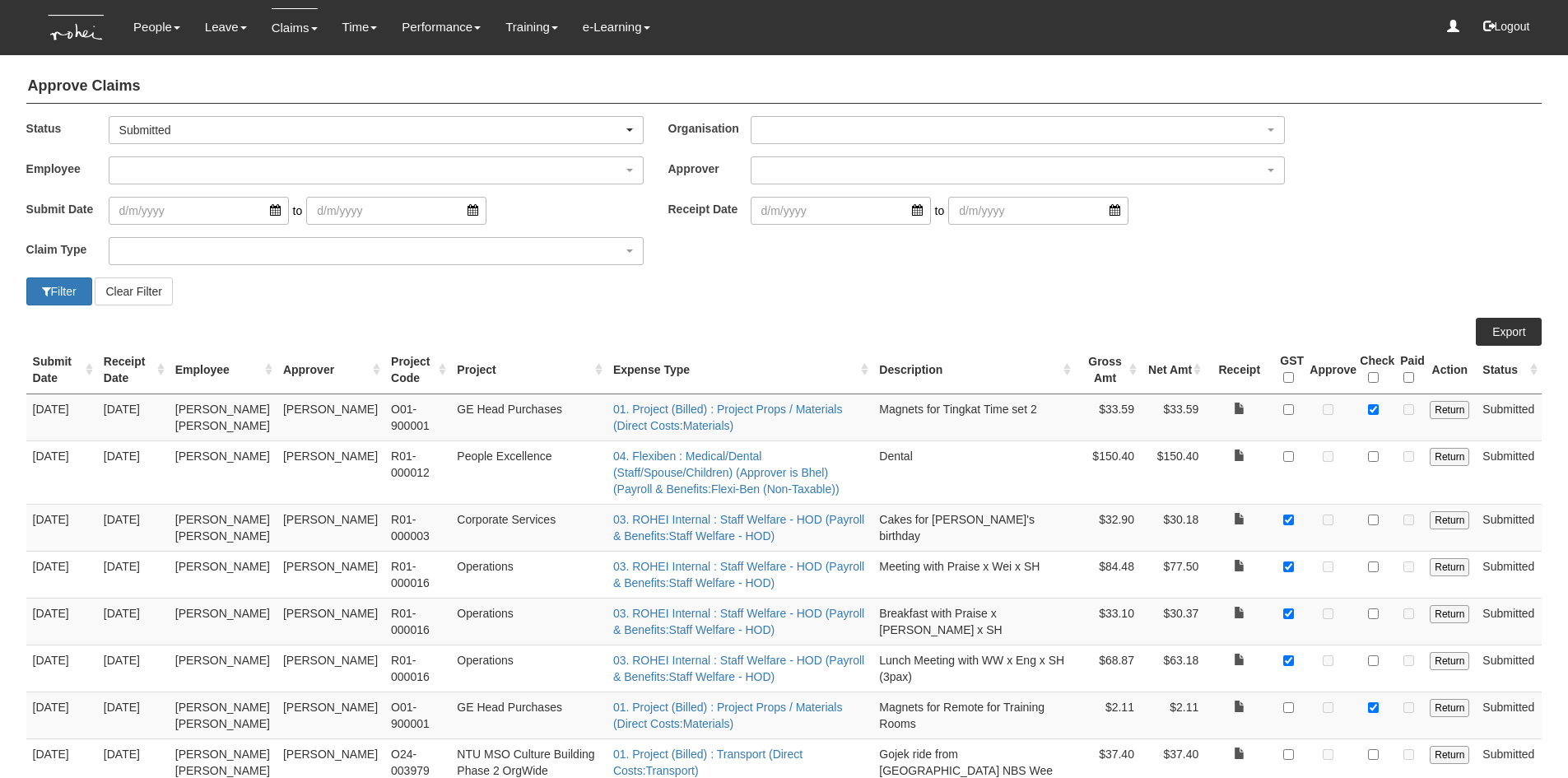
select select "50"
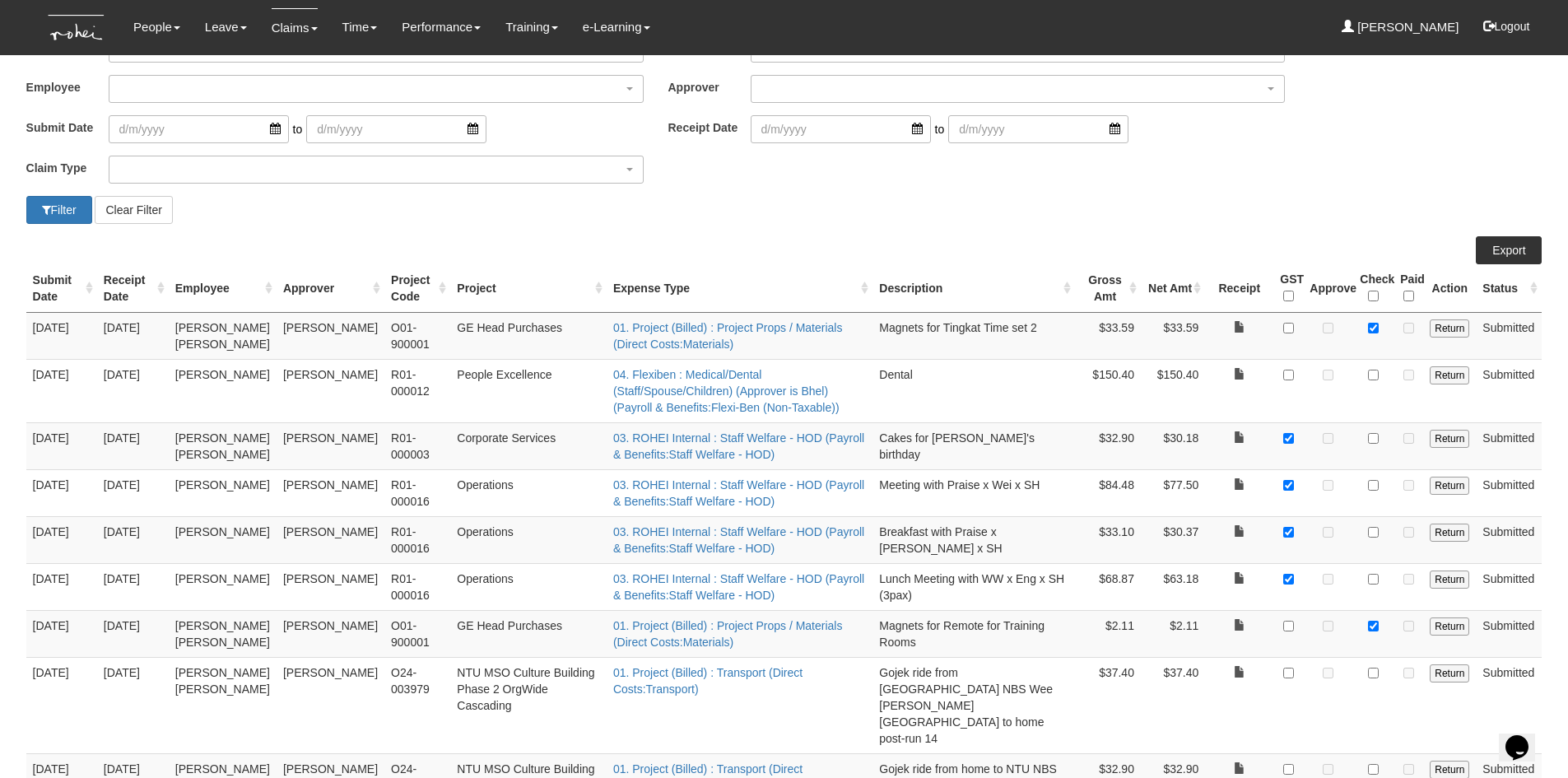
scroll to position [79, 0]
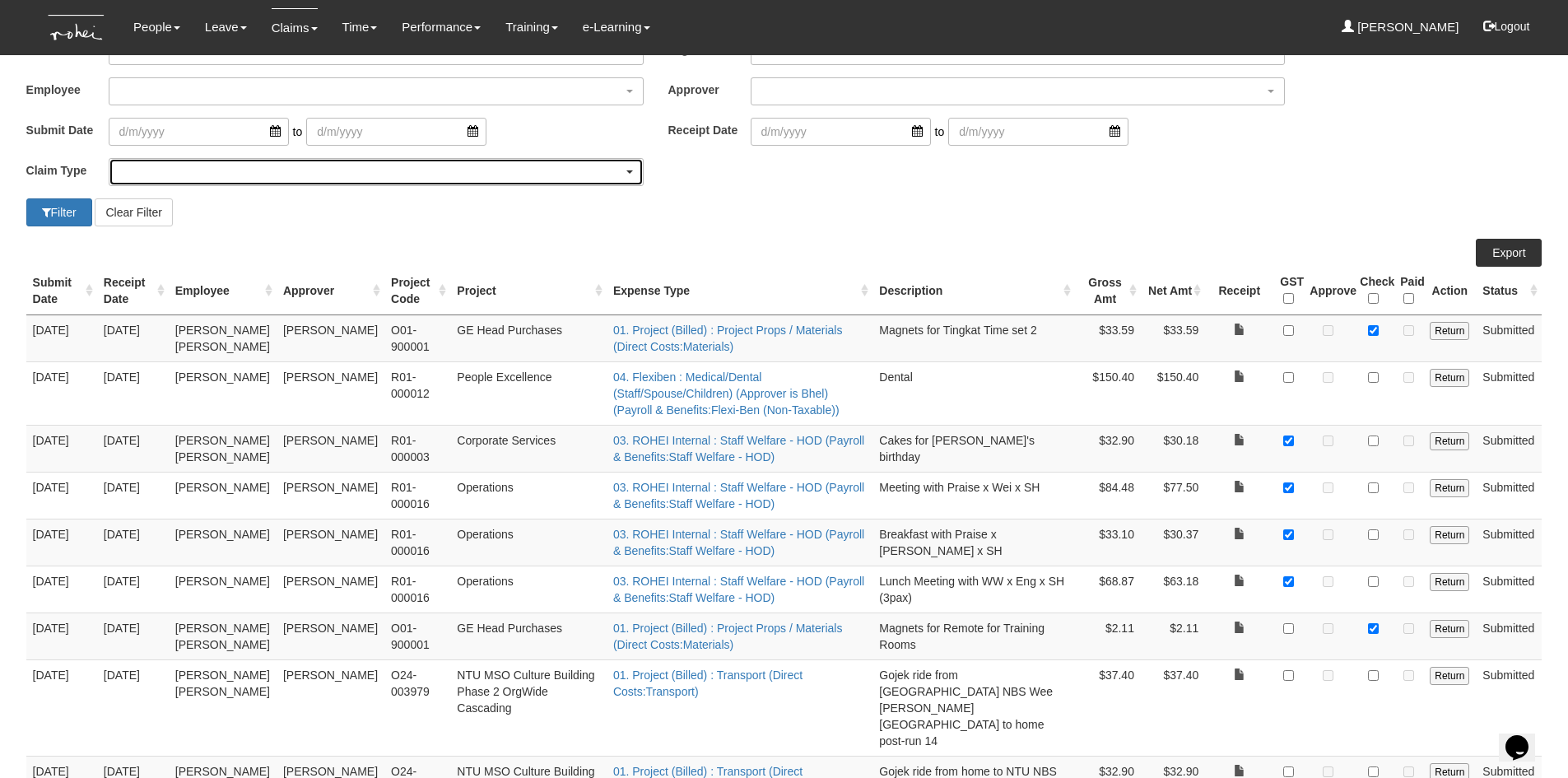
click at [152, 168] on div "button" at bounding box center [377, 172] width 534 height 27
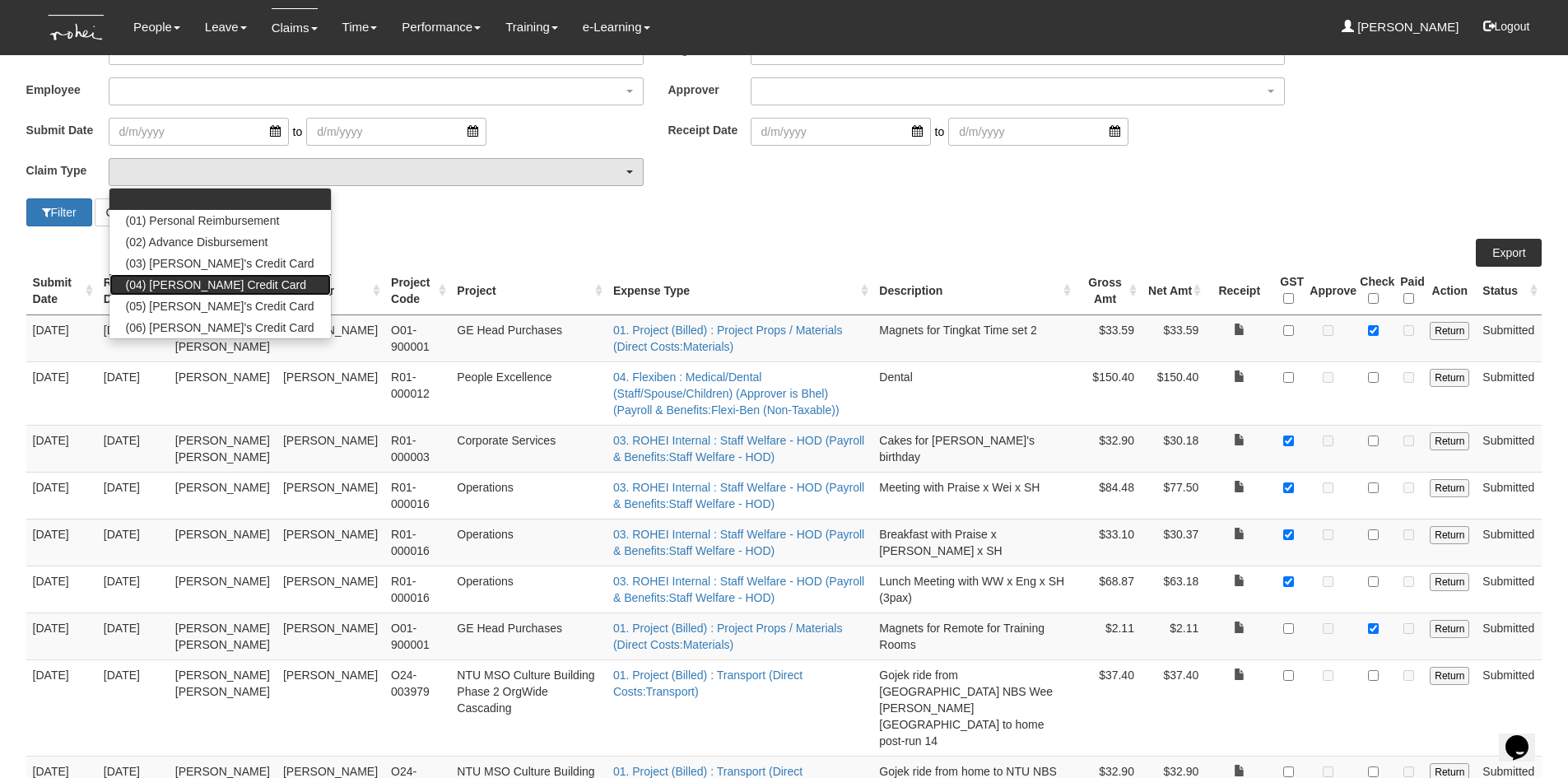
click at [155, 282] on span "(04) [PERSON_NAME] Credit Card" at bounding box center [216, 285] width 180 height 17
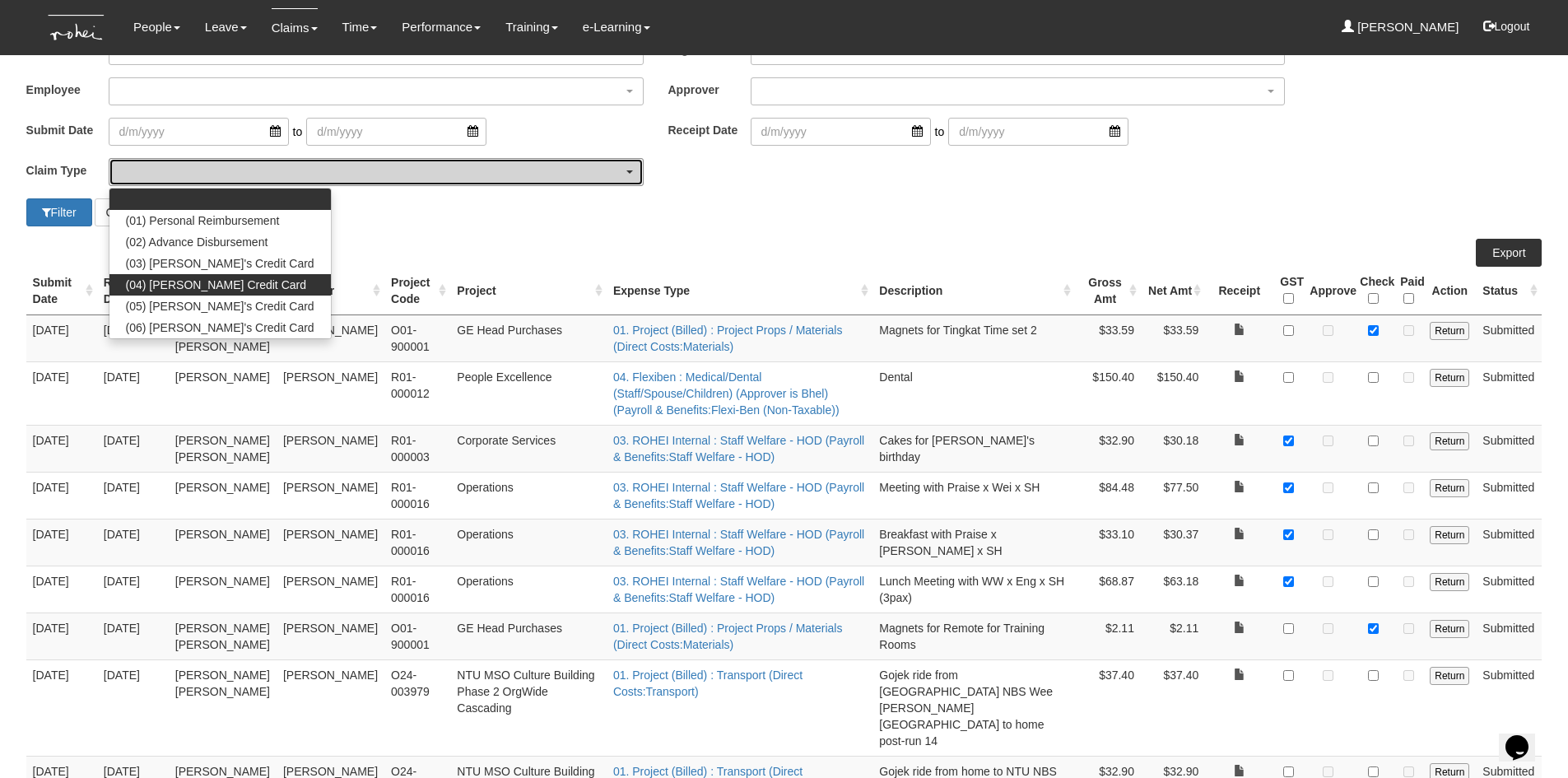
select select "16"
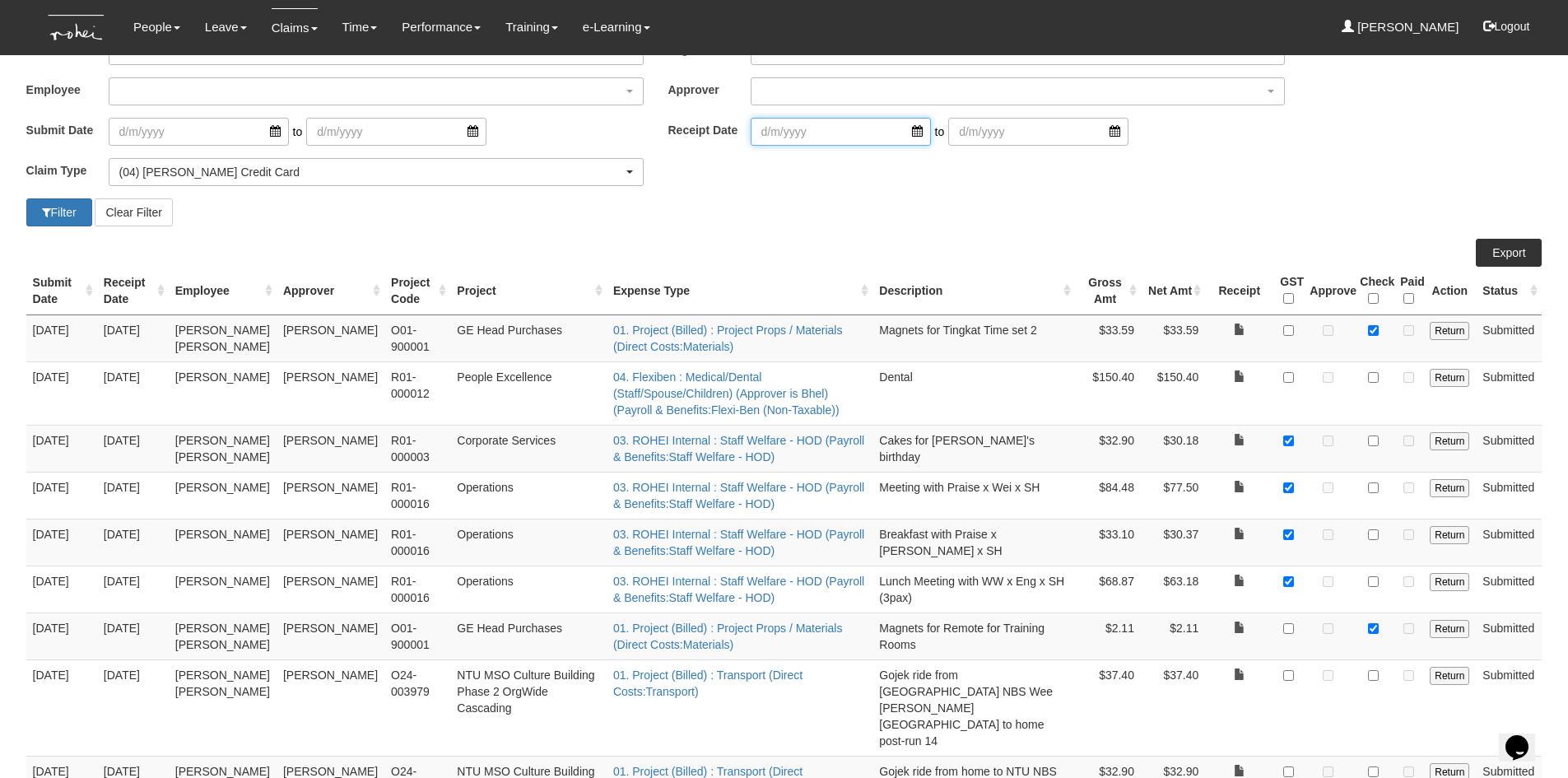
click at [866, 128] on input "search" at bounding box center [840, 131] width 180 height 28
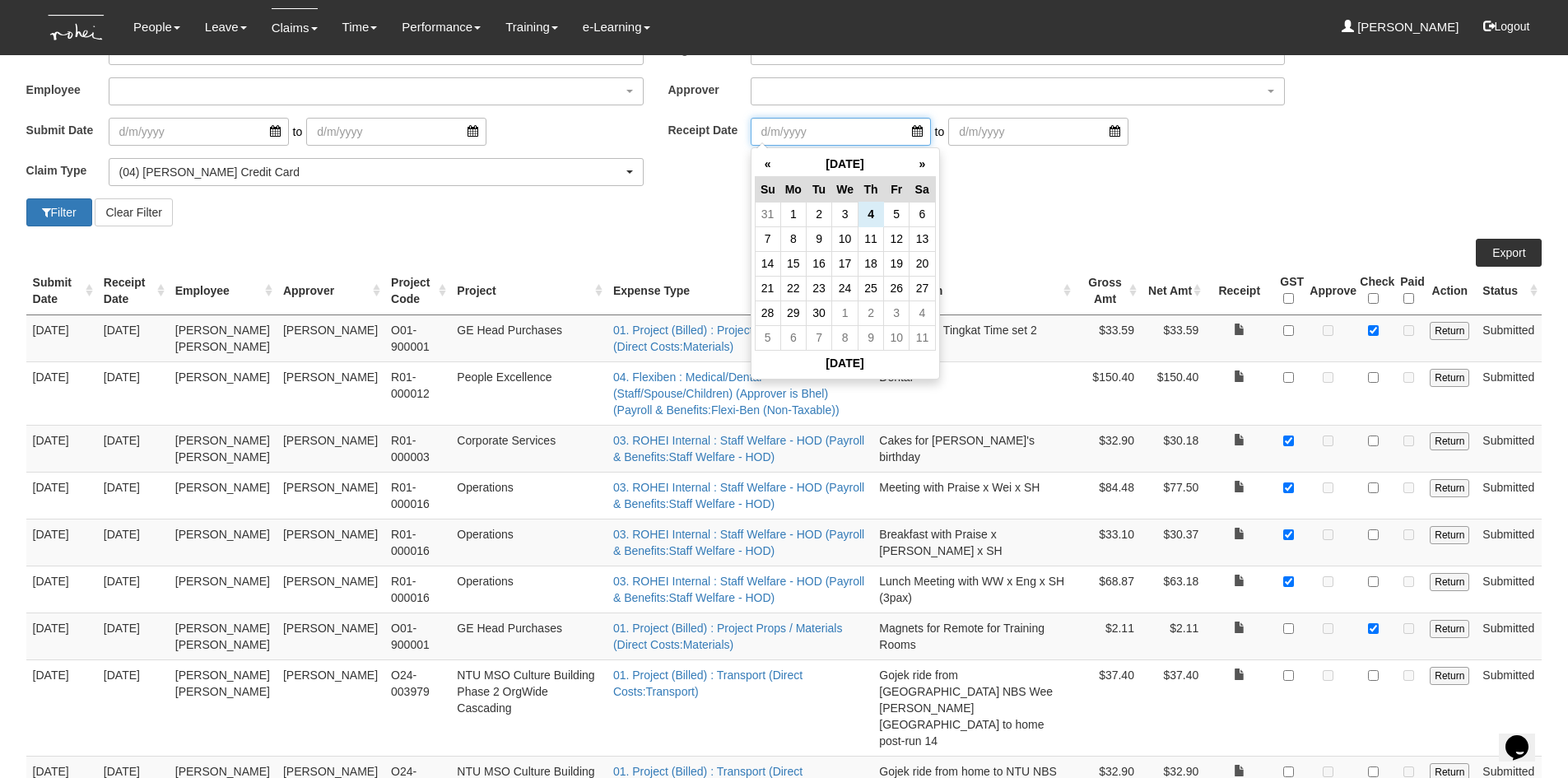
click at [909, 134] on input "search" at bounding box center [840, 131] width 180 height 28
click at [899, 129] on input "search" at bounding box center [840, 131] width 180 height 28
click at [763, 162] on th "«" at bounding box center [768, 164] width 26 height 26
click at [762, 165] on th "«" at bounding box center [768, 164] width 26 height 26
click at [869, 311] on td "31" at bounding box center [872, 312] width 26 height 25
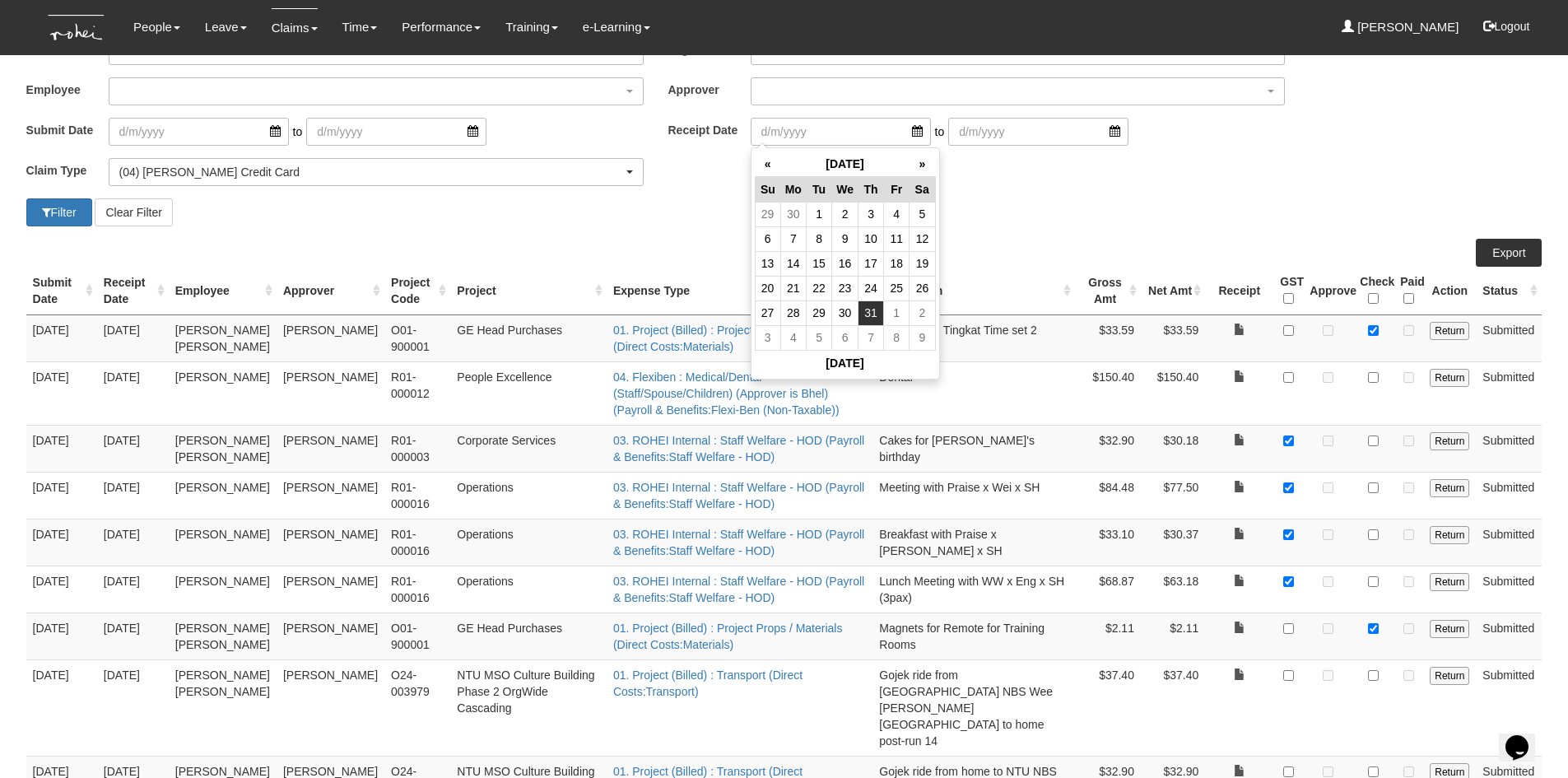
type input "[DATE]"
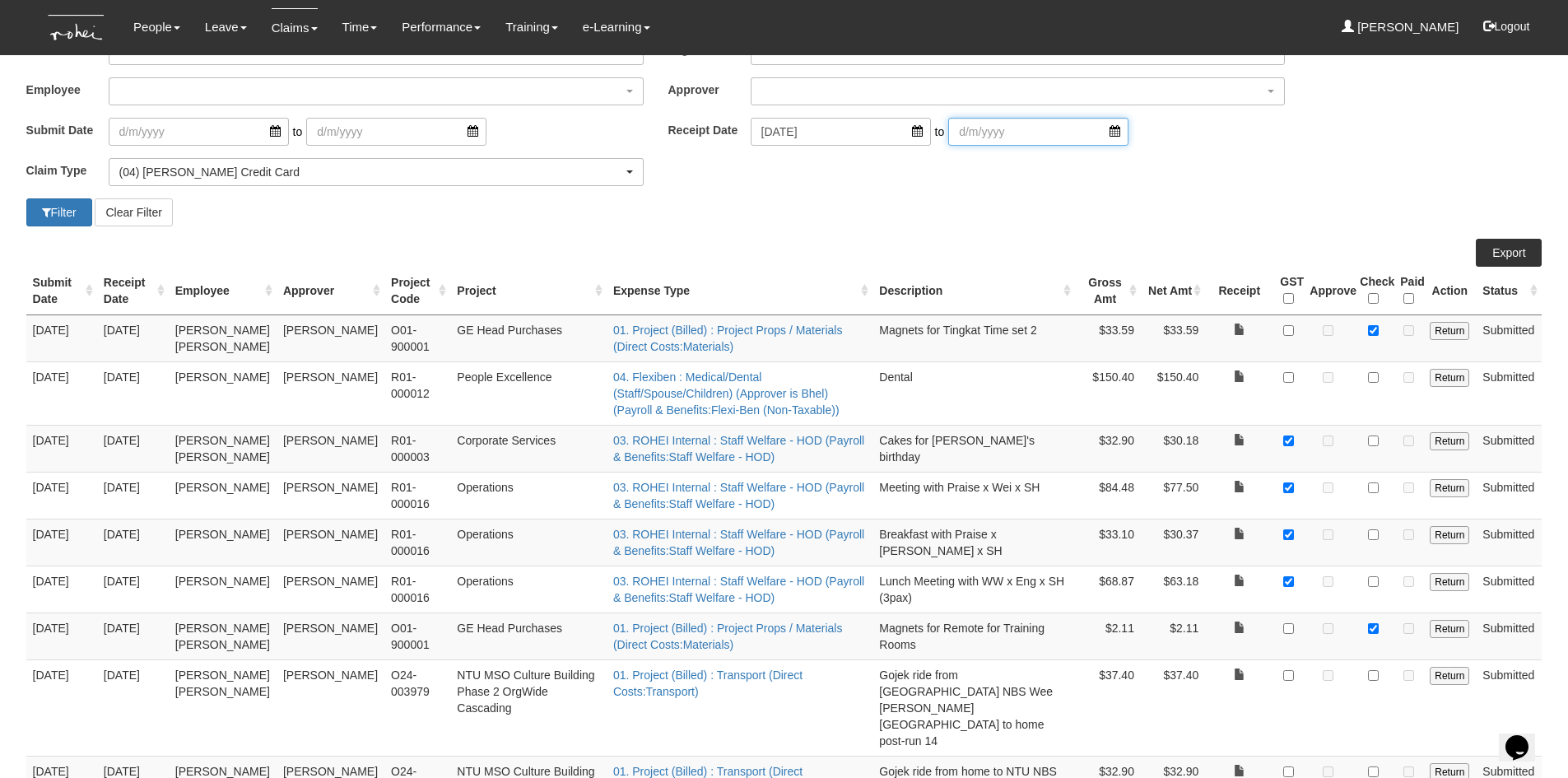
click at [1090, 130] on input "search" at bounding box center [1038, 131] width 180 height 28
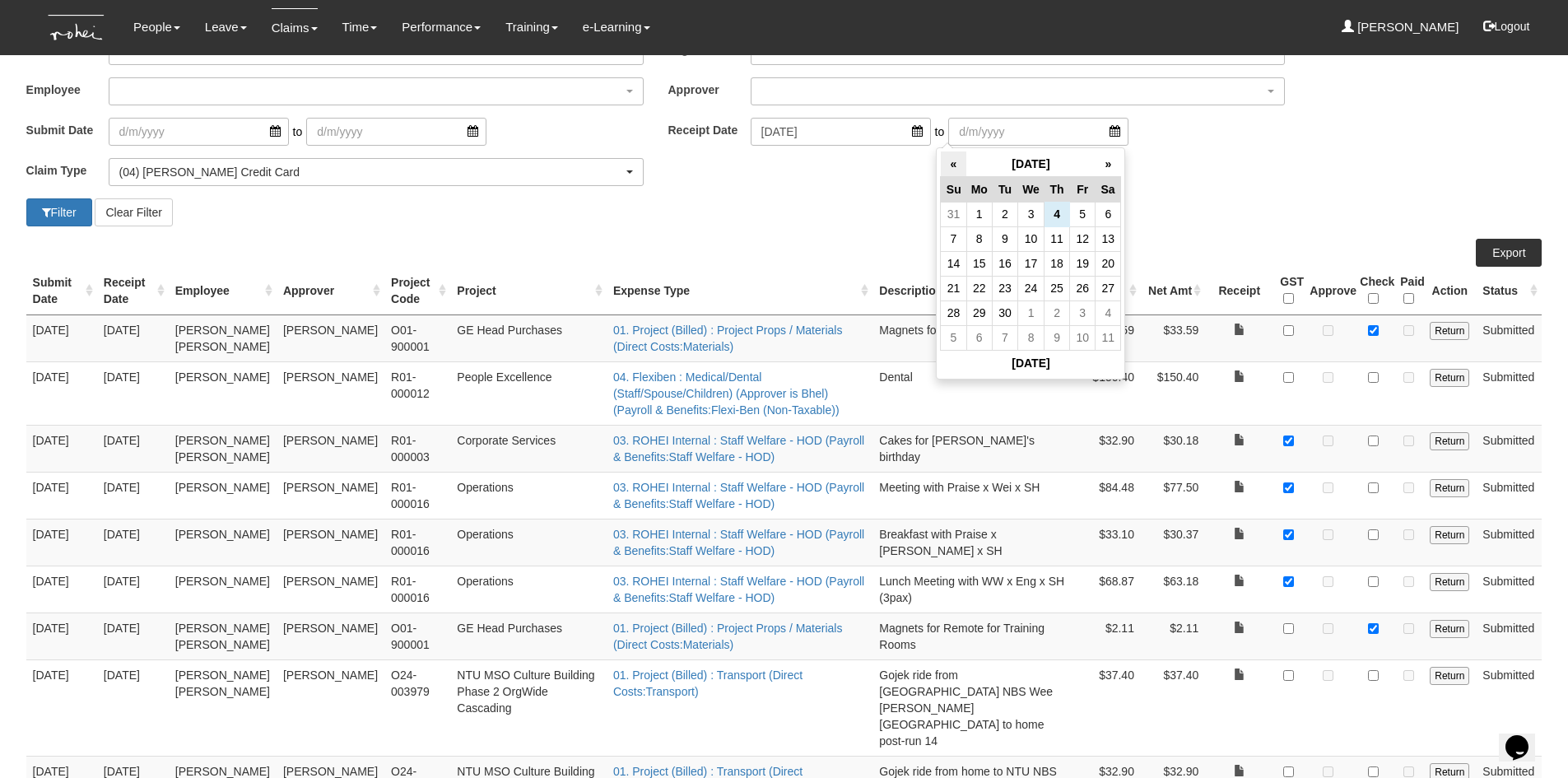
click at [953, 159] on th "«" at bounding box center [954, 164] width 26 height 26
click at [952, 337] on td "31" at bounding box center [954, 337] width 26 height 25
type input "[DATE]"
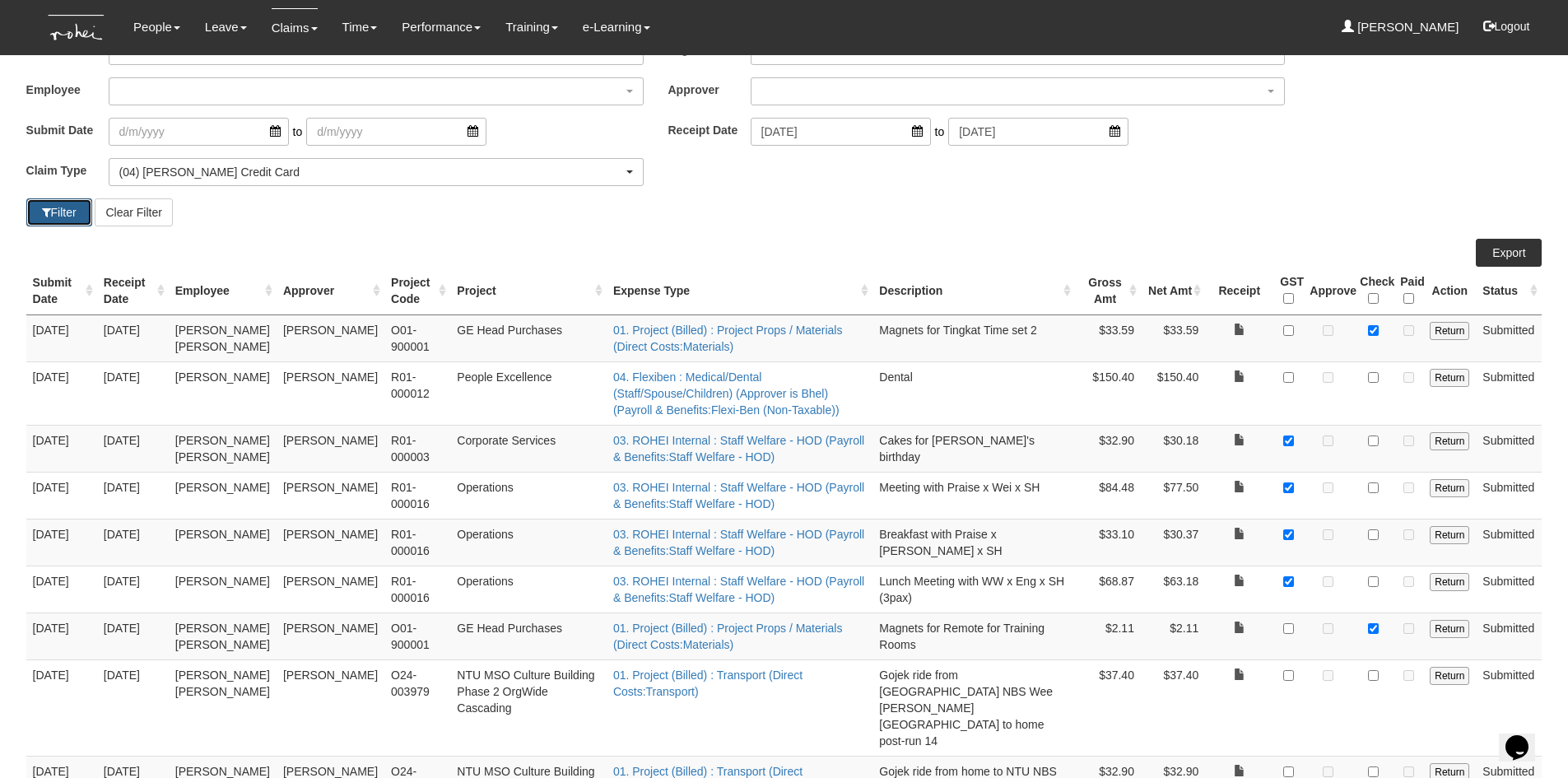
click at [52, 216] on button "Filter" at bounding box center [59, 213] width 66 height 28
select select "50"
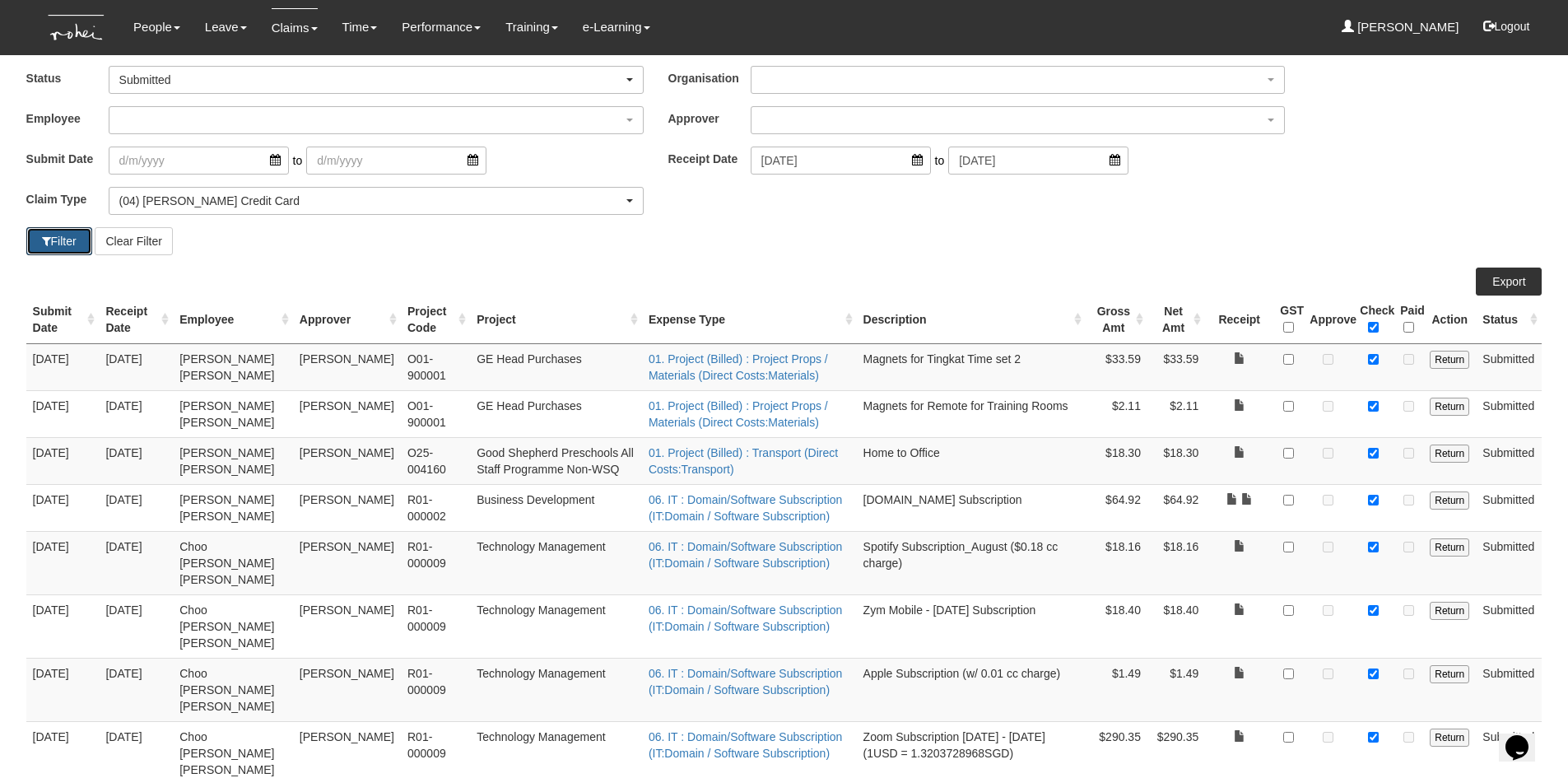
scroll to position [0, 0]
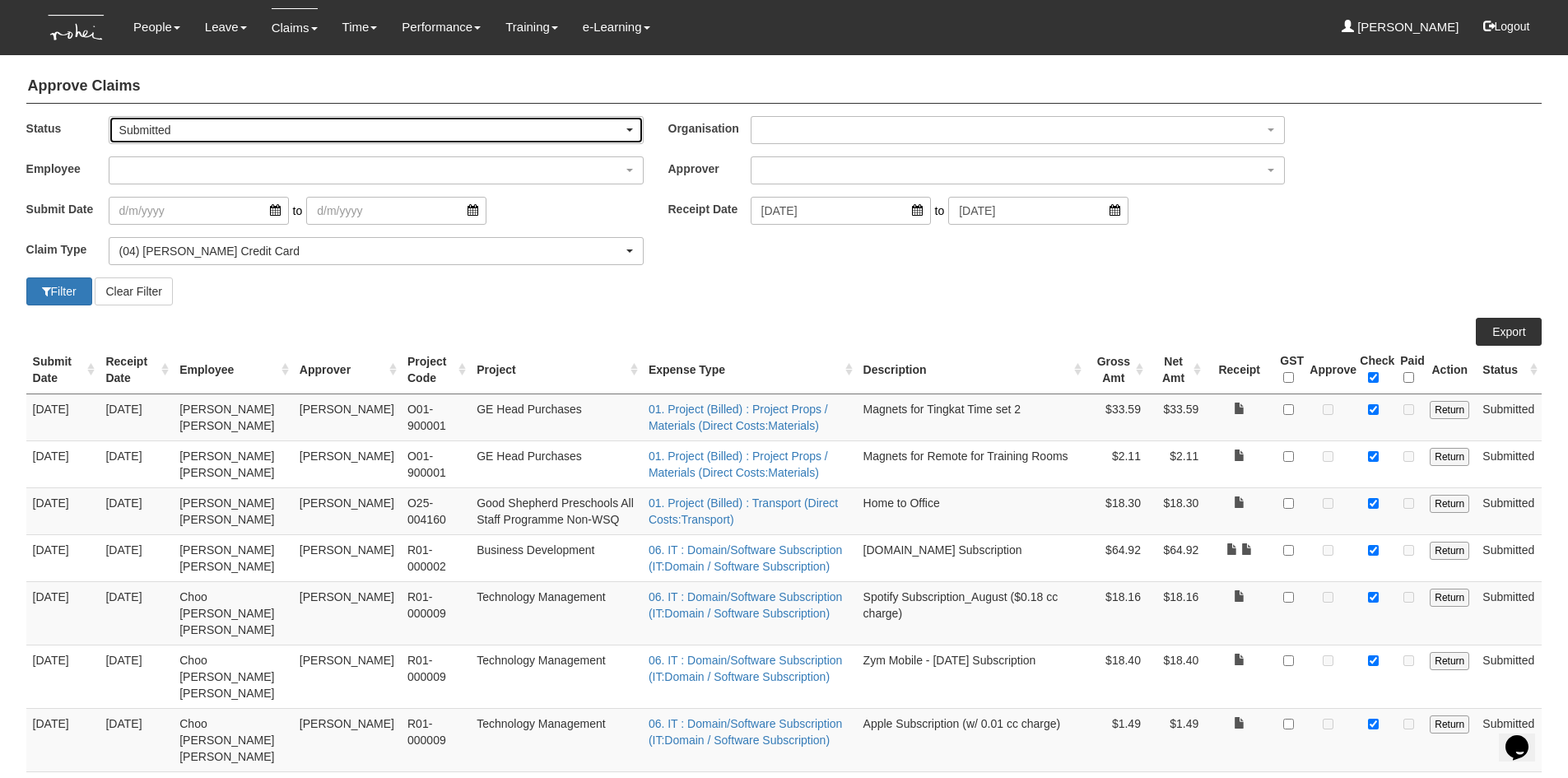
click at [616, 127] on div "Submitted" at bounding box center [372, 130] width 504 height 17
click at [134, 155] on span "-- All --" at bounding box center [142, 157] width 34 height 17
select select "All"
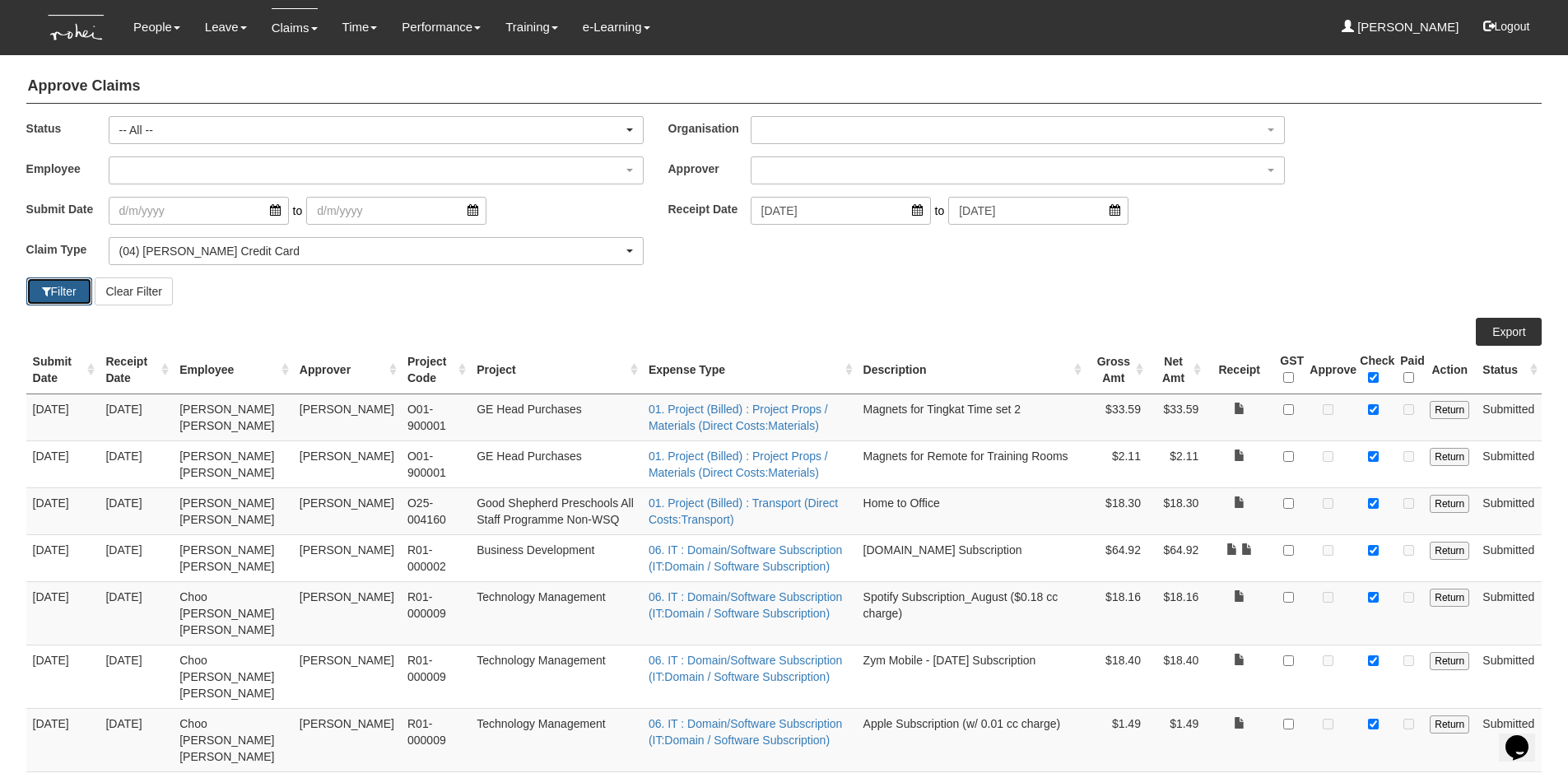
click at [50, 290] on button "Filter" at bounding box center [59, 292] width 66 height 28
select select "50"
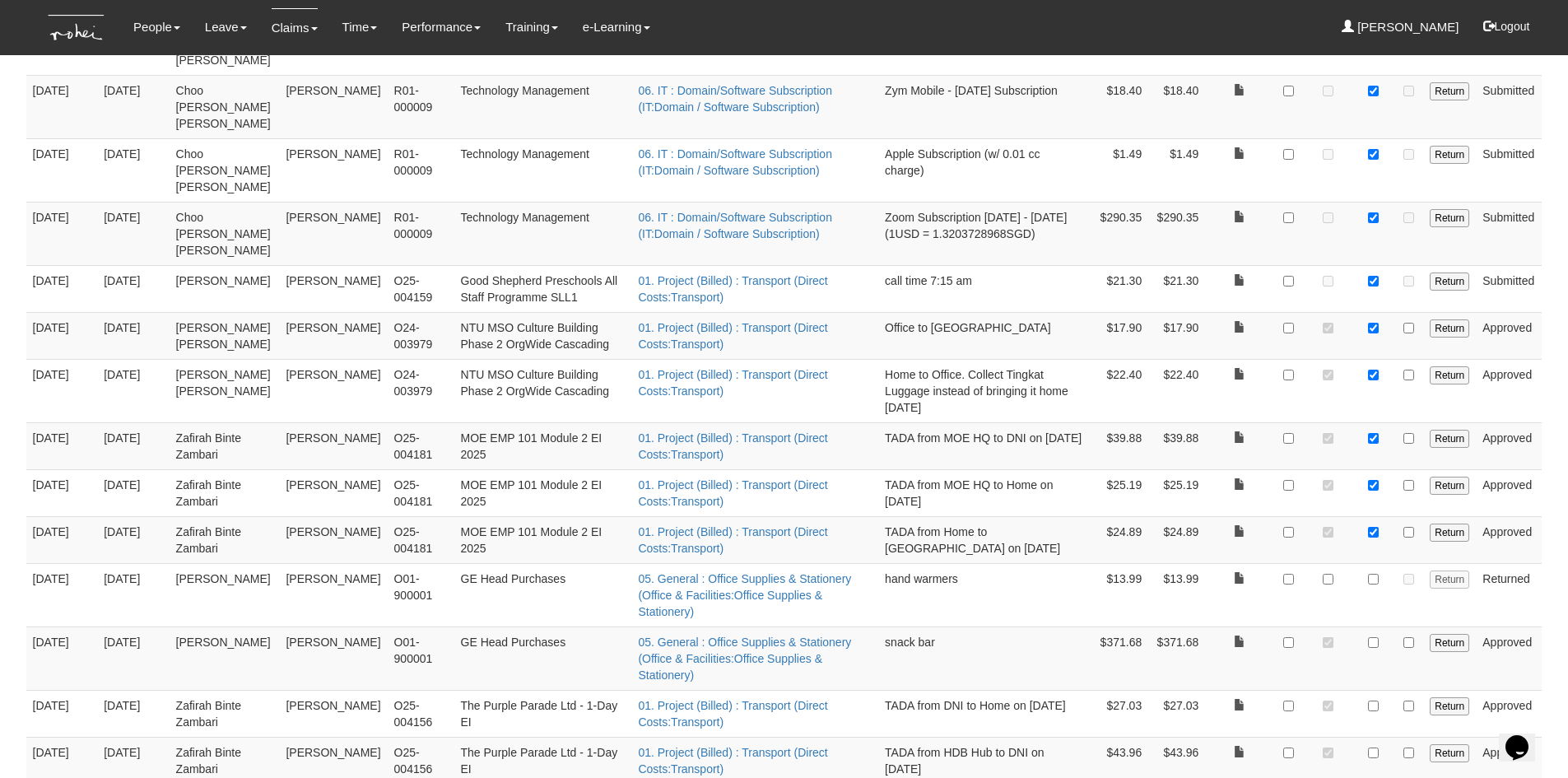
scroll to position [1482, 0]
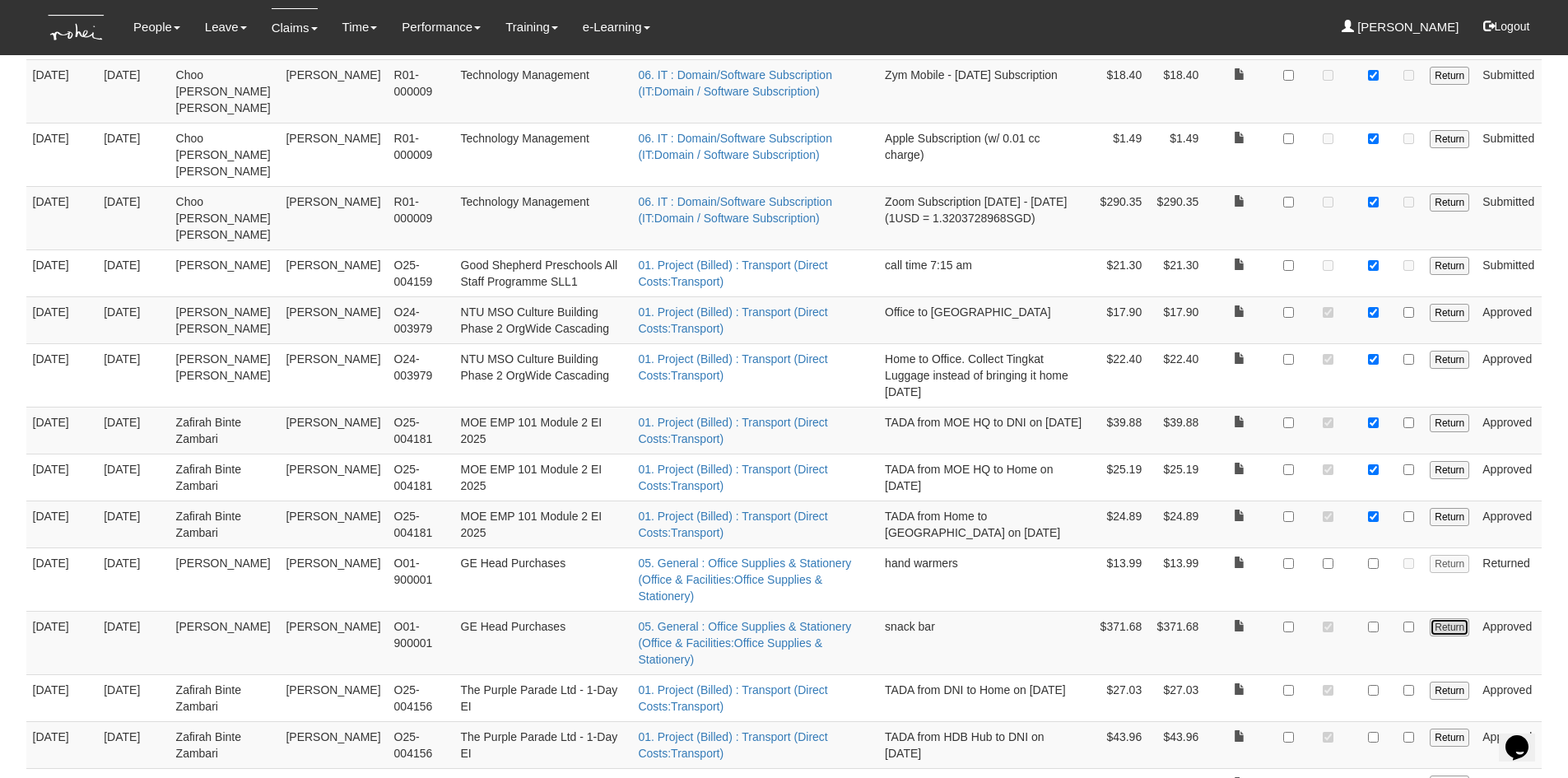
click at [1439, 618] on input "Return" at bounding box center [1450, 627] width 40 height 18
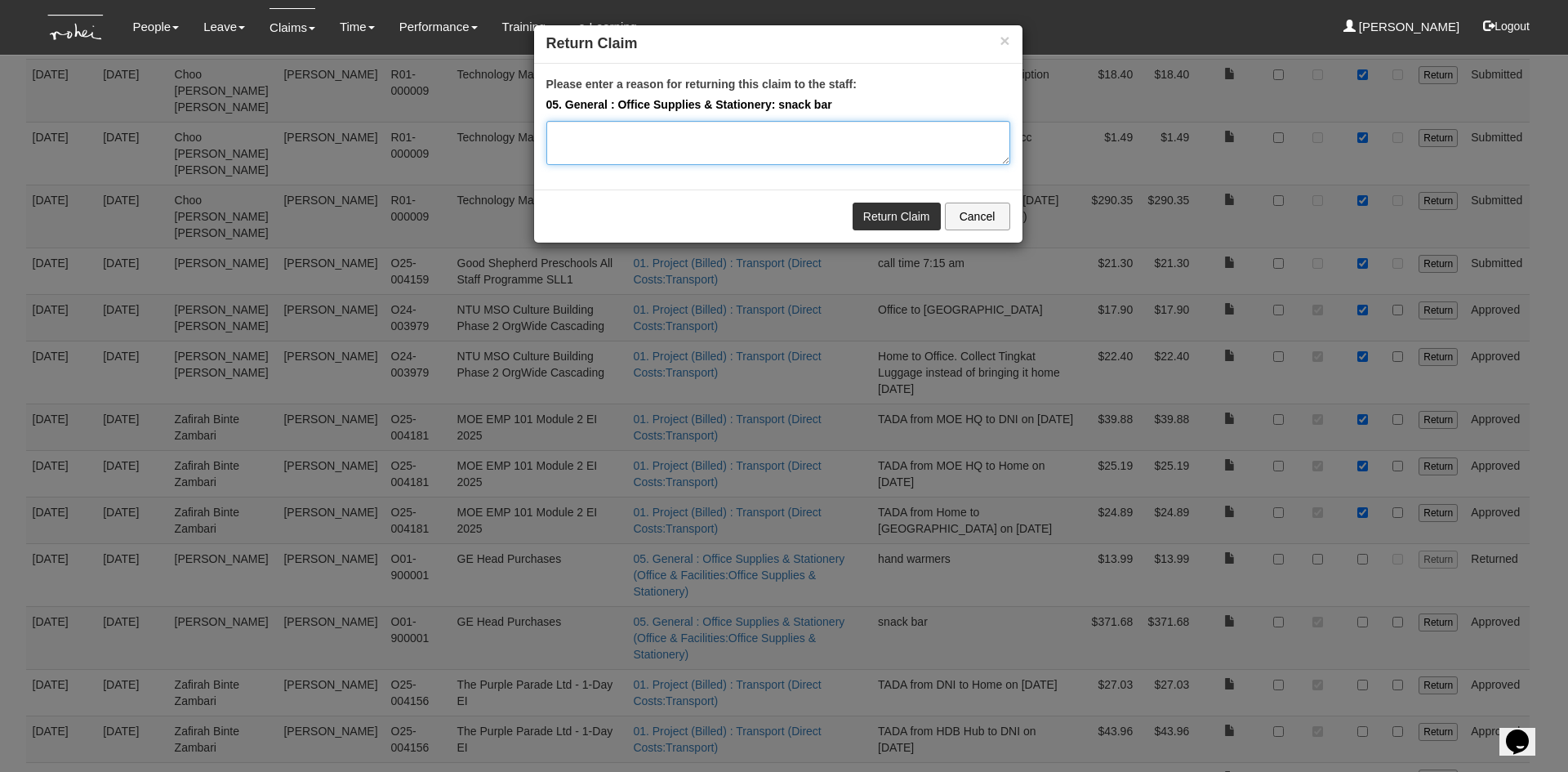
click at [601, 138] on textarea "Please enter a reason for returning this claim to the staff:" at bounding box center [778, 142] width 464 height 44
type textarea "Pls change the expense type to Direct Costs: Refreshment. Thanks."
click at [899, 213] on link "Return Claim" at bounding box center [896, 217] width 88 height 27
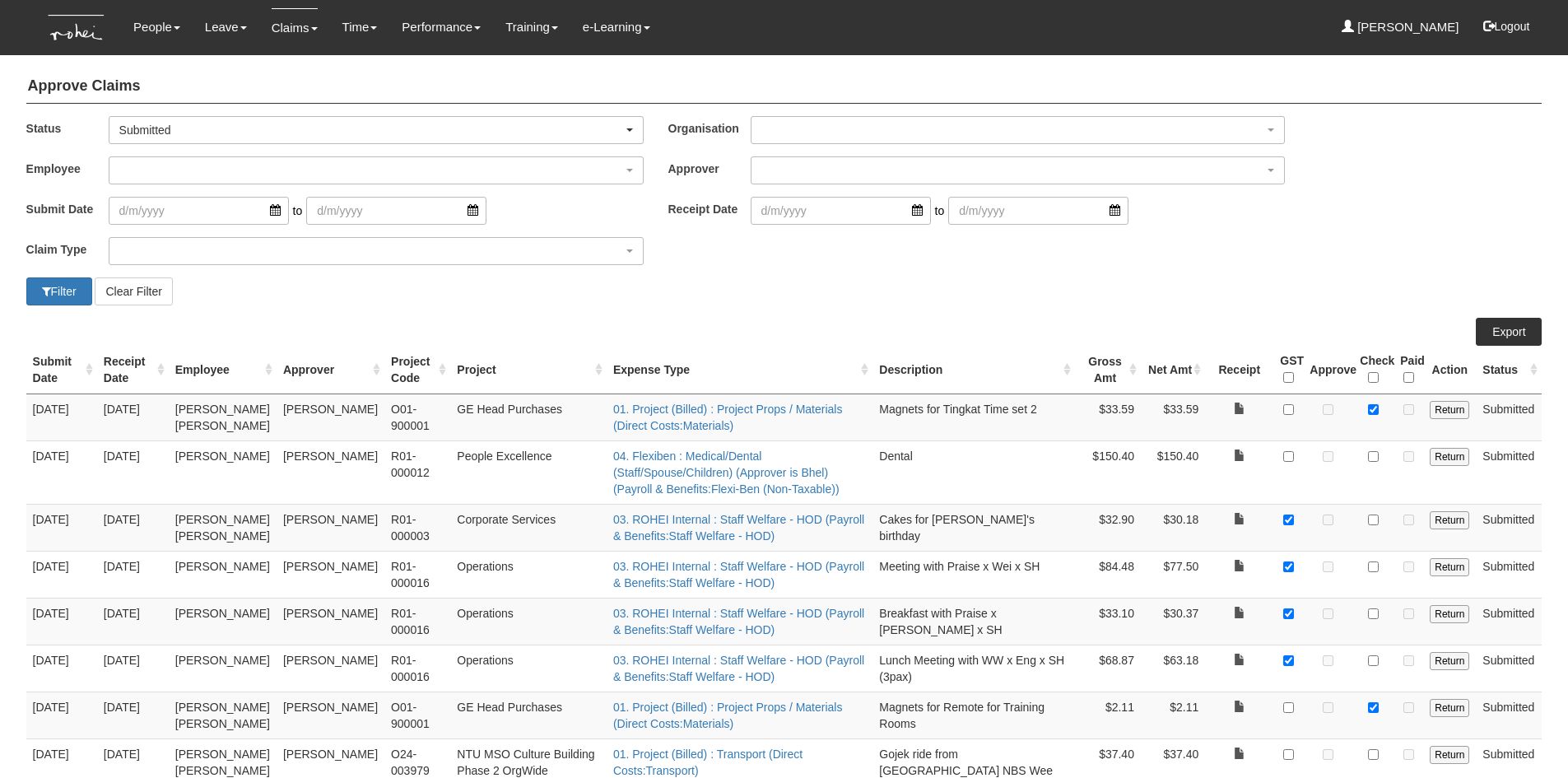
select select "50"
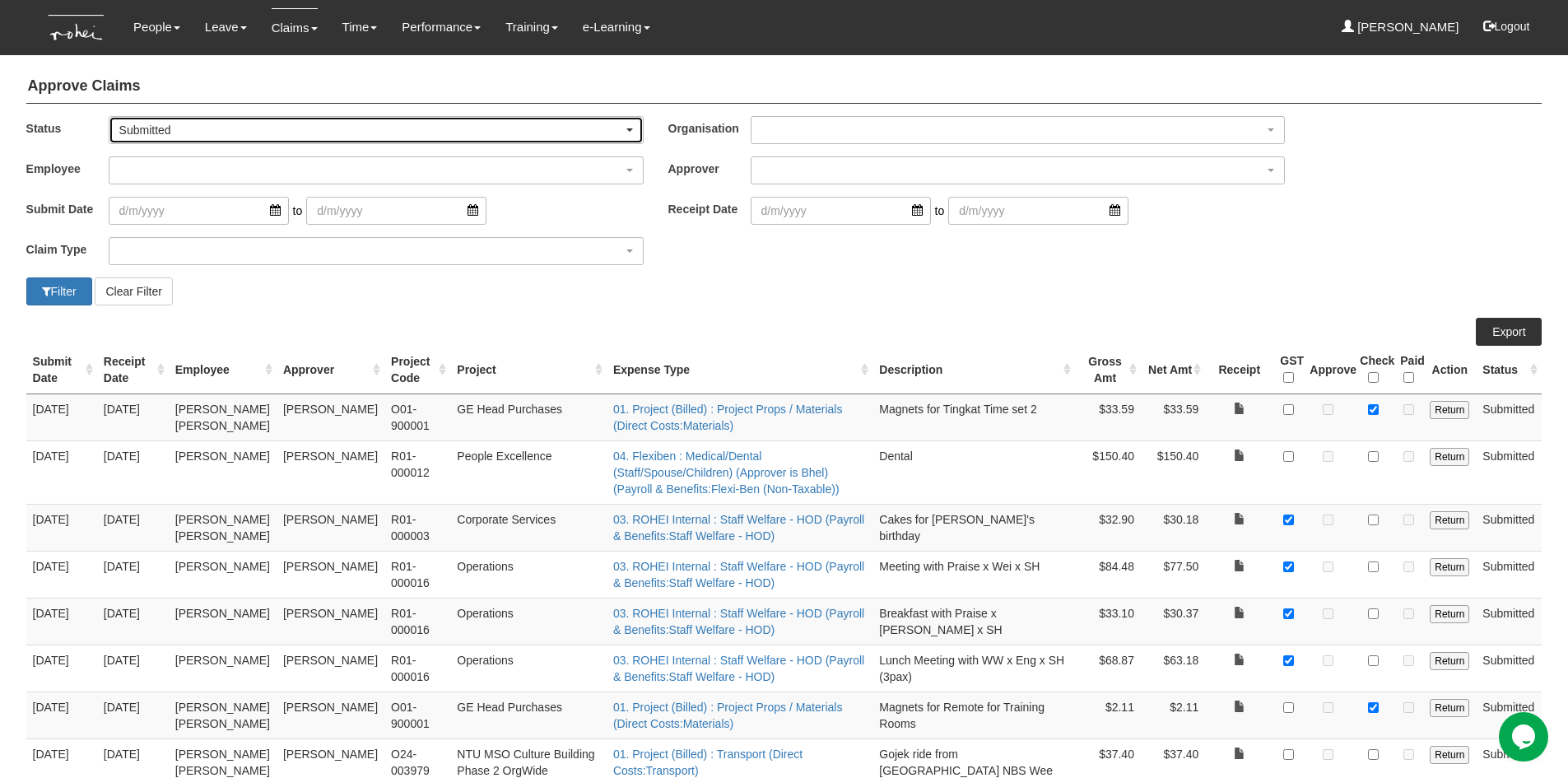
click at [630, 129] on span "button" at bounding box center [630, 130] width 7 height 3
click at [147, 159] on span "-- All --" at bounding box center [142, 157] width 34 height 17
select select "All"
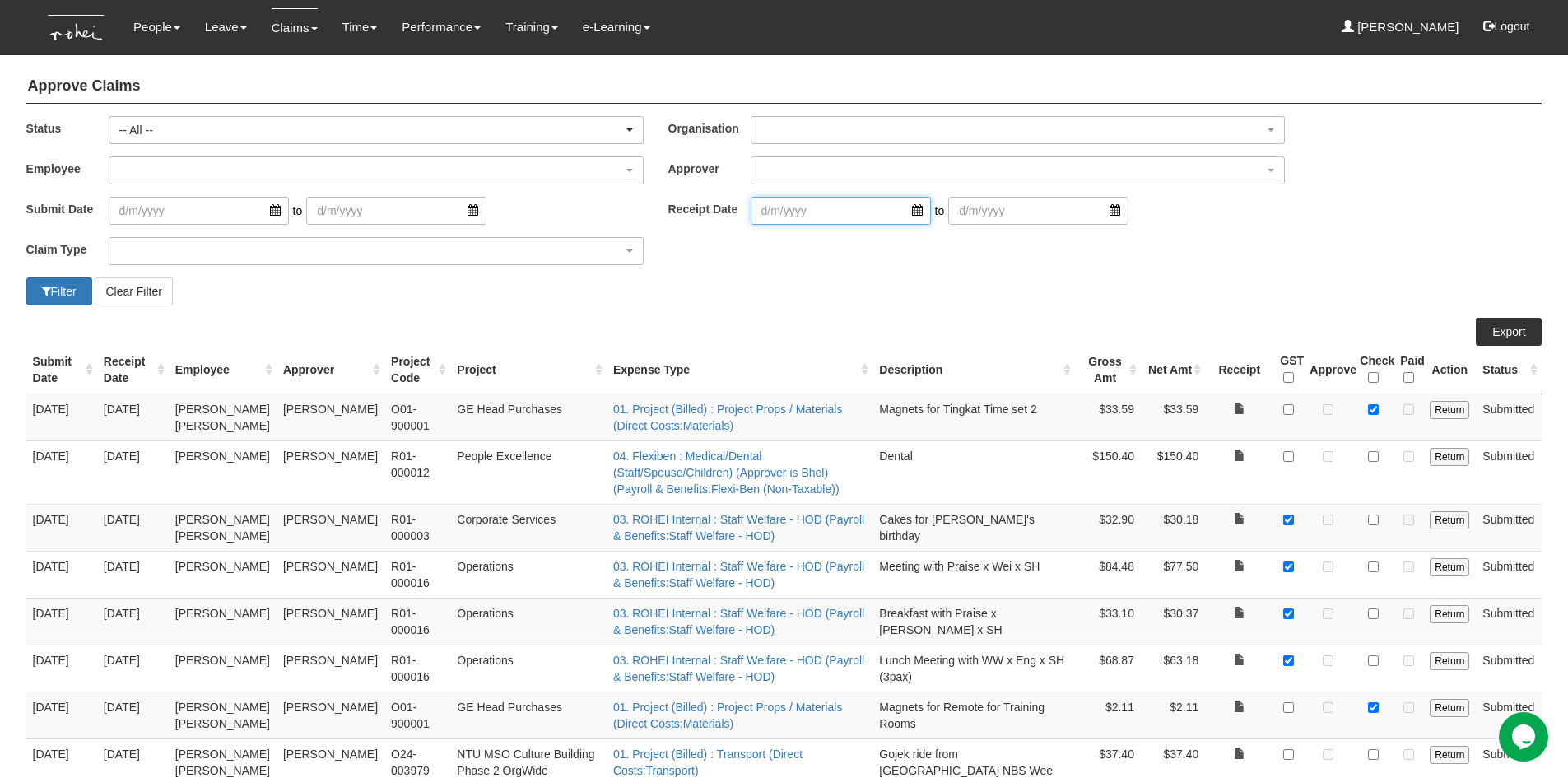
click at [798, 206] on input "search" at bounding box center [840, 211] width 180 height 28
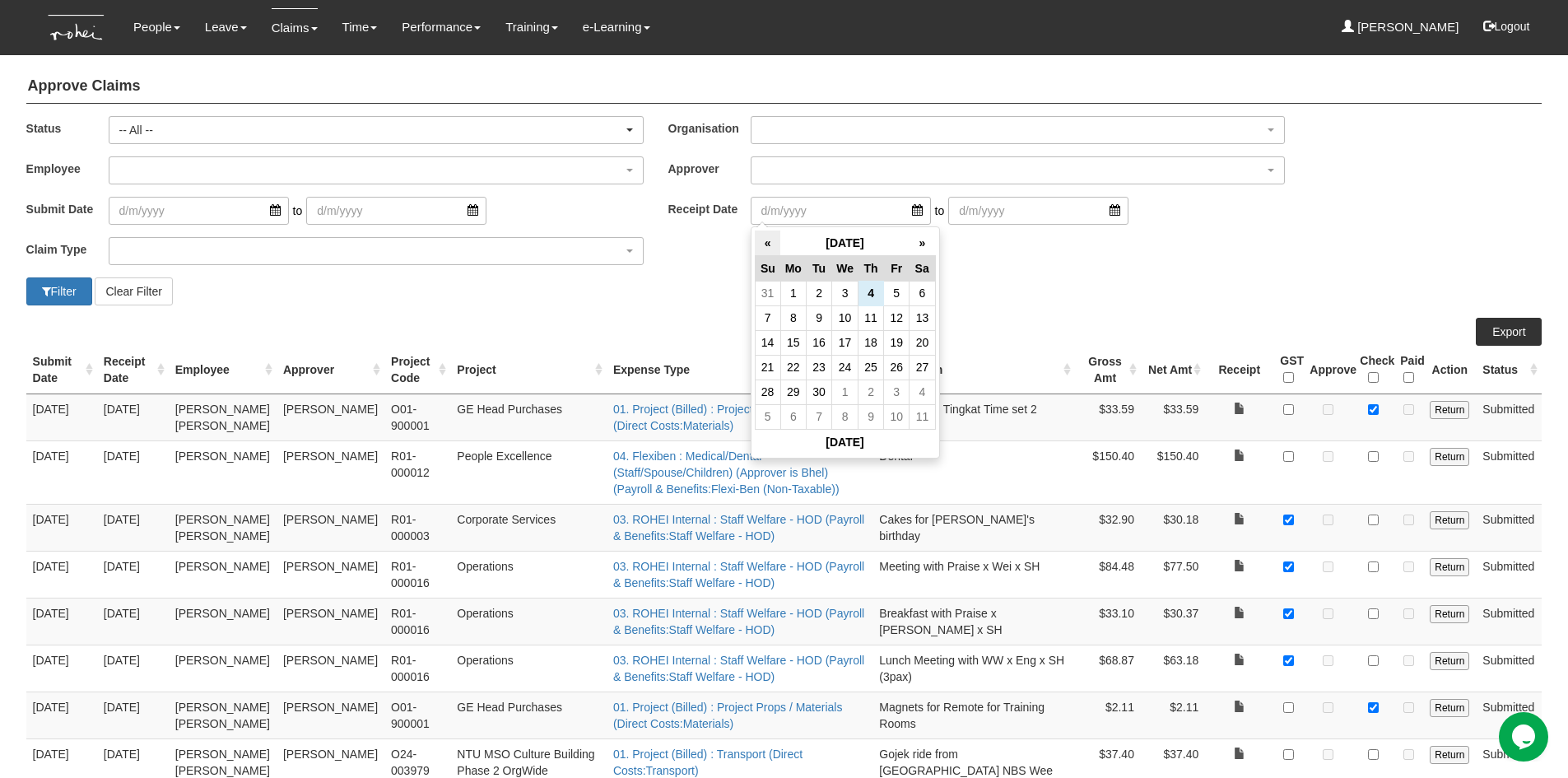
click at [772, 240] on th "«" at bounding box center [768, 243] width 26 height 26
click at [869, 389] on td "31" at bounding box center [872, 391] width 26 height 25
type input "[DATE]"
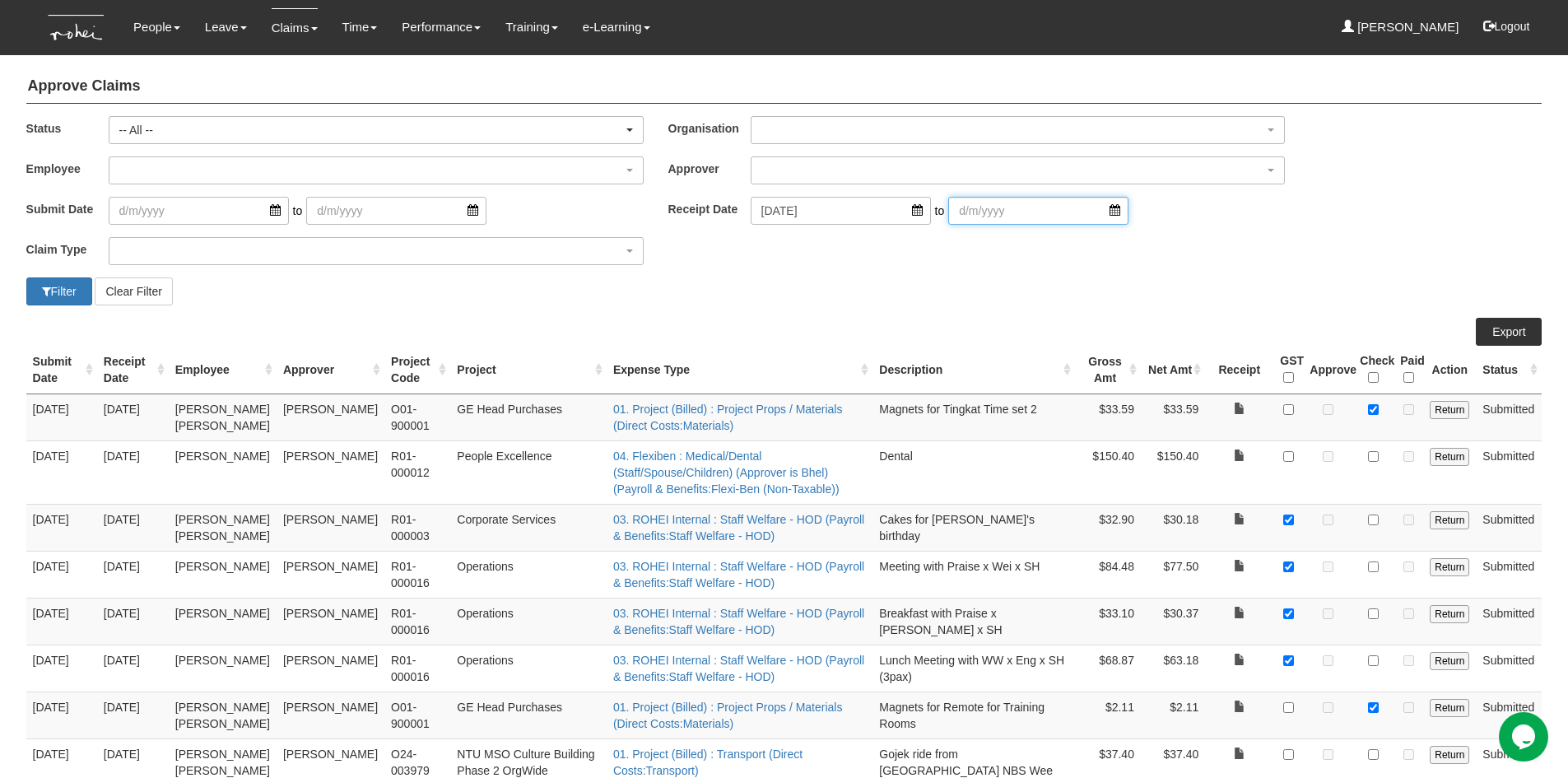
click at [1092, 208] on input "search" at bounding box center [1038, 211] width 180 height 28
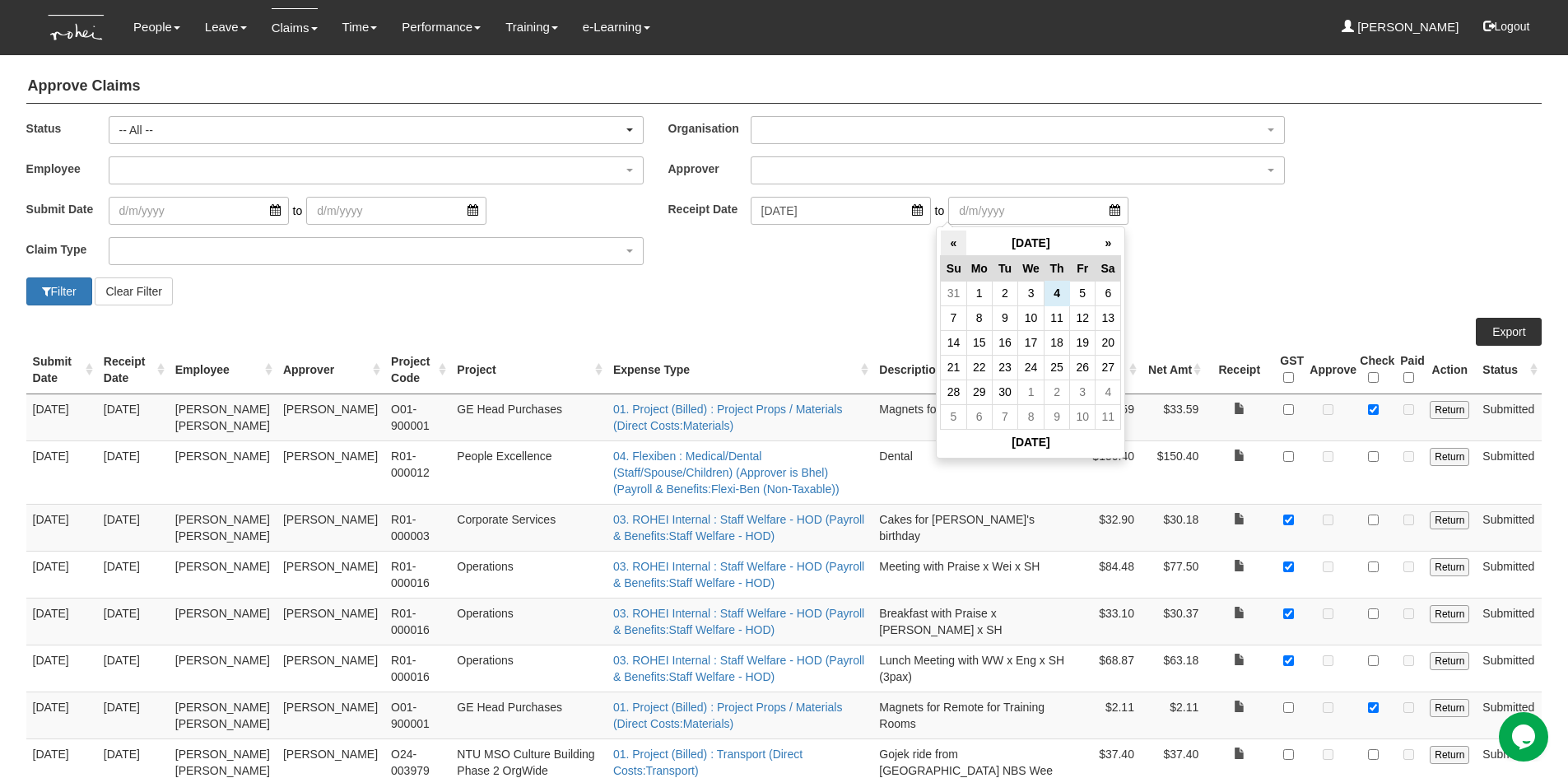
click at [948, 244] on th "«" at bounding box center [954, 243] width 26 height 26
click at [953, 416] on td "31" at bounding box center [954, 416] width 26 height 25
type input "[DATE]"
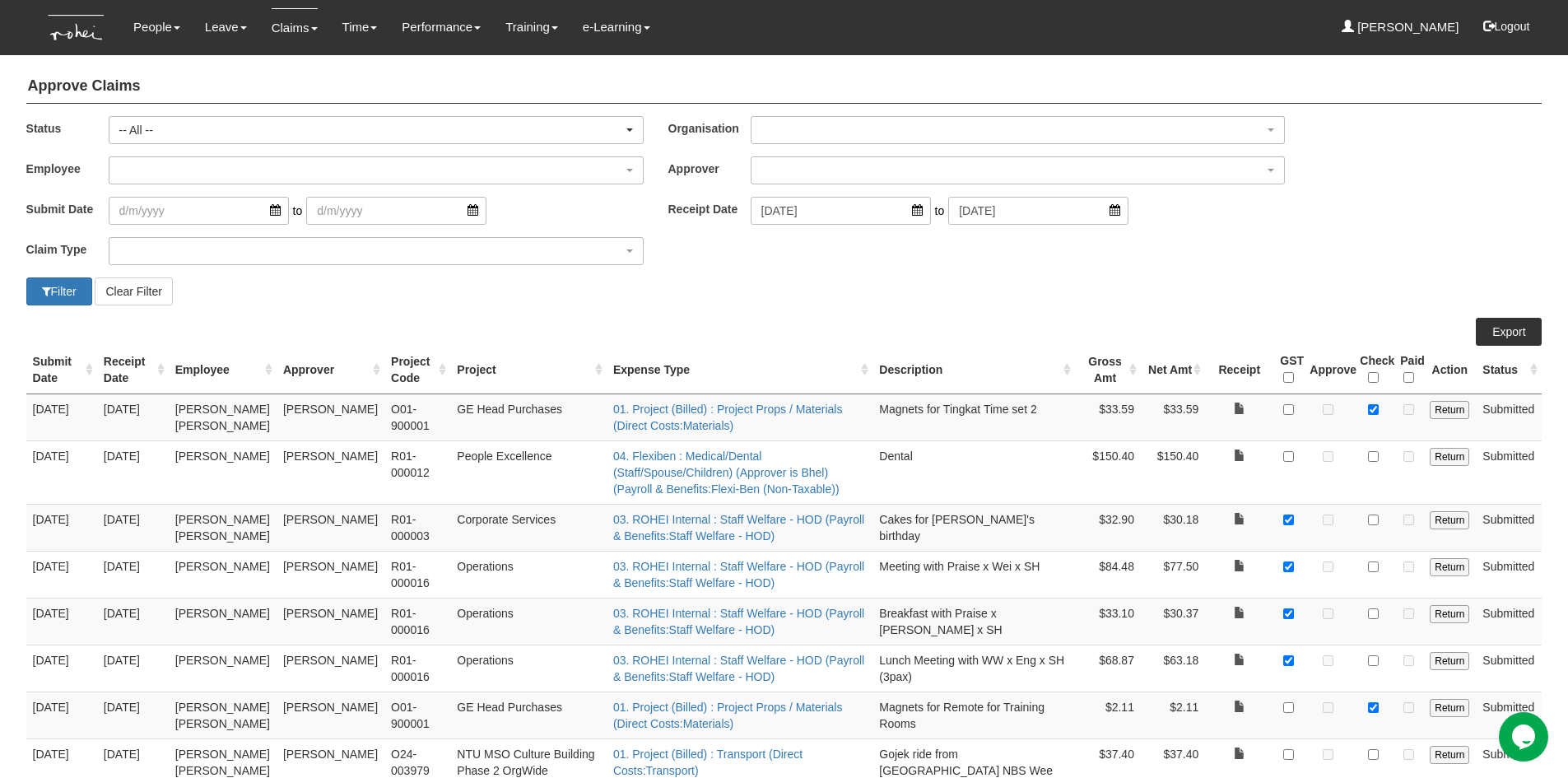
click at [836, 302] on div "Filter Clear Filter" at bounding box center [784, 292] width 1541 height 28
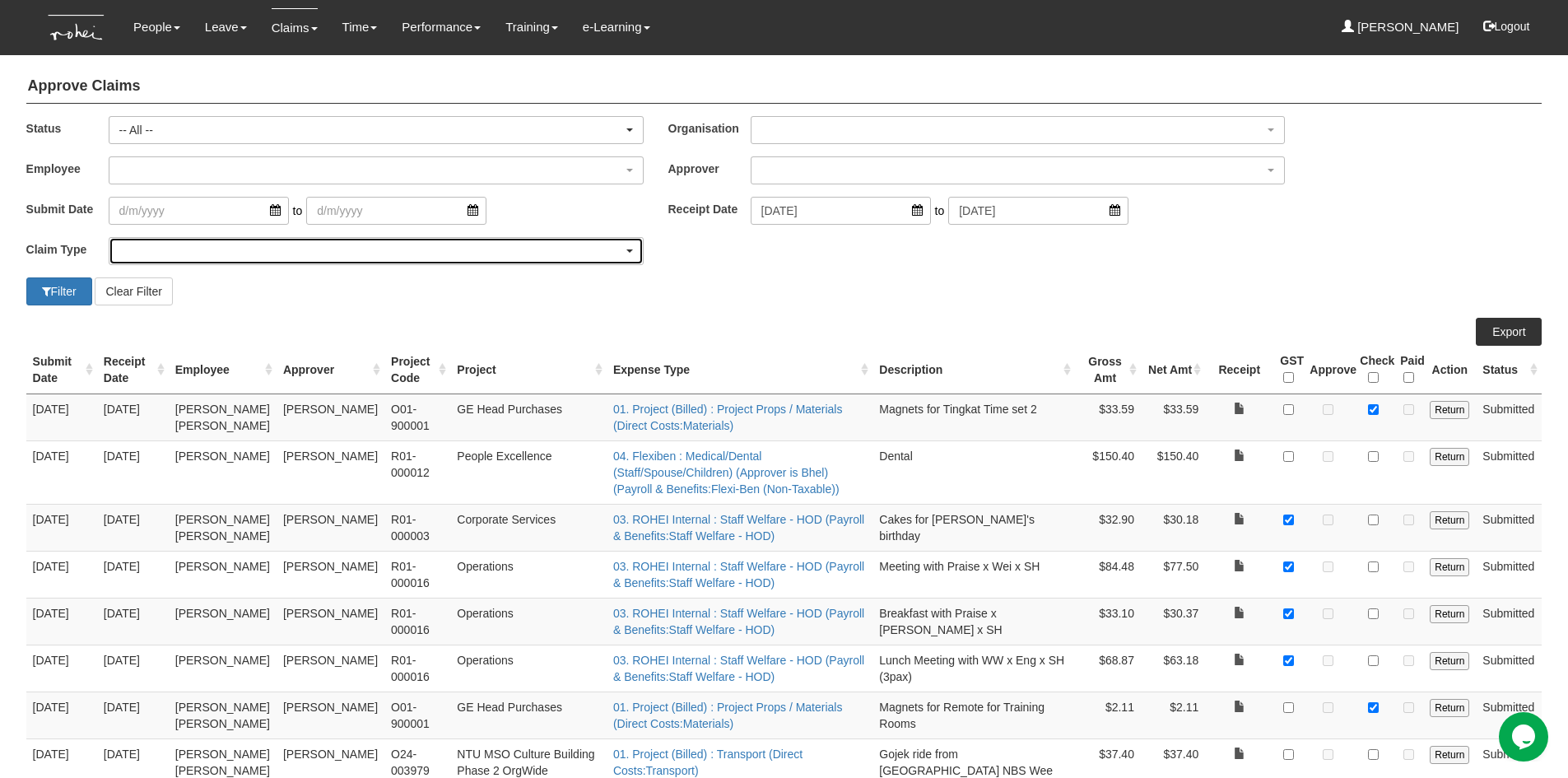
click at [210, 247] on div "button" at bounding box center [377, 251] width 534 height 27
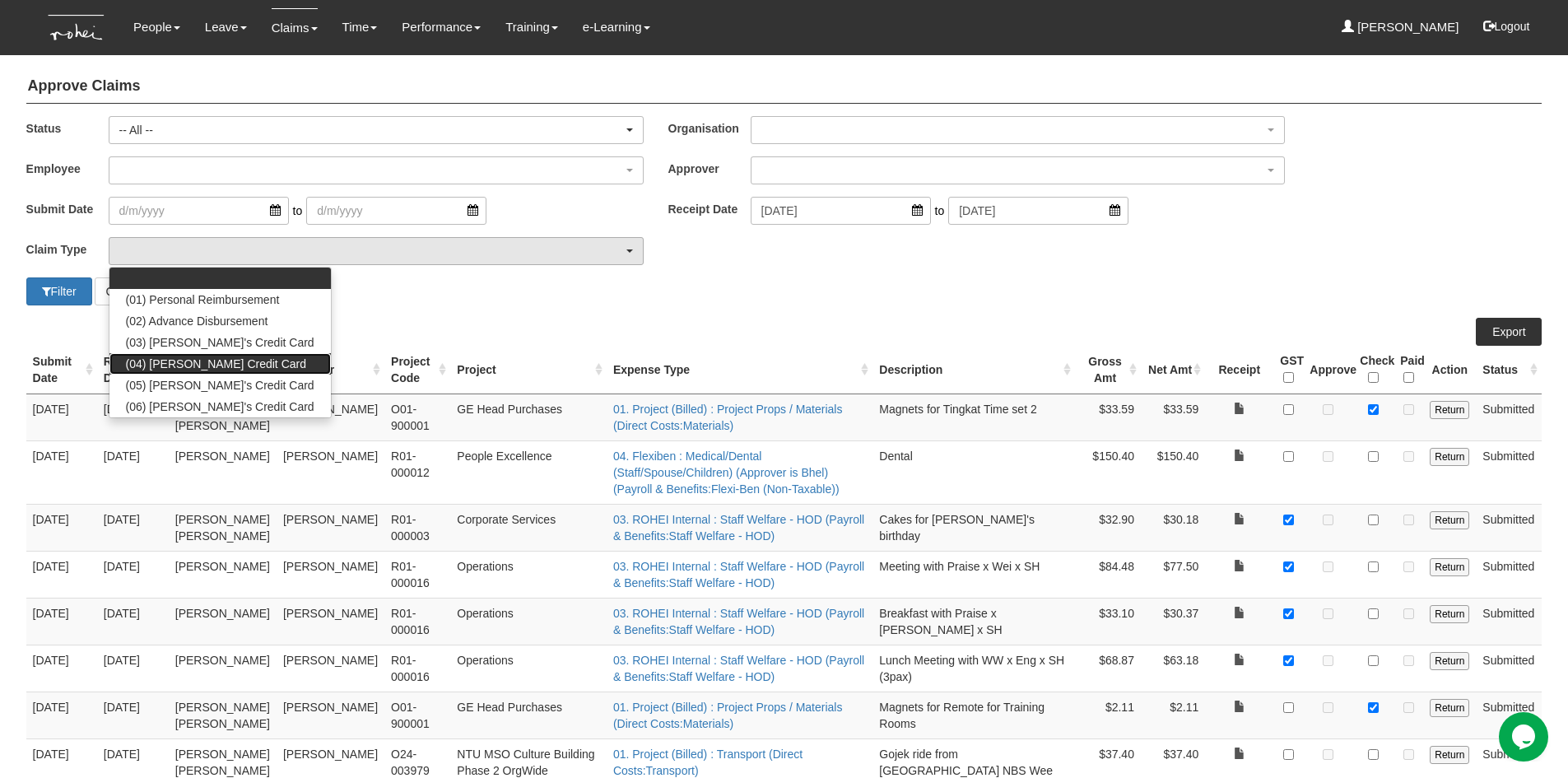
click at [186, 359] on span "(04) [PERSON_NAME] Credit Card" at bounding box center [216, 364] width 180 height 17
select select "16"
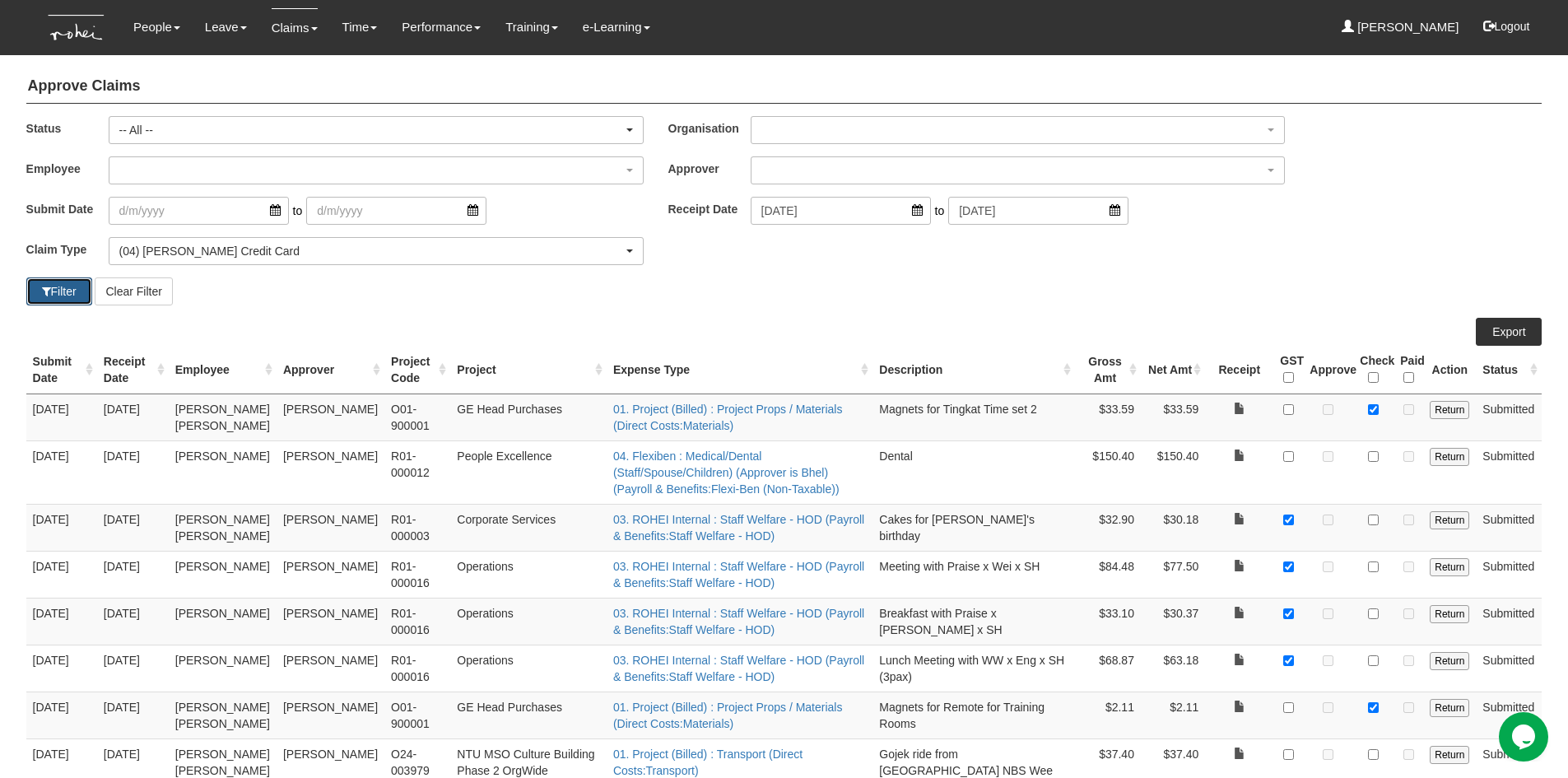
click at [66, 293] on button "Filter" at bounding box center [59, 292] width 66 height 28
select select "50"
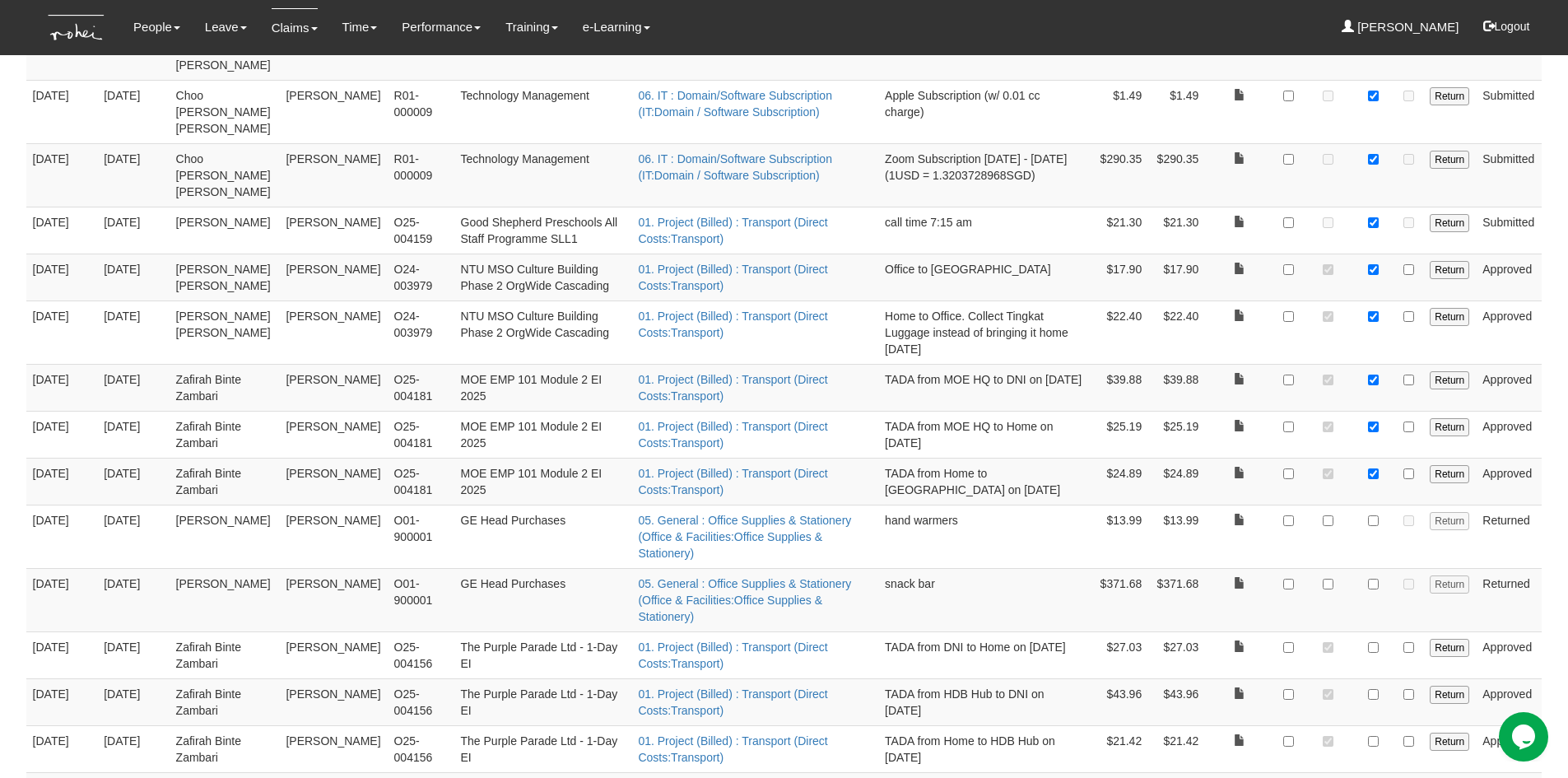
scroll to position [1564, 0]
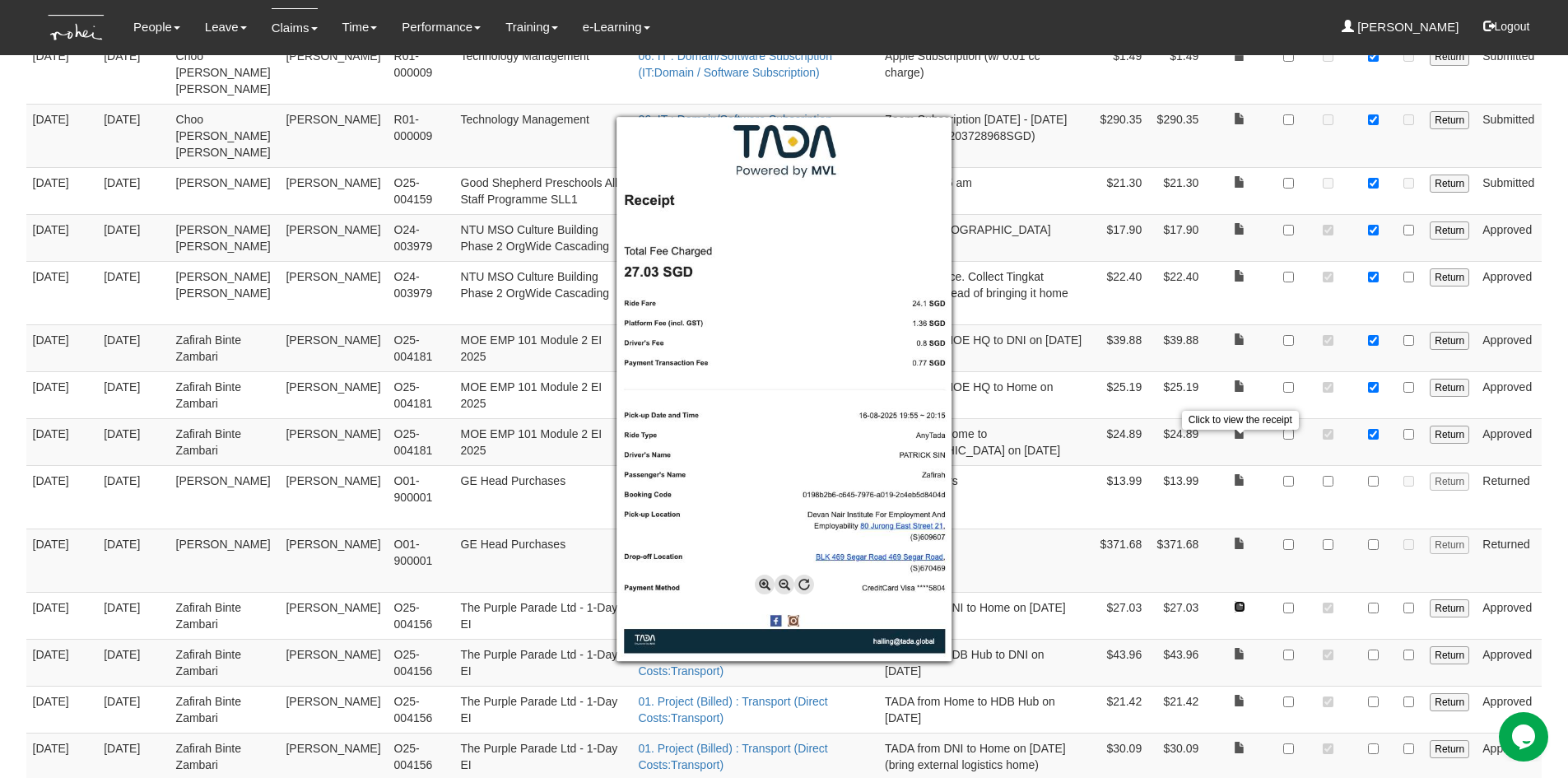
click at [1391, 466] on div at bounding box center [784, 389] width 1568 height 778
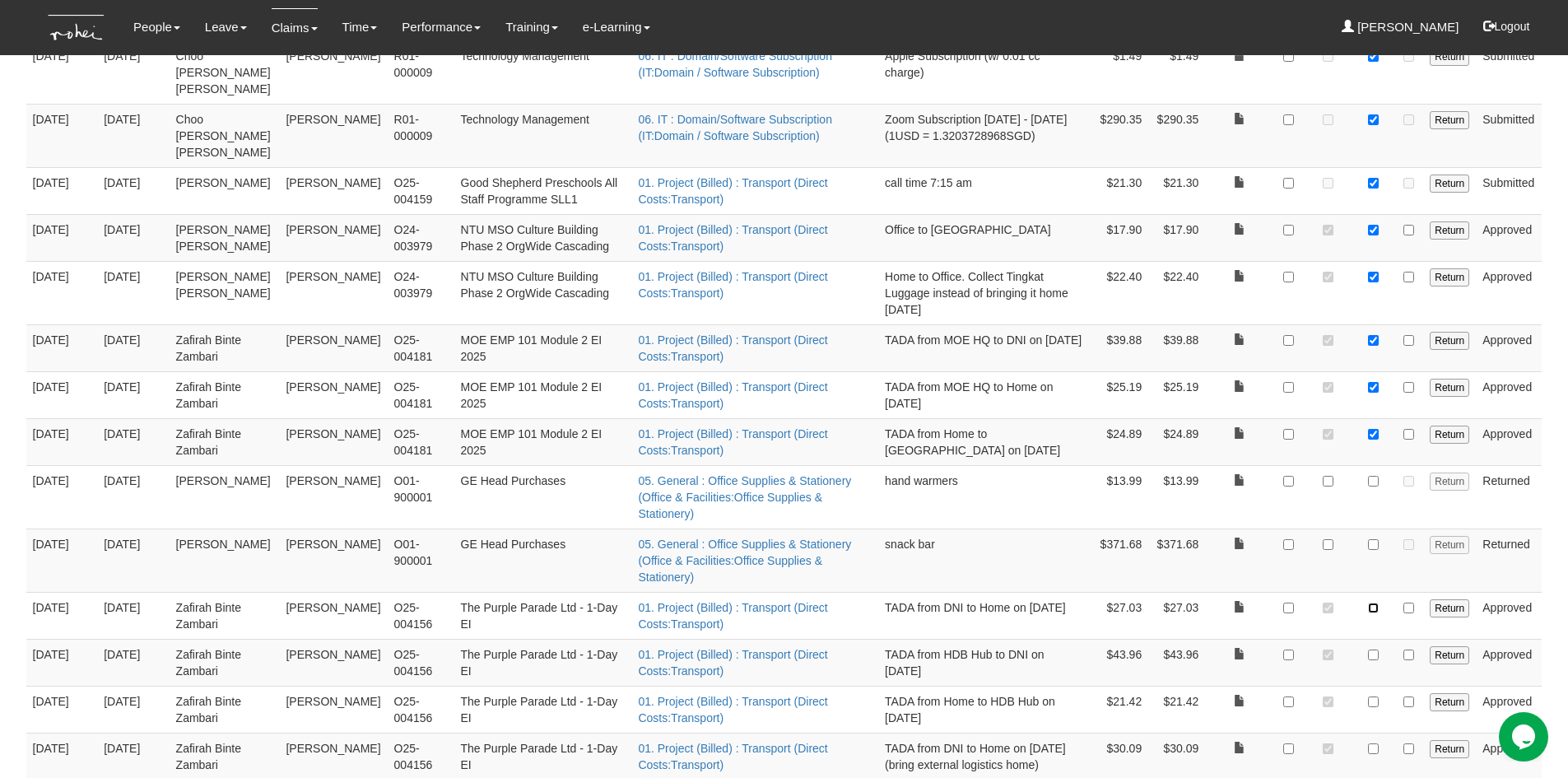
click at [1372, 603] on input "checkbox" at bounding box center [1373, 608] width 11 height 11
checkbox input "true"
click at [1237, 648] on link at bounding box center [1240, 653] width 12 height 12
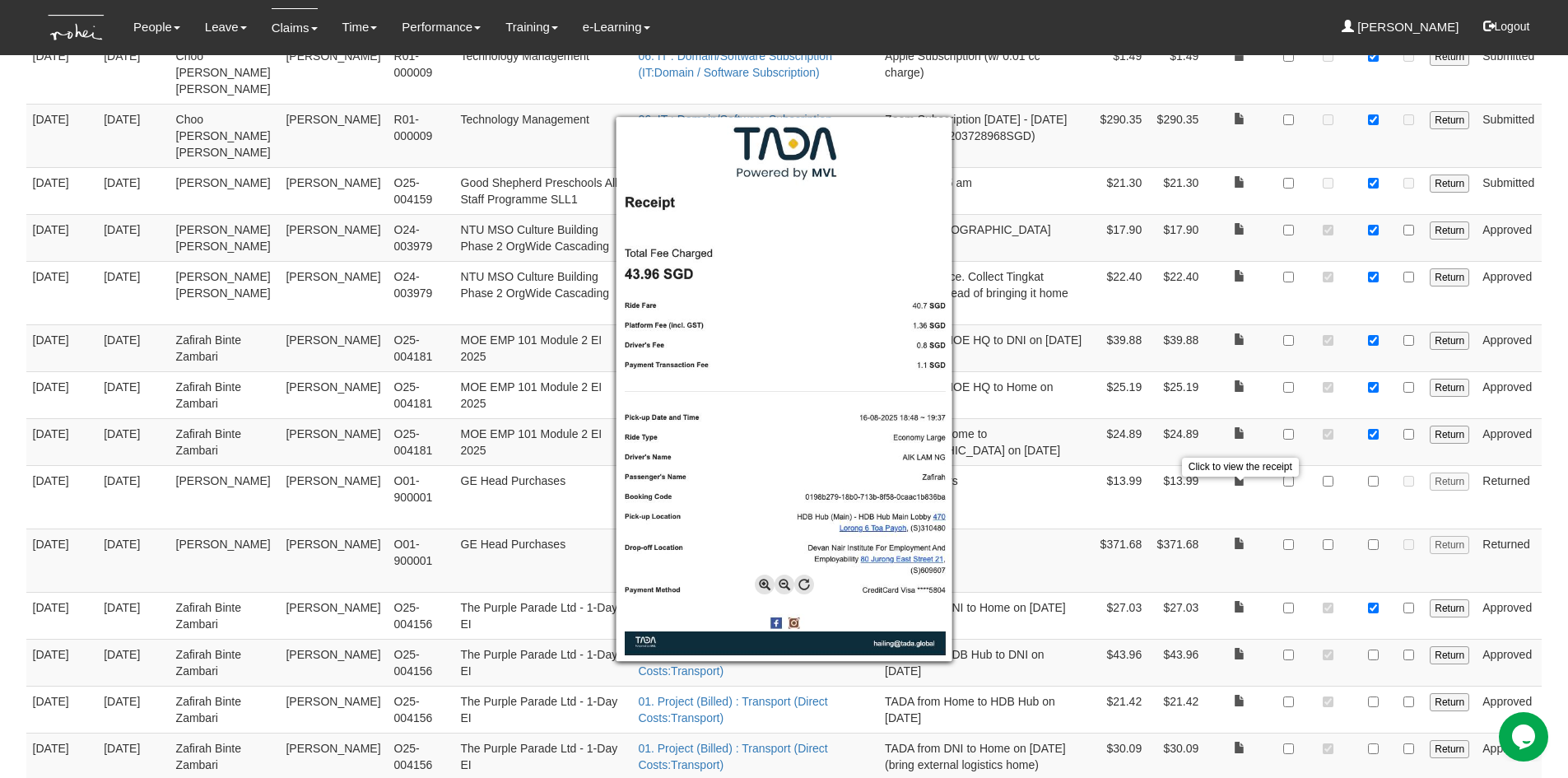
click at [1548, 471] on div at bounding box center [784, 389] width 1568 height 778
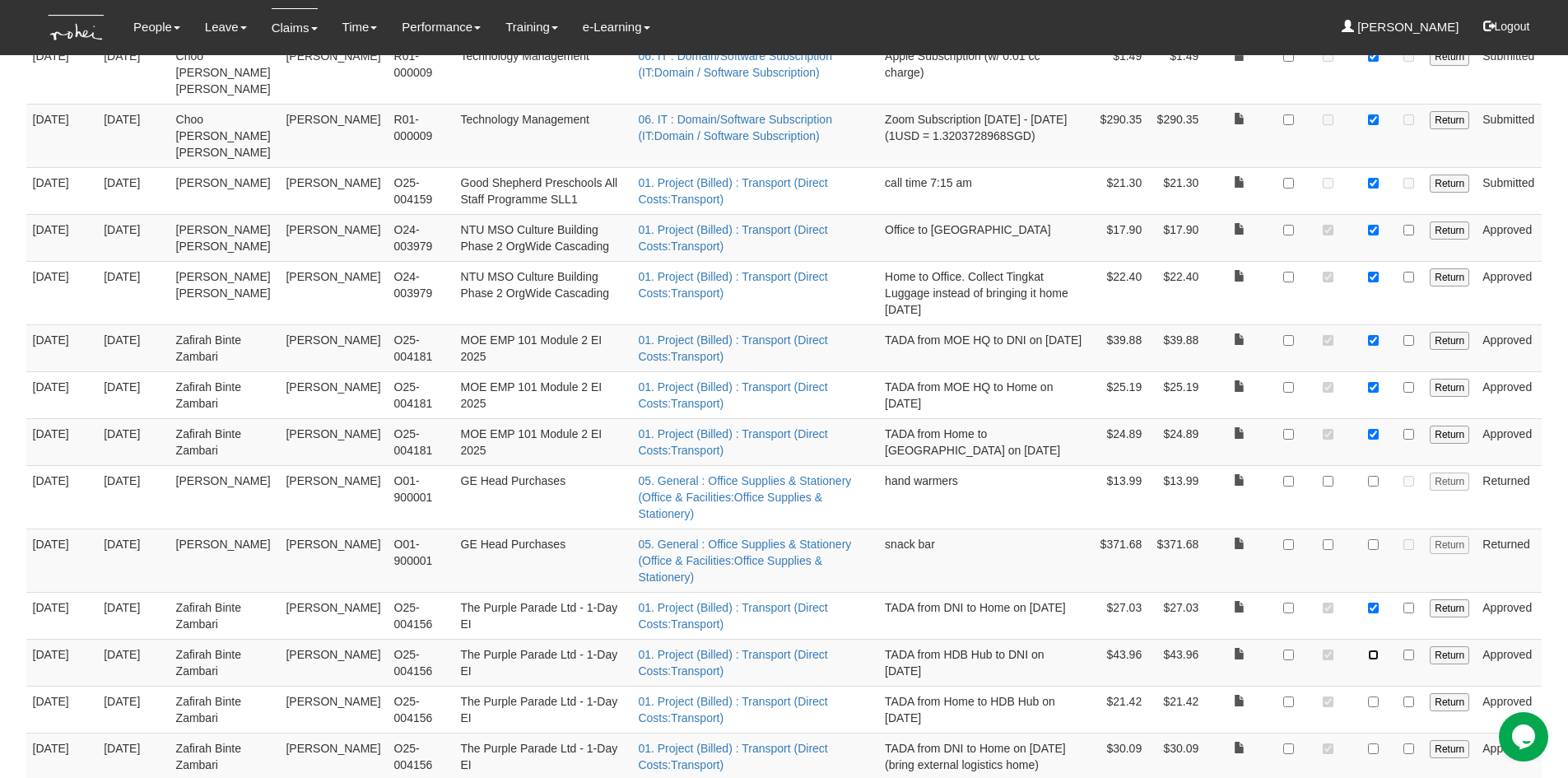
click at [1375, 649] on input "checkbox" at bounding box center [1373, 654] width 11 height 11
checkbox input "true"
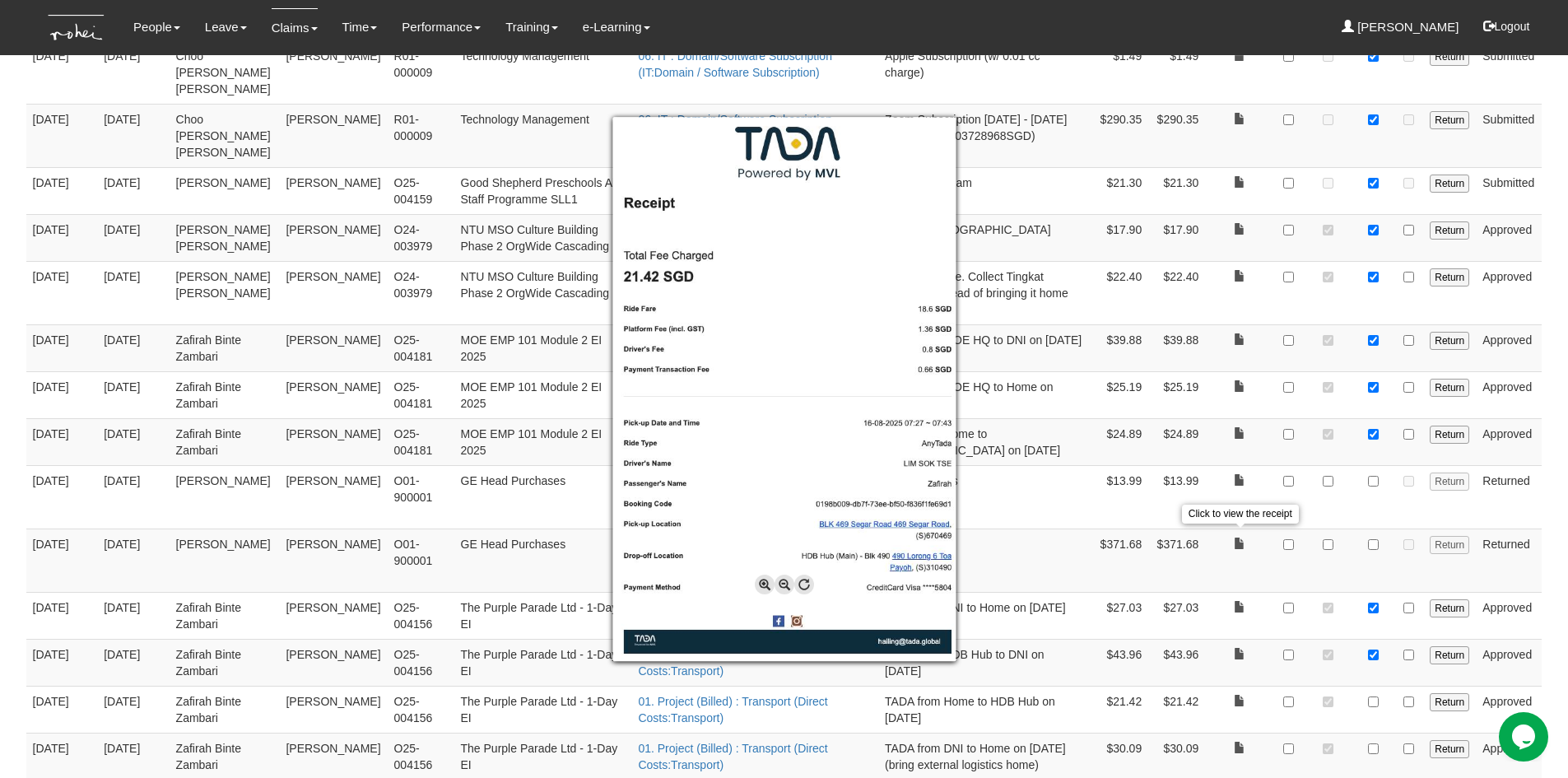
click at [1363, 560] on div at bounding box center [784, 389] width 1568 height 778
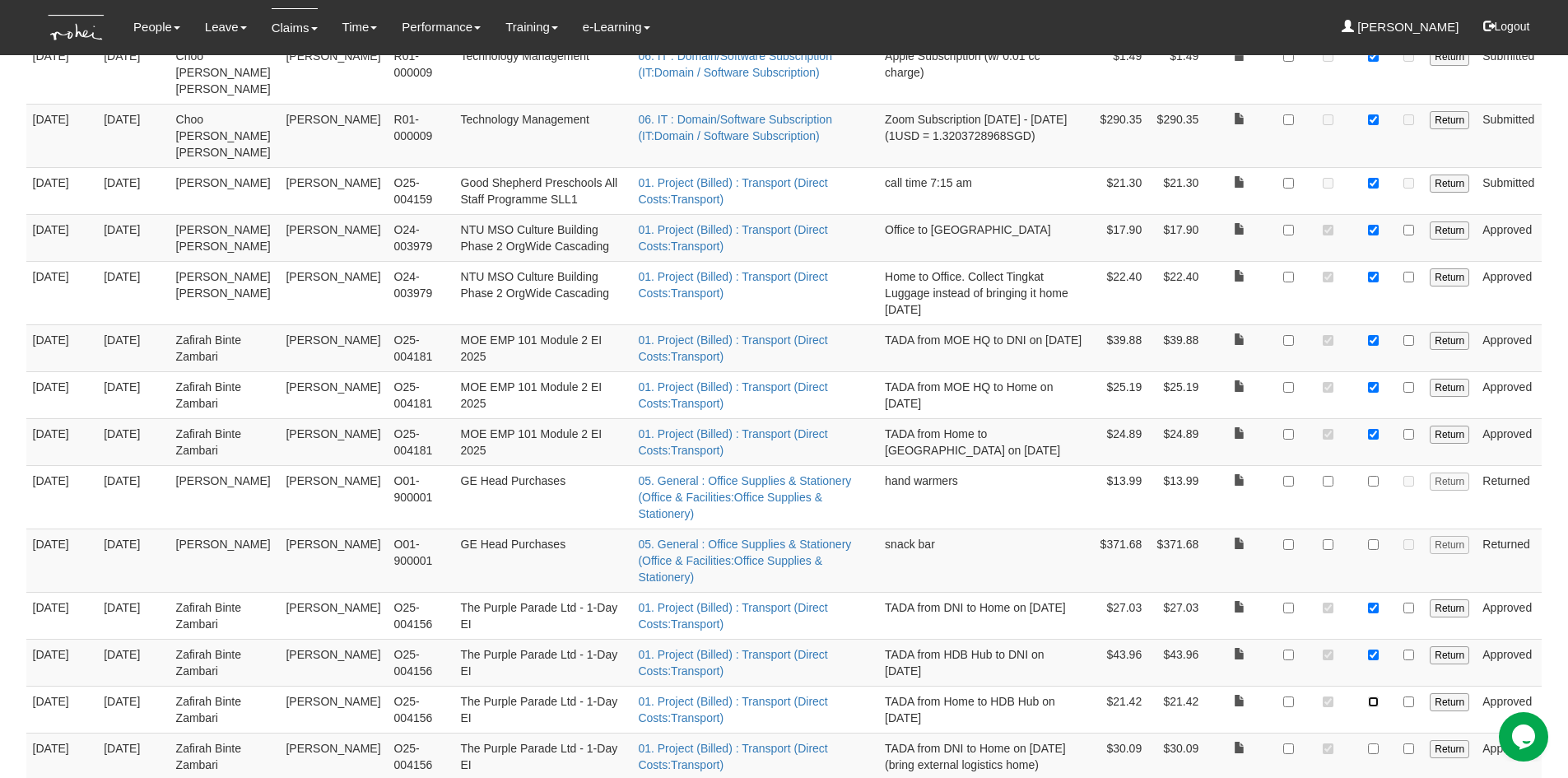
click at [1376, 697] on input "checkbox" at bounding box center [1373, 702] width 11 height 11
checkbox input "true"
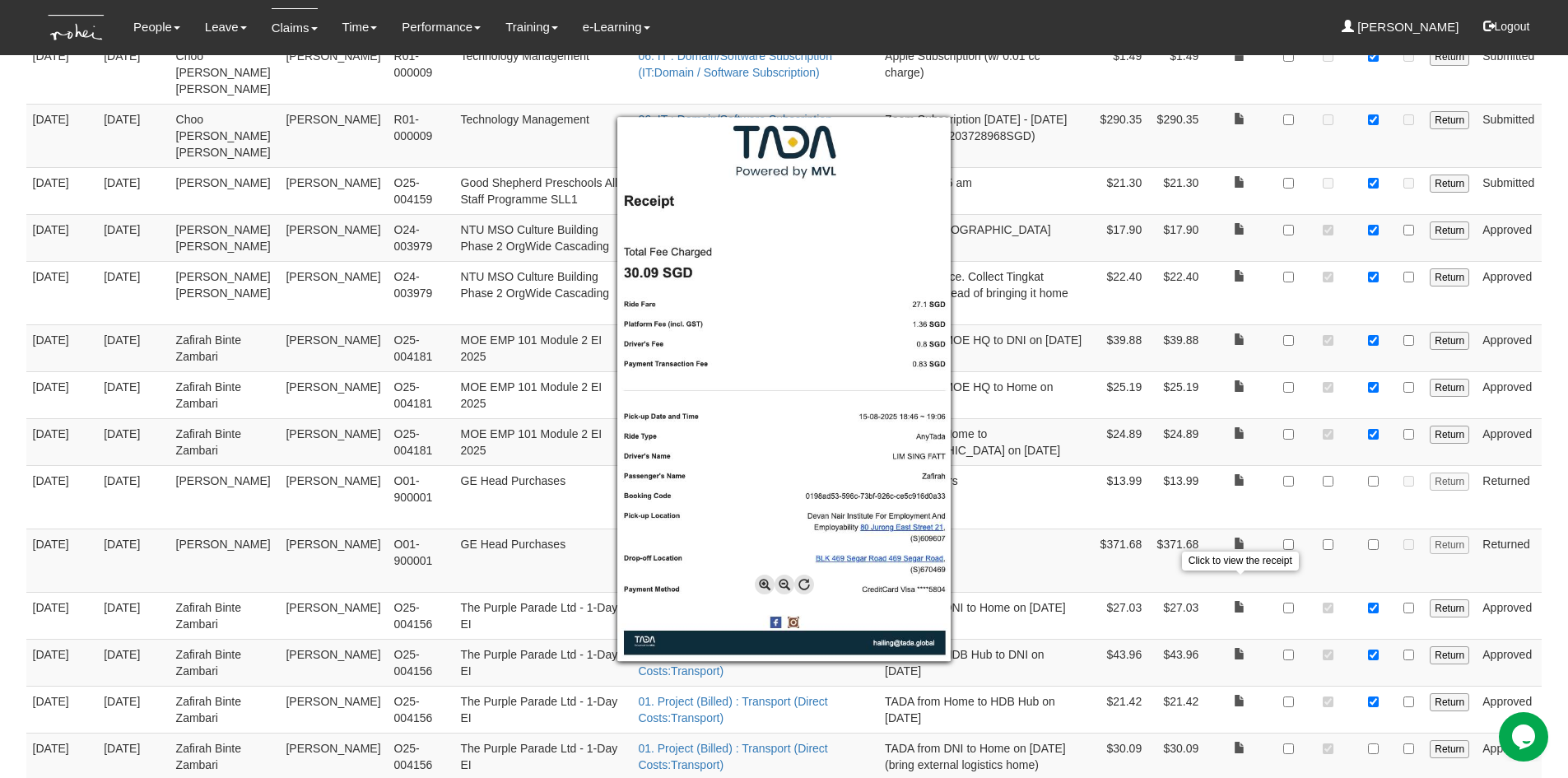
click at [1378, 588] on div at bounding box center [784, 389] width 1568 height 778
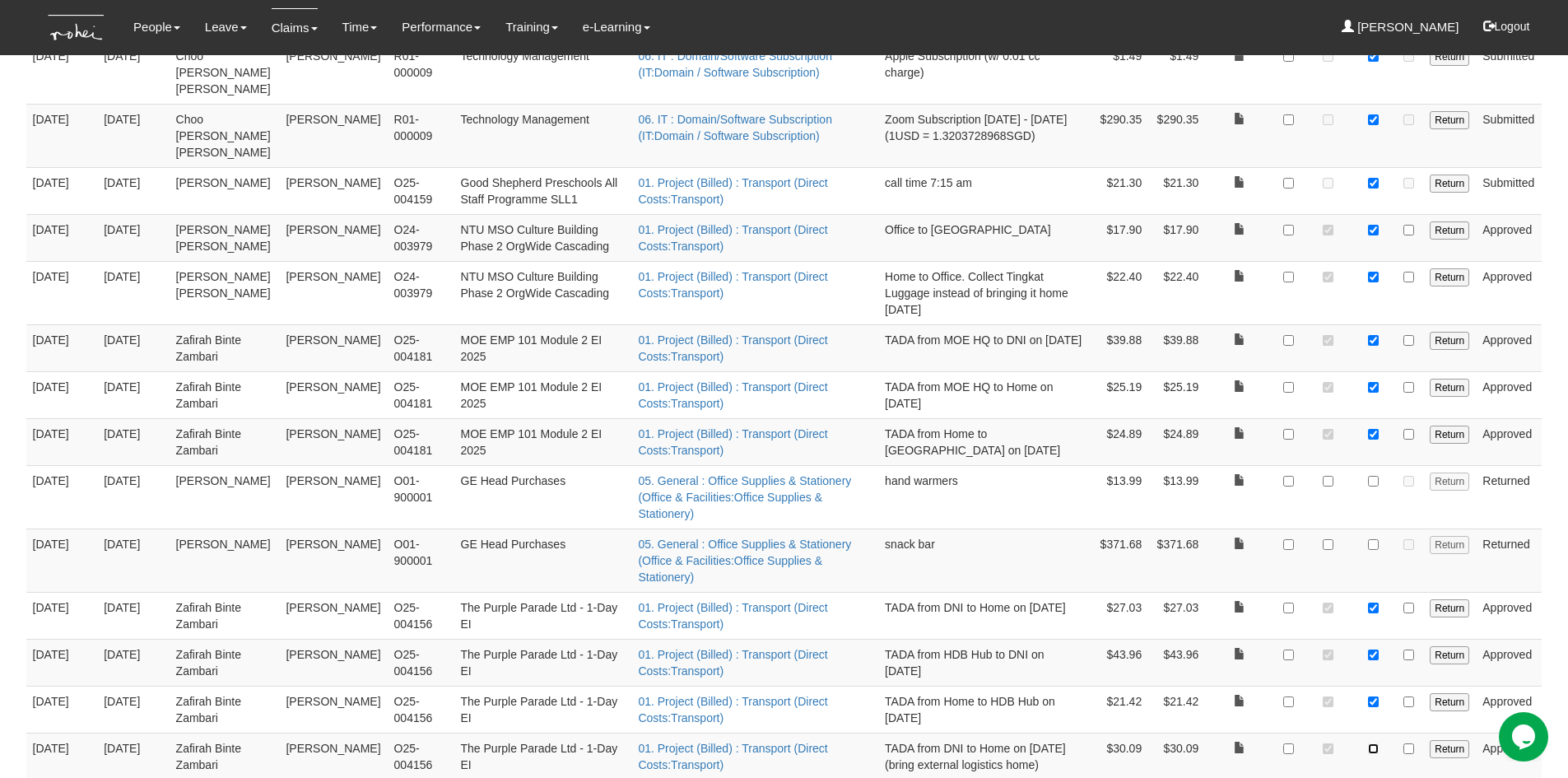
click at [1378, 743] on input "checkbox" at bounding box center [1373, 748] width 11 height 11
checkbox input "true"
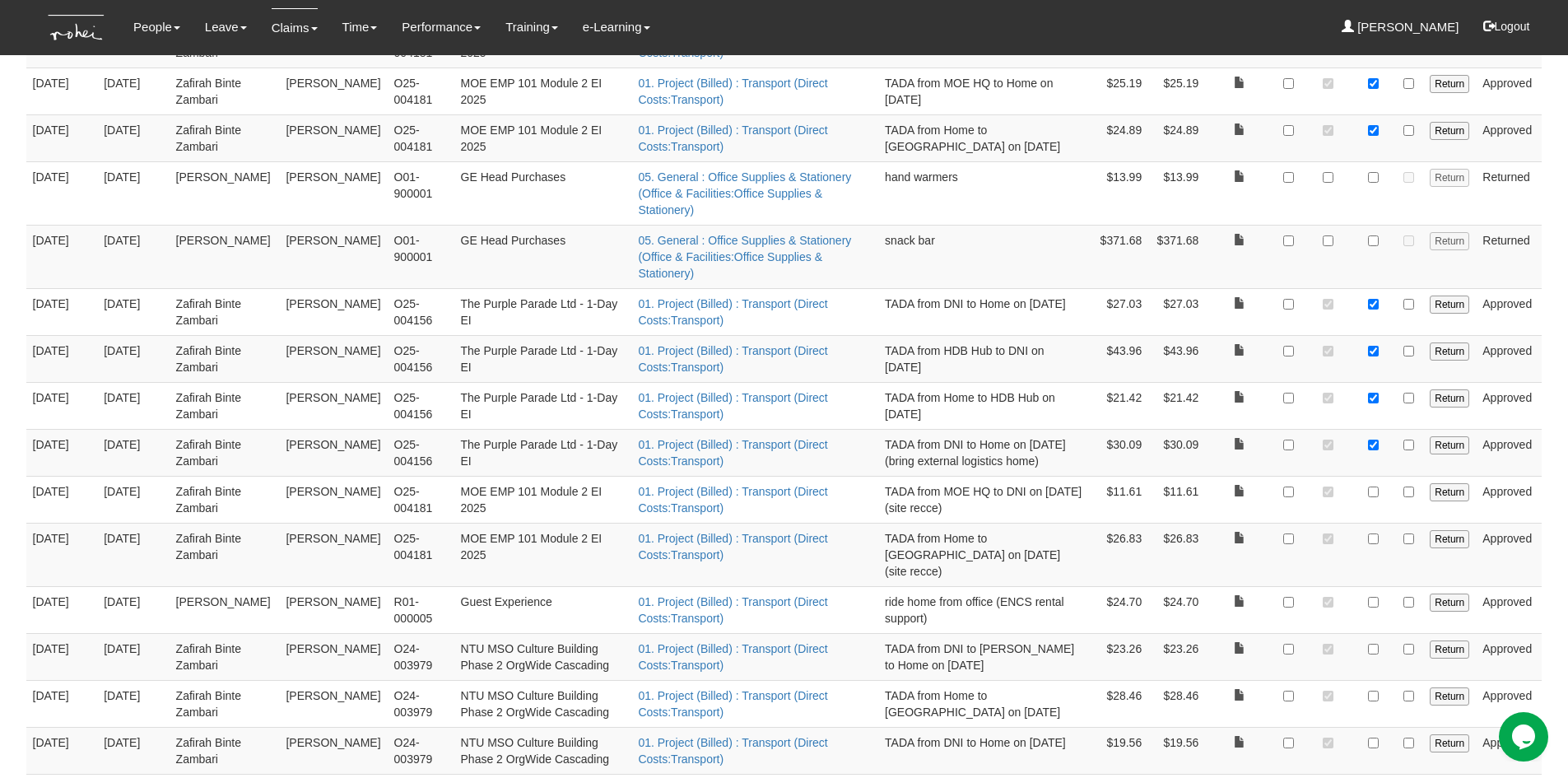
scroll to position [1961, 0]
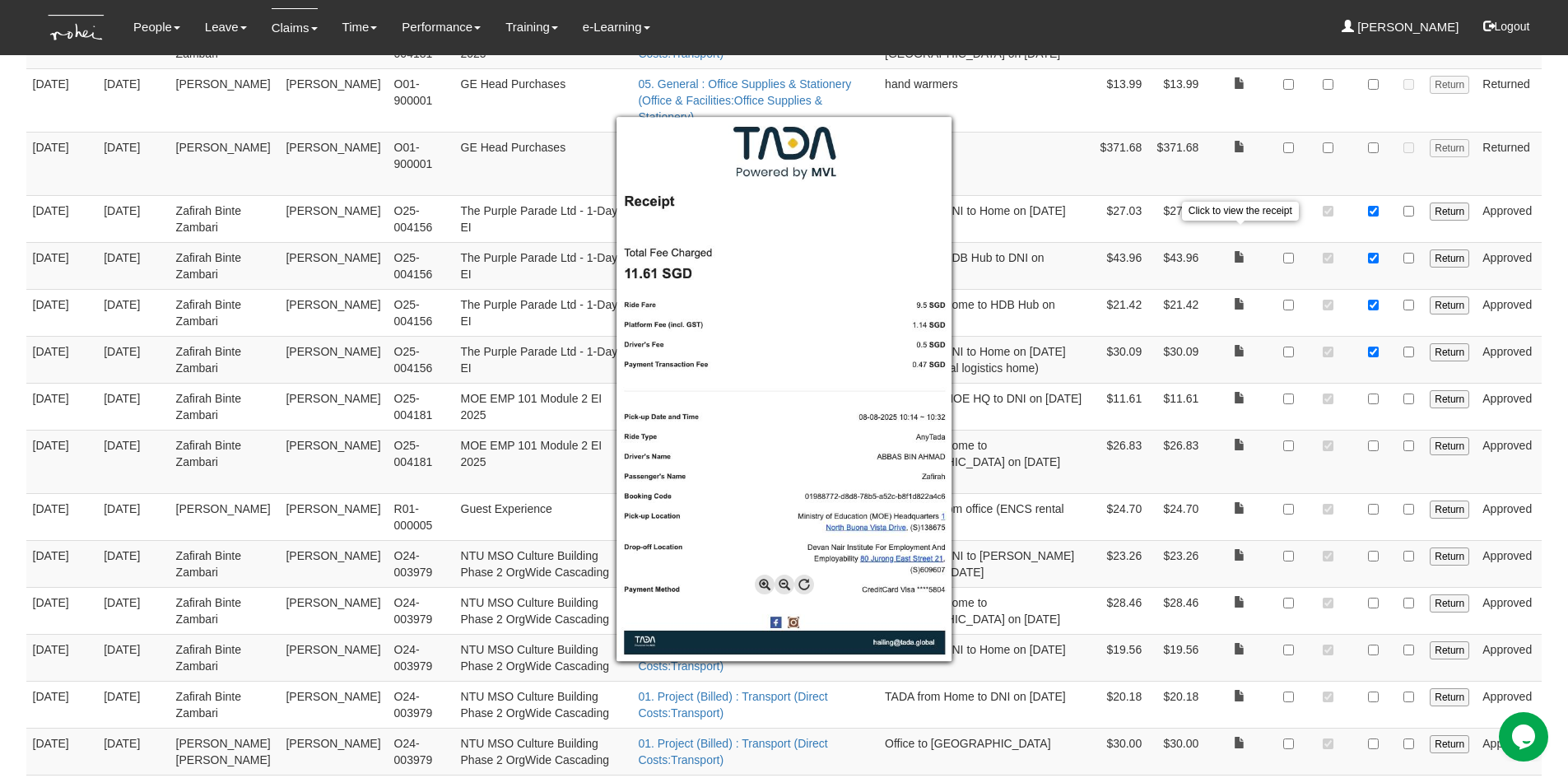
click at [1240, 238] on div at bounding box center [784, 389] width 1568 height 778
click at [1305, 343] on div at bounding box center [784, 389] width 1568 height 778
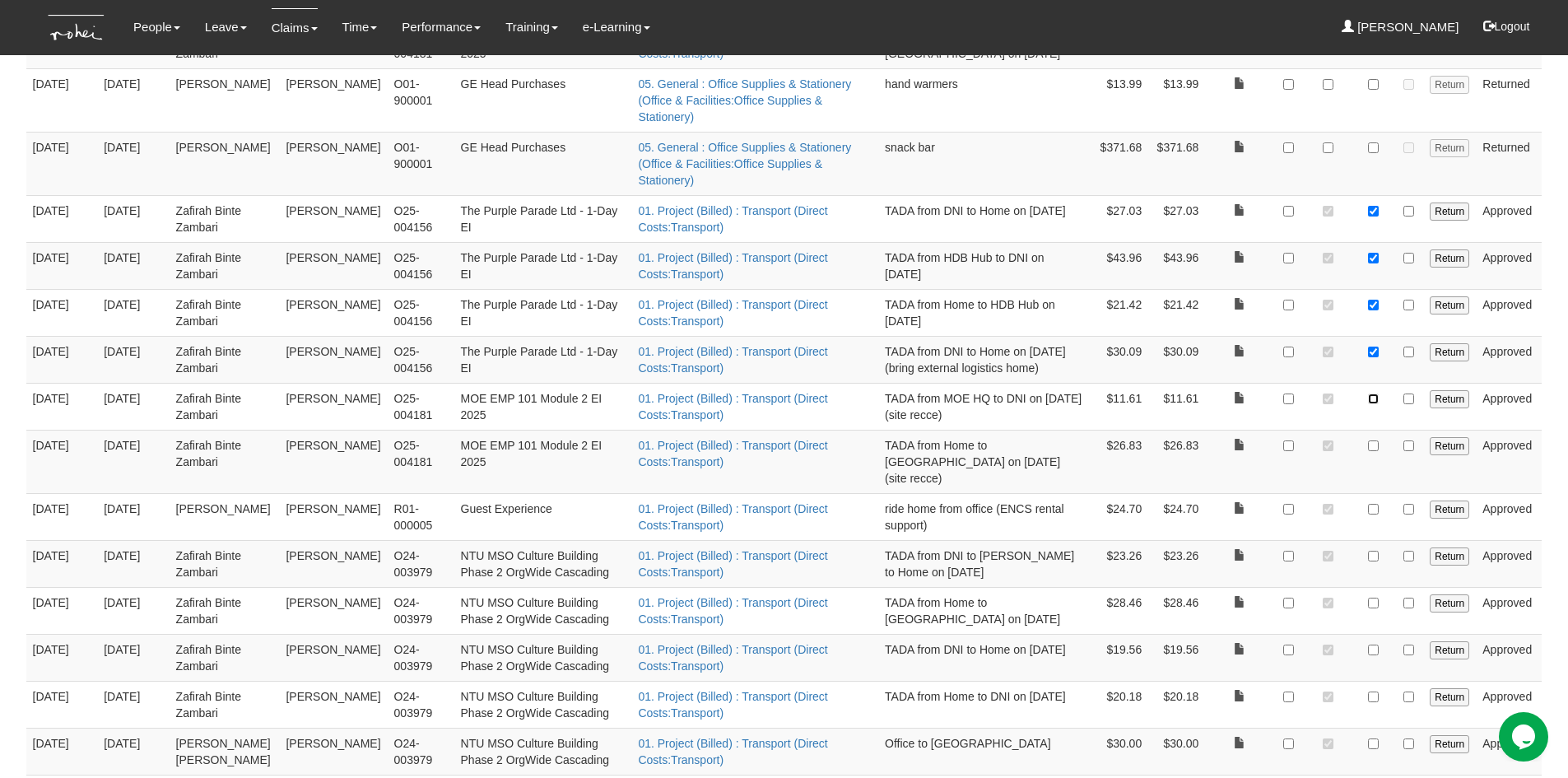
click at [1376, 393] on input "checkbox" at bounding box center [1373, 398] width 11 height 11
checkbox input "true"
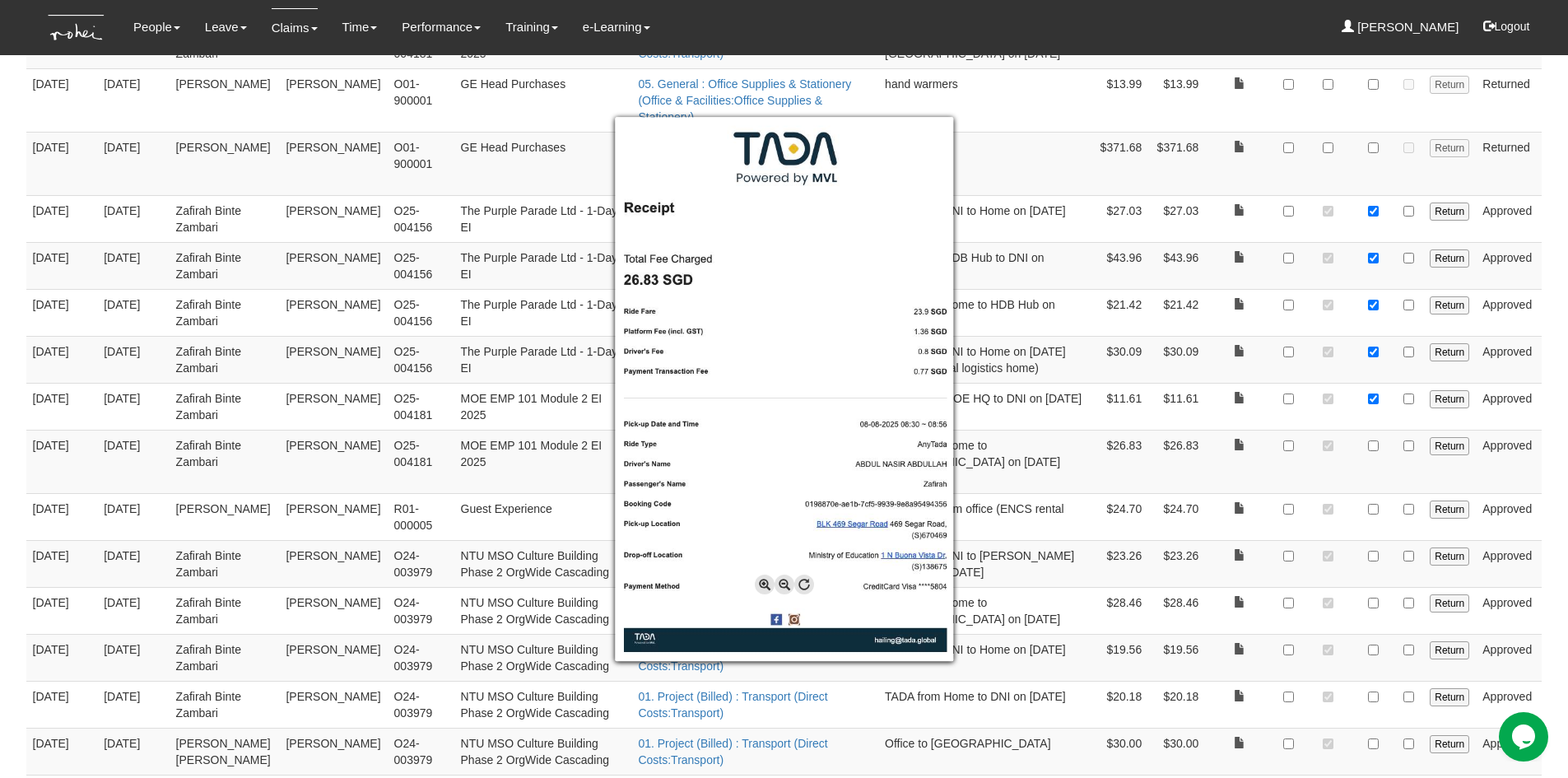
click at [1558, 342] on div at bounding box center [784, 389] width 1568 height 778
click at [1238, 276] on div at bounding box center [784, 389] width 1568 height 778
click at [1370, 281] on div at bounding box center [784, 389] width 1568 height 778
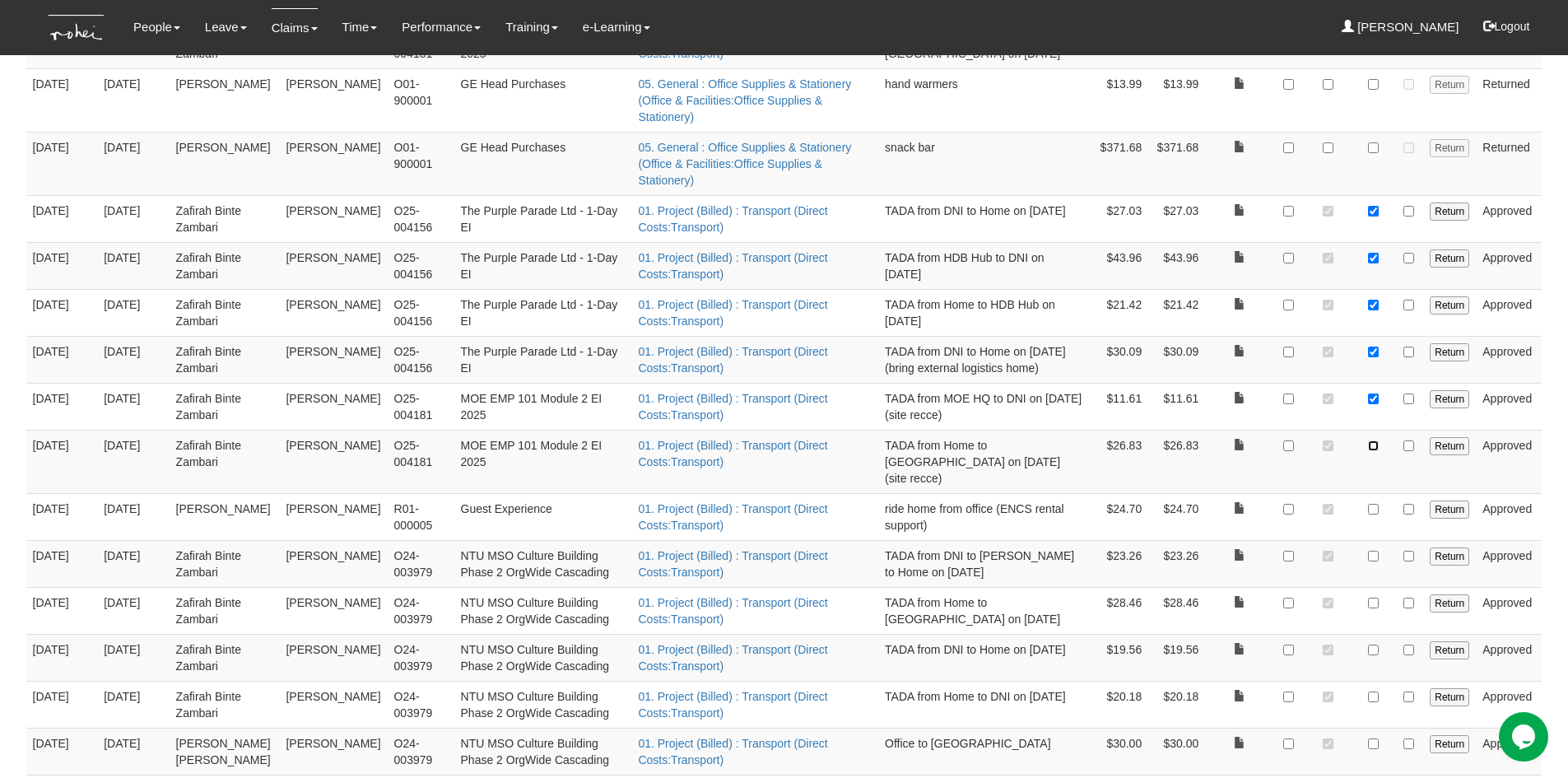
click at [1374, 441] on input "checkbox" at bounding box center [1373, 446] width 11 height 11
checkbox input "true"
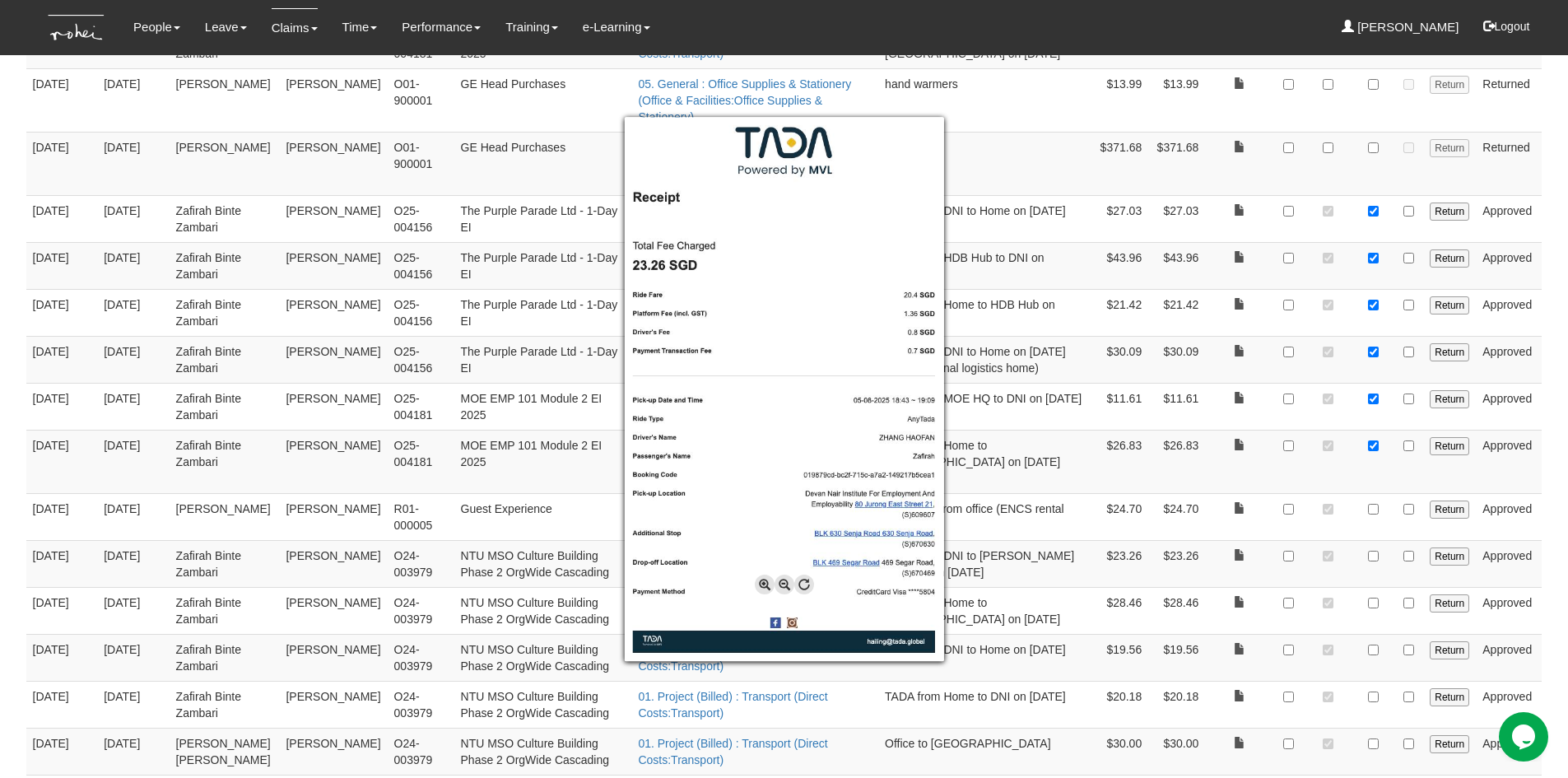
click at [1016, 355] on div at bounding box center [784, 389] width 1568 height 778
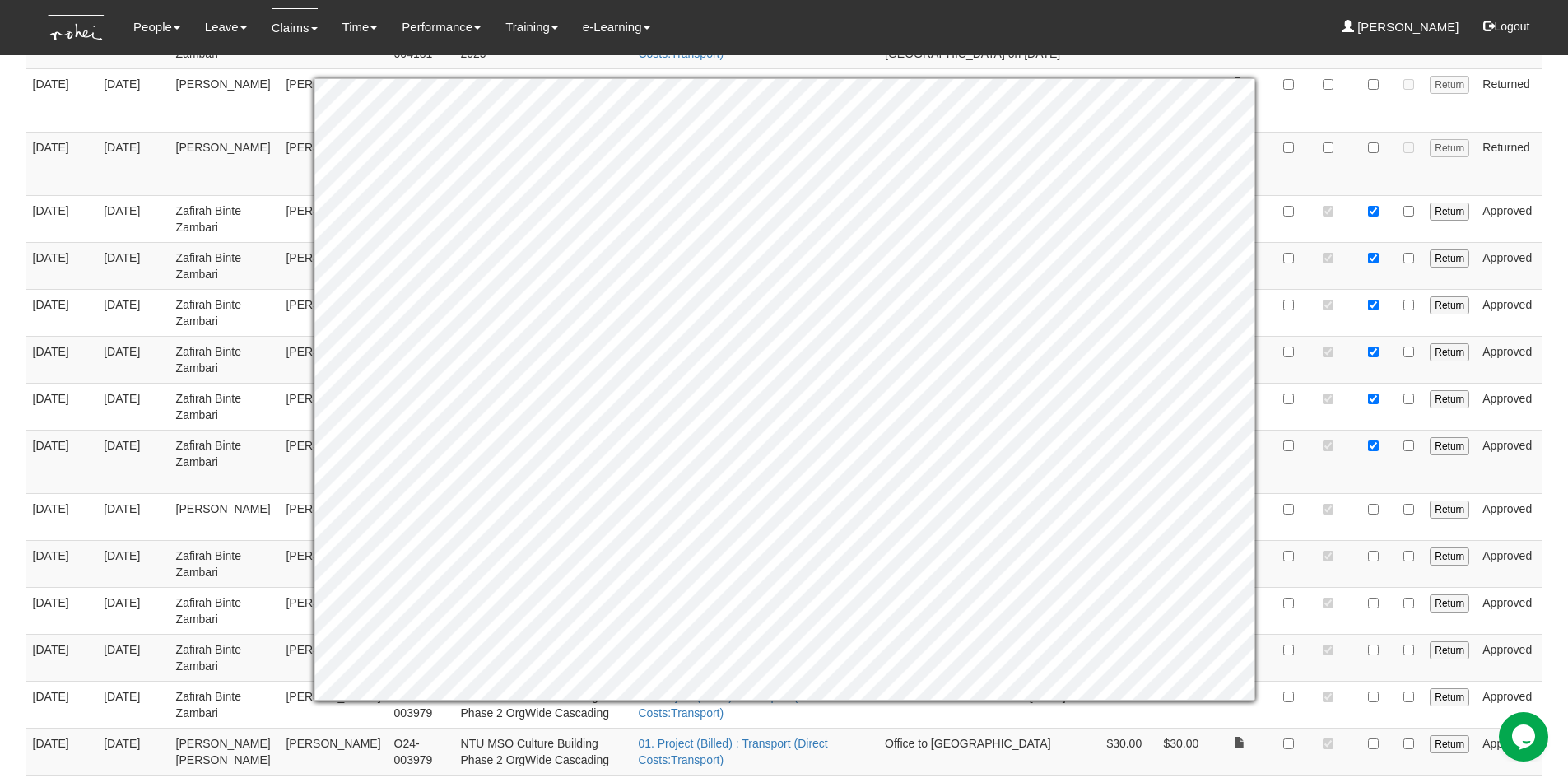
scroll to position [1281, 0]
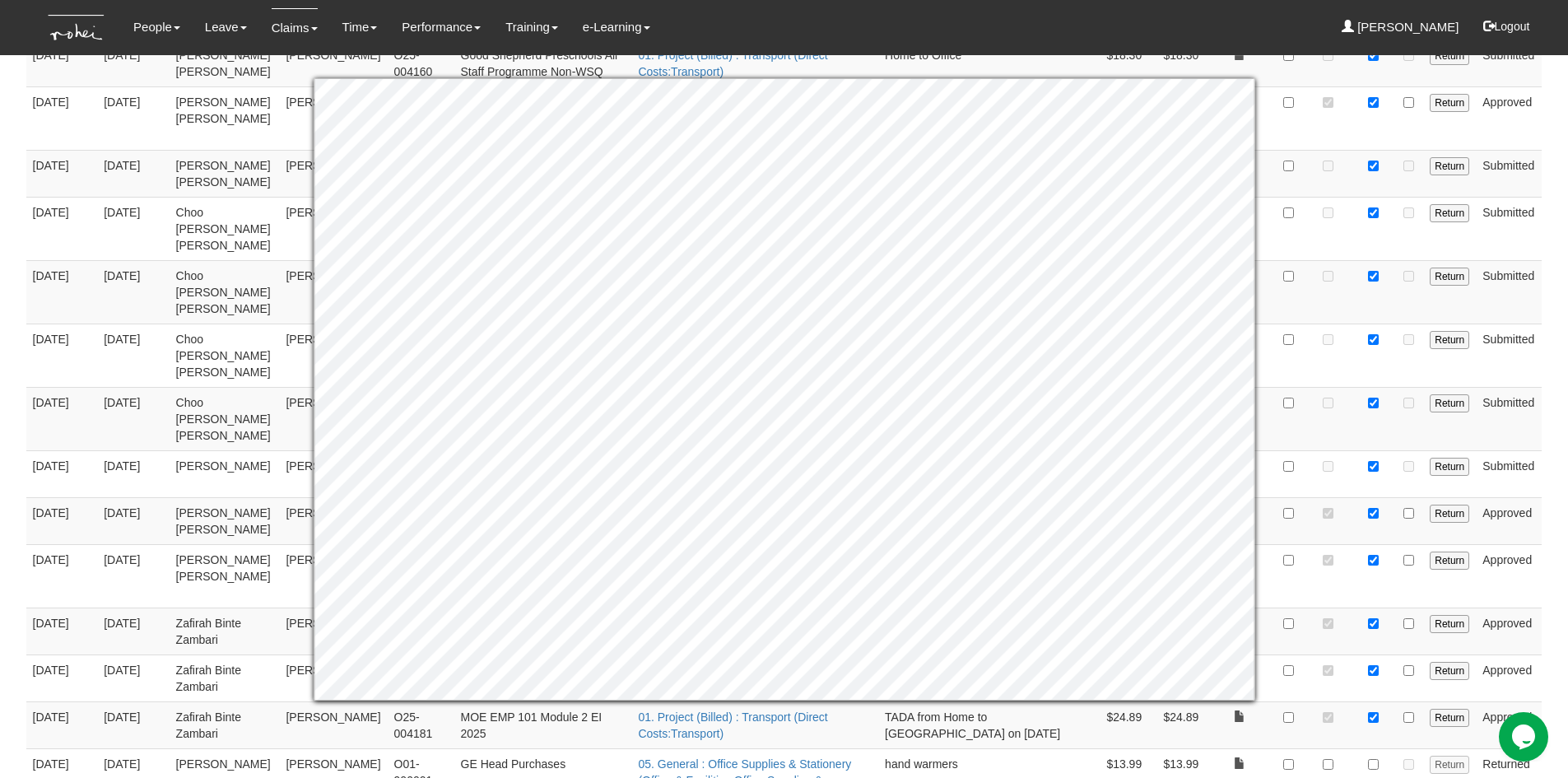
click at [1553, 209] on body "Toggle navigation People Personal Information Staff Directory Leave Apply for L…" at bounding box center [784, 170] width 1568 height 2903
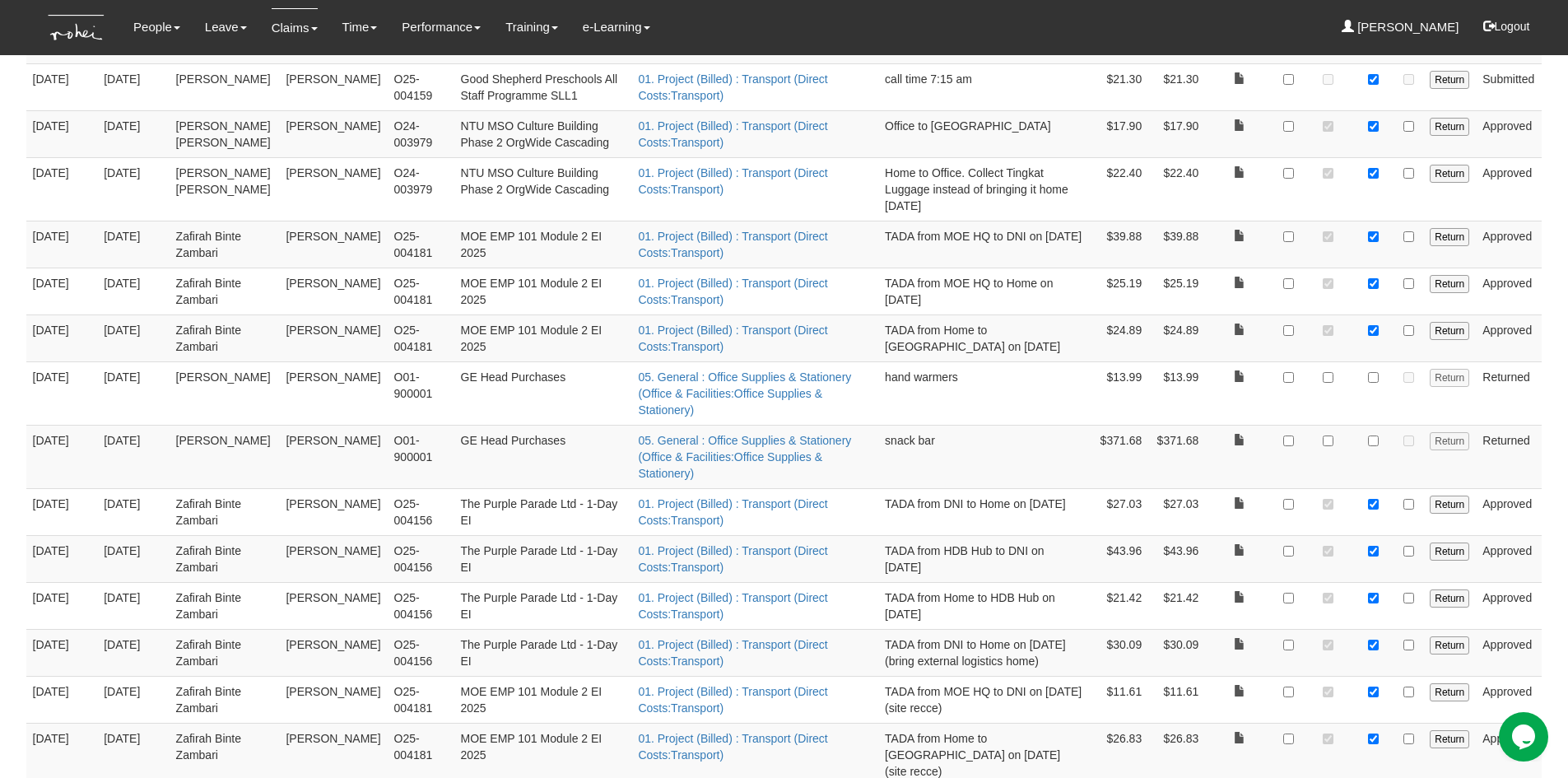
scroll to position [1750, 0]
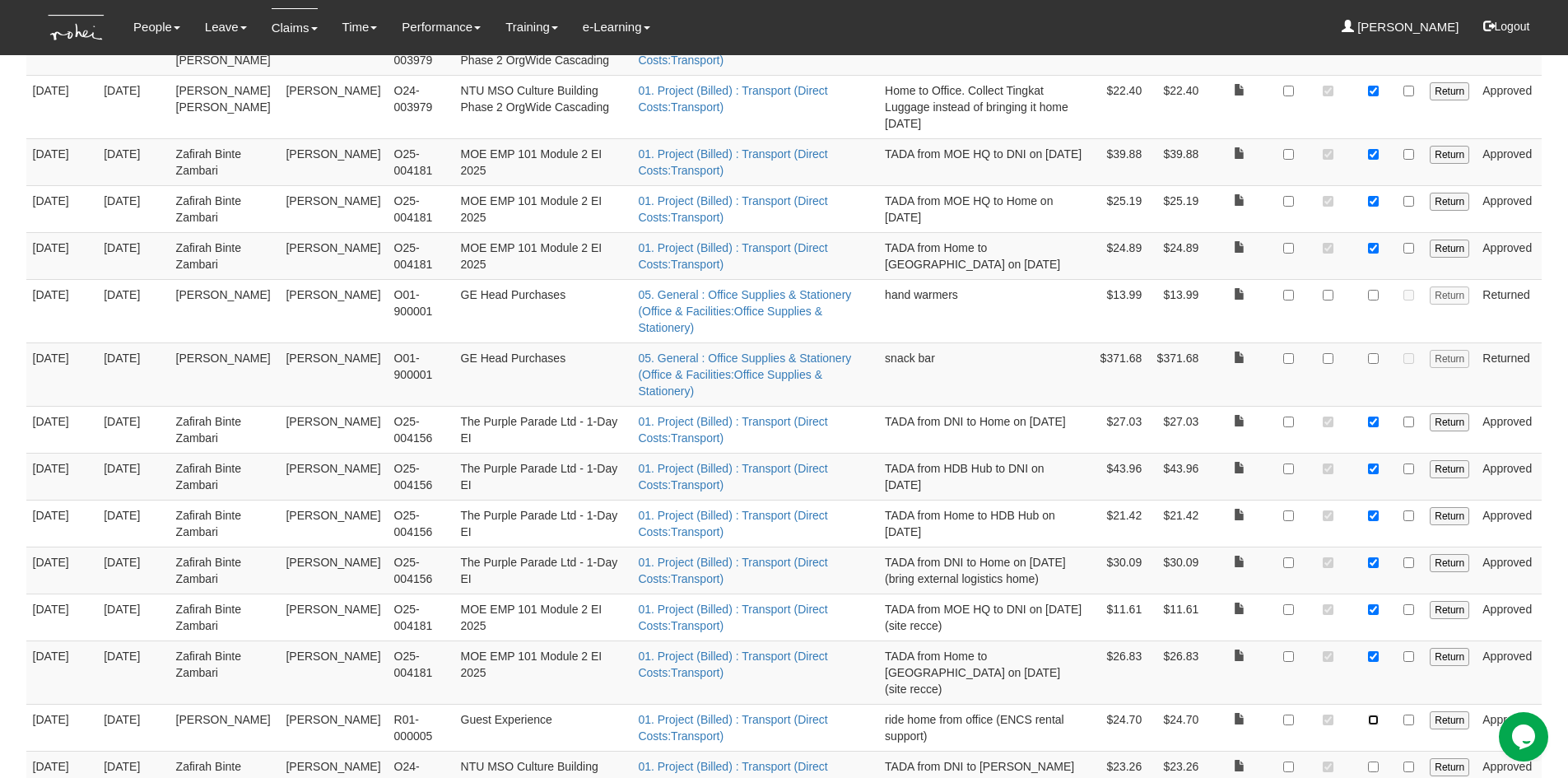
click at [1375, 715] on input "checkbox" at bounding box center [1373, 720] width 11 height 11
checkbox input "true"
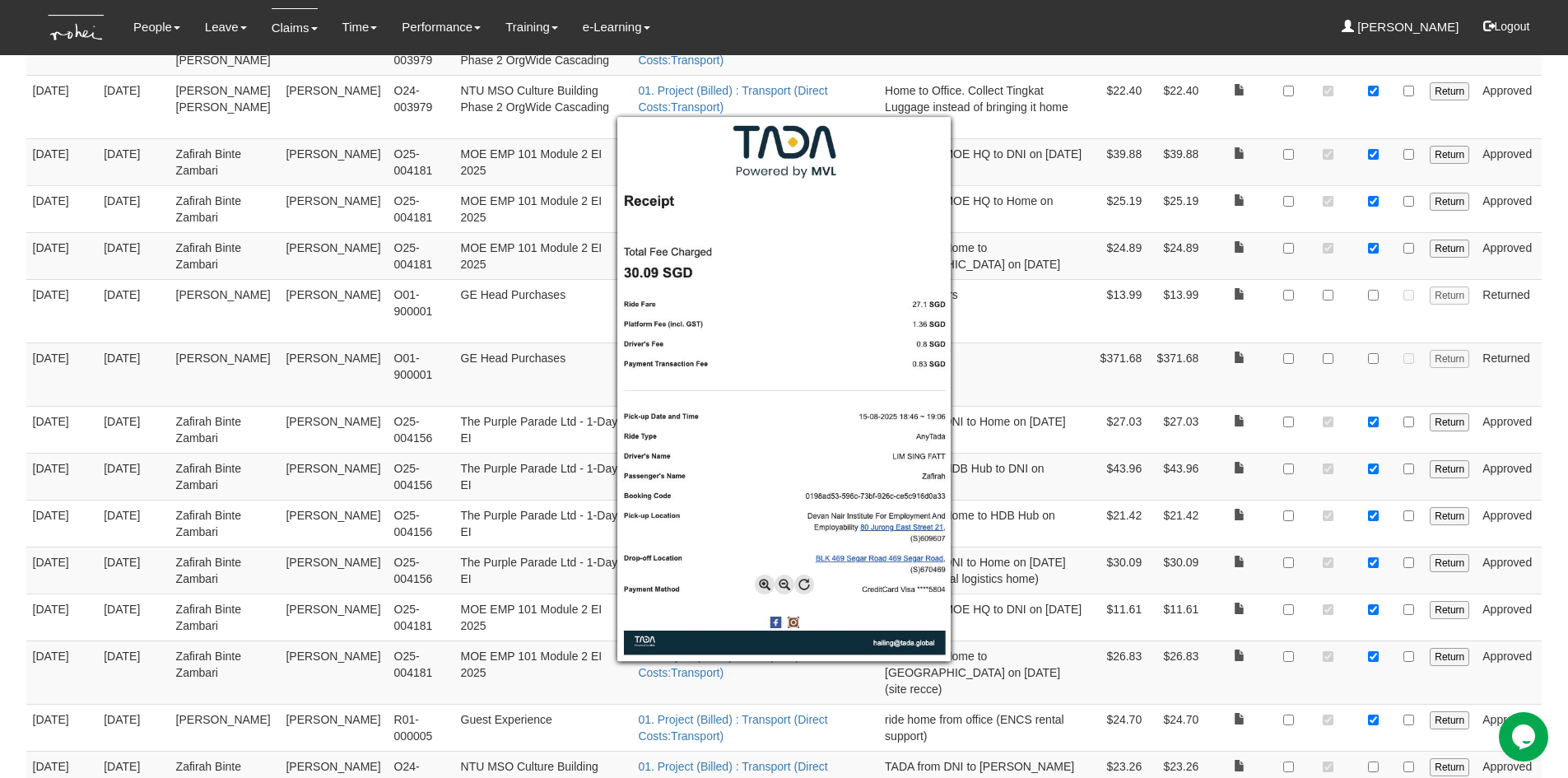
click at [1550, 543] on div at bounding box center [784, 389] width 1568 height 778
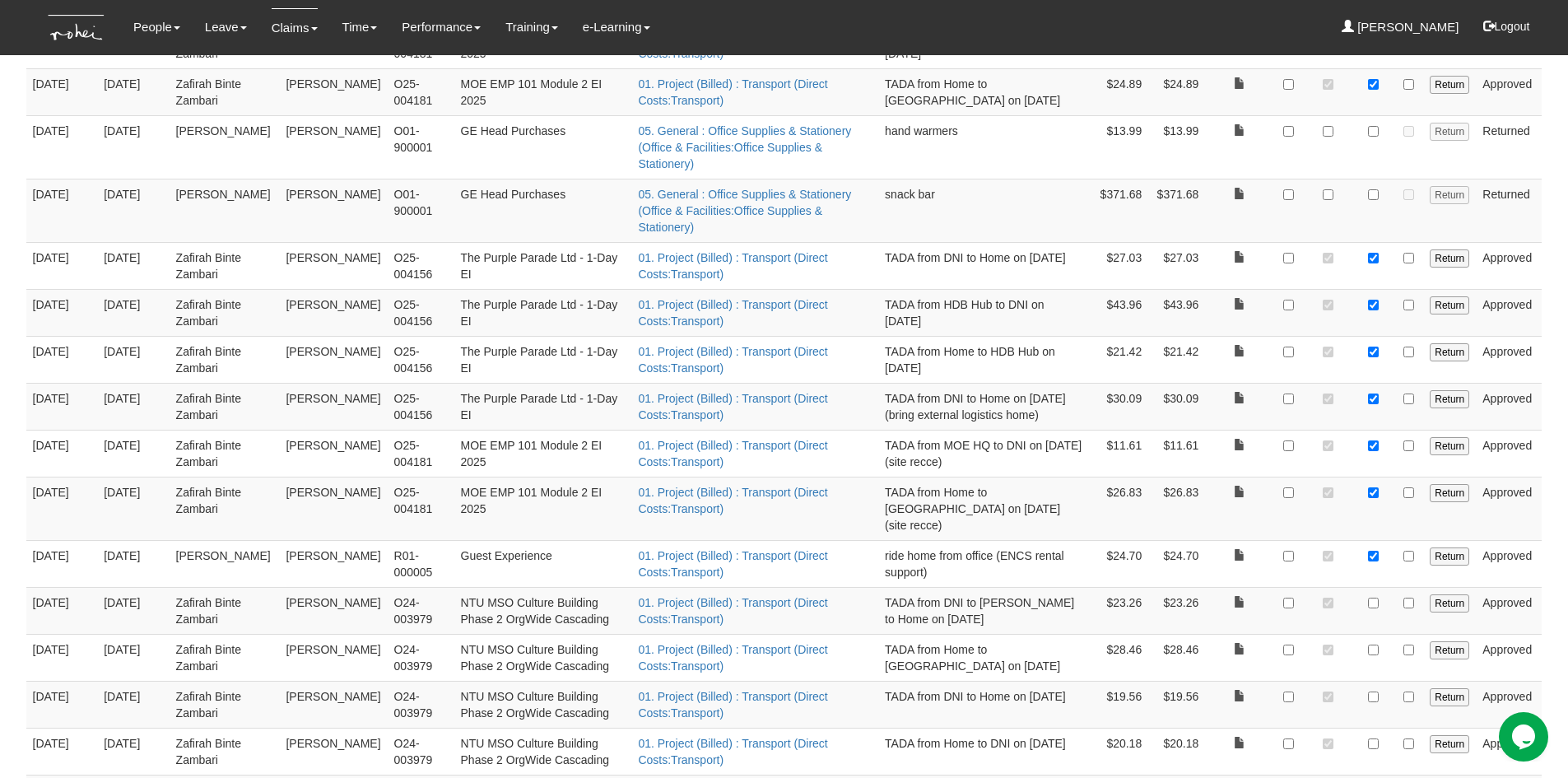
scroll to position [1915, 0]
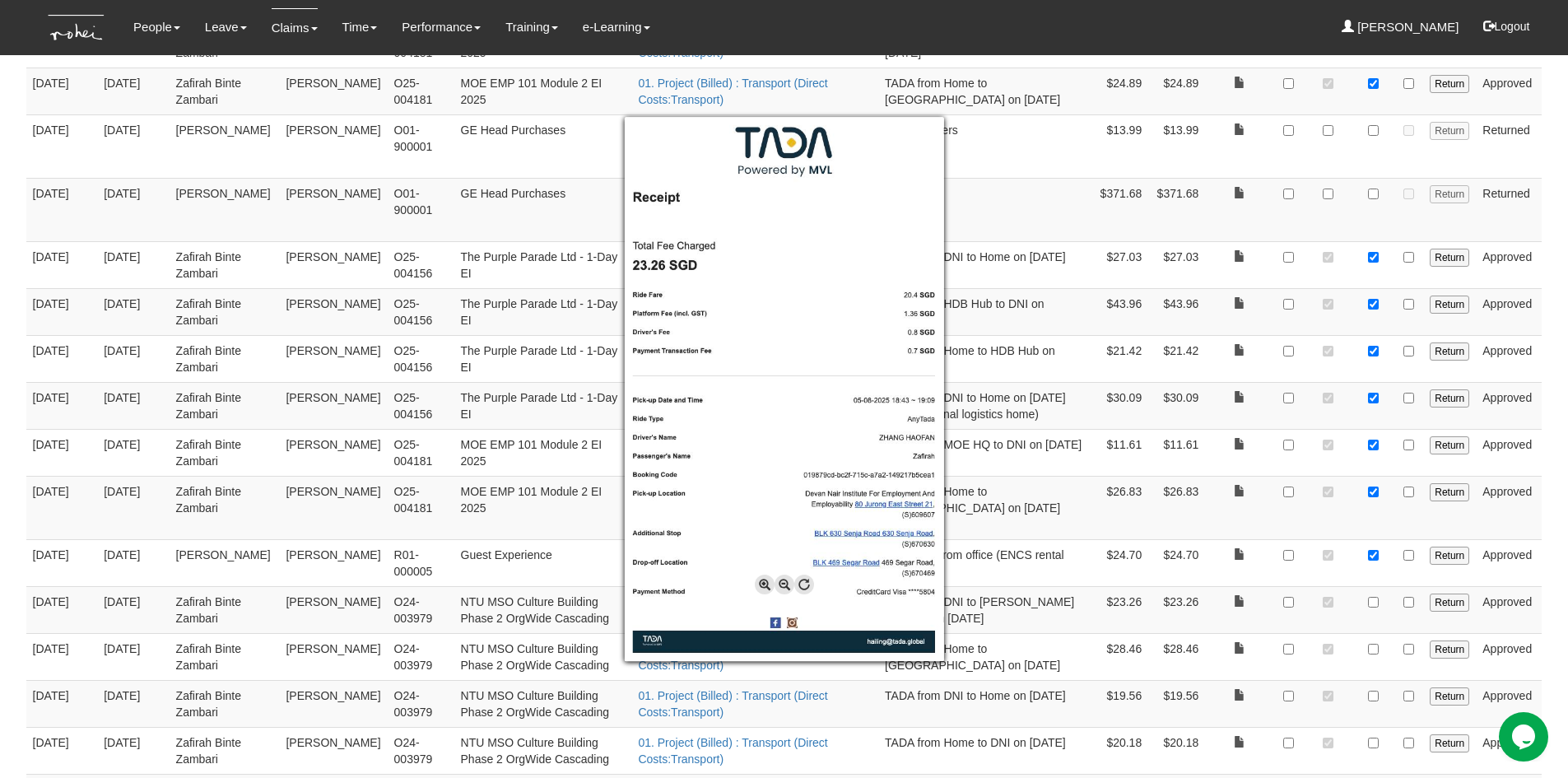
click at [1018, 442] on div at bounding box center [784, 389] width 1568 height 778
click at [1237, 421] on div at bounding box center [784, 389] width 1568 height 778
click at [982, 447] on div at bounding box center [784, 389] width 1568 height 778
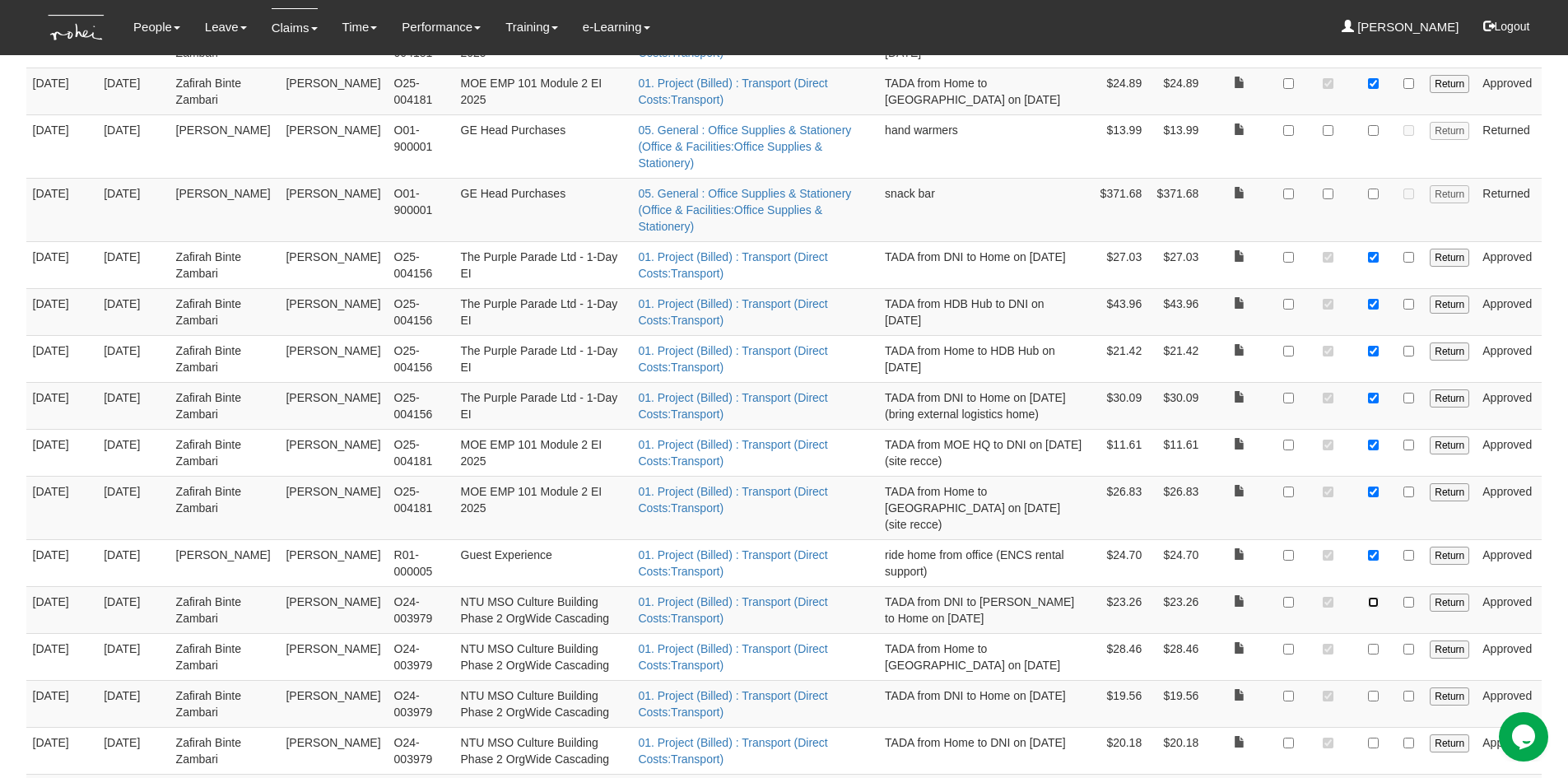
click at [1379, 597] on input "checkbox" at bounding box center [1373, 602] width 11 height 11
checkbox input "true"
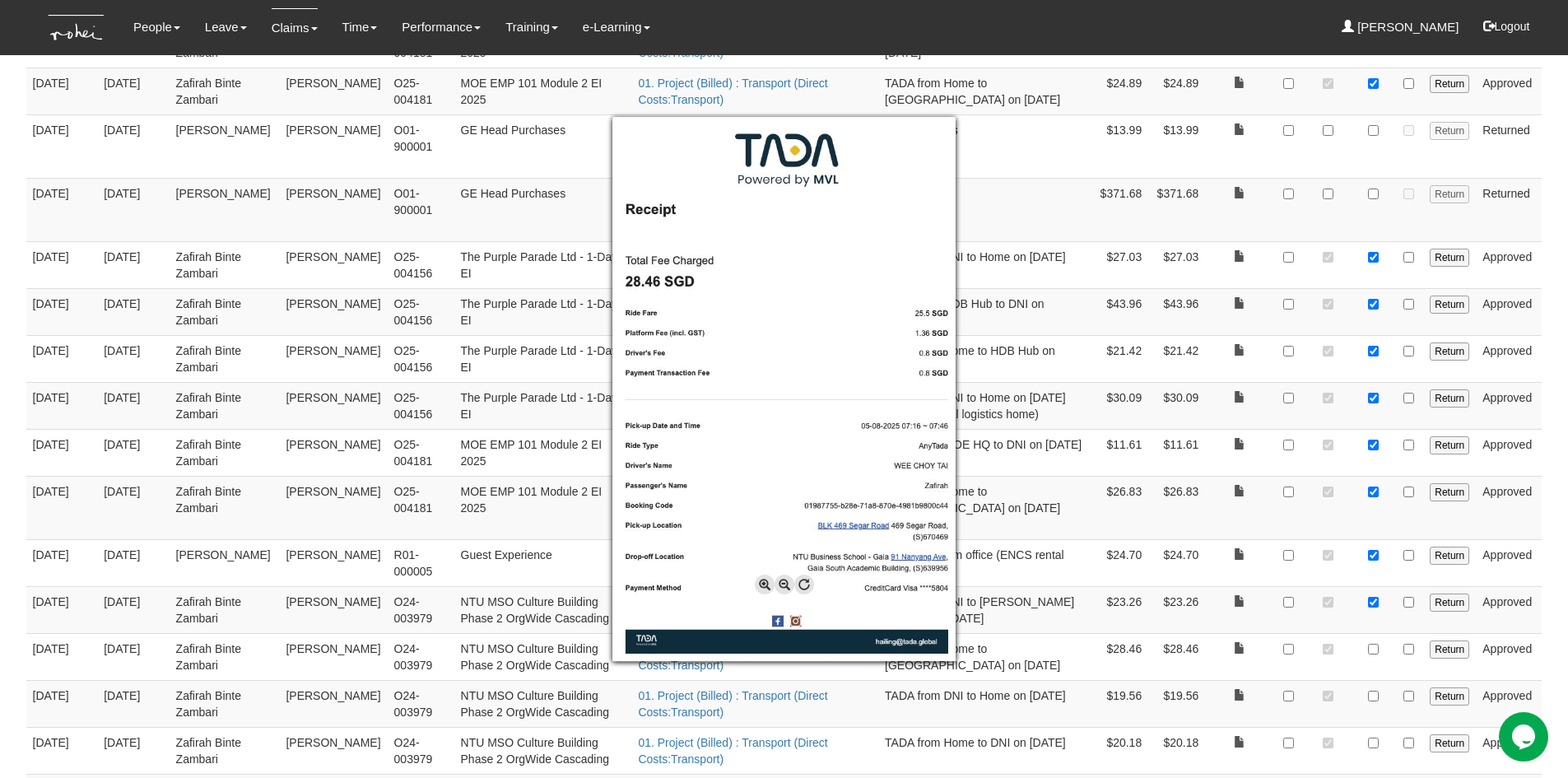
click at [1370, 474] on div at bounding box center [784, 389] width 1568 height 778
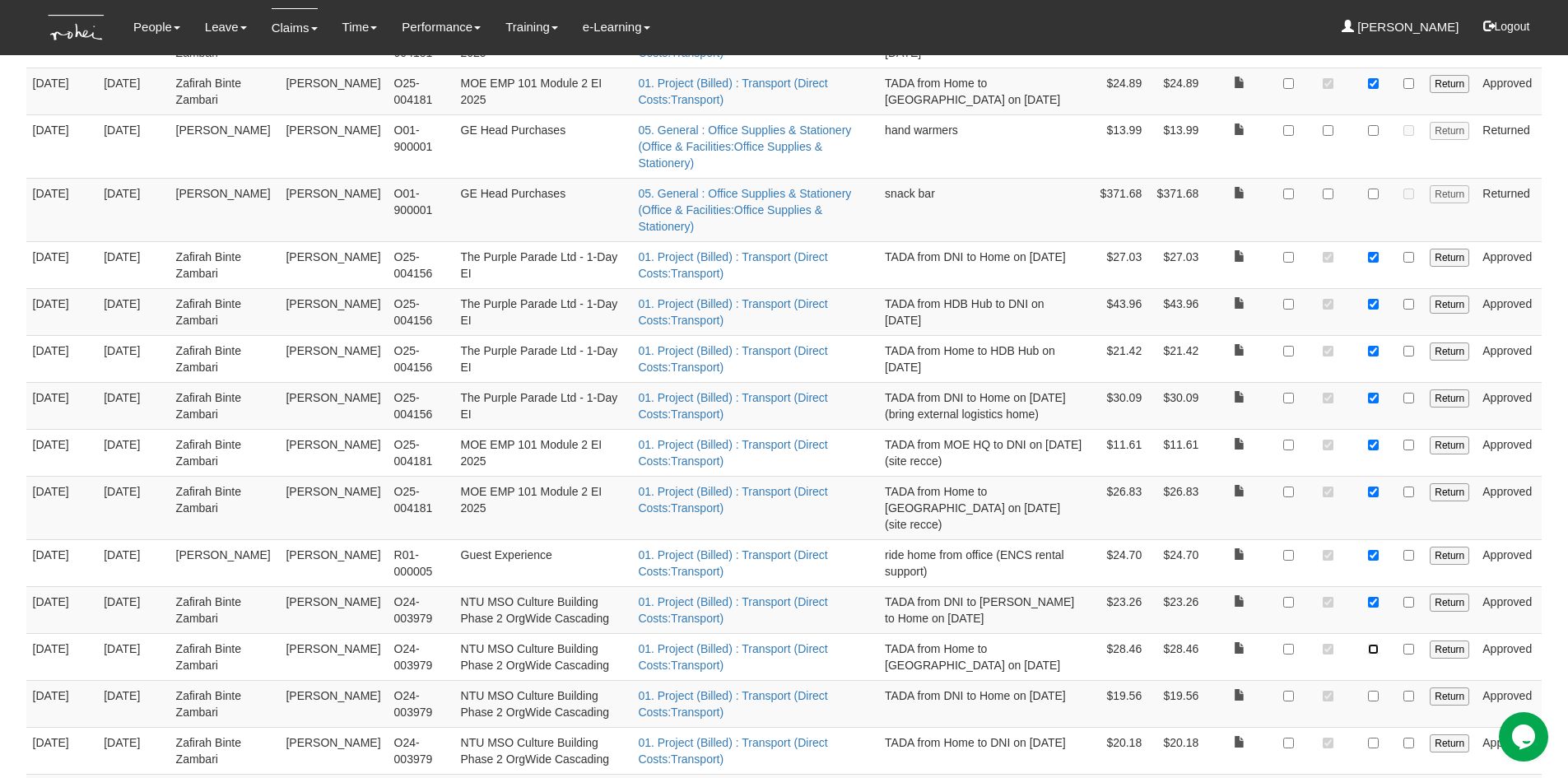
click at [1373, 644] on input "checkbox" at bounding box center [1373, 648] width 11 height 11
checkbox input "true"
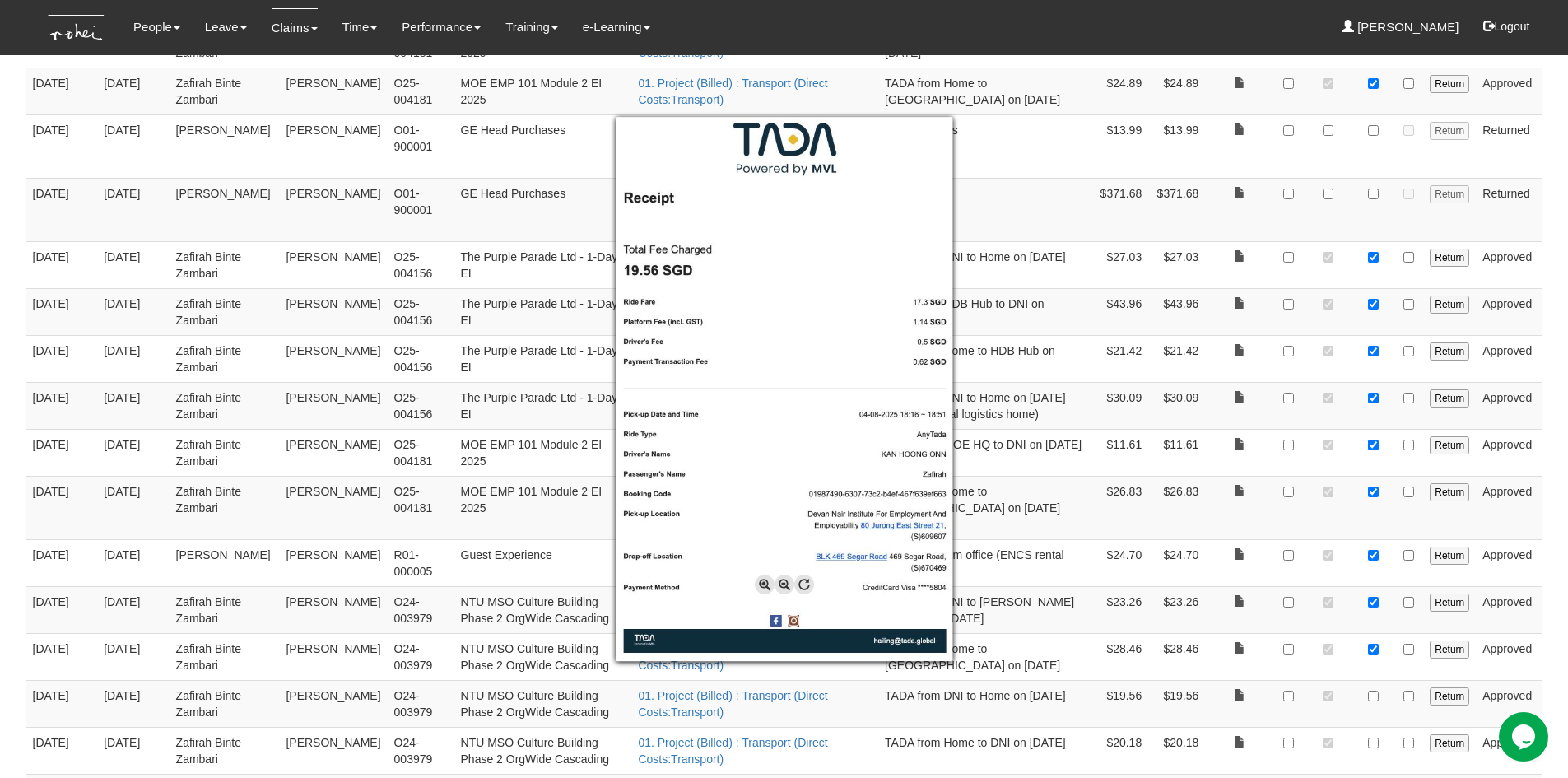
click at [1377, 520] on div at bounding box center [784, 389] width 1568 height 778
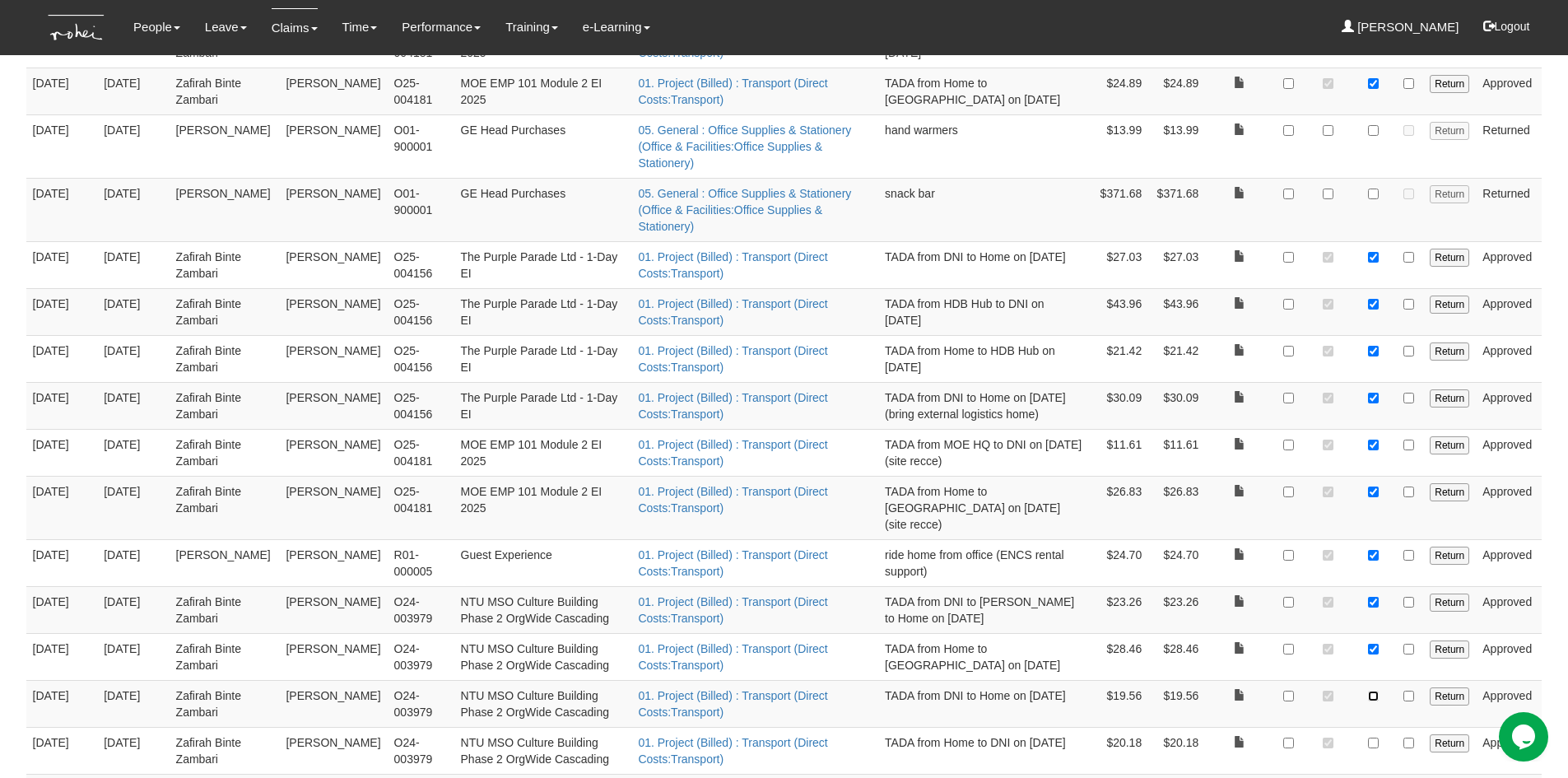
click at [1376, 691] on input "checkbox" at bounding box center [1373, 696] width 11 height 11
checkbox input "true"
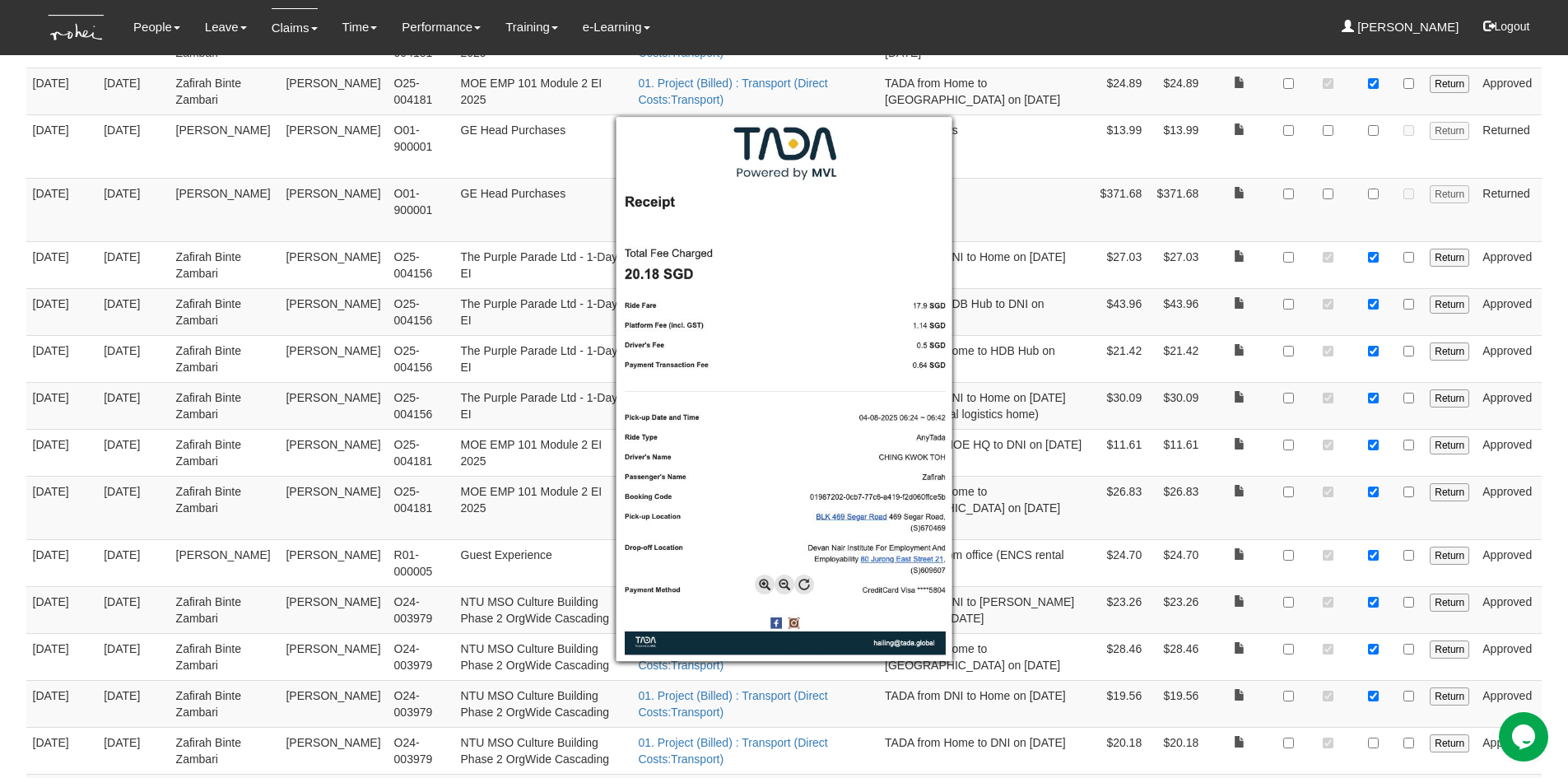
click at [1553, 539] on div at bounding box center [784, 389] width 1568 height 778
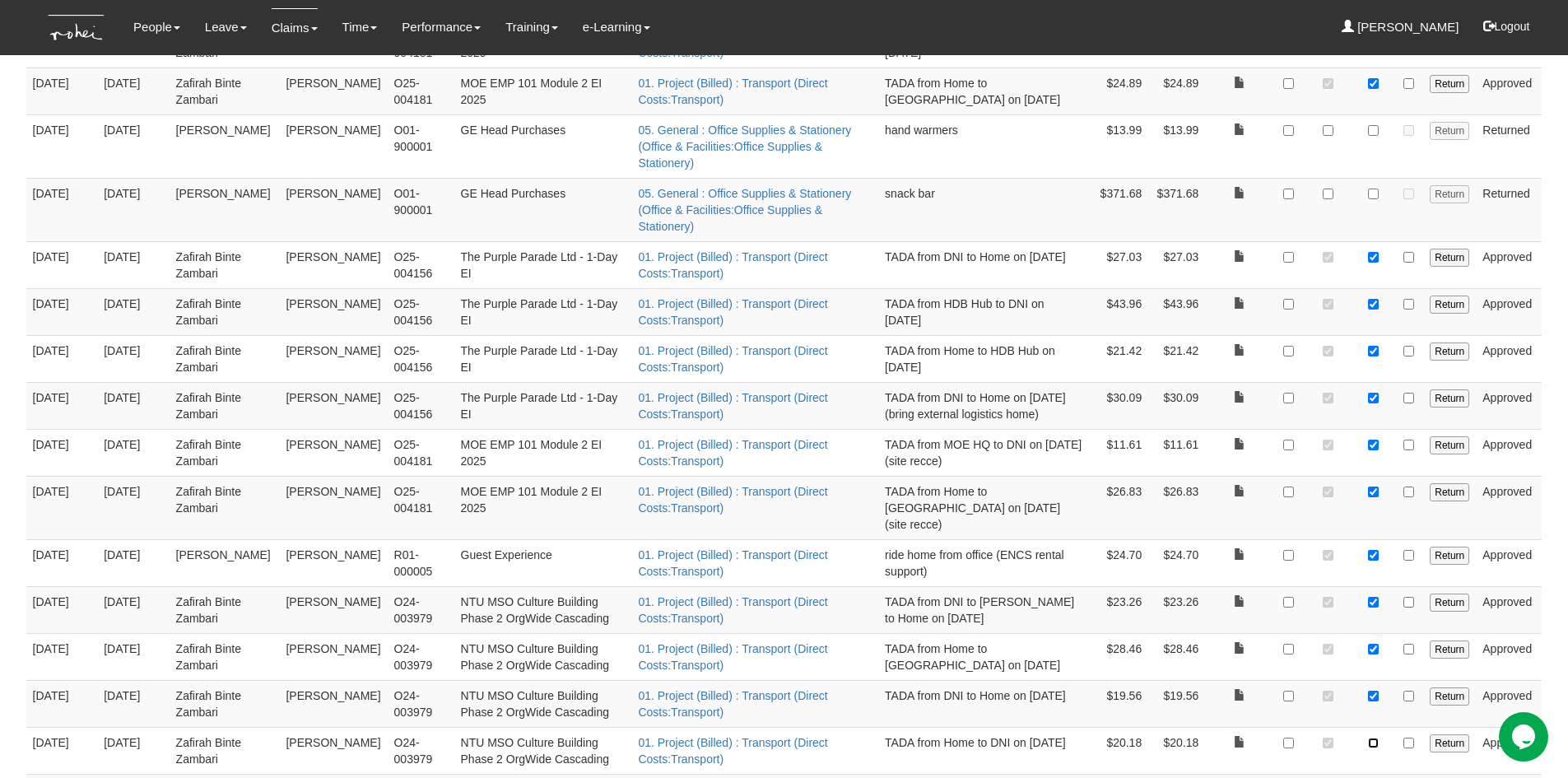
click at [1379, 737] on input "checkbox" at bounding box center [1373, 742] width 11 height 11
checkbox input "true"
click at [1237, 777] on link at bounding box center [1240, 789] width 12 height 12
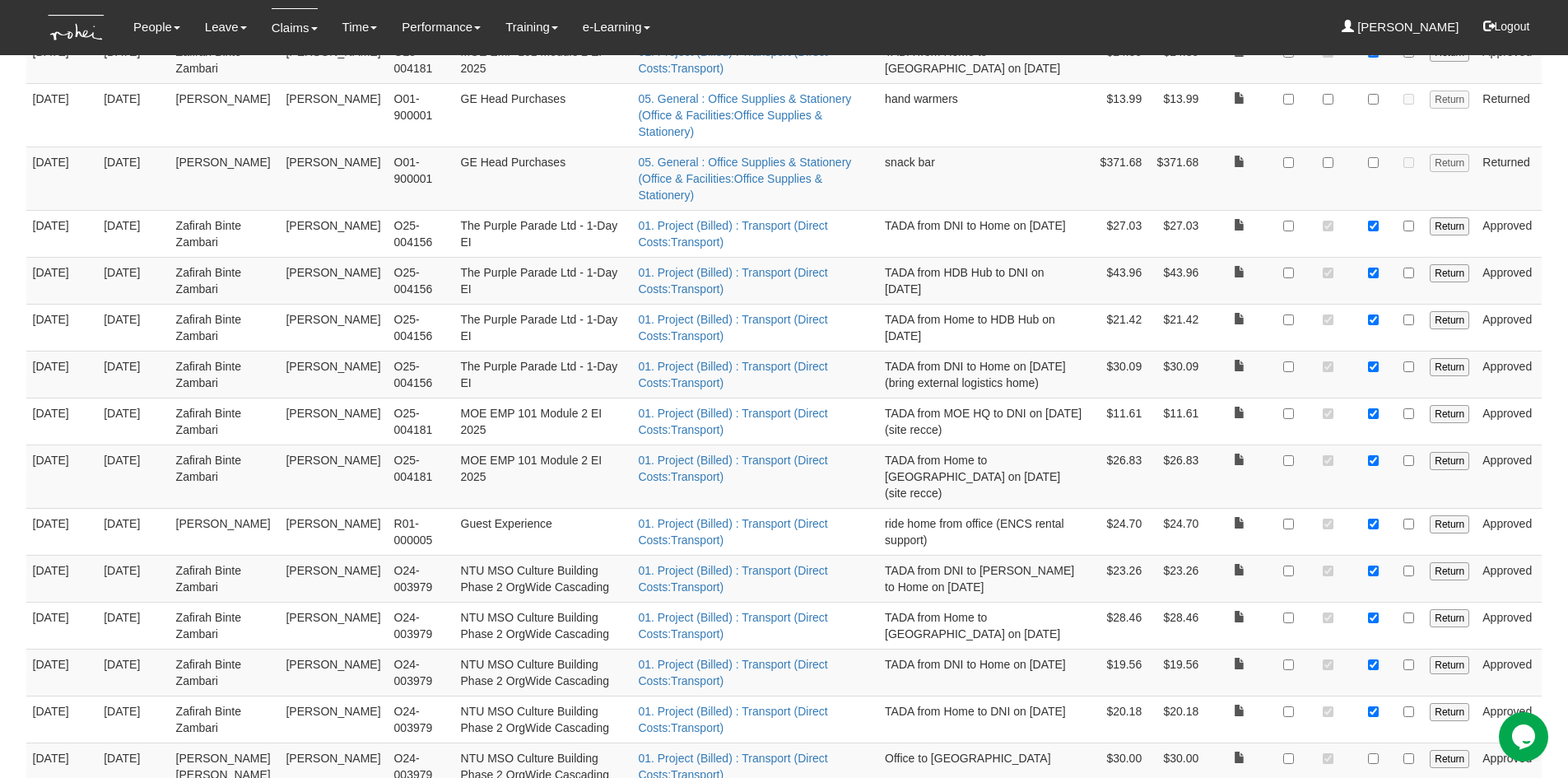
scroll to position [1961, 0]
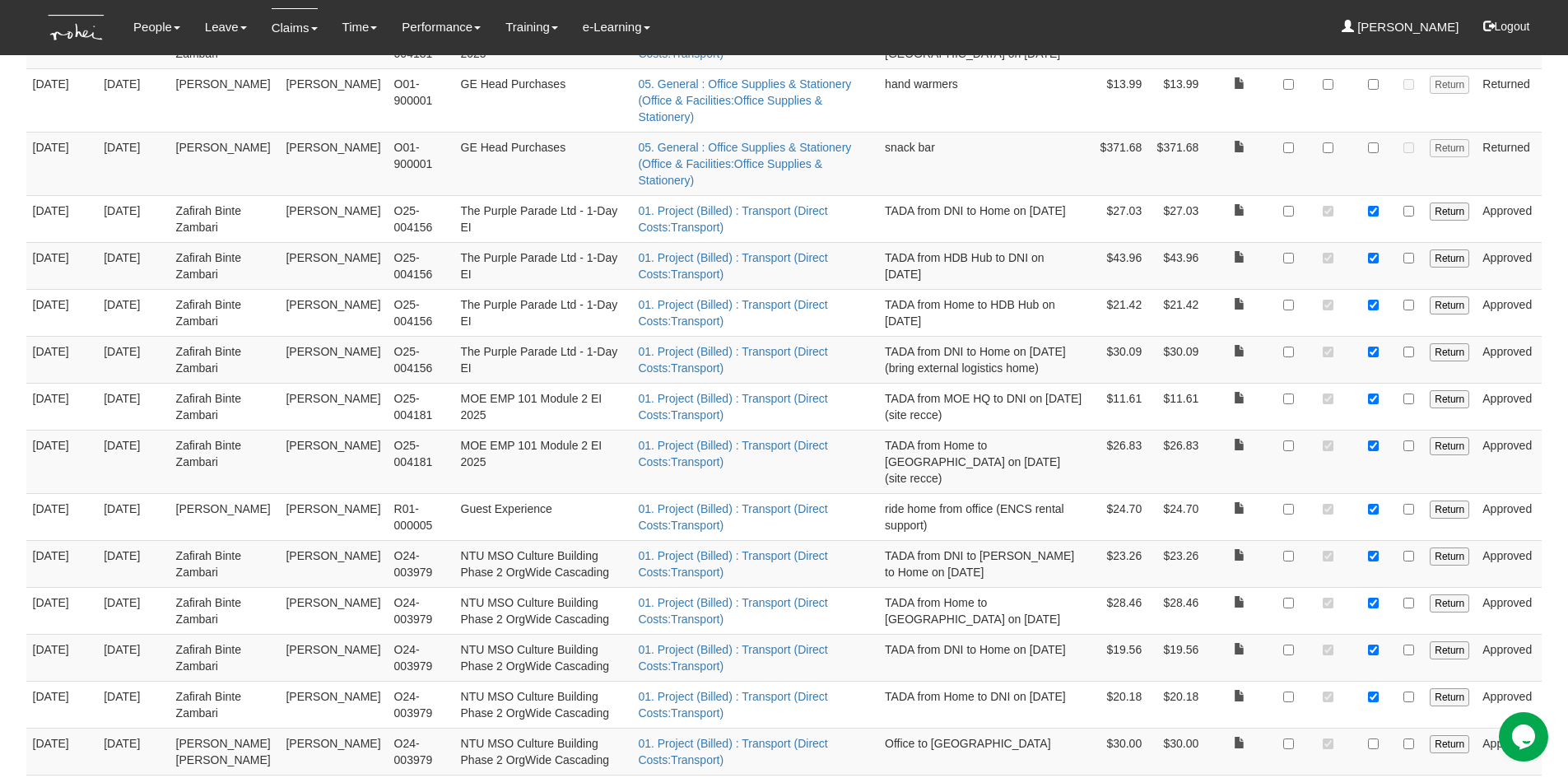
click at [1367, 728] on td at bounding box center [1373, 750] width 41 height 46
click at [1369, 738] on input "checkbox" at bounding box center [1373, 743] width 11 height 11
checkbox input "true"
click at [1379, 777] on input "checkbox" at bounding box center [1373, 790] width 11 height 11
checkbox input "true"
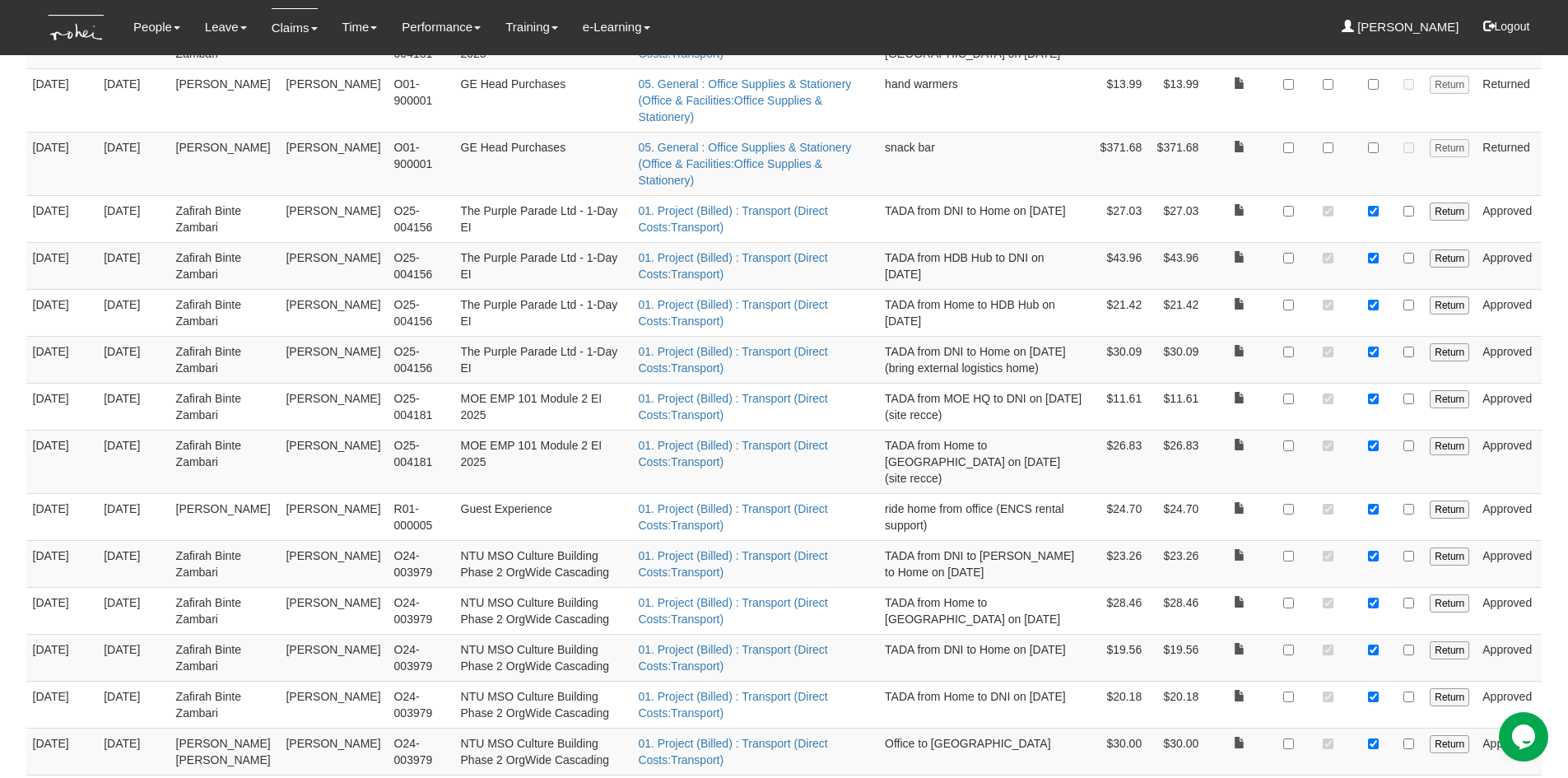
checkbox input "true"
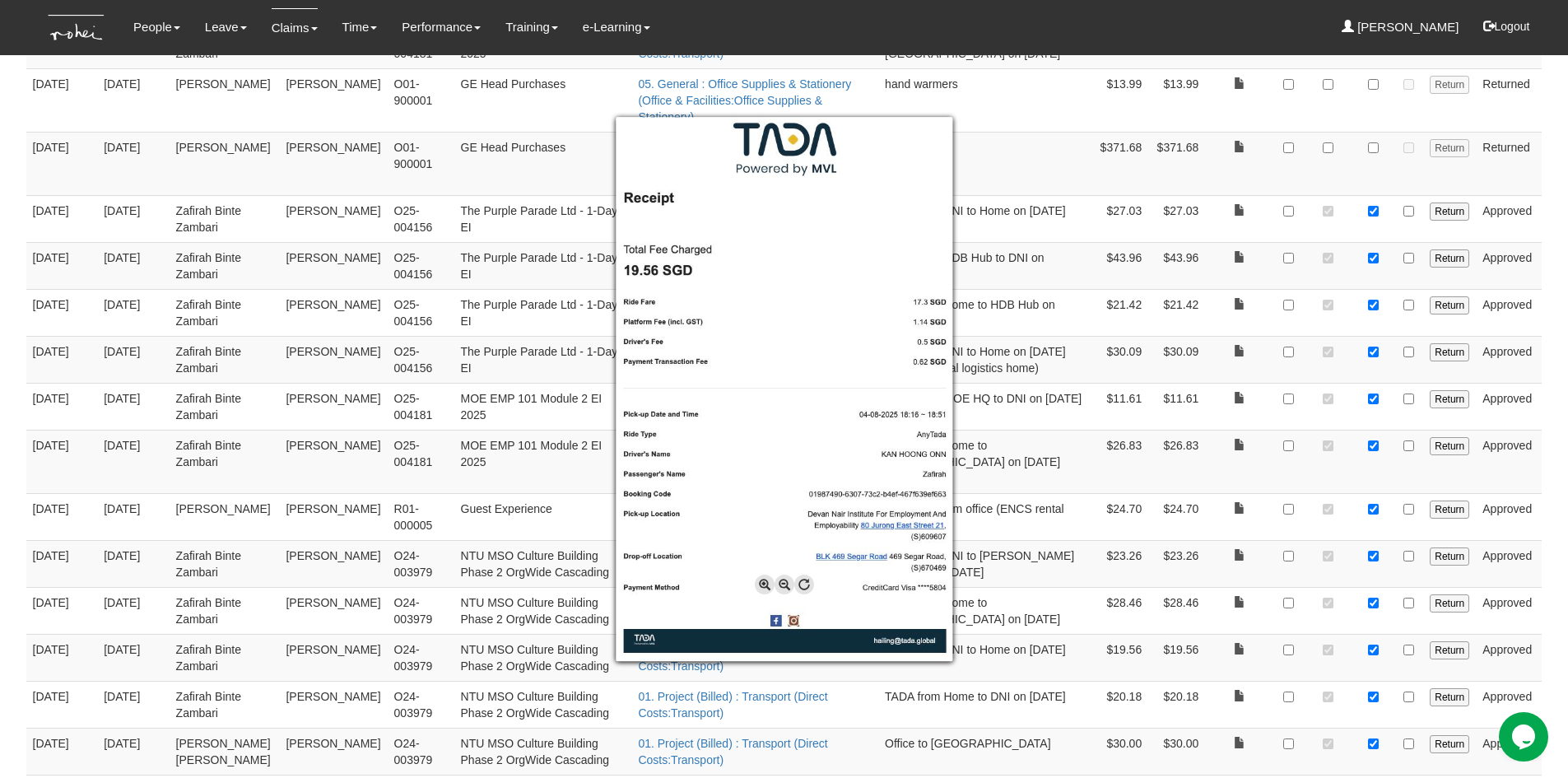
click at [1552, 423] on div at bounding box center [784, 389] width 1568 height 778
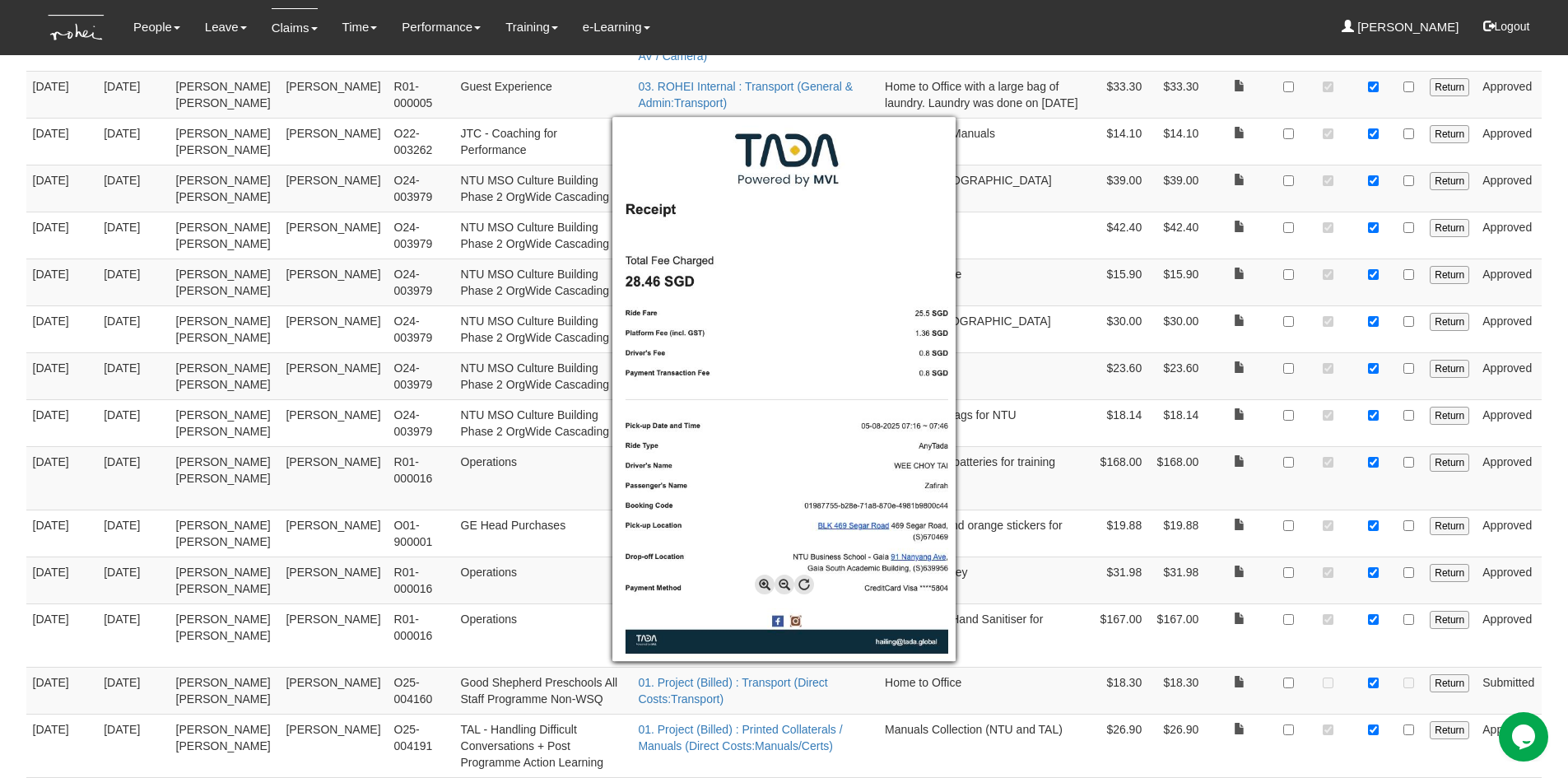
scroll to position [644, 0]
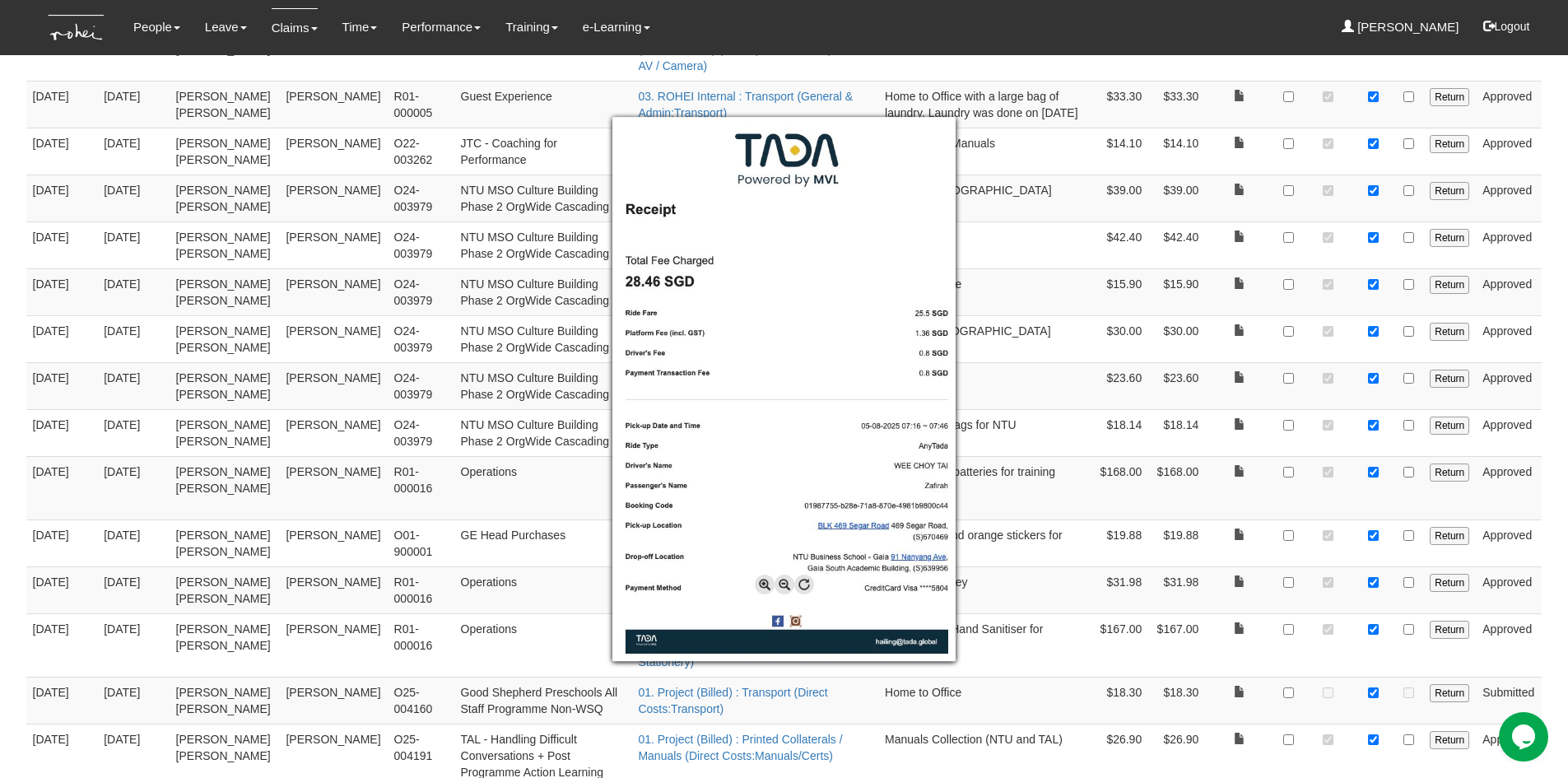
click at [1548, 156] on div at bounding box center [784, 389] width 1568 height 778
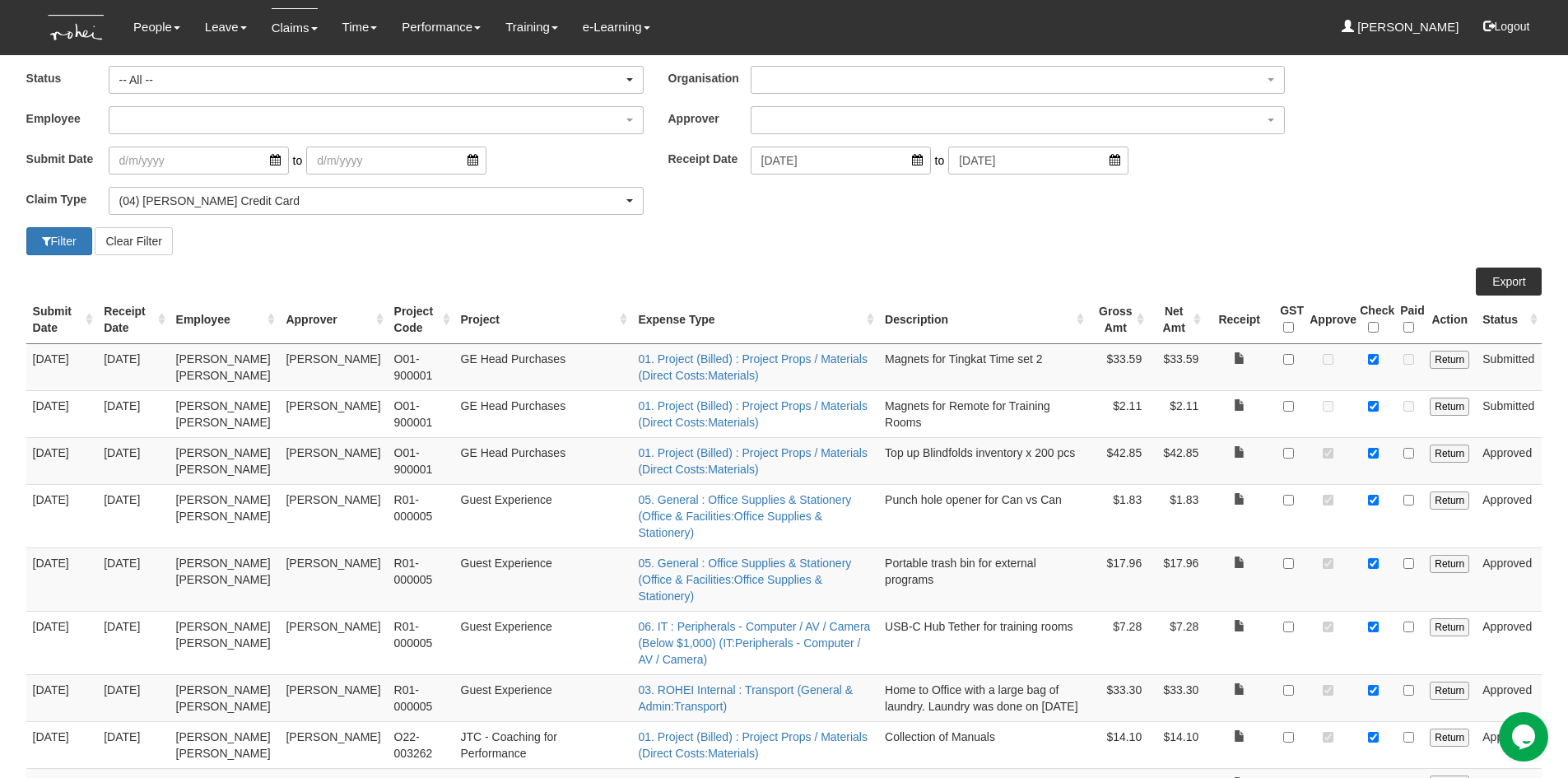
scroll to position [5, 0]
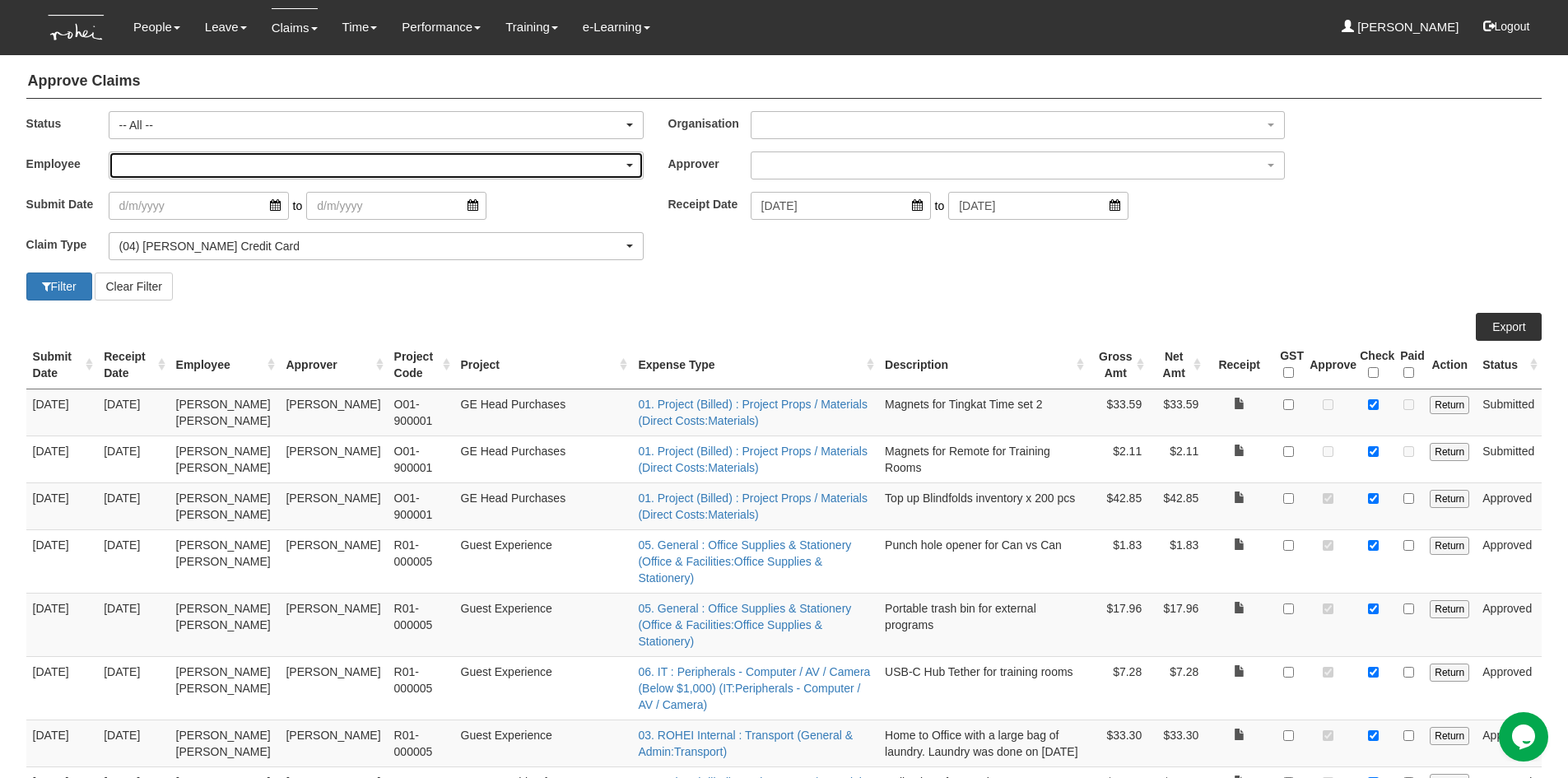
click at [216, 170] on div "button" at bounding box center [377, 165] width 534 height 27
type input "ji"
click at [198, 231] on link "[PERSON_NAME]" at bounding box center [192, 227] width 165 height 22
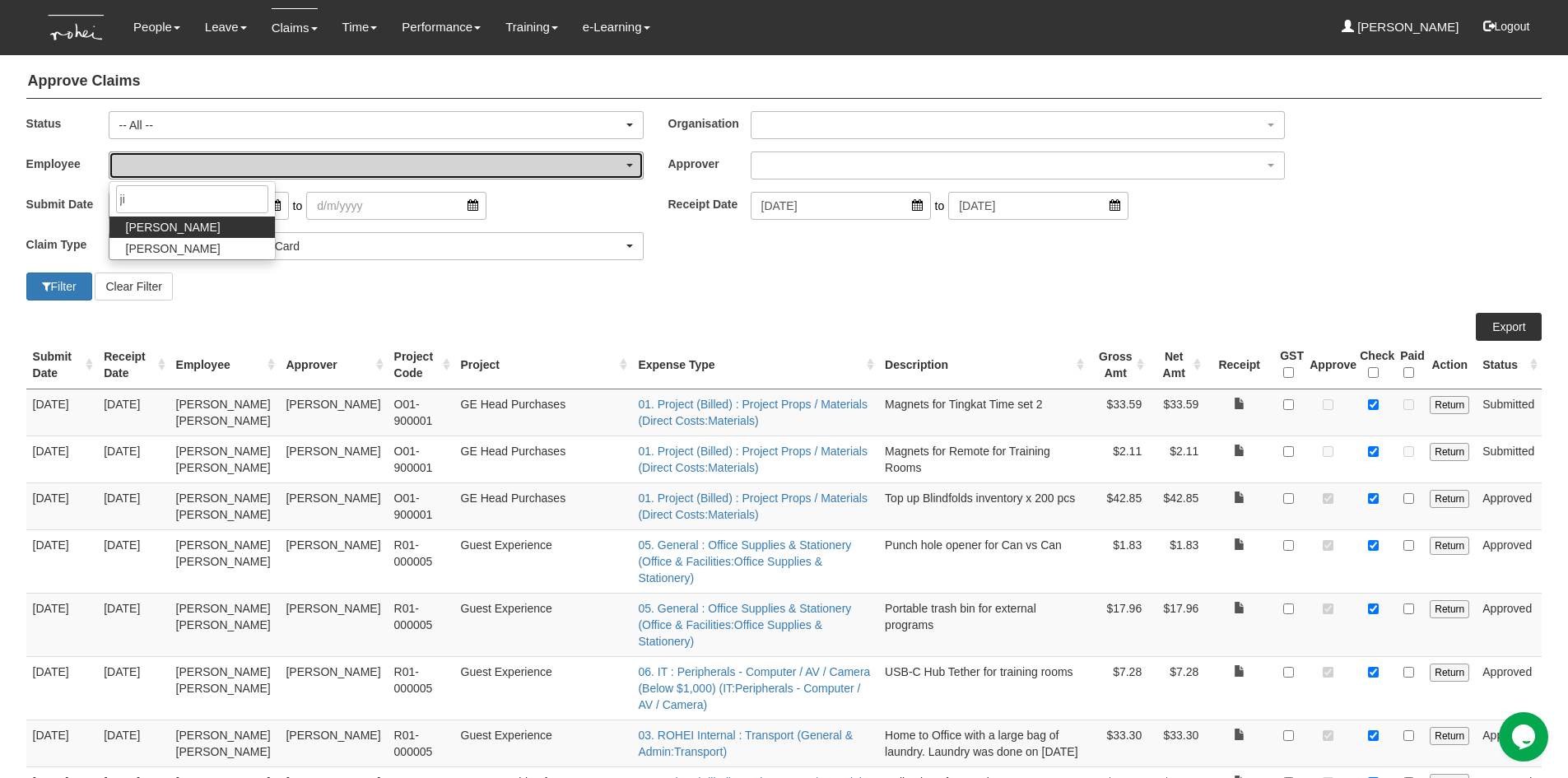
select select "5dc071eb-997d-4309-93ed-ec6b4f91f984"
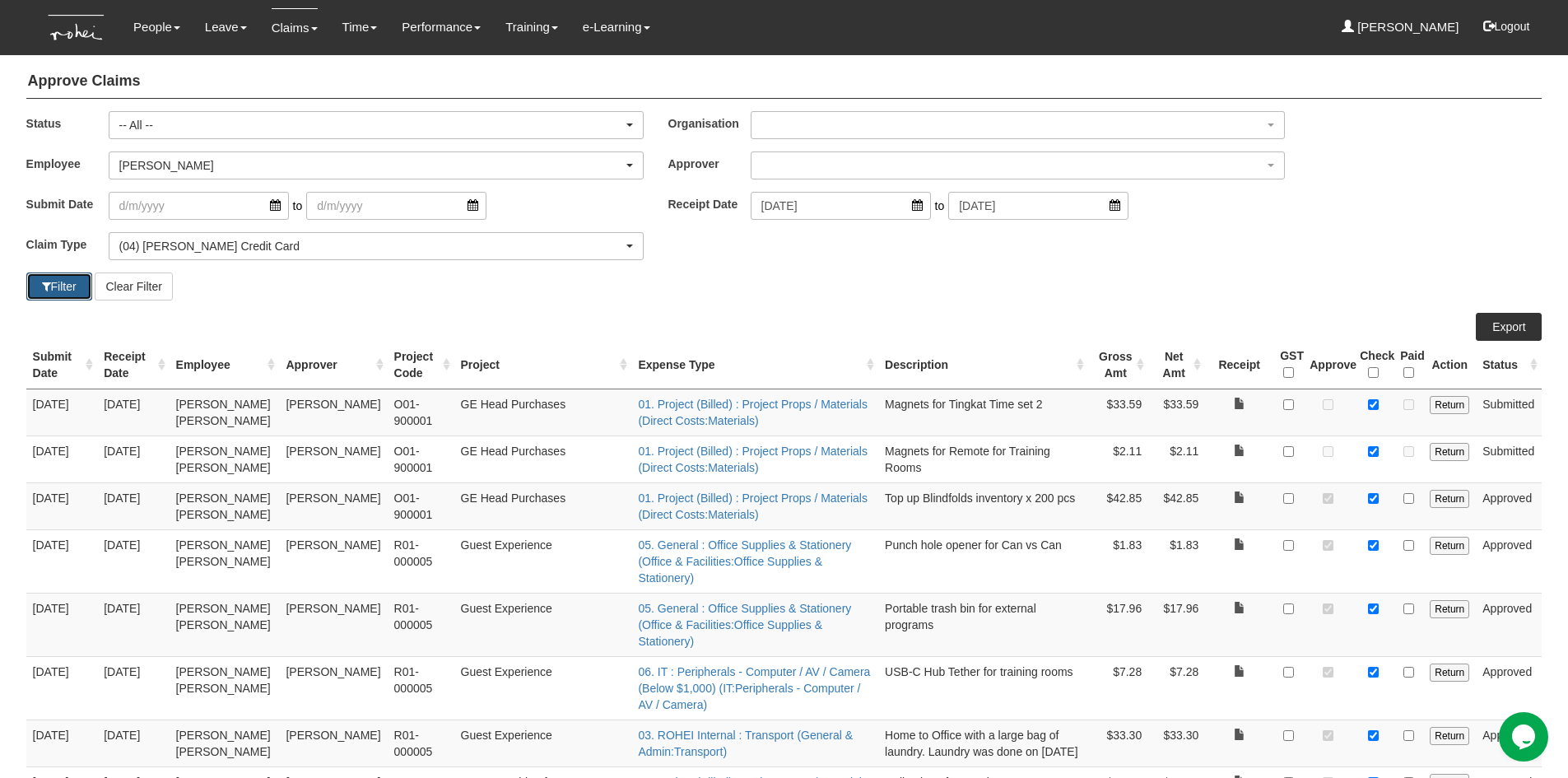
click at [65, 295] on button "Filter" at bounding box center [59, 287] width 66 height 28
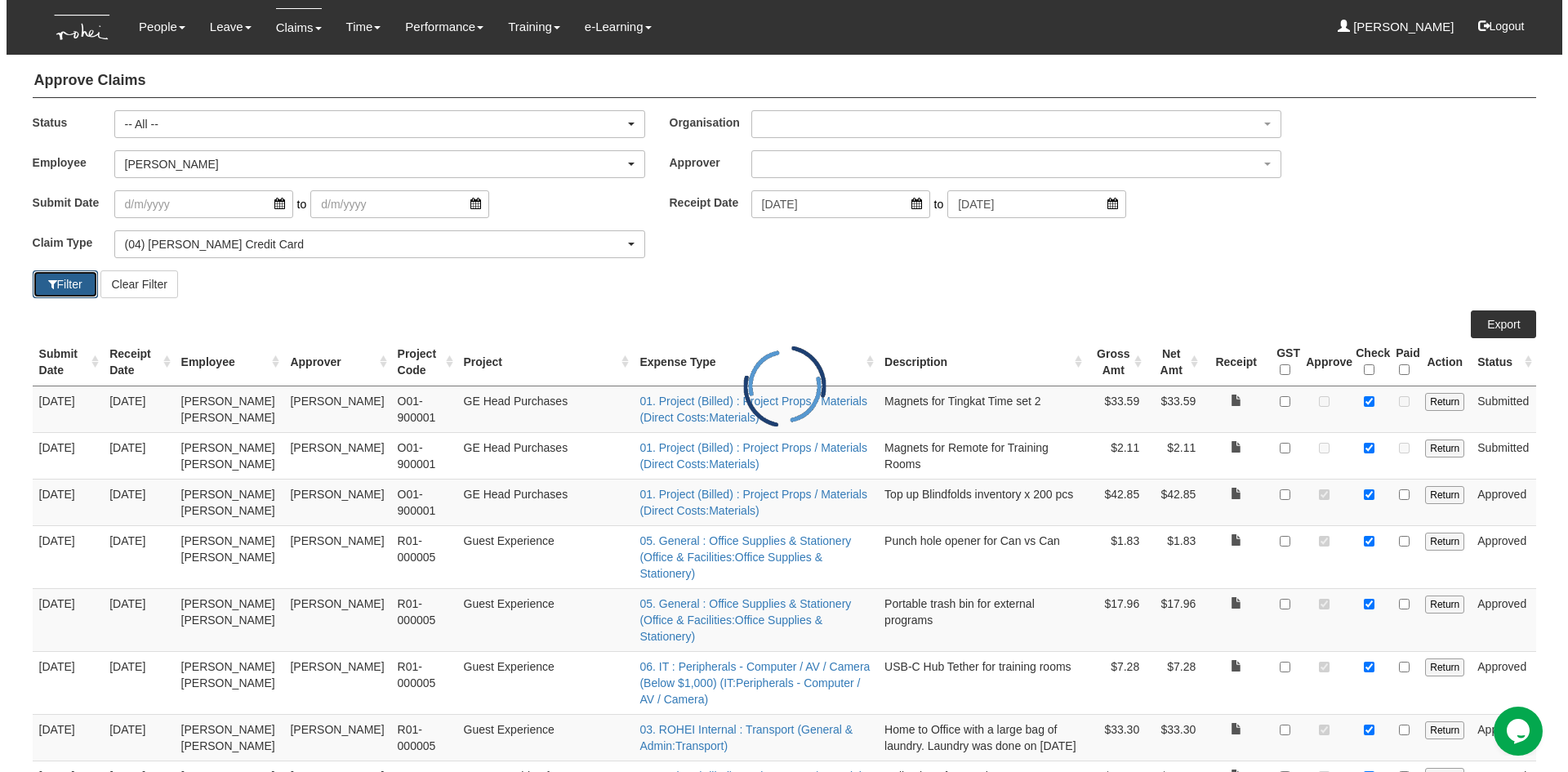
scroll to position [0, 0]
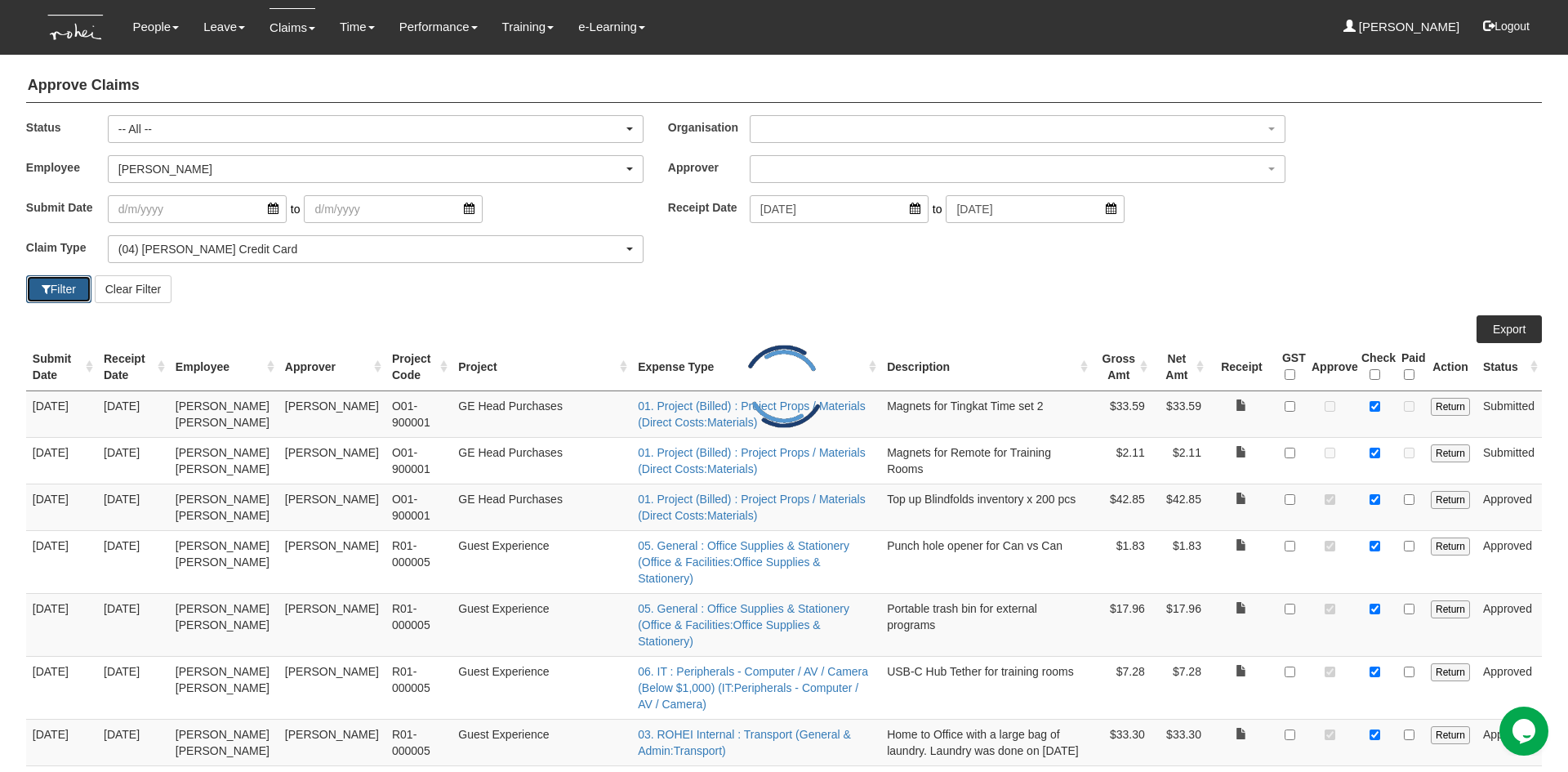
select select "50"
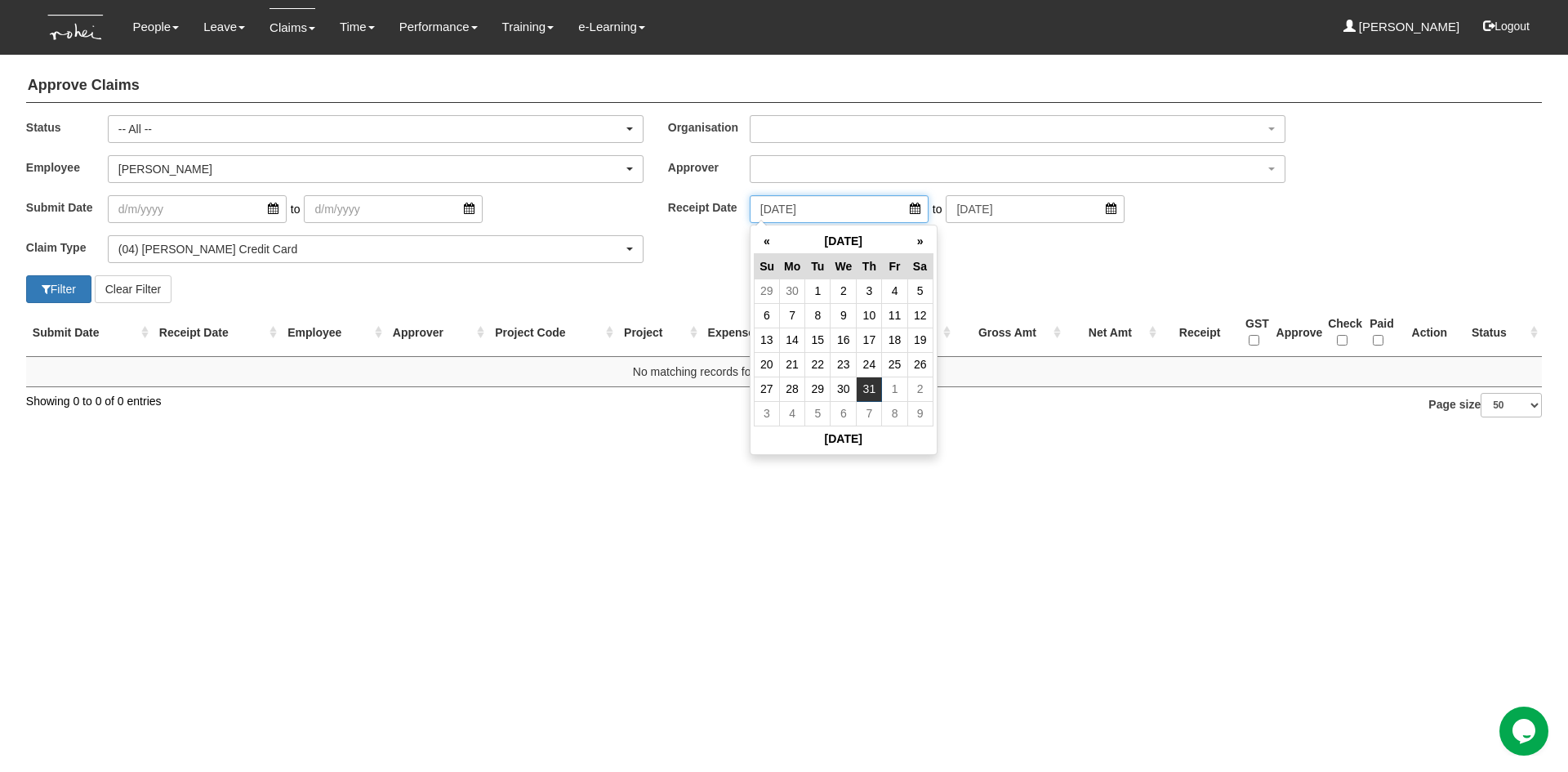
click at [899, 209] on input "[DATE]" at bounding box center [838, 209] width 178 height 27
click at [847, 386] on td "30" at bounding box center [843, 388] width 26 height 25
type input "[DATE]"
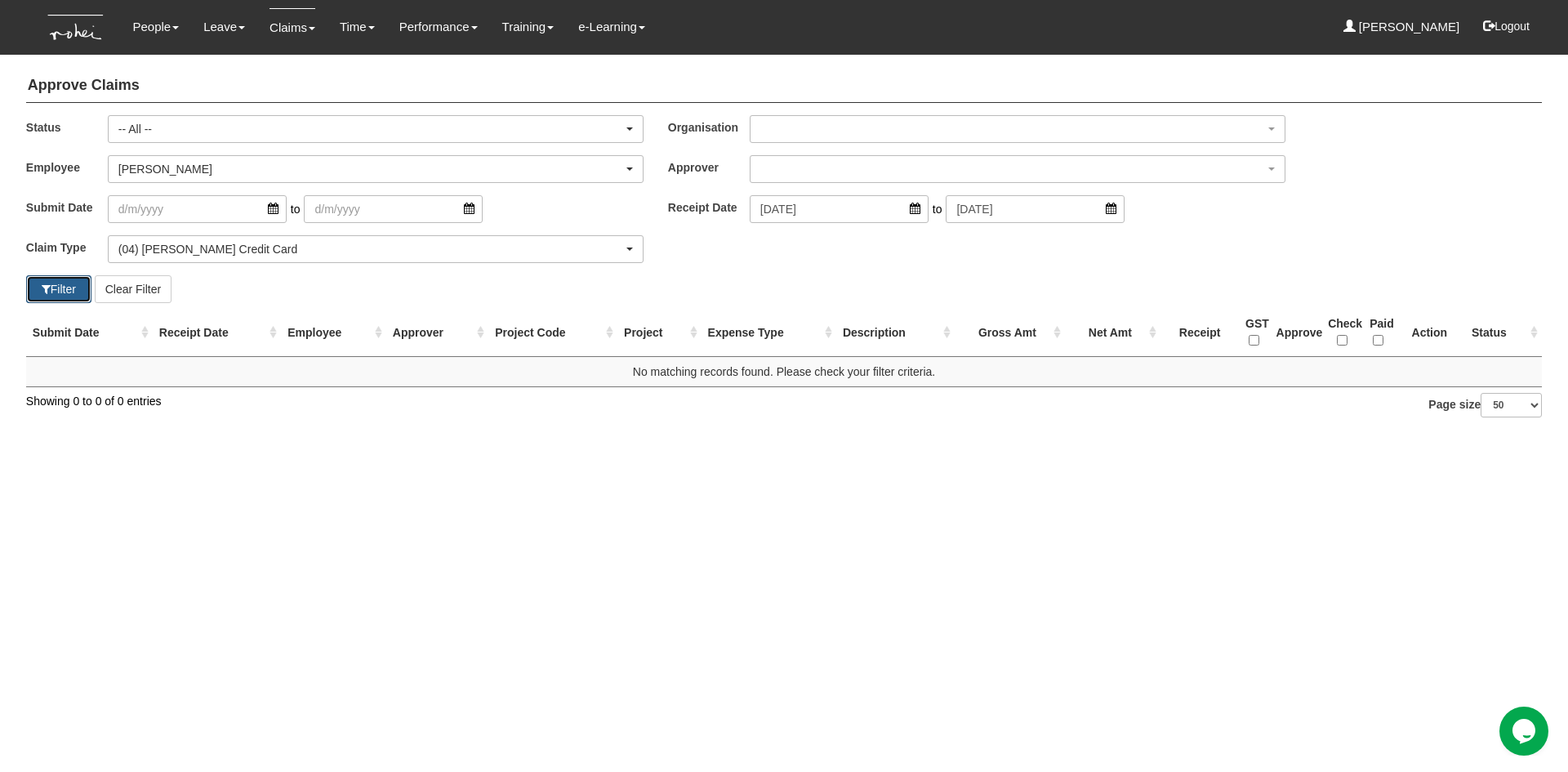
click at [70, 289] on button "Filter" at bounding box center [59, 289] width 66 height 27
select select "50"
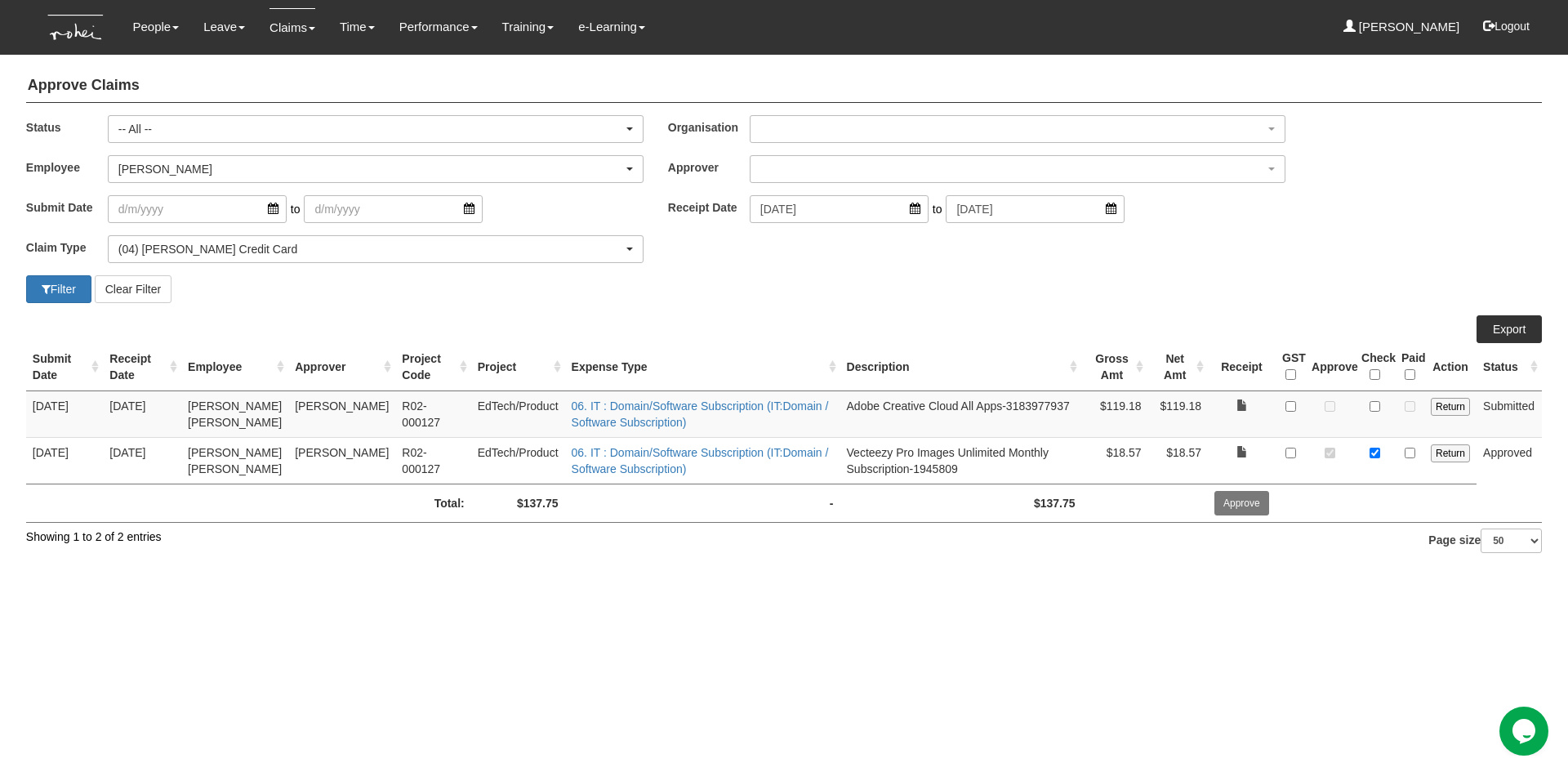
click at [860, 271] on div "Claim Type (01) Personal Reimbursement (02) Advance Disbursement (03) [PERSON_N…" at bounding box center [784, 255] width 1541 height 40
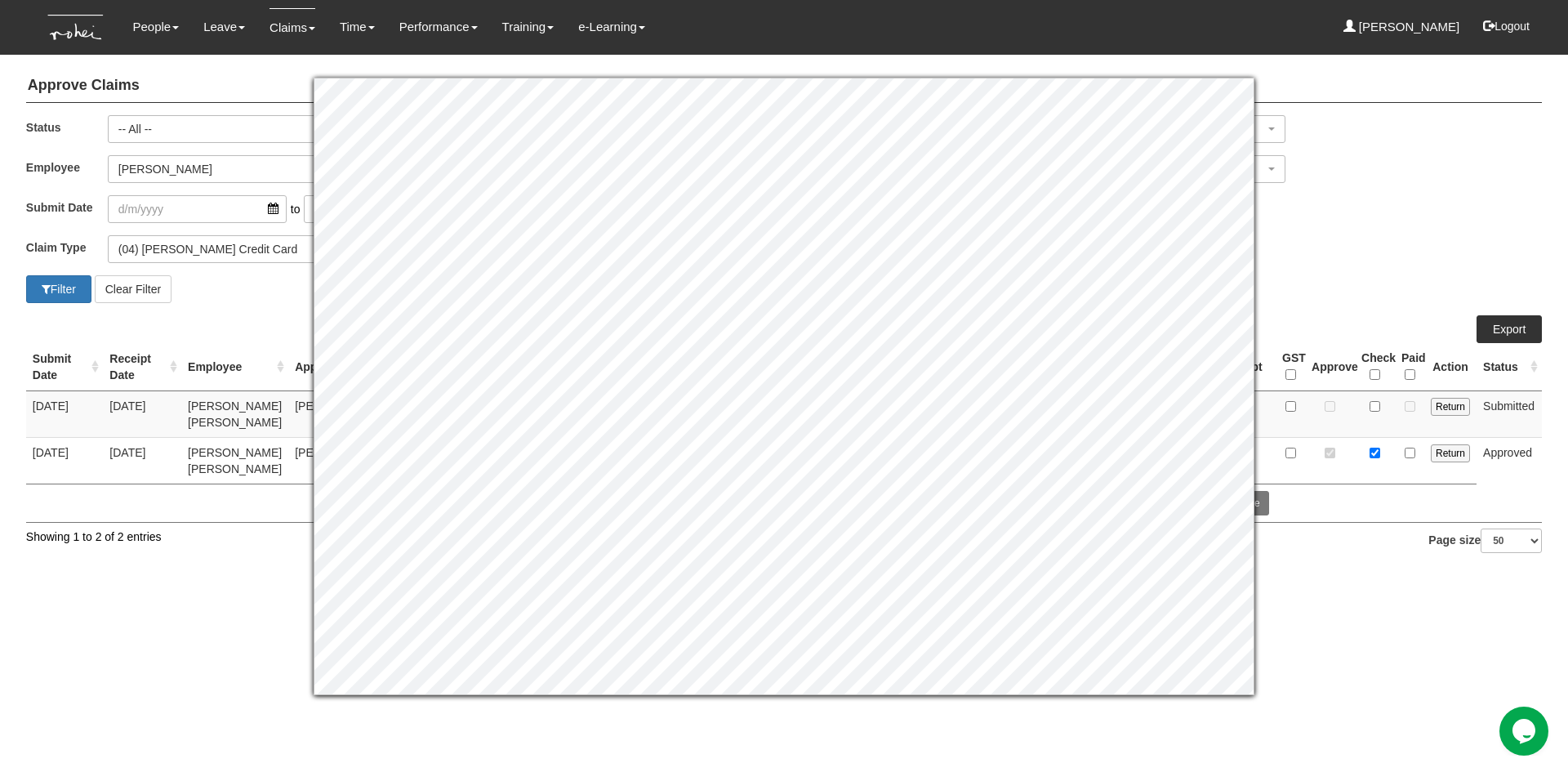
click at [1329, 574] on html "Toggle navigation People Personal Information Staff Directory Leave Apply for L…" at bounding box center [784, 286] width 1568 height 574
click at [1374, 409] on input "checkbox" at bounding box center [1375, 406] width 11 height 11
checkbox input "true"
click at [1391, 266] on div "Claim Type (01) Personal Reimbursement (02) Advance Disbursement (03) [PERSON_N…" at bounding box center [784, 255] width 1541 height 40
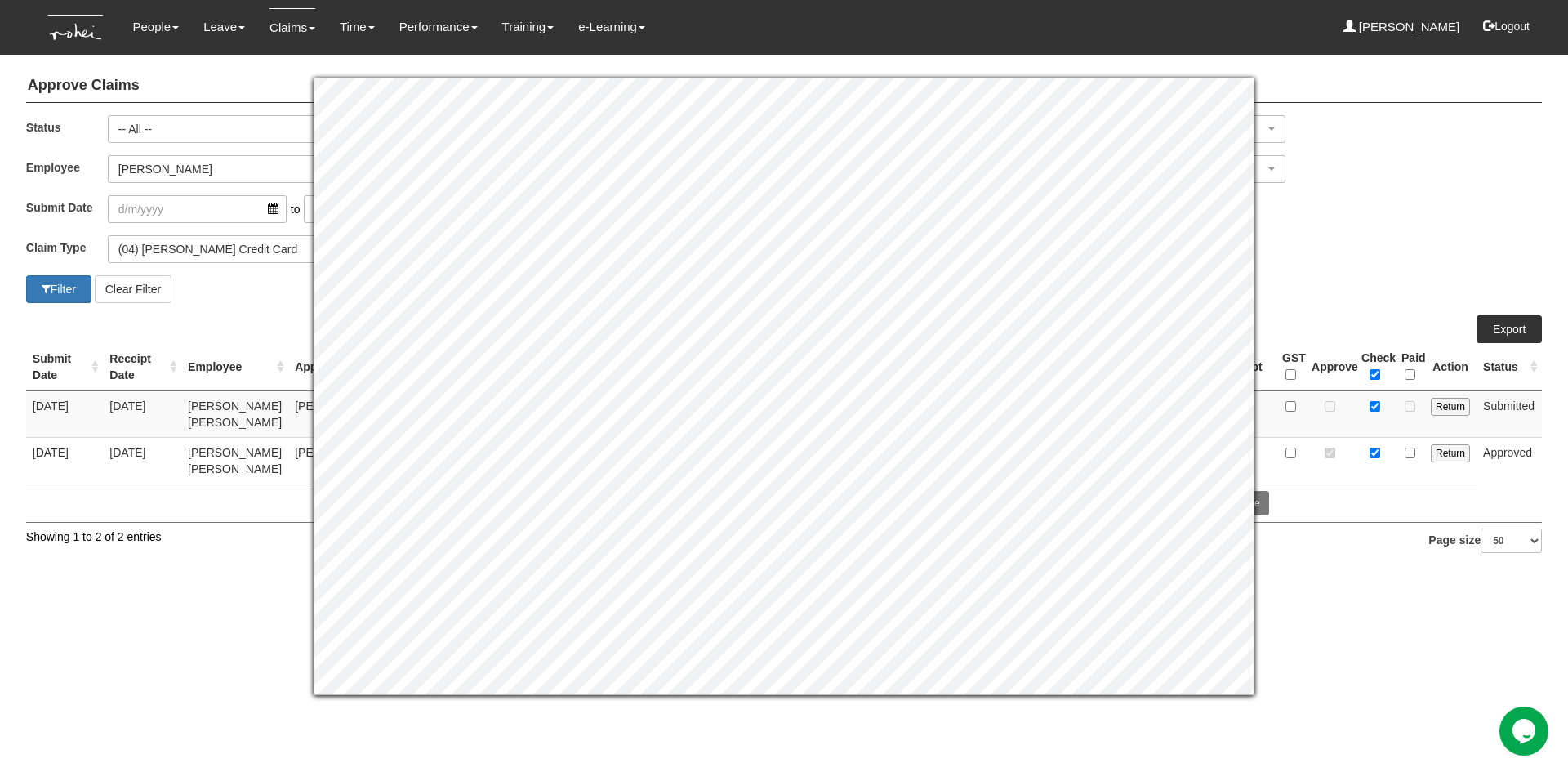
click at [1350, 574] on html "Toggle navigation People Personal Information Staff Directory Leave Apply for L…" at bounding box center [784, 286] width 1568 height 574
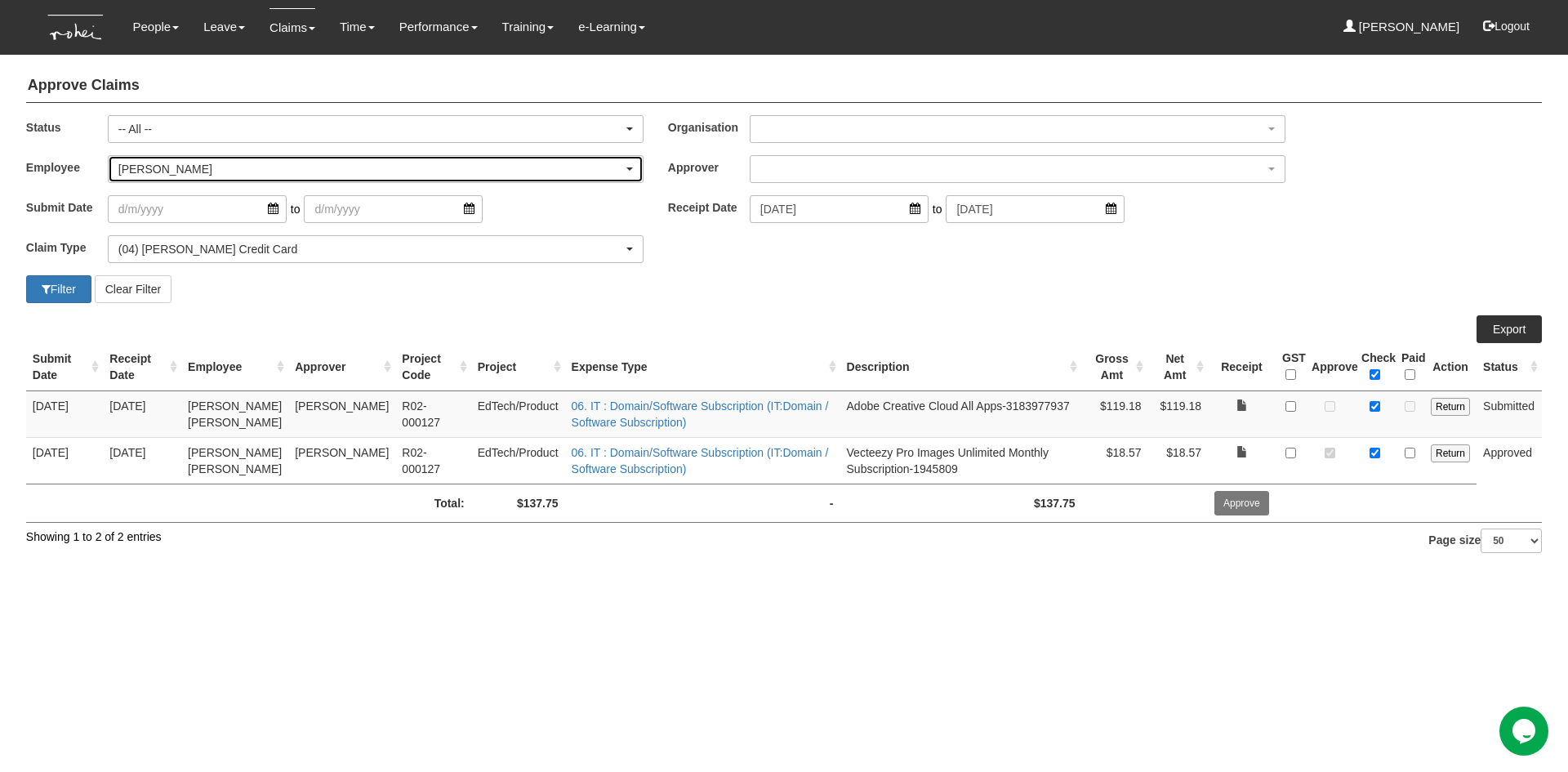
click at [334, 170] on div "[PERSON_NAME]" at bounding box center [371, 169] width 505 height 17
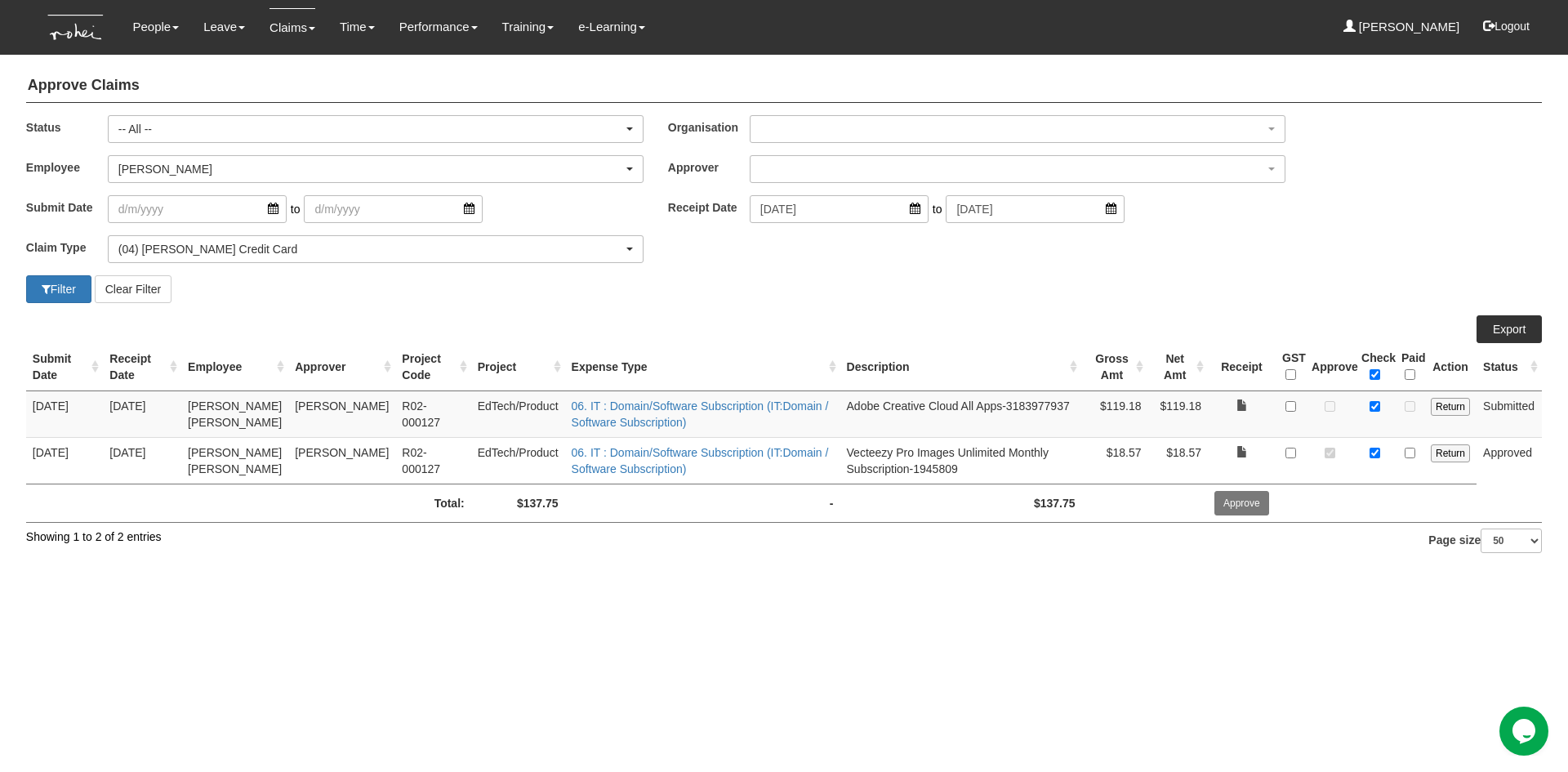
scroll to position [458, 0]
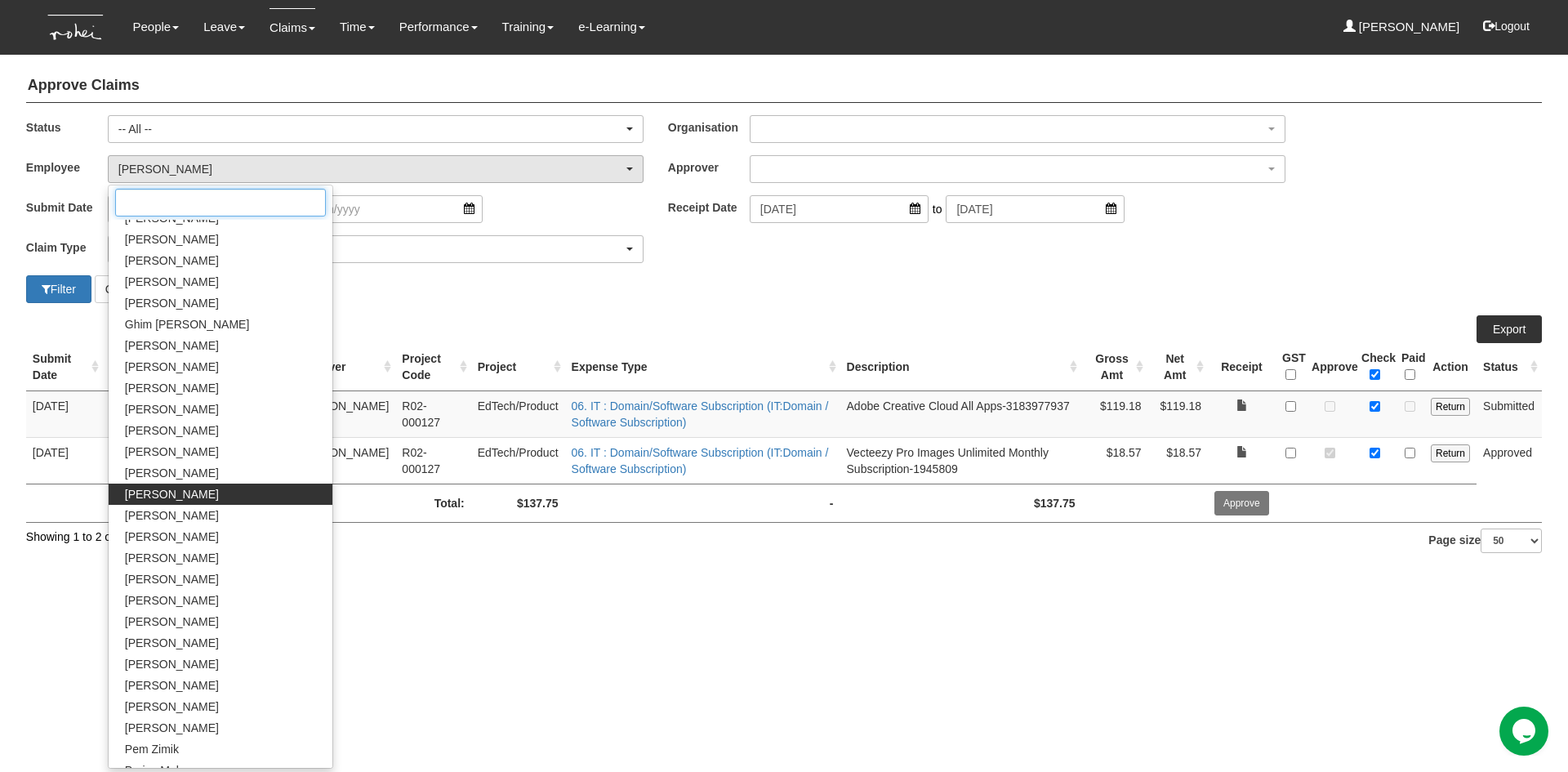
click at [211, 196] on input "Search" at bounding box center [220, 202] width 211 height 27
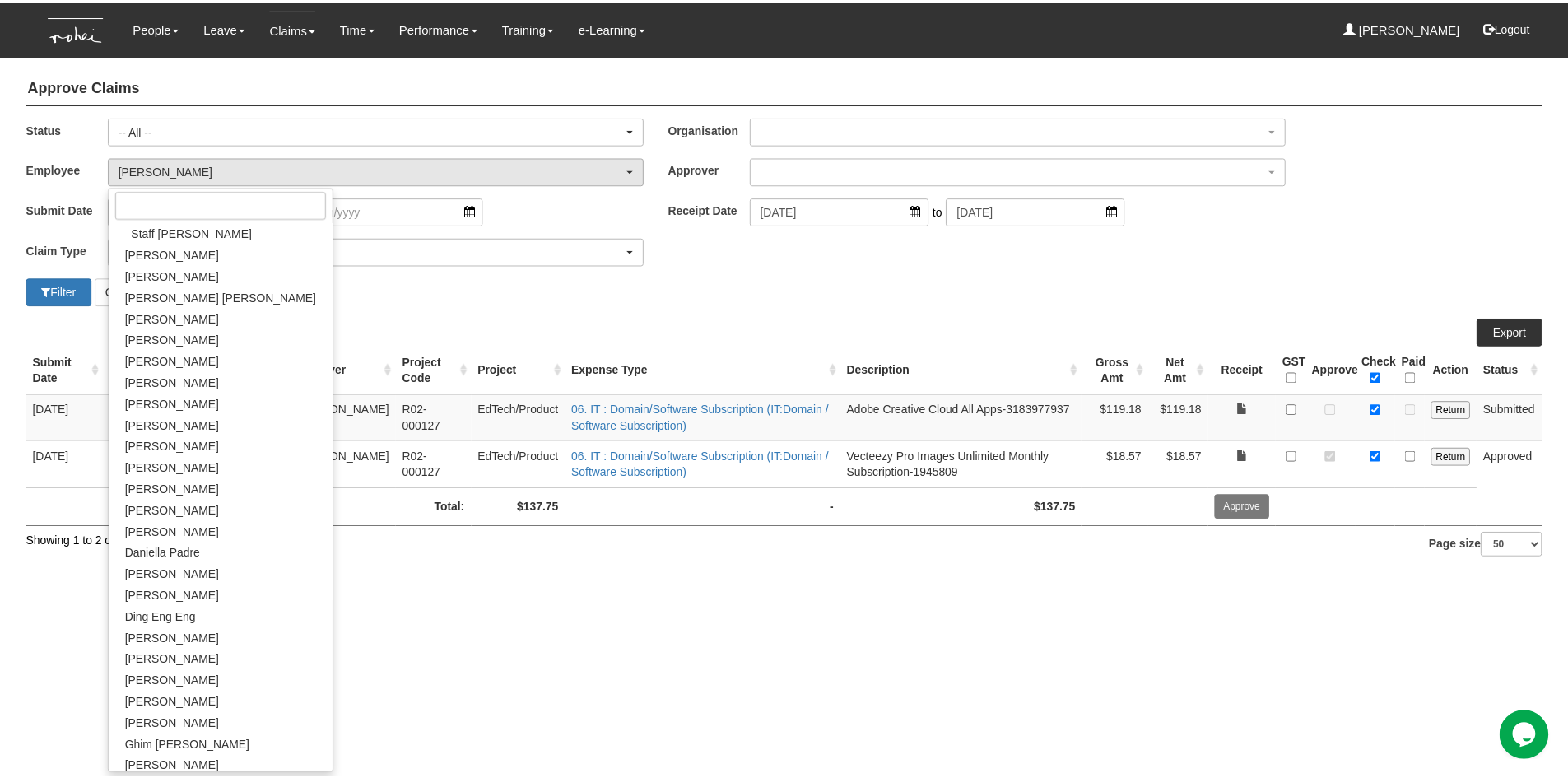
scroll to position [0, 0]
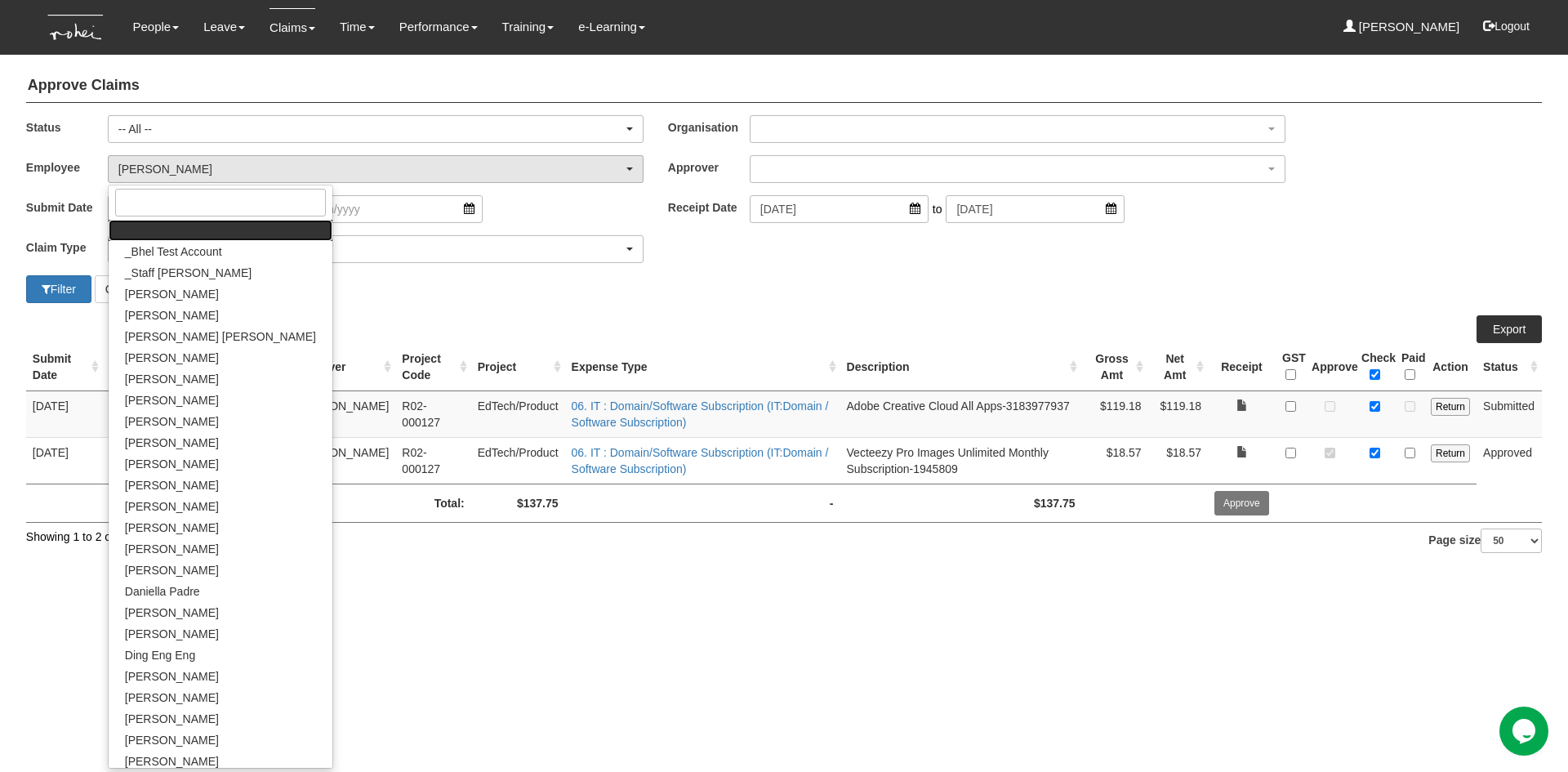
click at [206, 232] on link at bounding box center [221, 231] width 224 height 22
select select
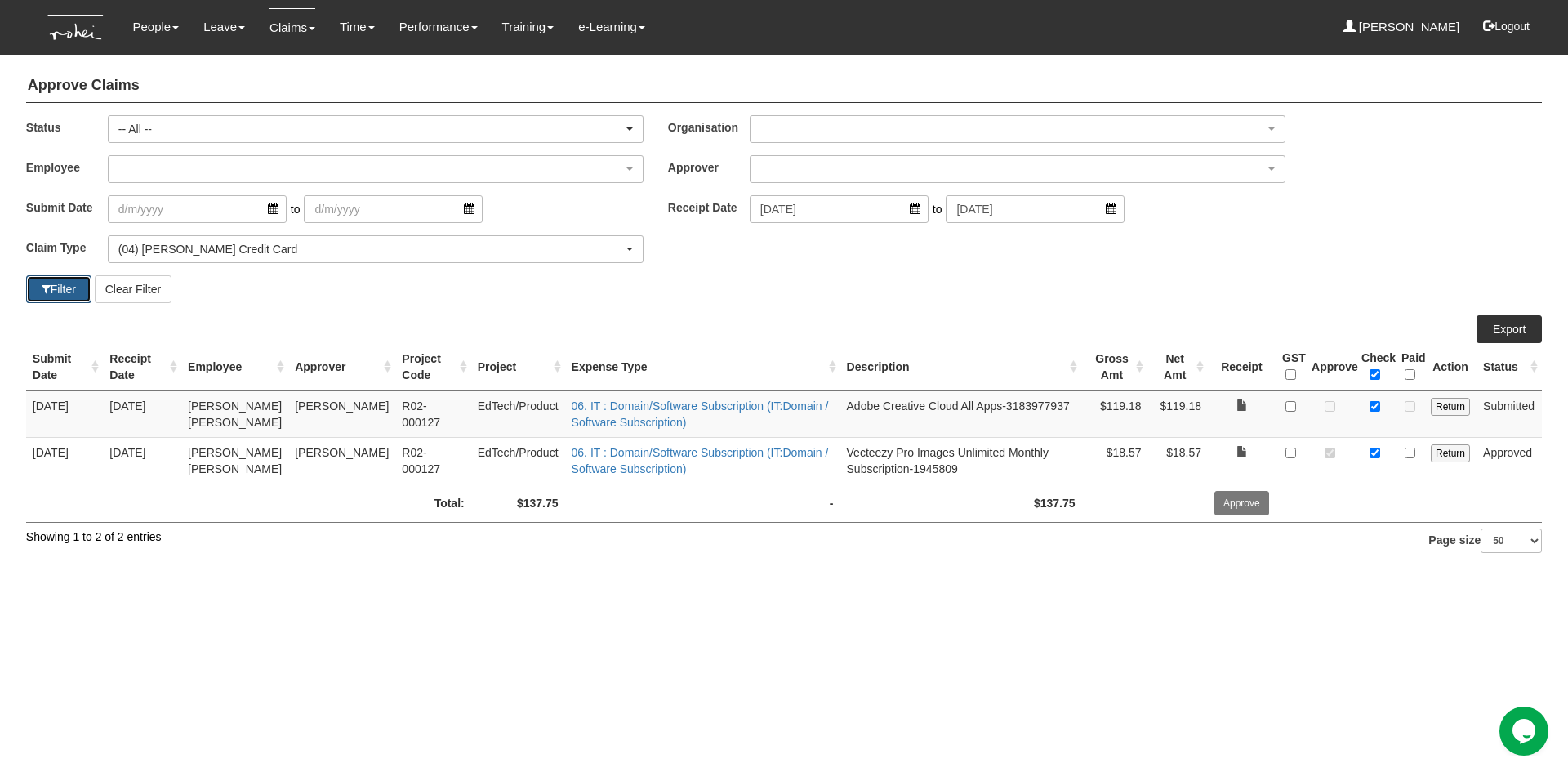
click at [72, 292] on button "Filter" at bounding box center [59, 289] width 66 height 27
select select "50"
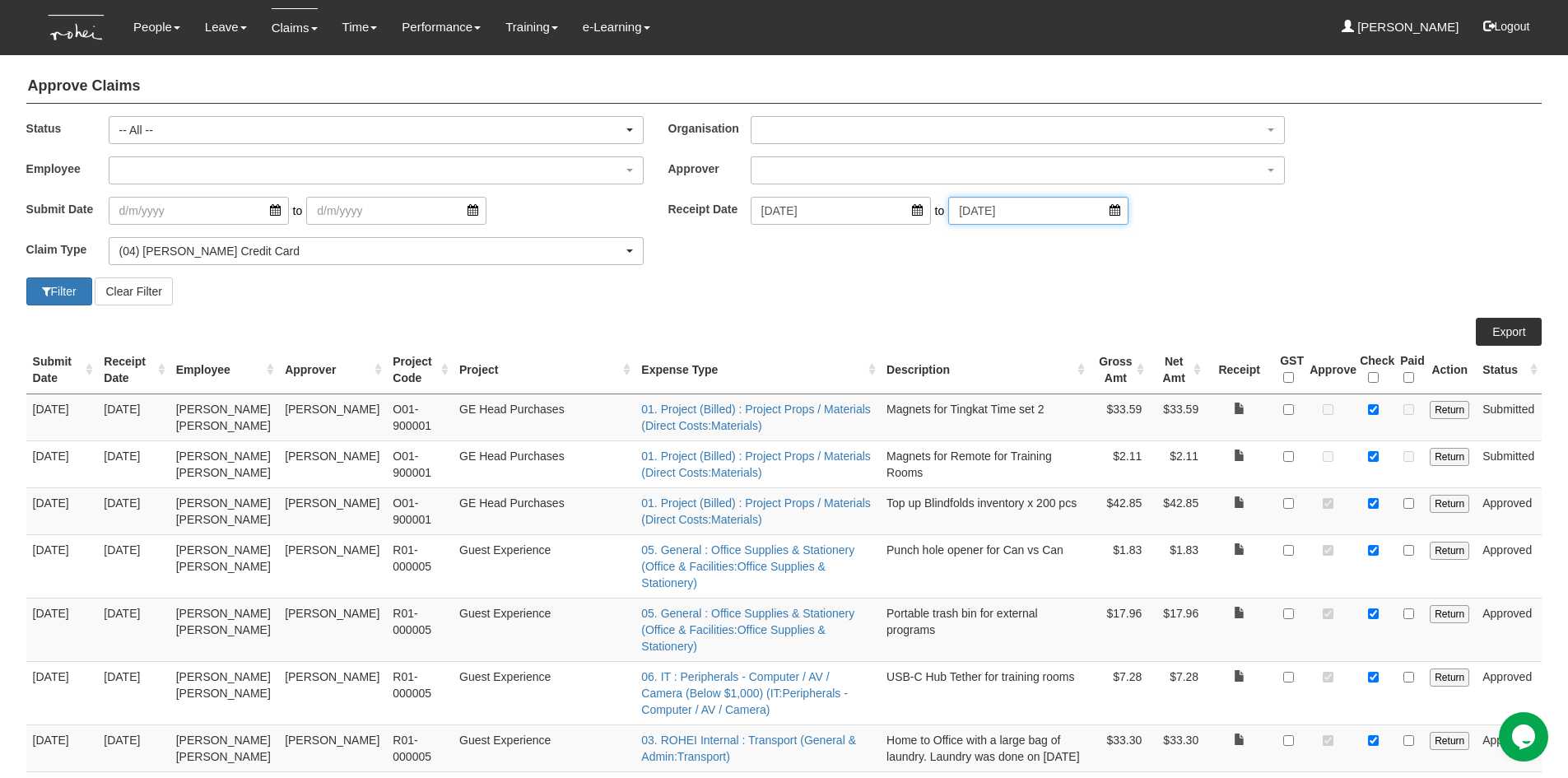
click at [1089, 213] on input "[DATE]" at bounding box center [1038, 211] width 180 height 28
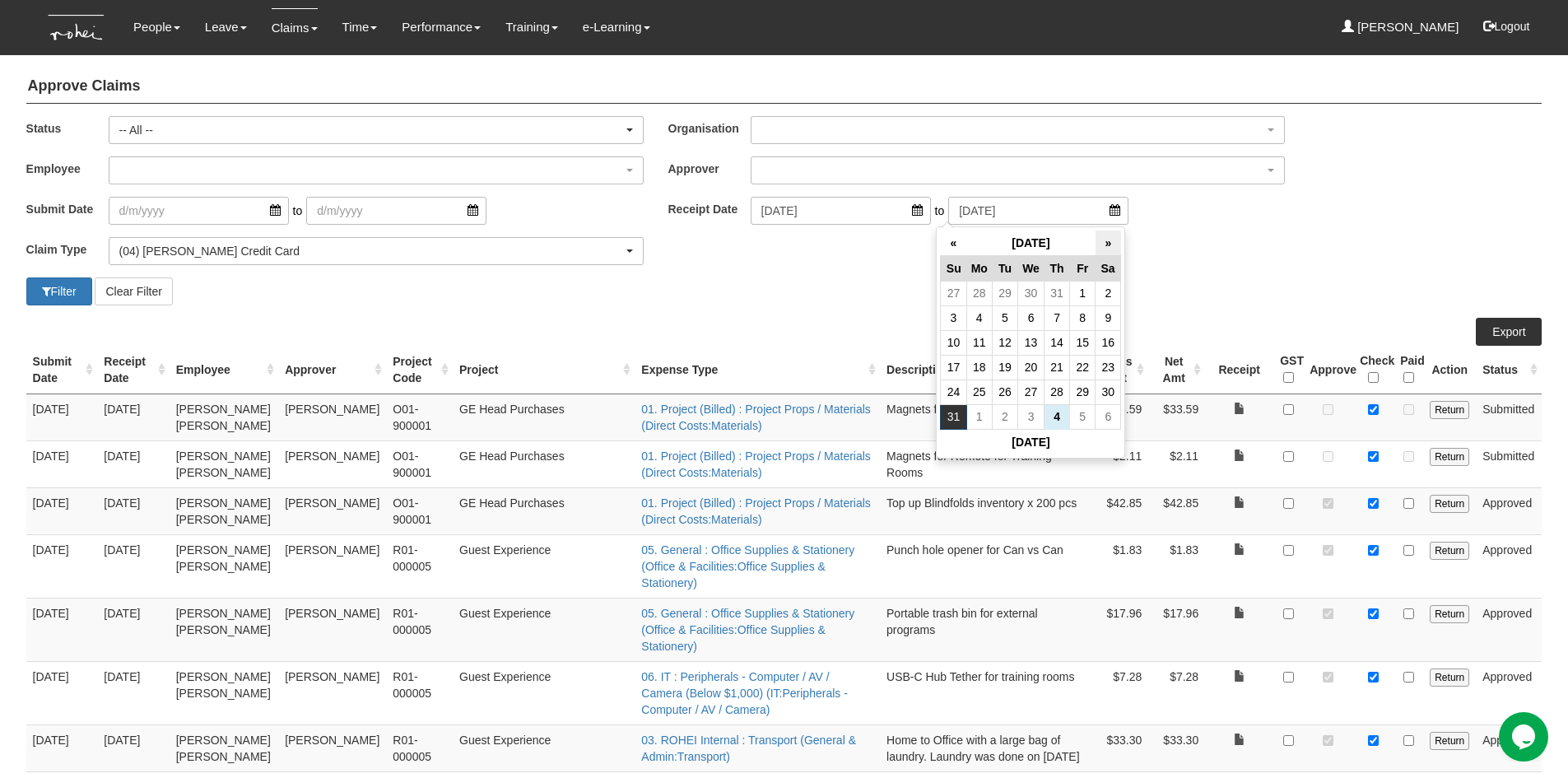
click at [1104, 244] on th "»" at bounding box center [1108, 243] width 26 height 26
click at [1062, 293] on td "4" at bounding box center [1057, 293] width 26 height 25
type input "[DATE]"
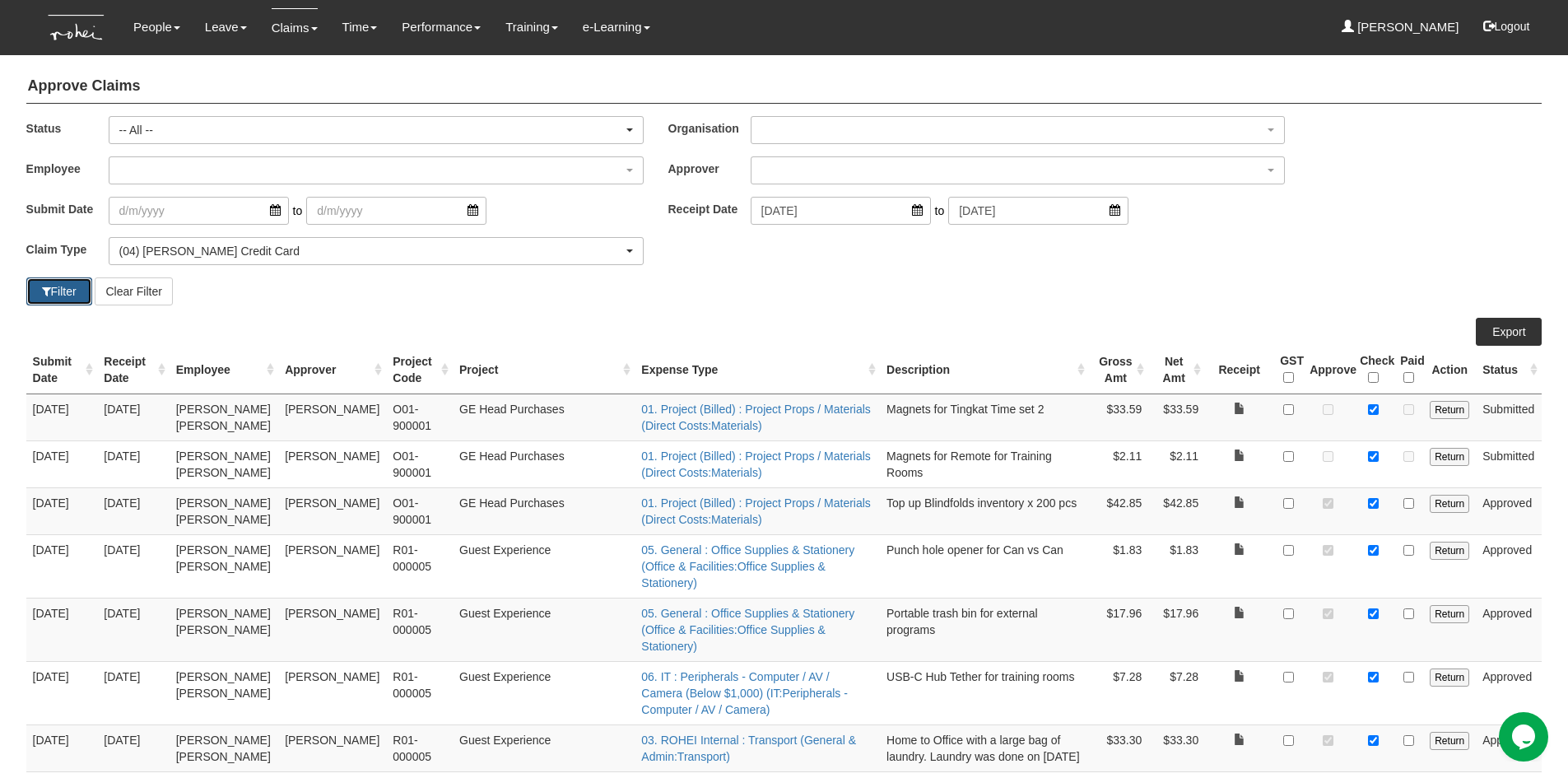
click at [75, 293] on button "Filter" at bounding box center [59, 292] width 66 height 28
select select "50"
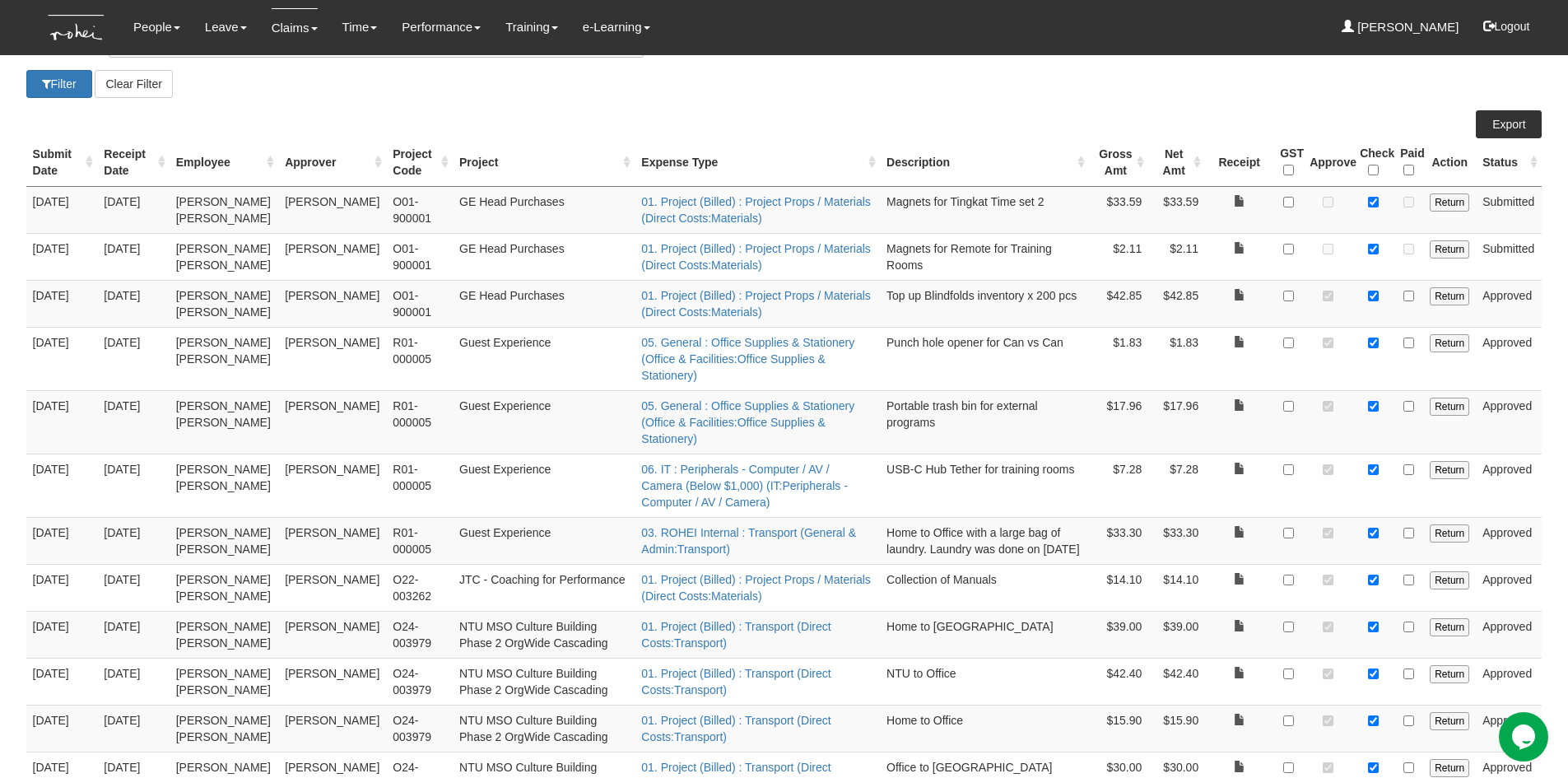
scroll to position [126, 0]
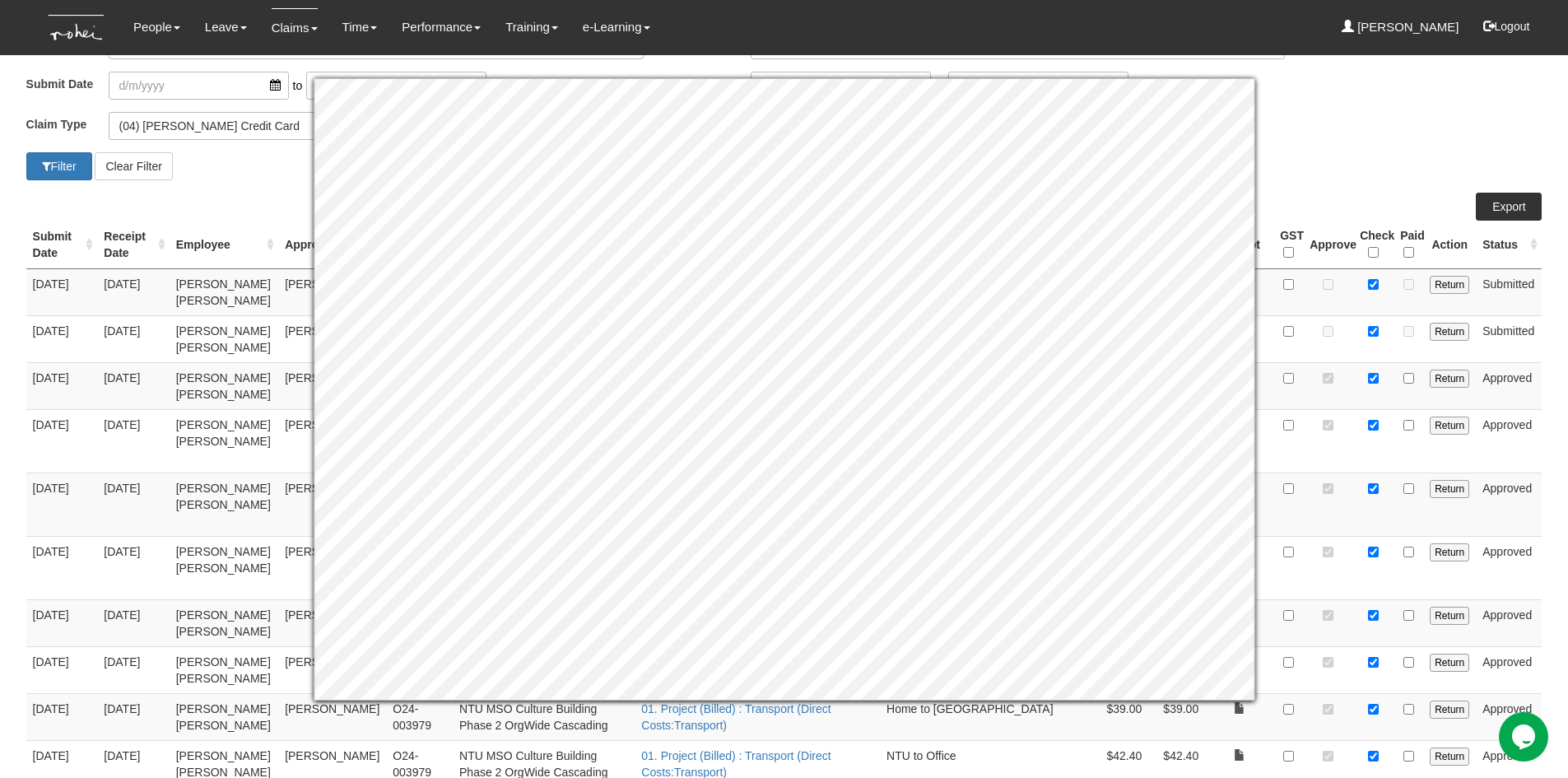
click at [1362, 124] on div "Claim Type (01) Personal Reimbursement (02) Advance Disbursement (03) [PERSON_N…" at bounding box center [784, 131] width 1541 height 41
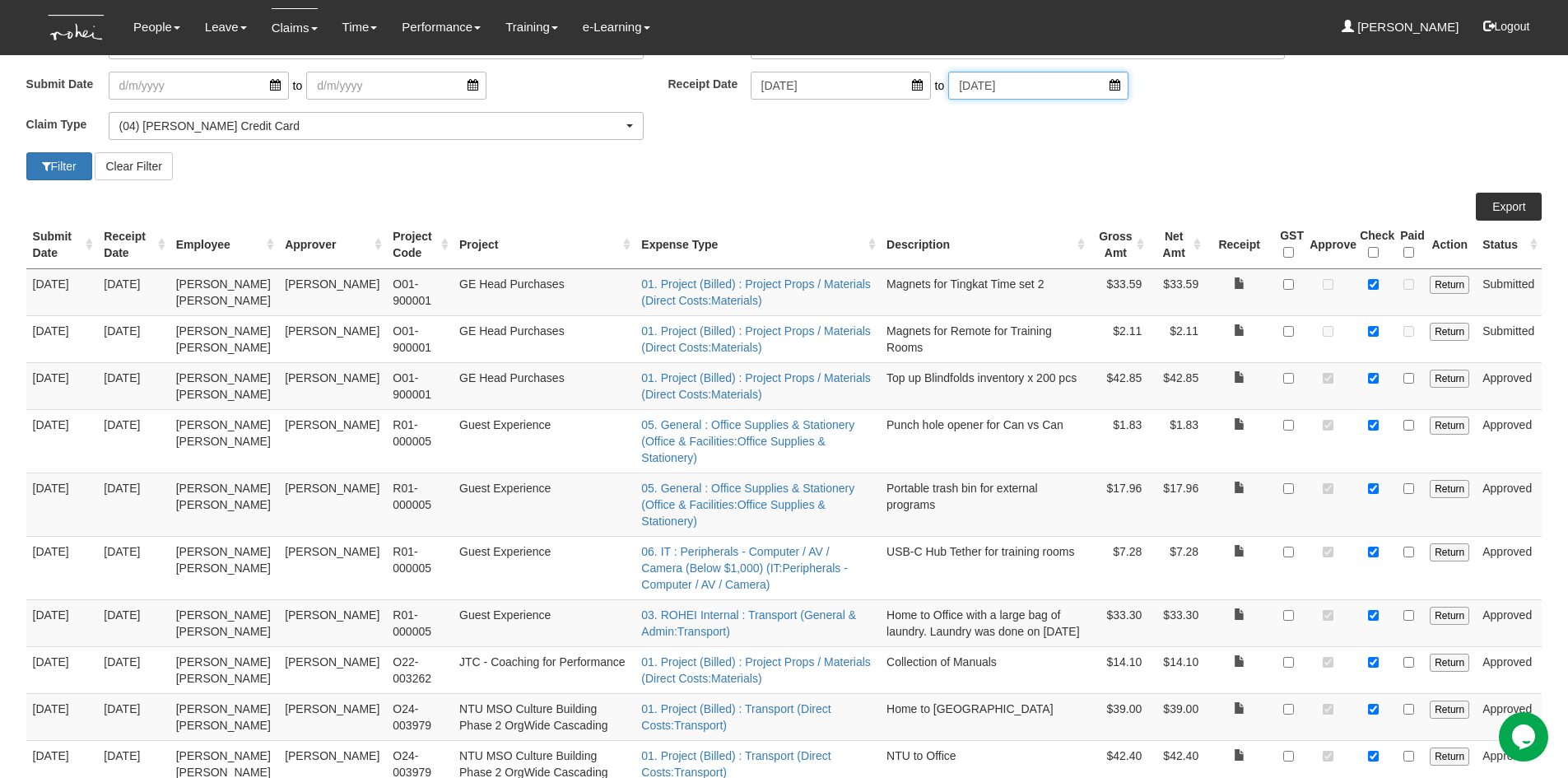
click at [1090, 91] on input "[DATE]" at bounding box center [1038, 85] width 180 height 28
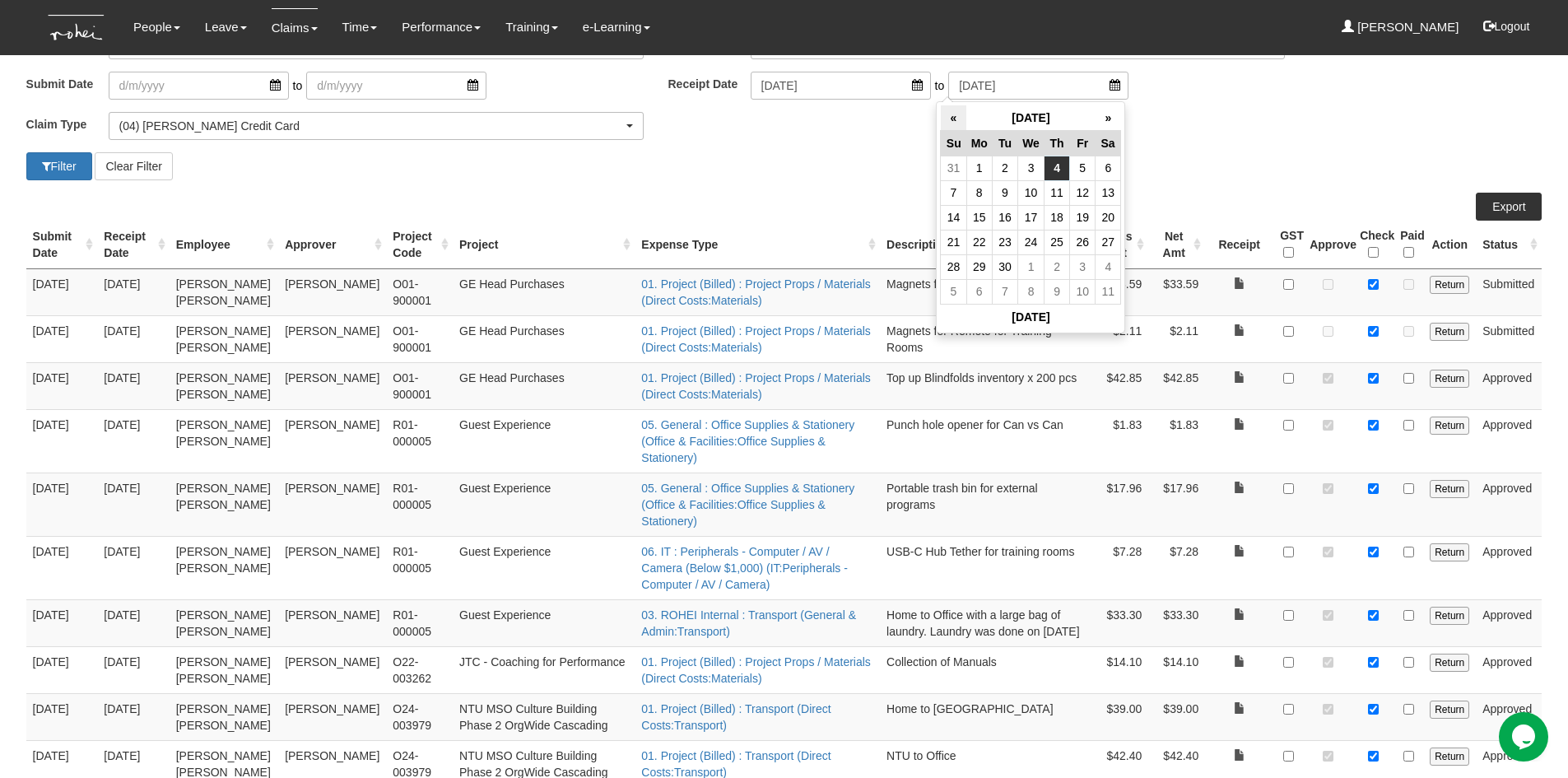
click at [959, 116] on th "«" at bounding box center [954, 119] width 26 height 26
click at [953, 295] on td "31" at bounding box center [954, 291] width 26 height 25
type input "[DATE]"
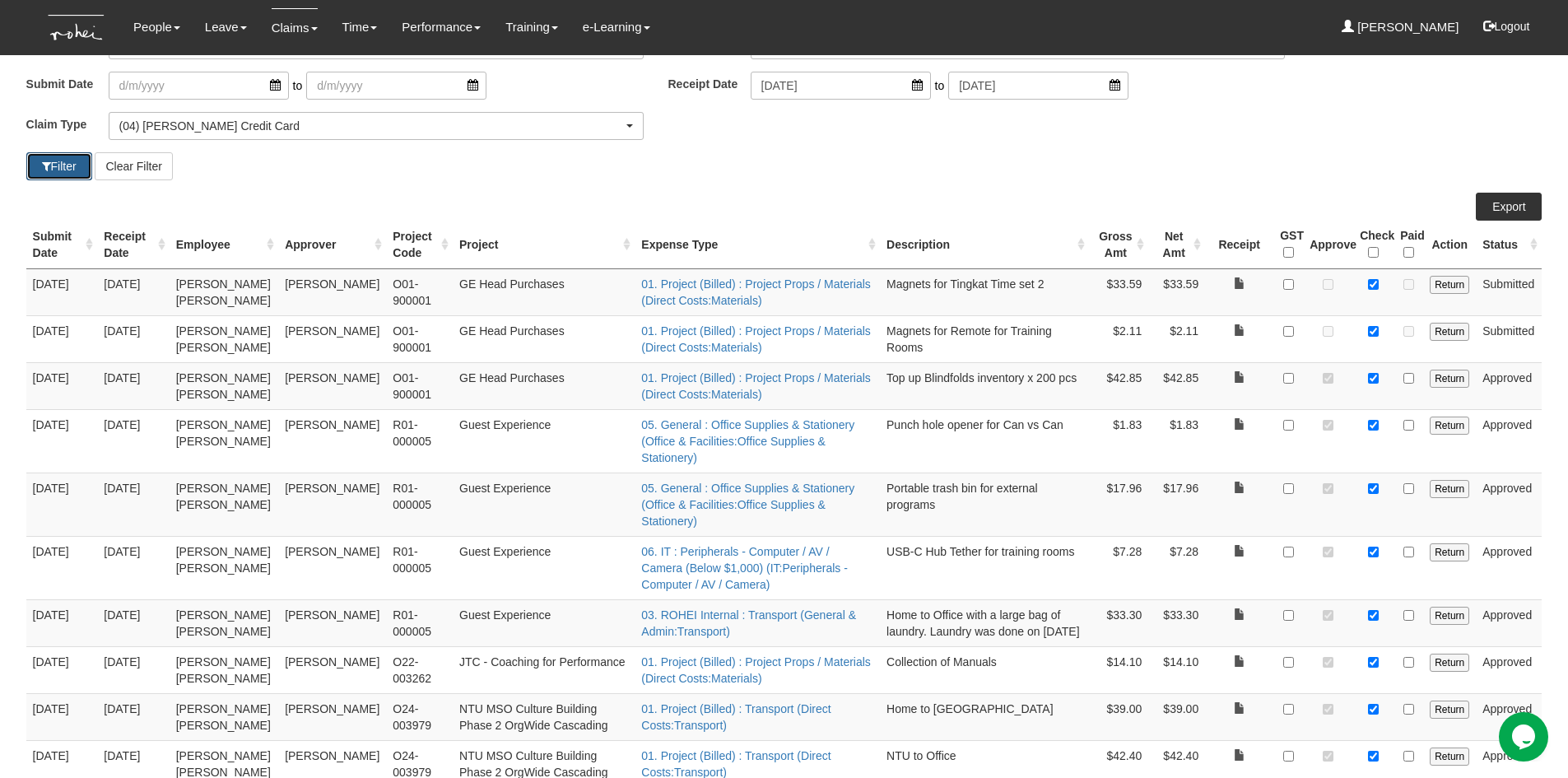
click at [33, 165] on button "Filter" at bounding box center [59, 166] width 66 height 28
select select "50"
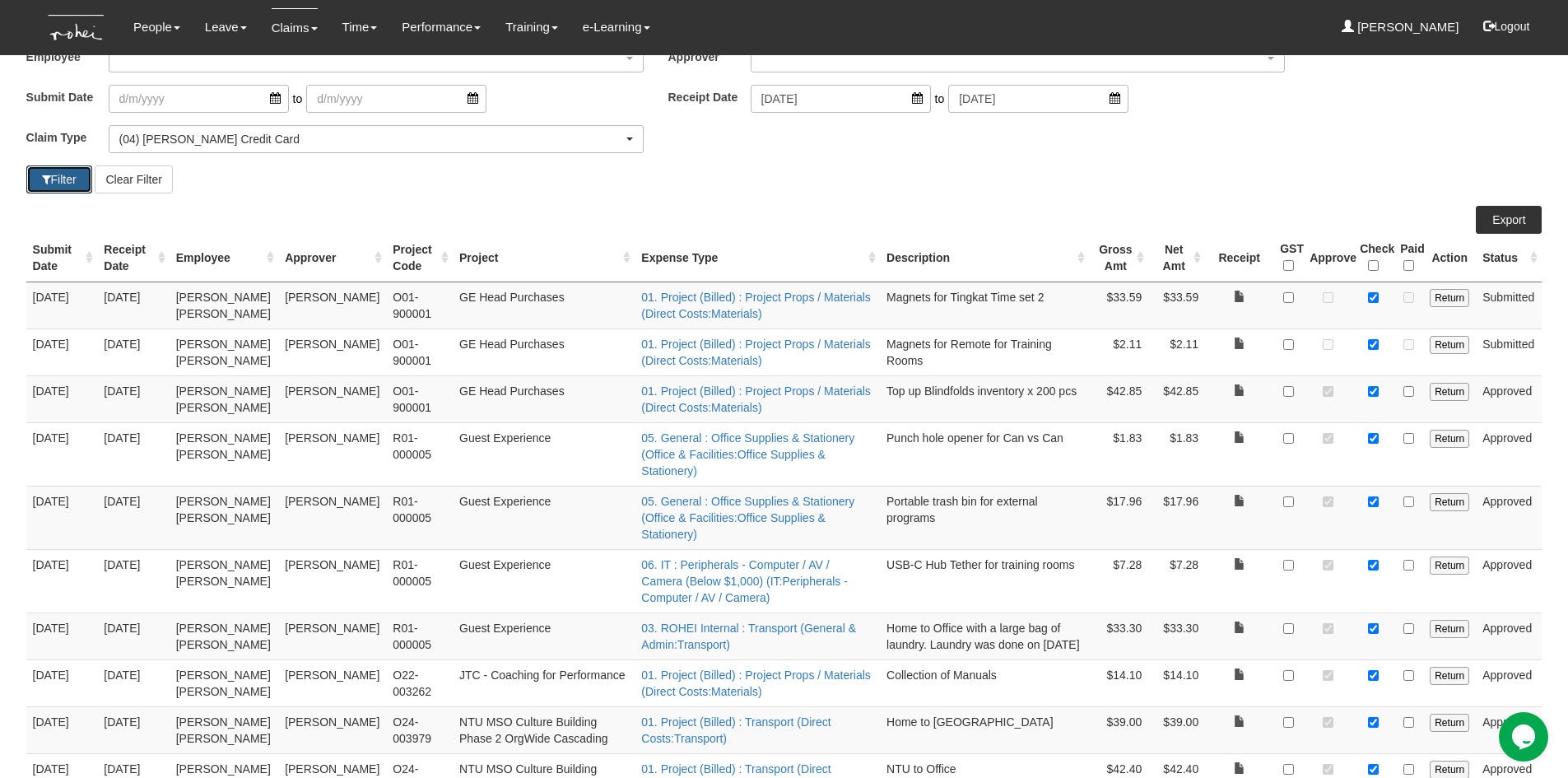
scroll to position [109, 0]
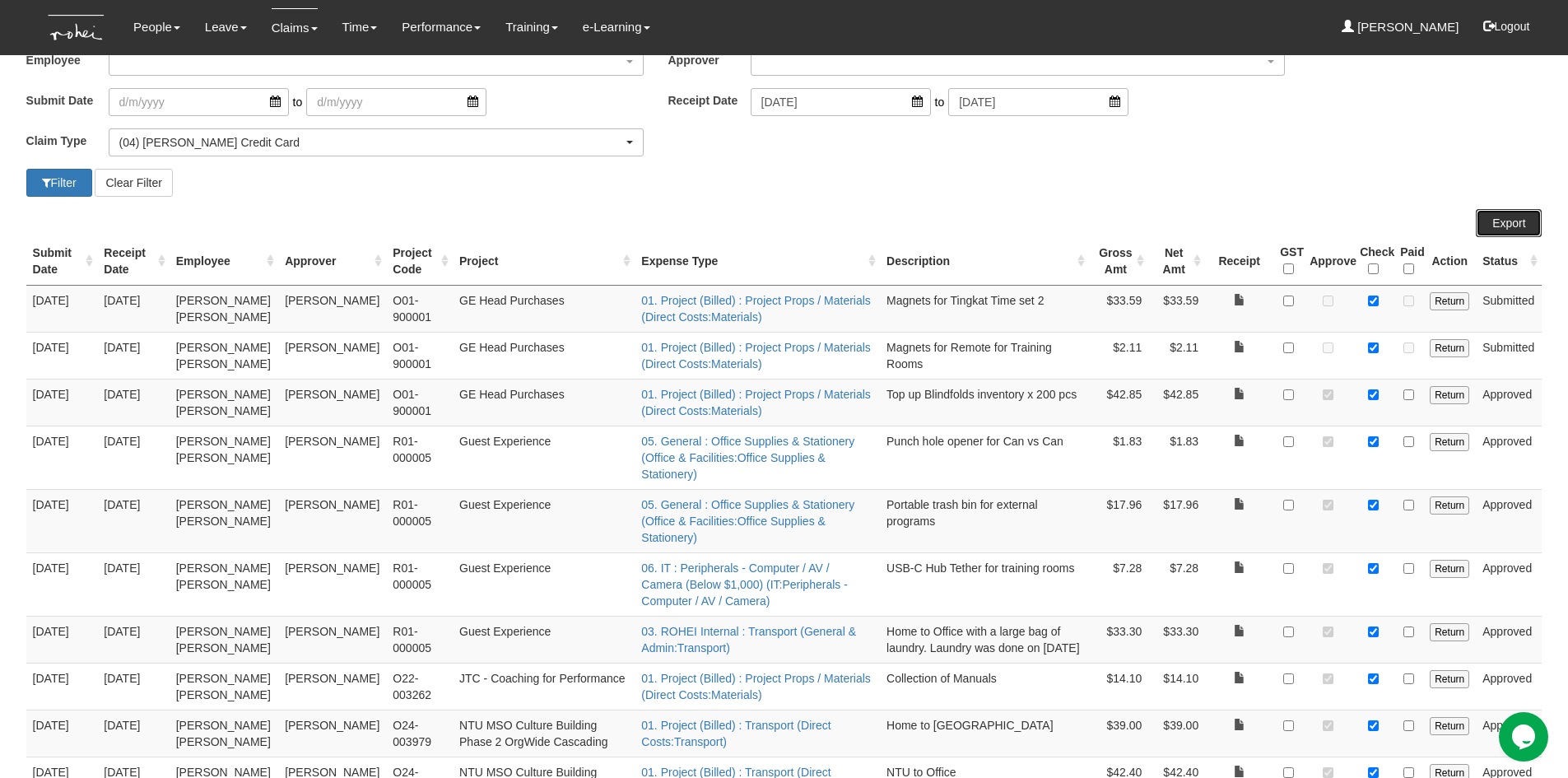
click at [1518, 219] on link "Export" at bounding box center [1509, 223] width 66 height 28
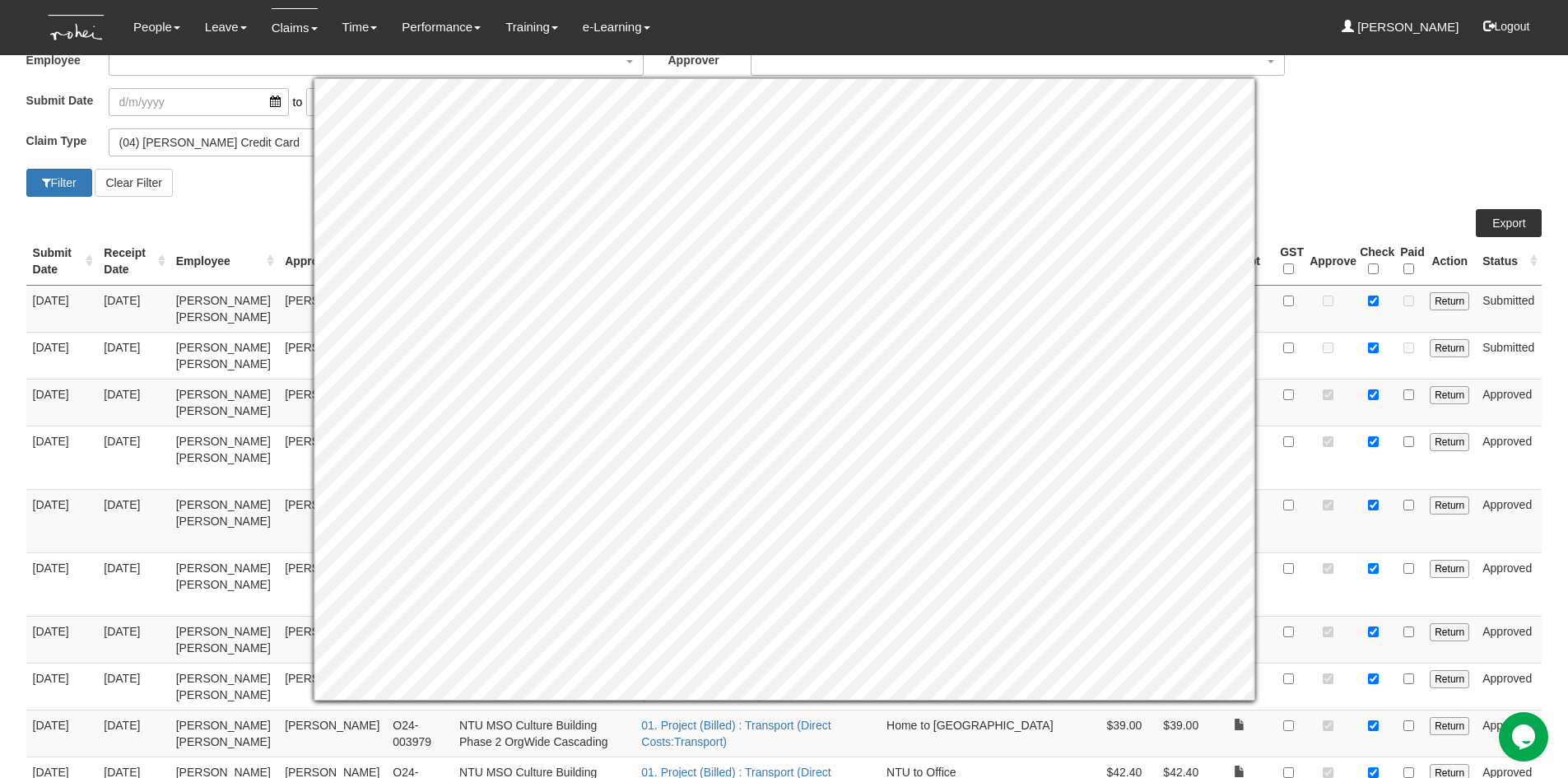
click at [1387, 147] on div "Claim Type (01) Personal Reimbursement (02) Advance Disbursement (03) [PERSON_N…" at bounding box center [784, 148] width 1541 height 41
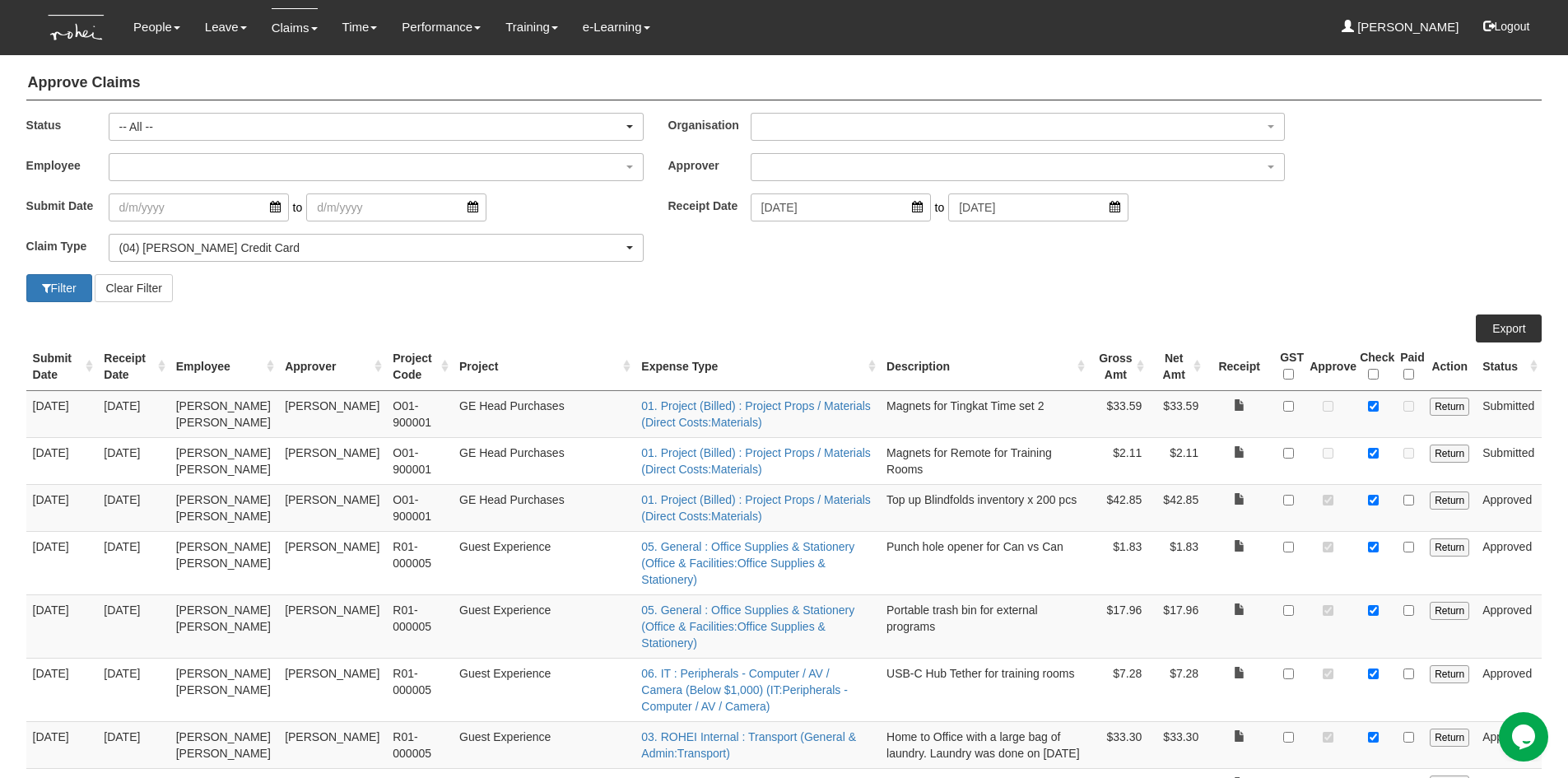
scroll to position [0, 0]
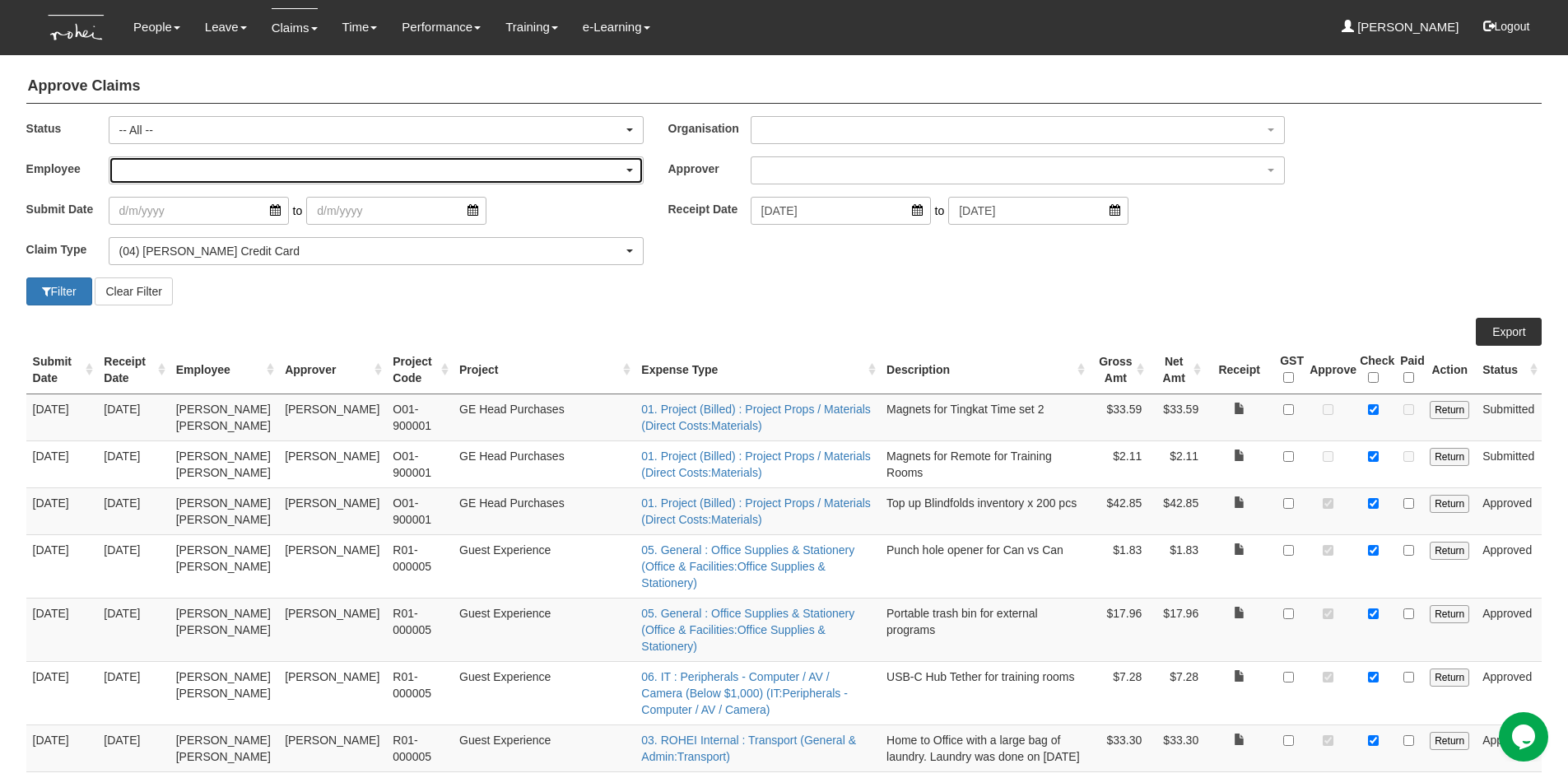
click at [255, 171] on div "button" at bounding box center [377, 170] width 534 height 27
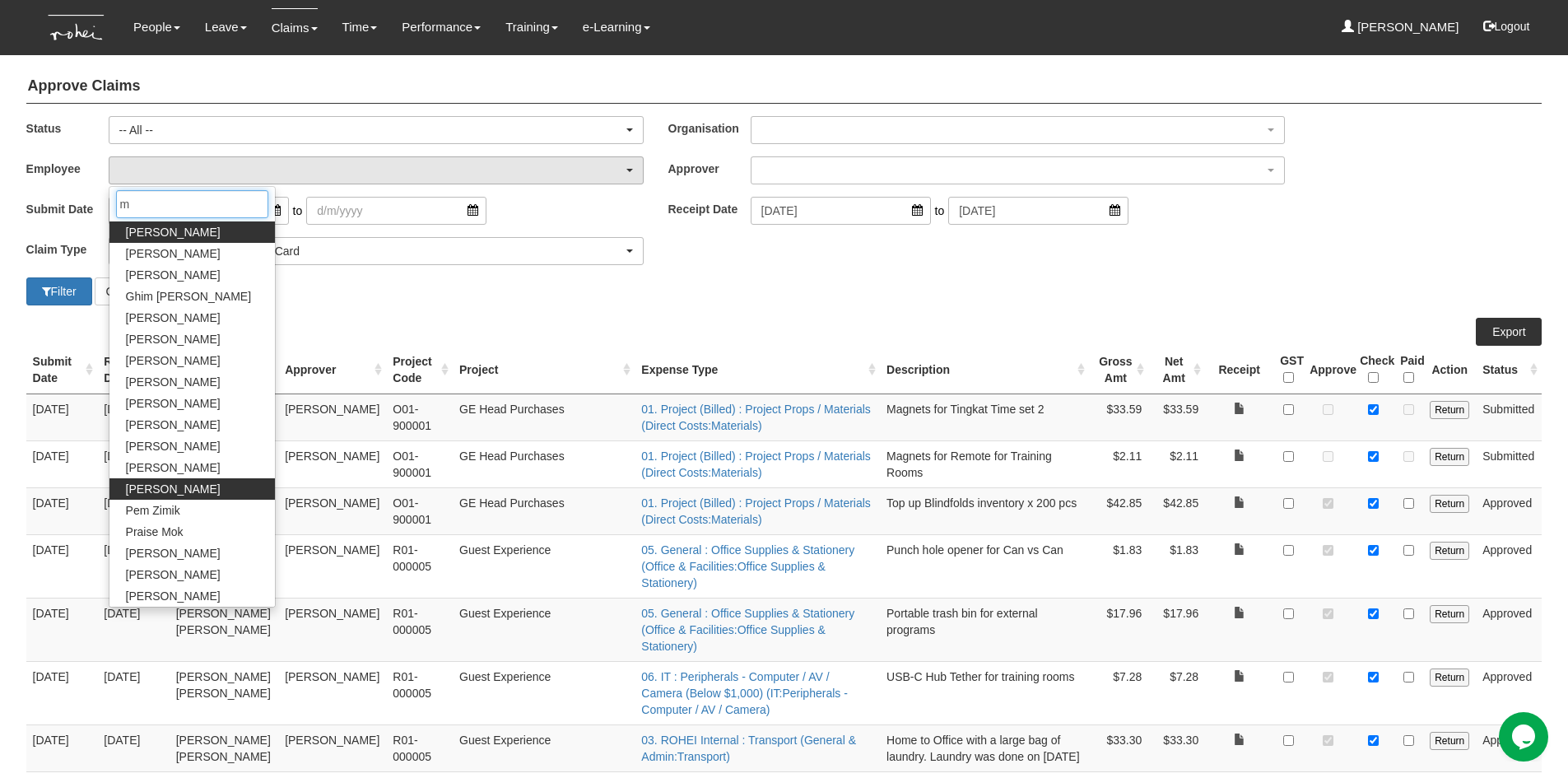
type input "m"
click at [167, 485] on span "[PERSON_NAME]" at bounding box center [173, 488] width 95 height 17
select select "6c7edb49-7ae9-4b9f-b850-86f1e0ad6dd3"
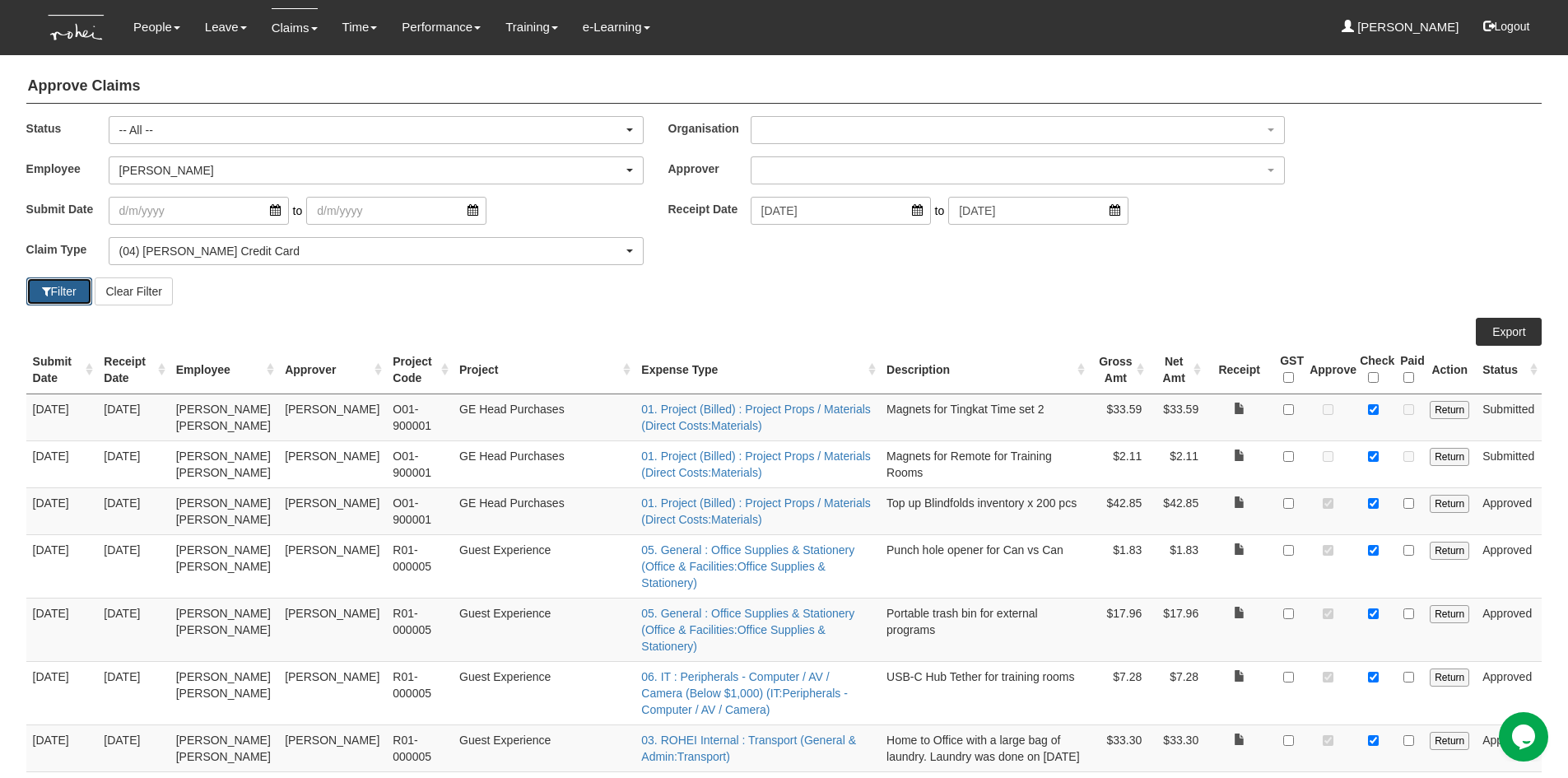
click at [55, 291] on button "Filter" at bounding box center [59, 292] width 66 height 28
select select "50"
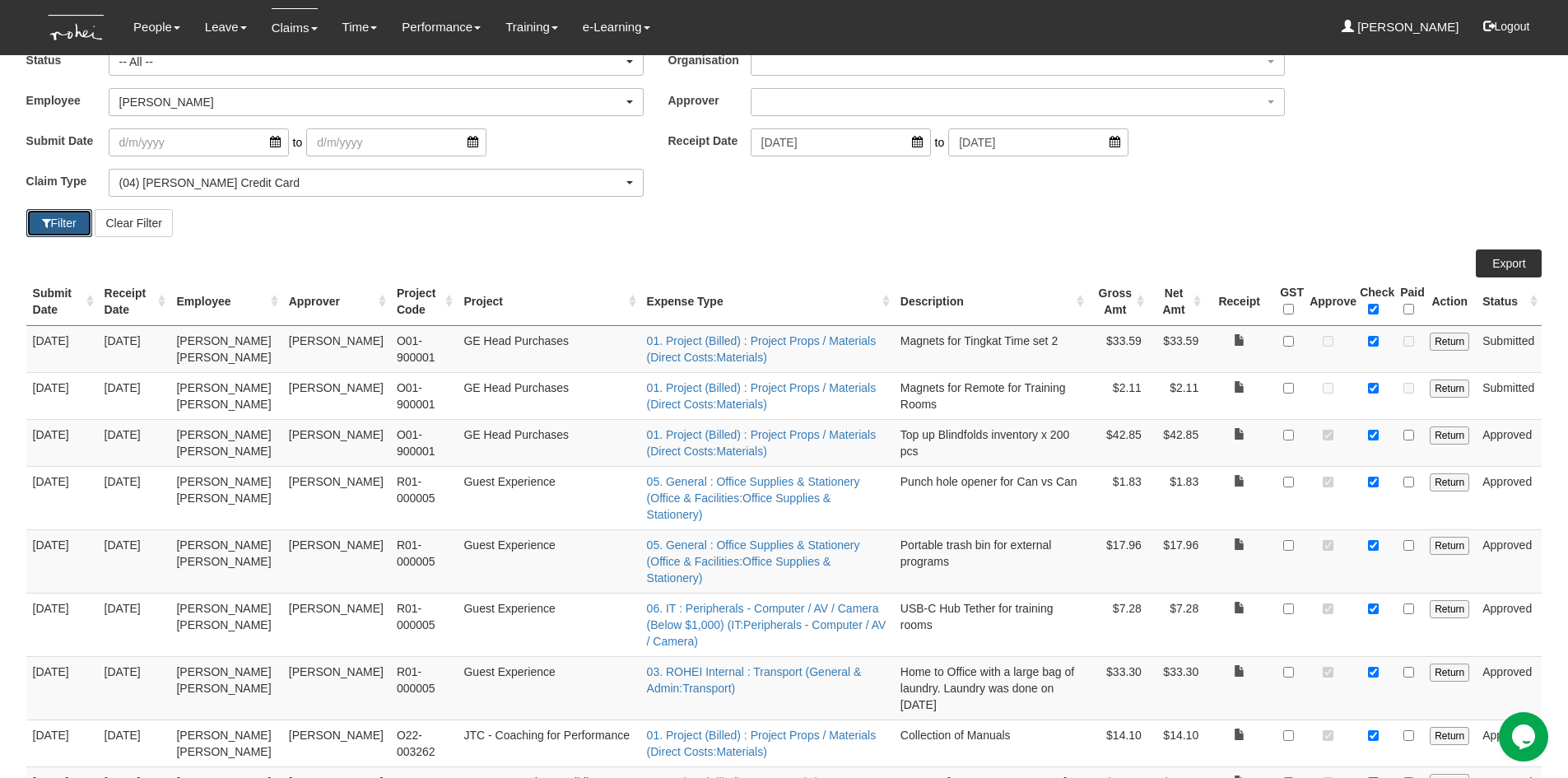
scroll to position [40, 0]
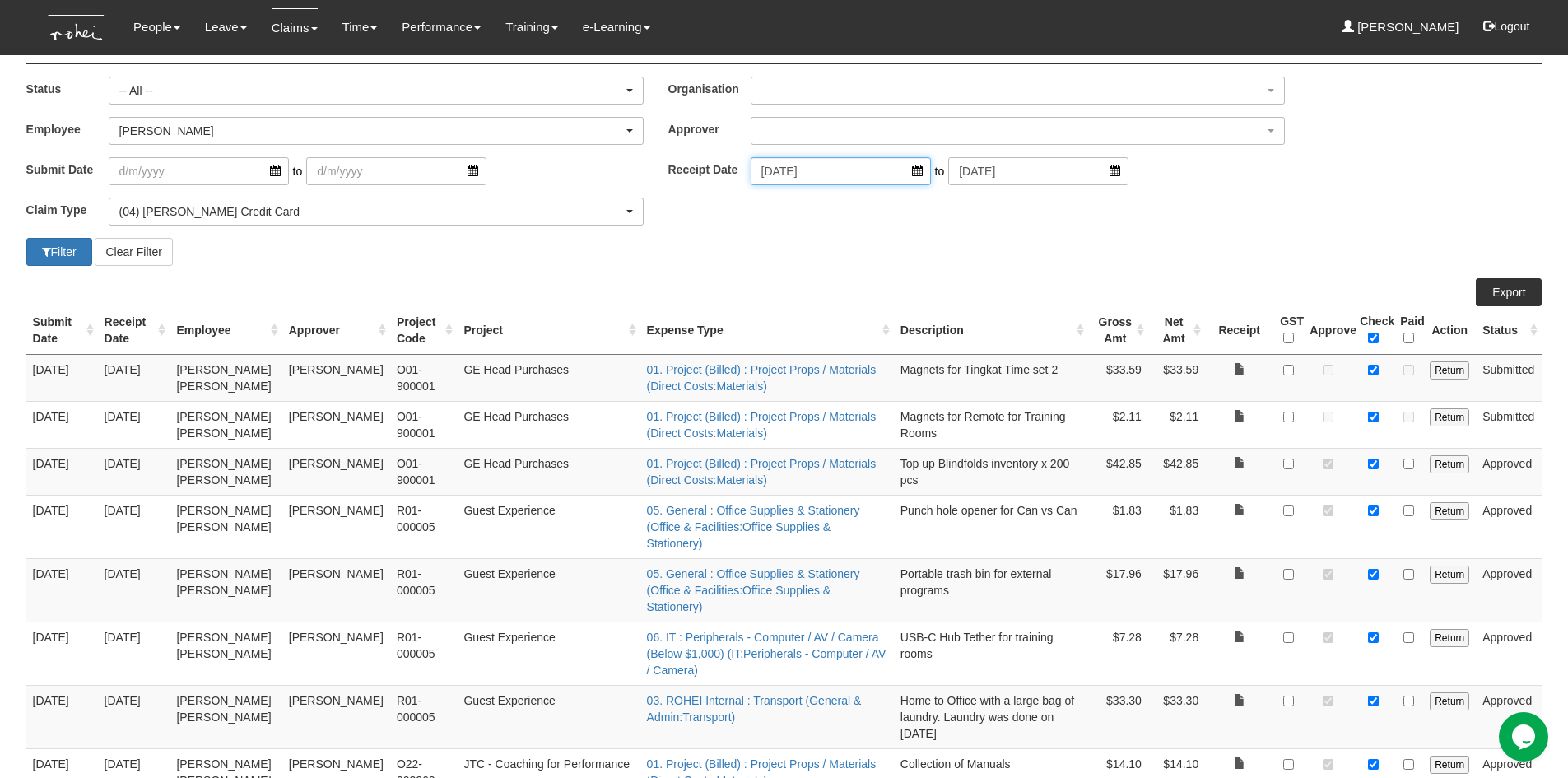
click at [904, 172] on input "[DATE]" at bounding box center [840, 171] width 180 height 28
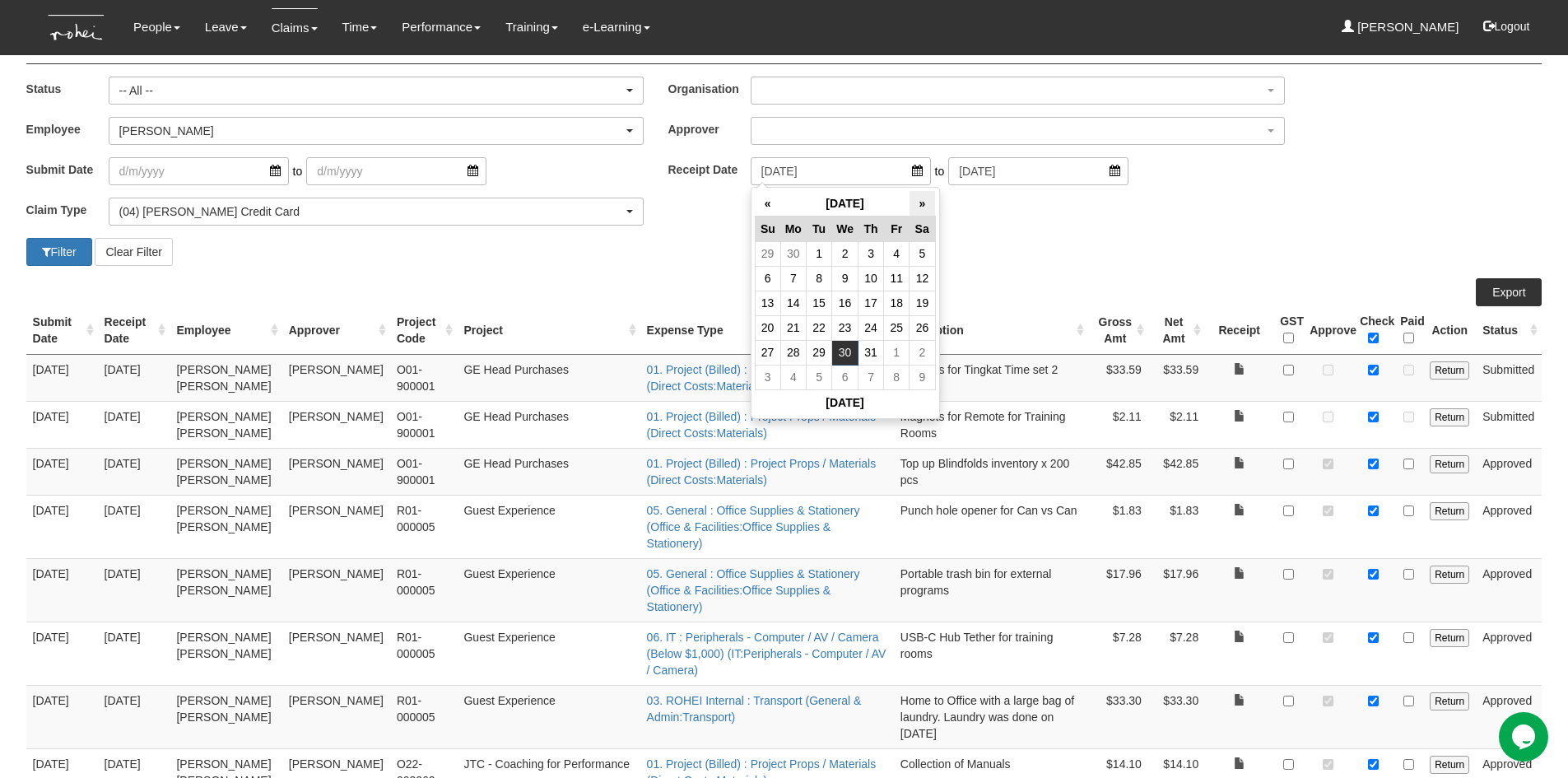
click at [922, 205] on th "»" at bounding box center [922, 204] width 26 height 26
click at [818, 254] on td "2" at bounding box center [820, 253] width 26 height 25
type input "[DATE]"
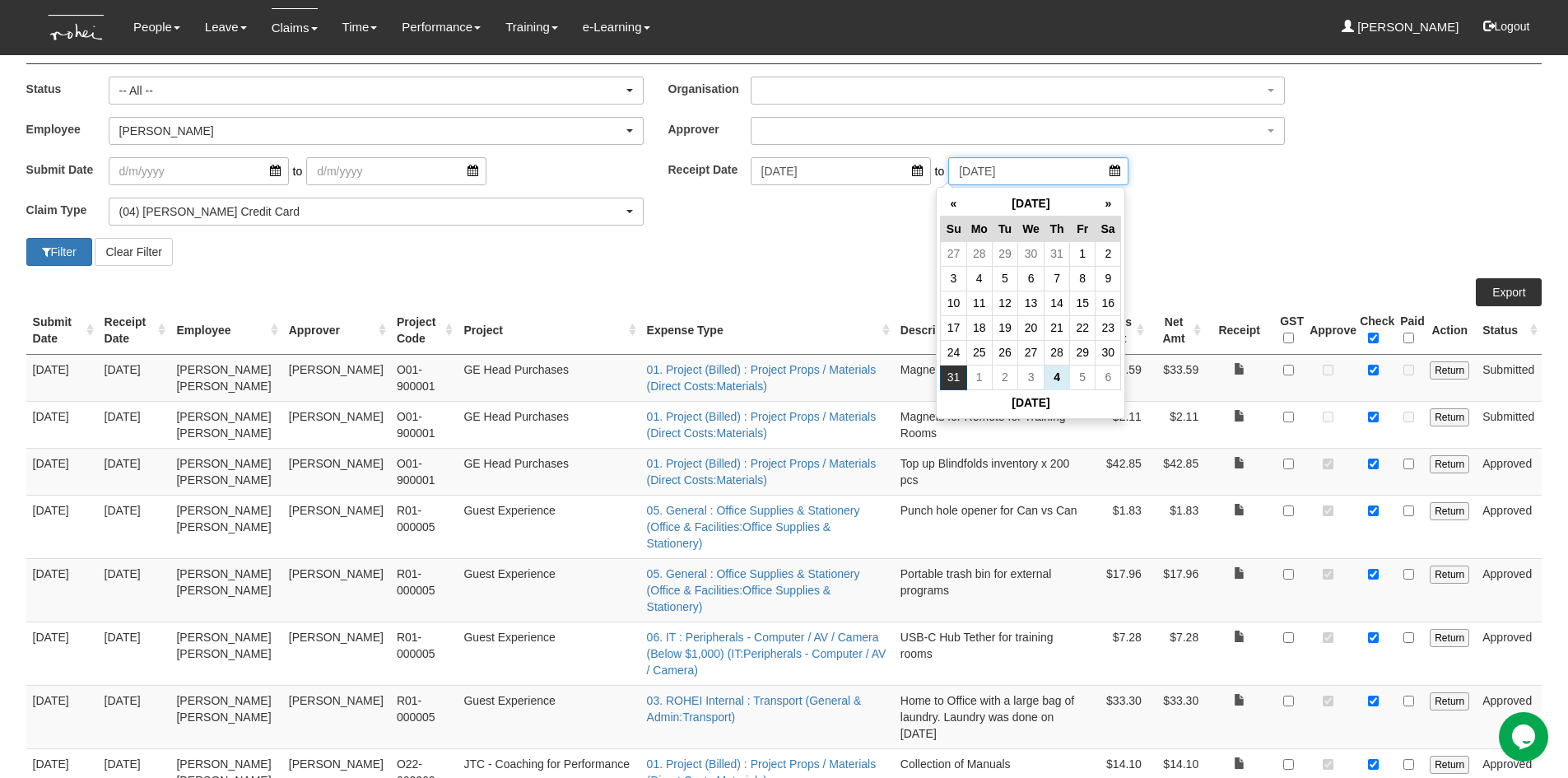
click at [1086, 178] on input "[DATE]" at bounding box center [1038, 171] width 180 height 28
click at [1100, 208] on th "»" at bounding box center [1108, 204] width 26 height 26
click at [1007, 258] on td "2" at bounding box center [1004, 253] width 26 height 25
type input "[DATE]"
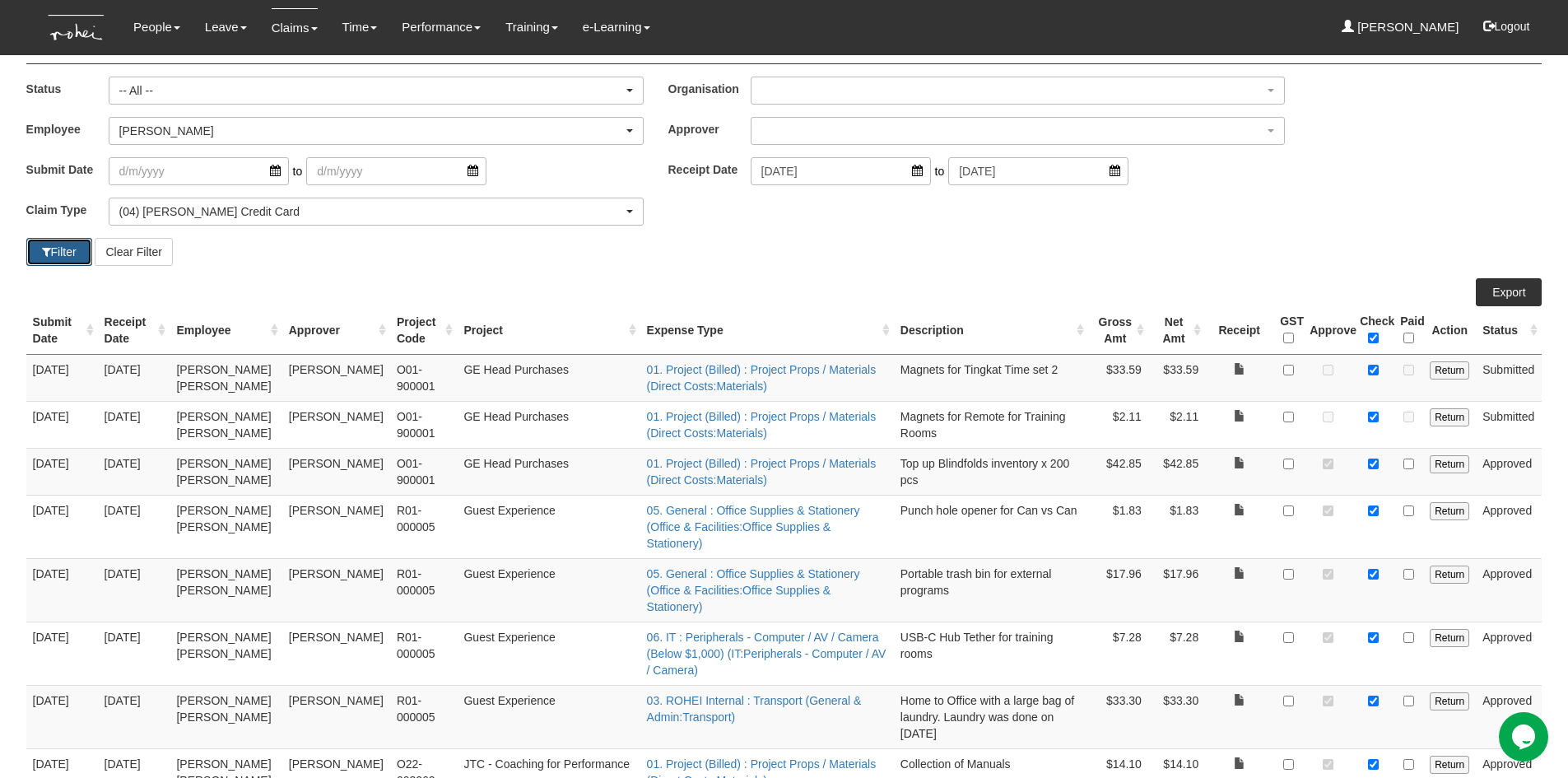
click at [42, 248] on span "button" at bounding box center [45, 252] width 9 height 12
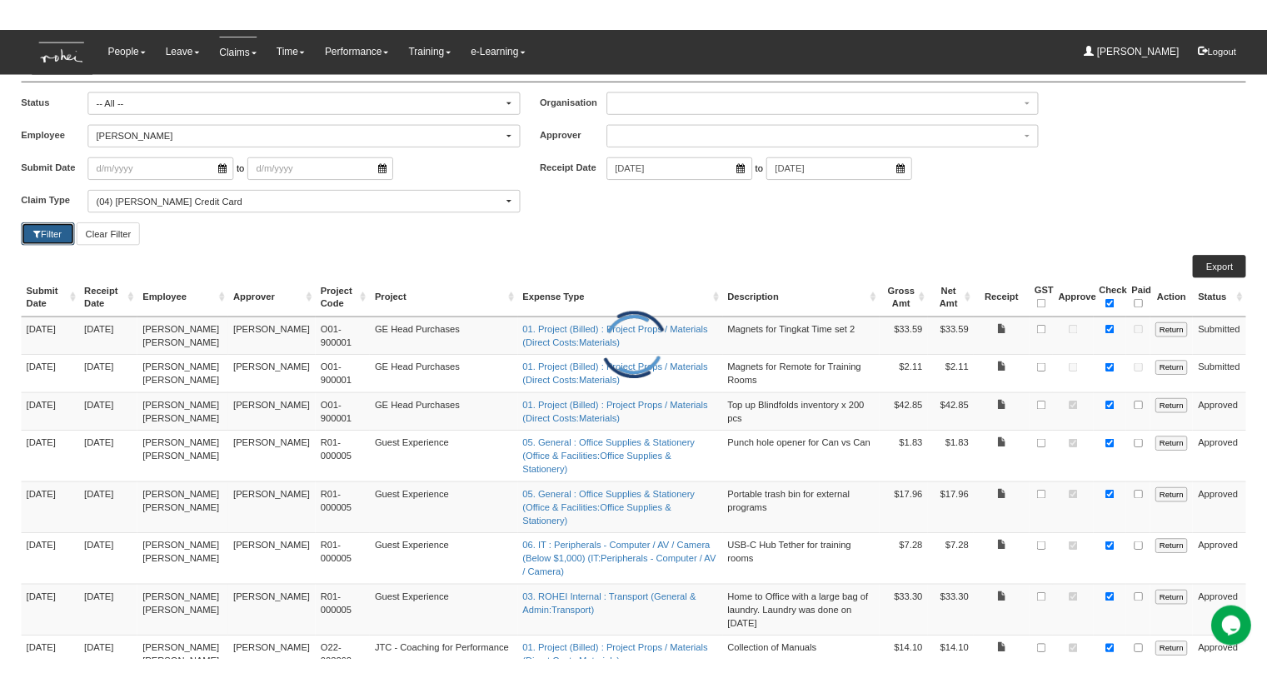
scroll to position [0, 0]
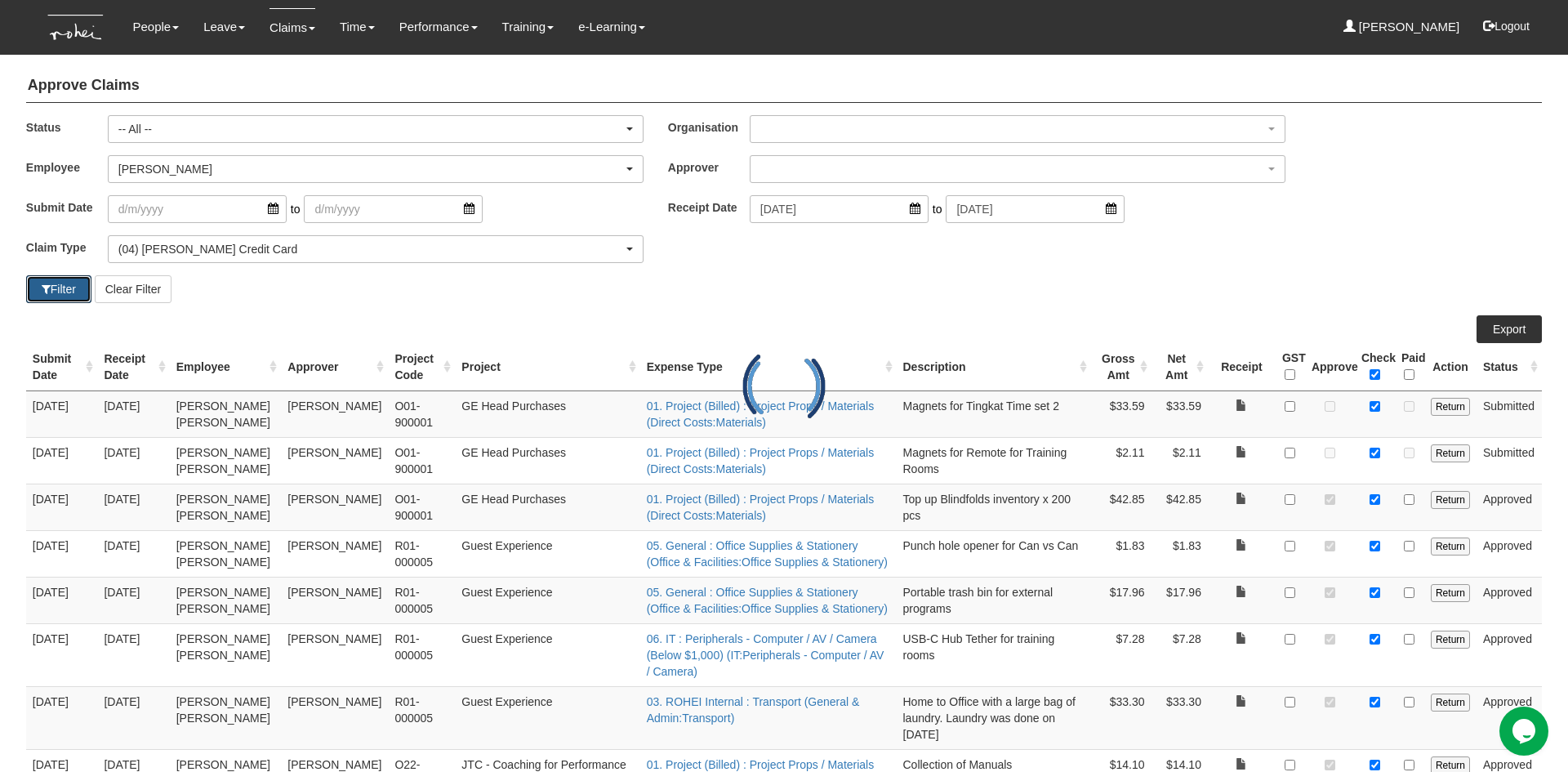
select select "50"
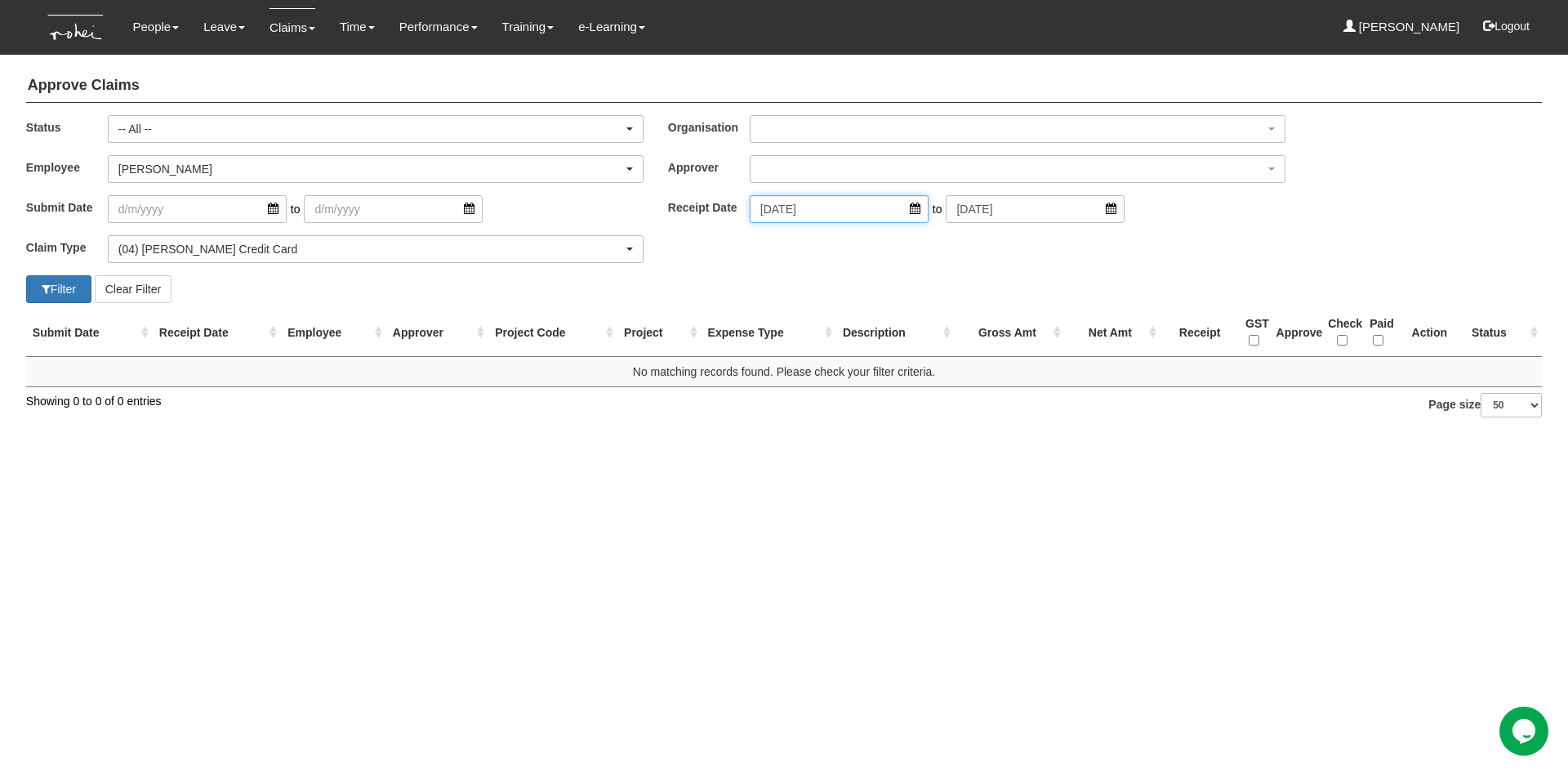
click at [899, 204] on input "[DATE]" at bounding box center [838, 209] width 178 height 27
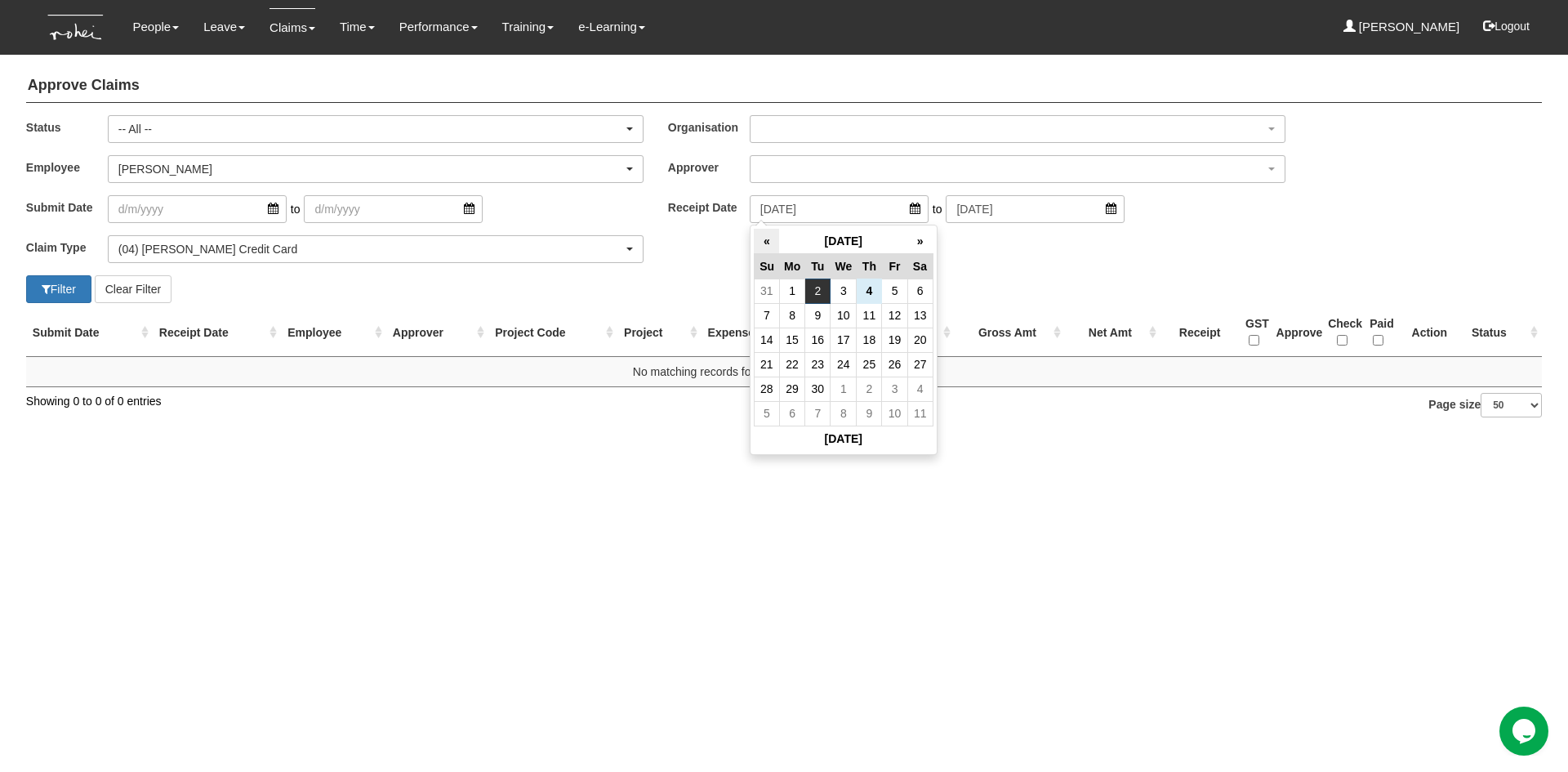
click at [774, 242] on th "«" at bounding box center [767, 241] width 25 height 26
click at [794, 322] on td "4" at bounding box center [791, 315] width 25 height 25
type input "[DATE]"
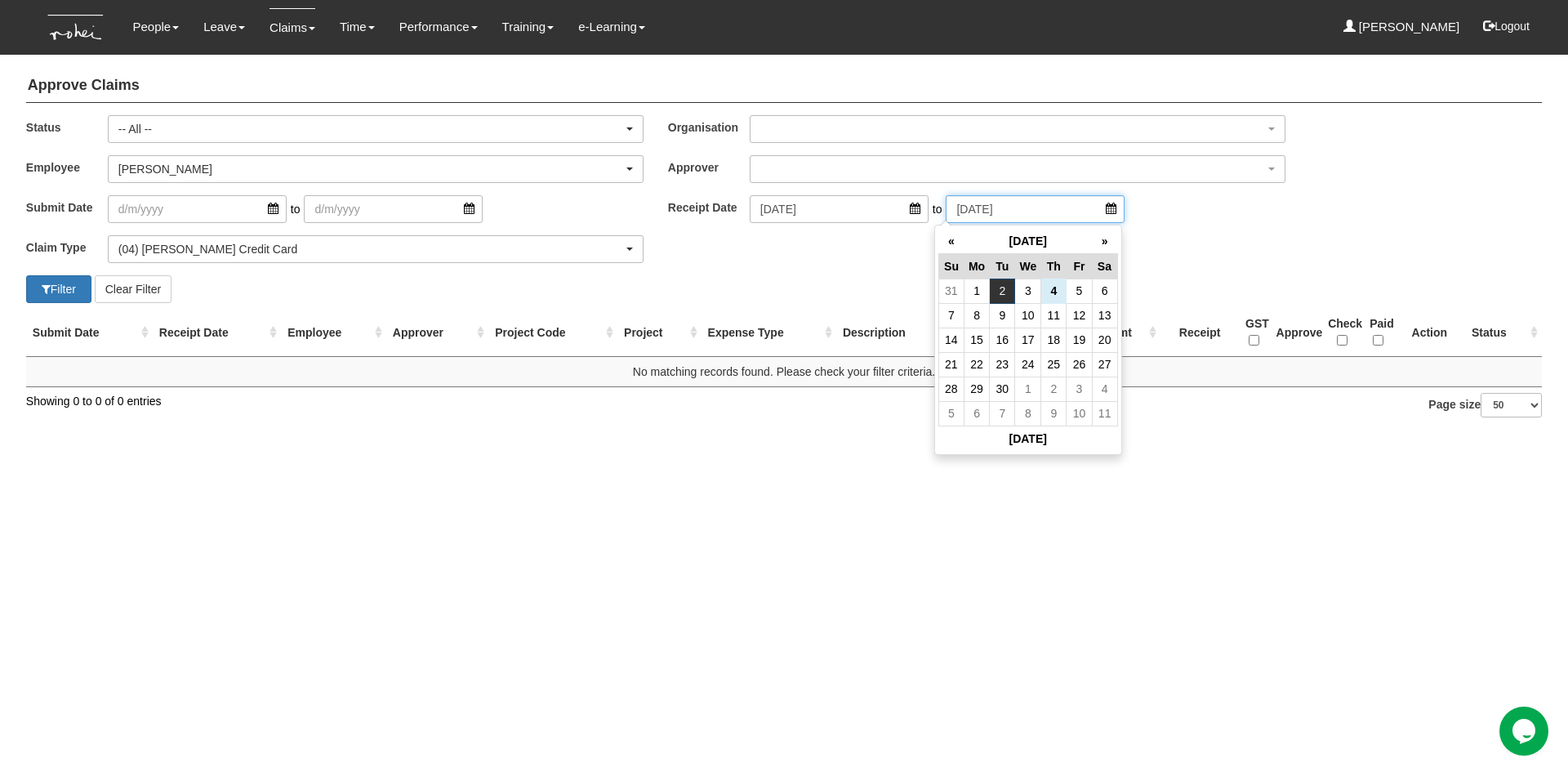
click at [1085, 210] on input "[DATE]" at bounding box center [1035, 209] width 178 height 27
click at [953, 243] on th "«" at bounding box center [951, 241] width 25 height 26
click at [980, 315] on td "4" at bounding box center [977, 315] width 25 height 25
type input "[DATE]"
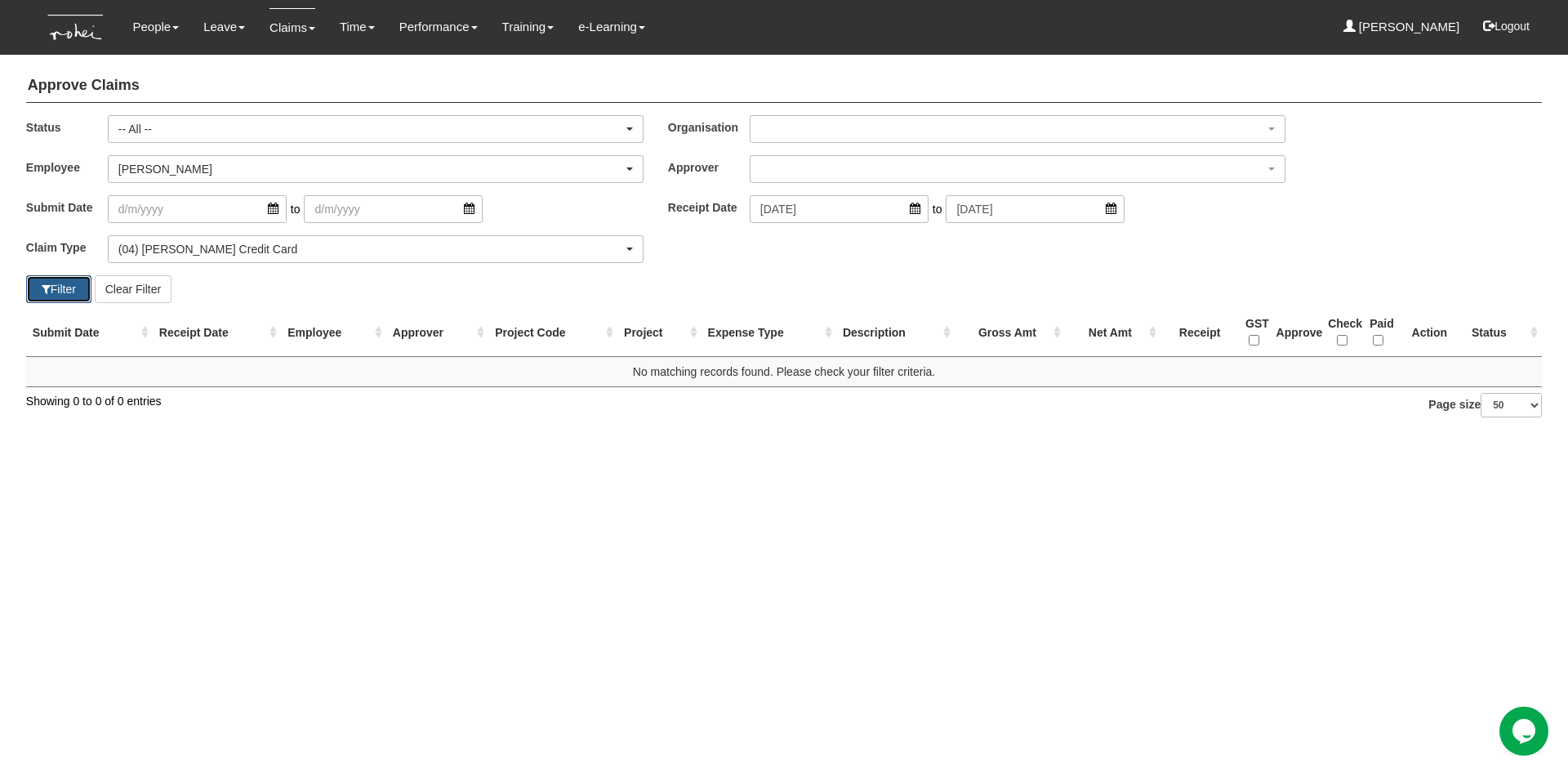
click at [42, 298] on button "Filter" at bounding box center [59, 289] width 66 height 27
select select "50"
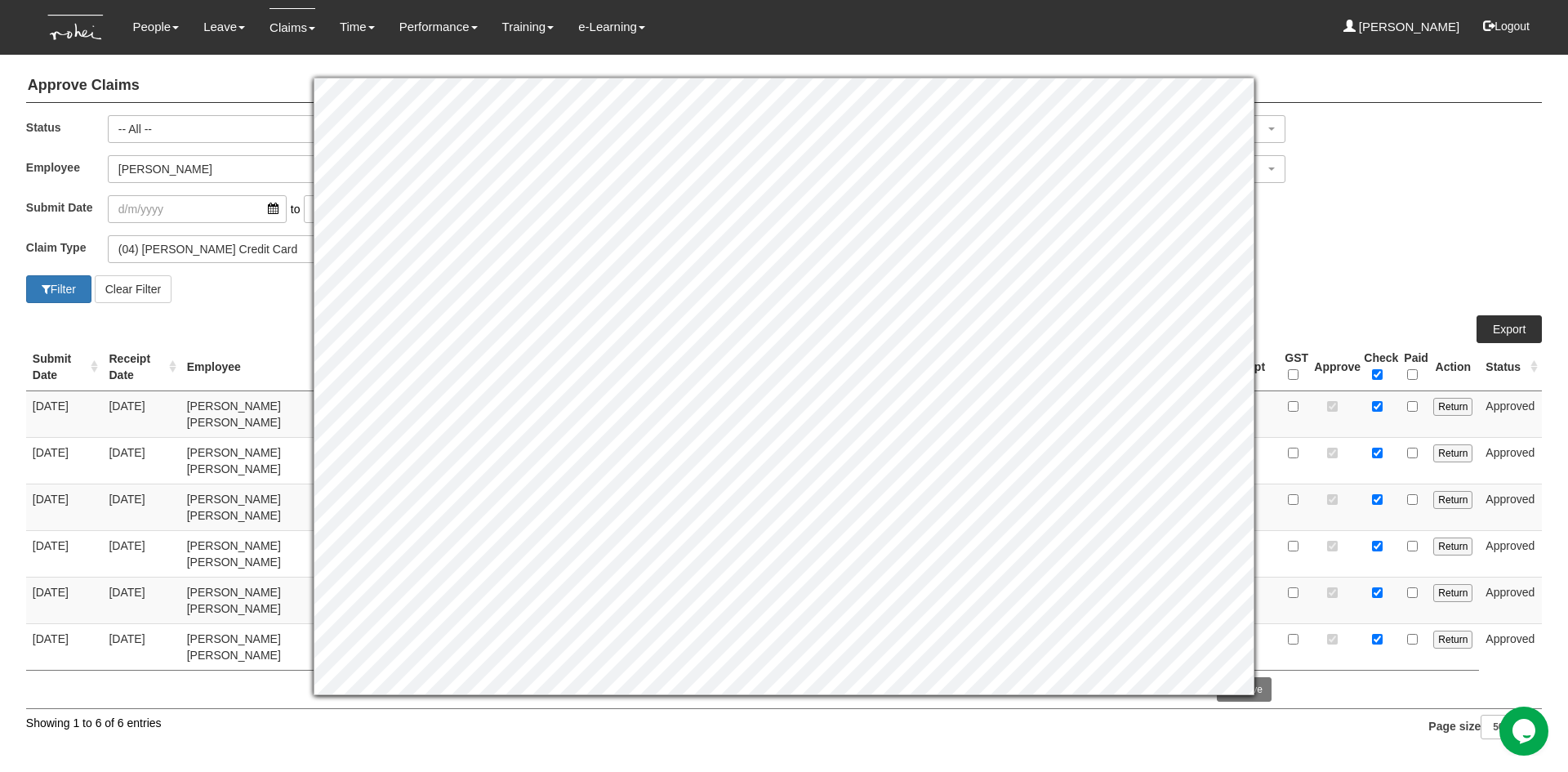
click at [1374, 261] on div "Claim Type (01) Personal Reimbursement (02) Advance Disbursement (03) [PERSON_N…" at bounding box center [784, 255] width 1541 height 40
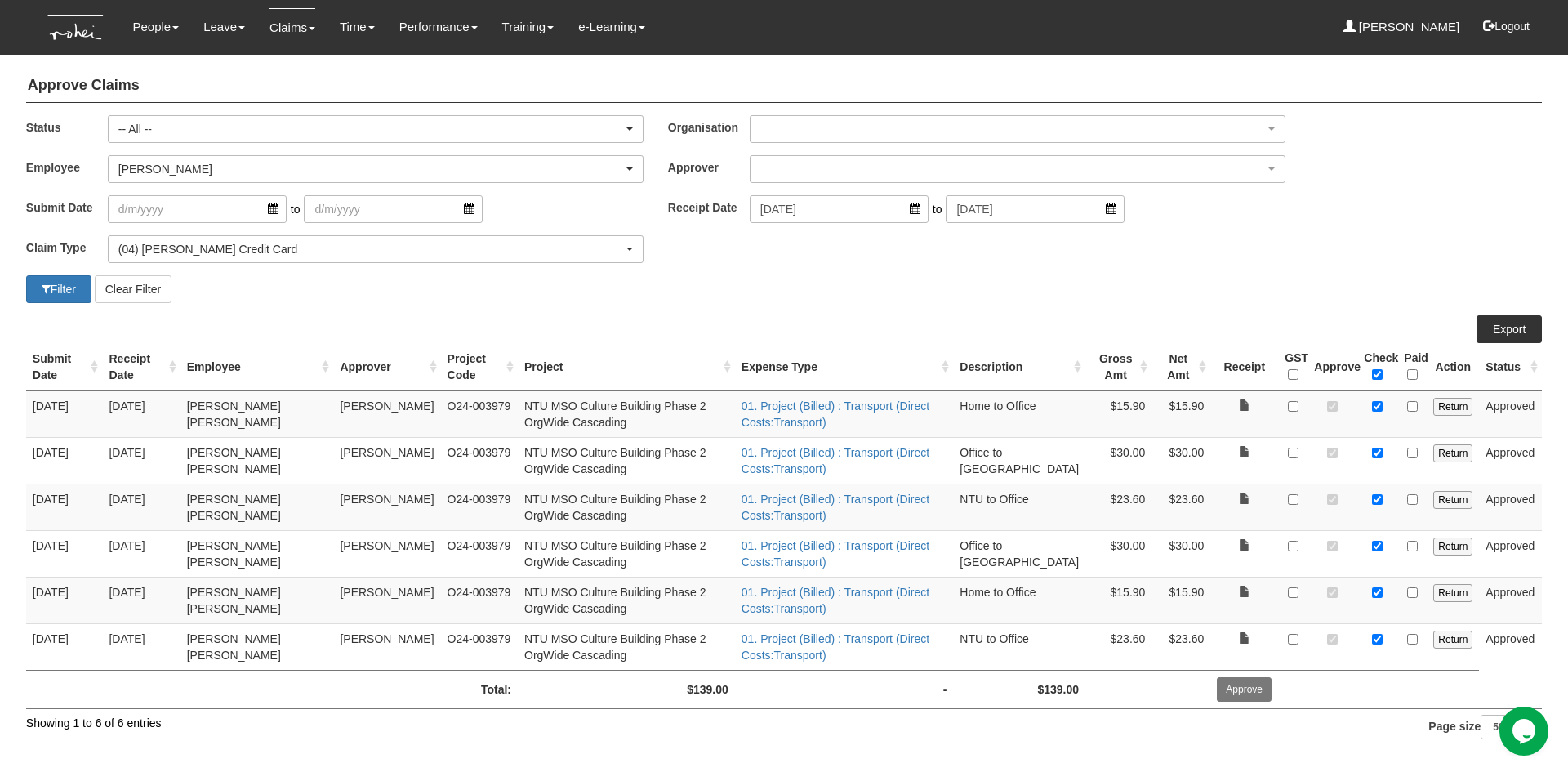
click at [875, 292] on div "Filter Clear Filter" at bounding box center [784, 289] width 1541 height 27
click at [1296, 285] on div "Filter Clear Filter" at bounding box center [784, 289] width 1541 height 27
